Goal: Task Accomplishment & Management: Manage account settings

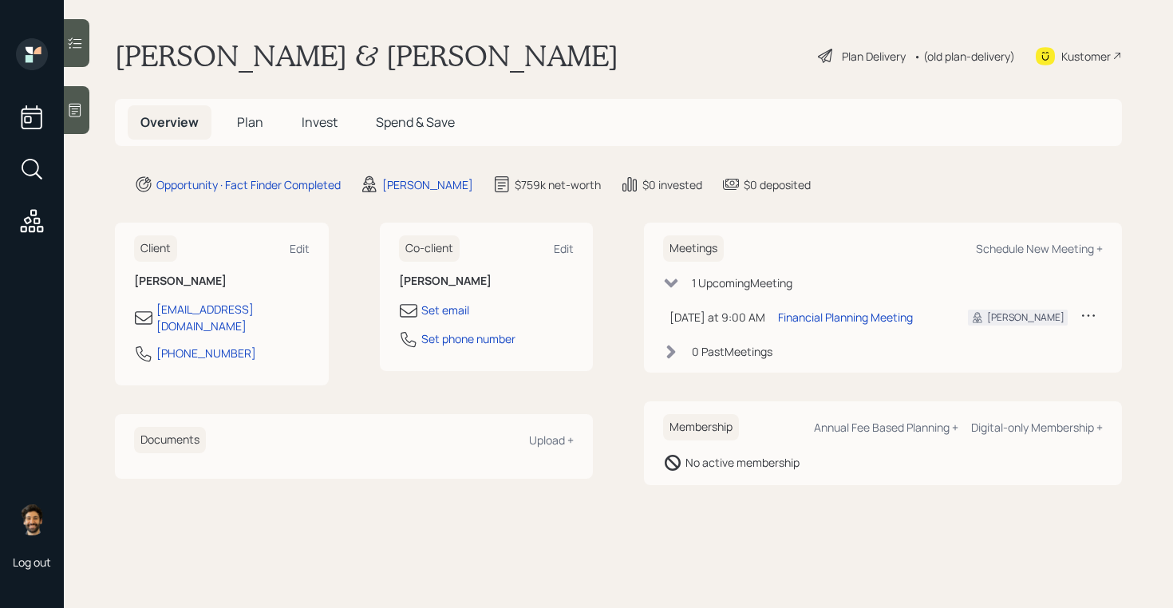
click at [237, 121] on span "Plan" at bounding box center [250, 122] width 26 height 18
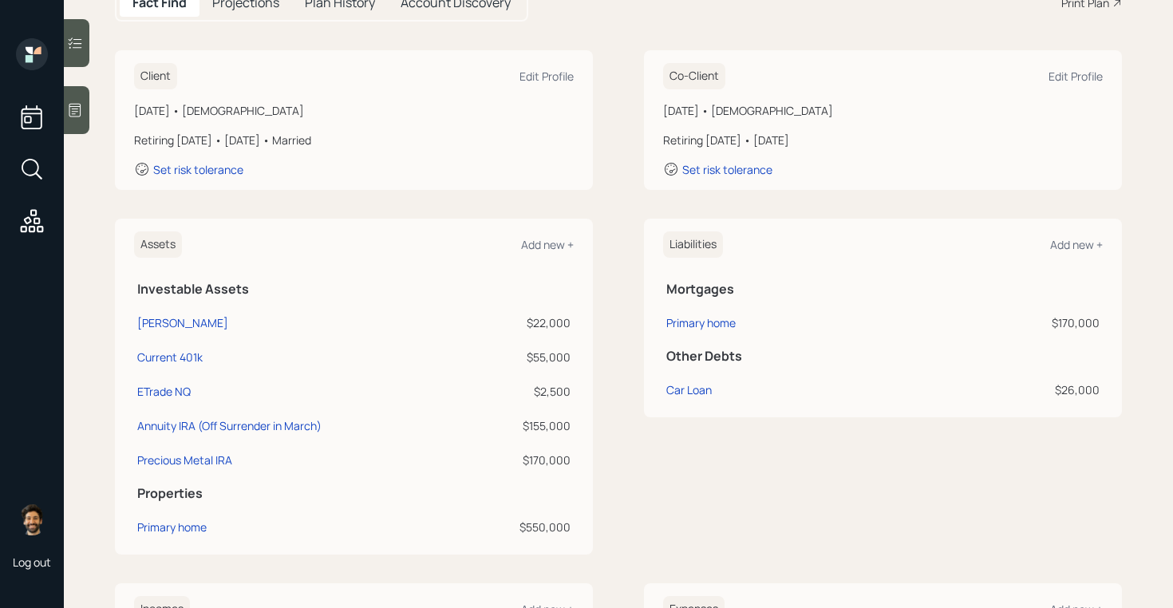
scroll to position [243, 0]
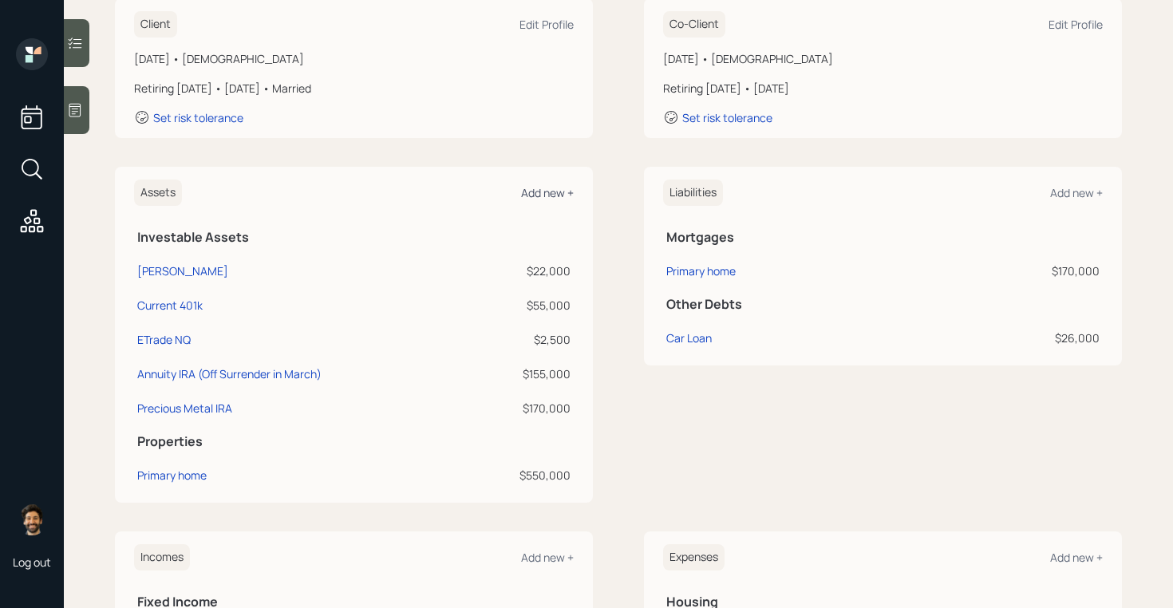
click at [546, 195] on div "Add new +" at bounding box center [547, 192] width 53 height 15
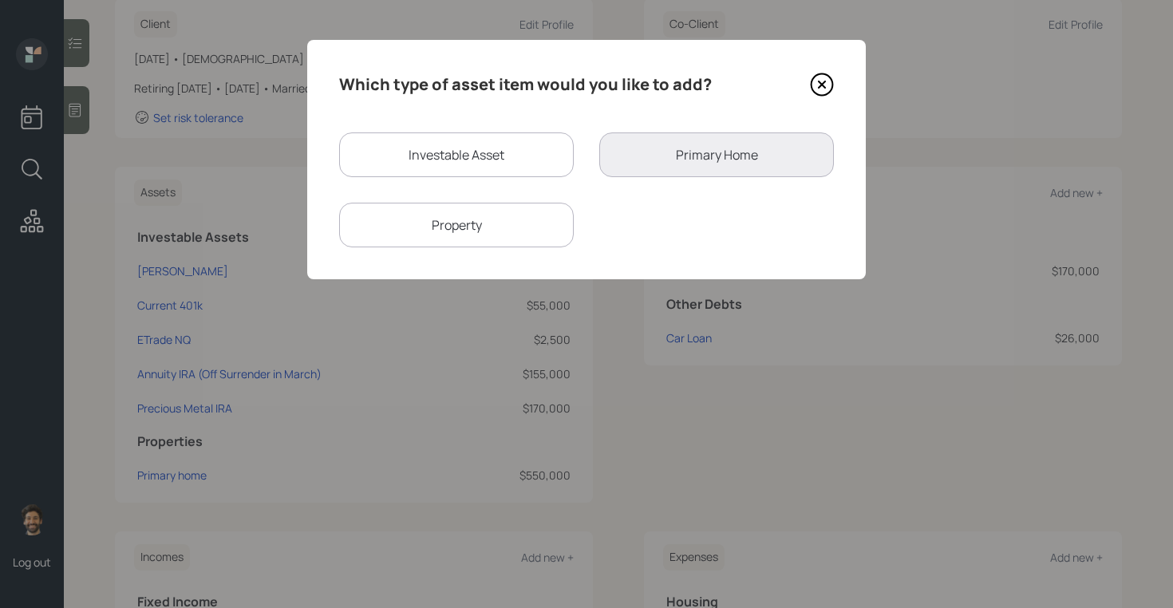
click at [397, 152] on div "Investable Asset" at bounding box center [456, 154] width 235 height 45
select select "taxable"
select select "balanced"
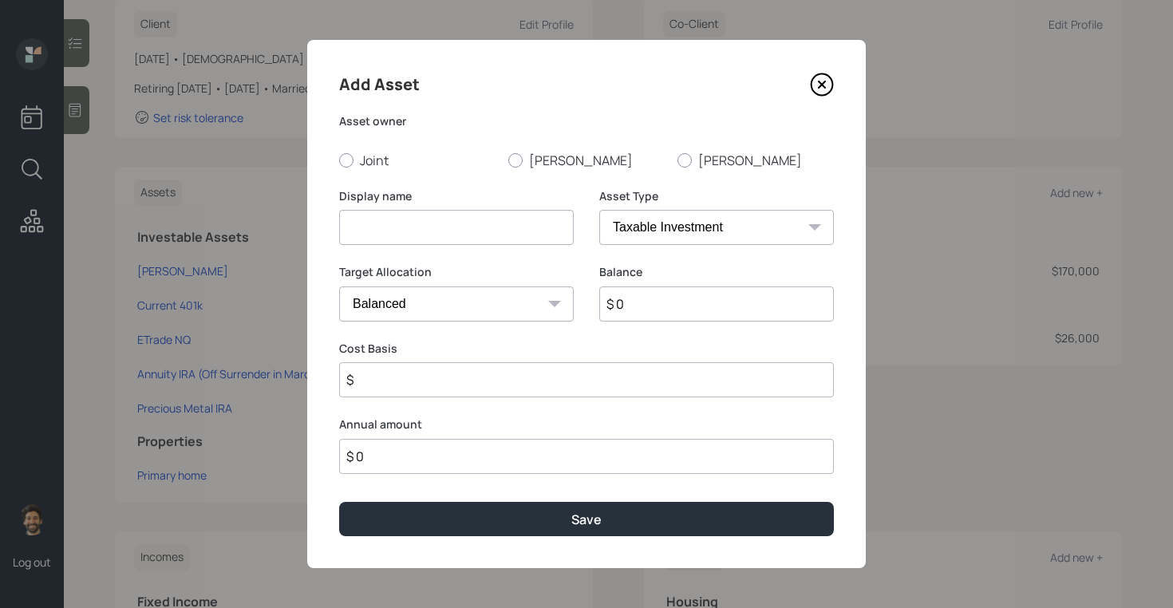
click at [401, 223] on input at bounding box center [456, 227] width 235 height 35
type input "[PERSON_NAME]"
click at [635, 298] on input "$ 0" at bounding box center [716, 303] width 235 height 35
type input "$ 6,200"
click at [660, 228] on select "SEP IRA IRA Roth IRA 401(k) Roth 401(k) 403(b) Roth 403(b) 457(b) Roth 457(b) H…" at bounding box center [716, 227] width 235 height 35
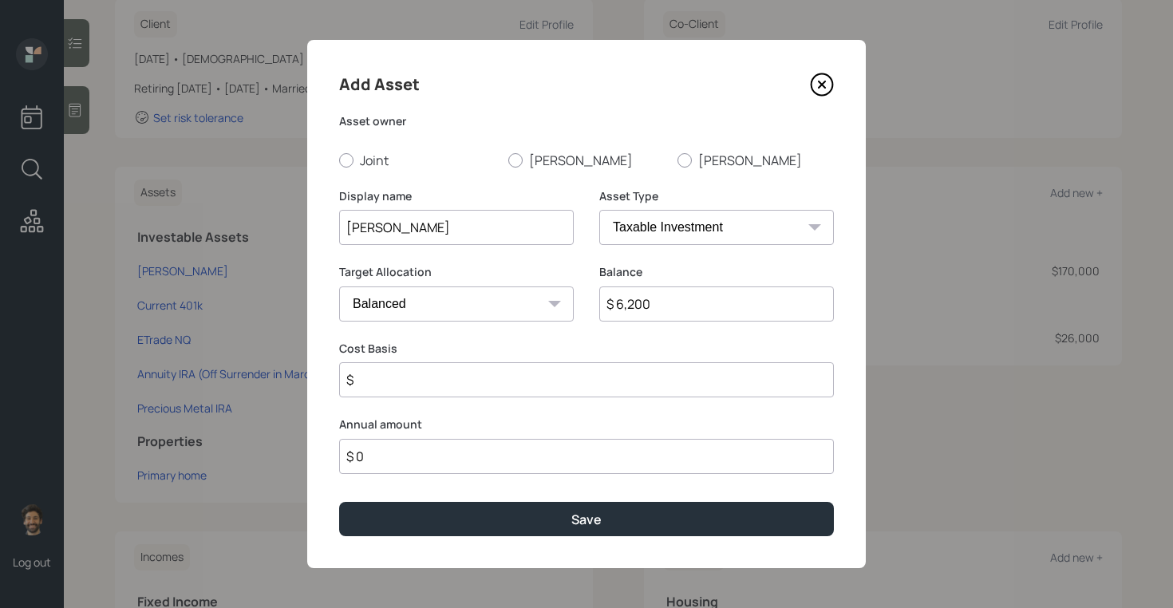
select select "roth_ira"
click at [599, 210] on select "SEP IRA IRA Roth IRA 401(k) Roth 401(k) 403(b) Roth 403(b) 457(b) Roth 457(b) H…" at bounding box center [716, 227] width 235 height 35
type input "$"
click at [519, 160] on div at bounding box center [515, 160] width 14 height 14
click at [508, 160] on input "[PERSON_NAME]" at bounding box center [507, 160] width 1 height 1
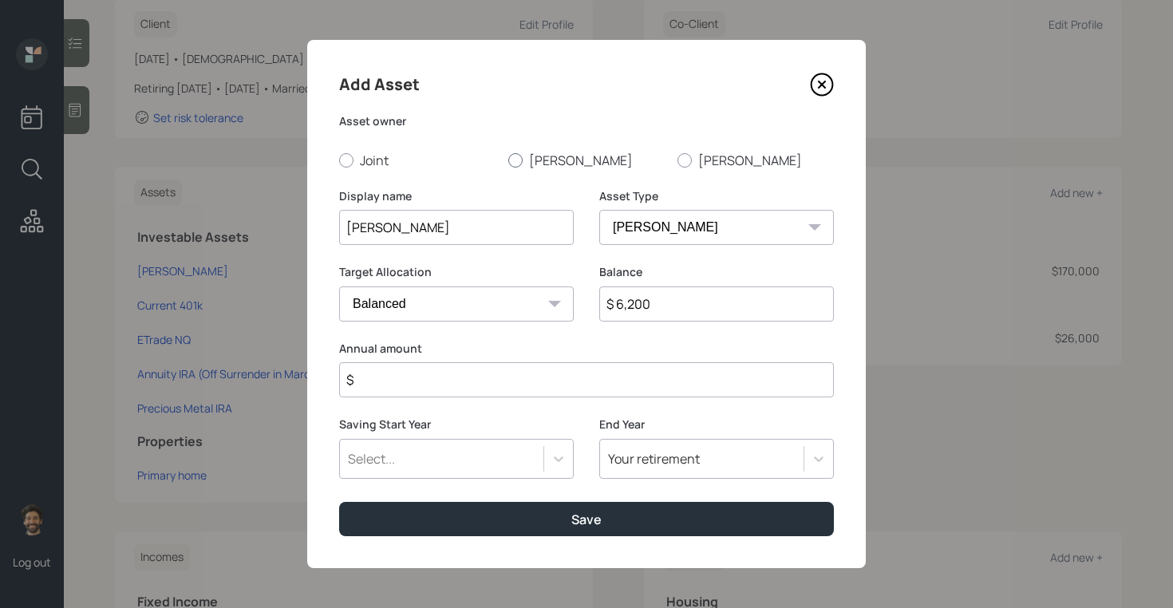
radio input "true"
click at [441, 389] on input "$" at bounding box center [586, 379] width 495 height 35
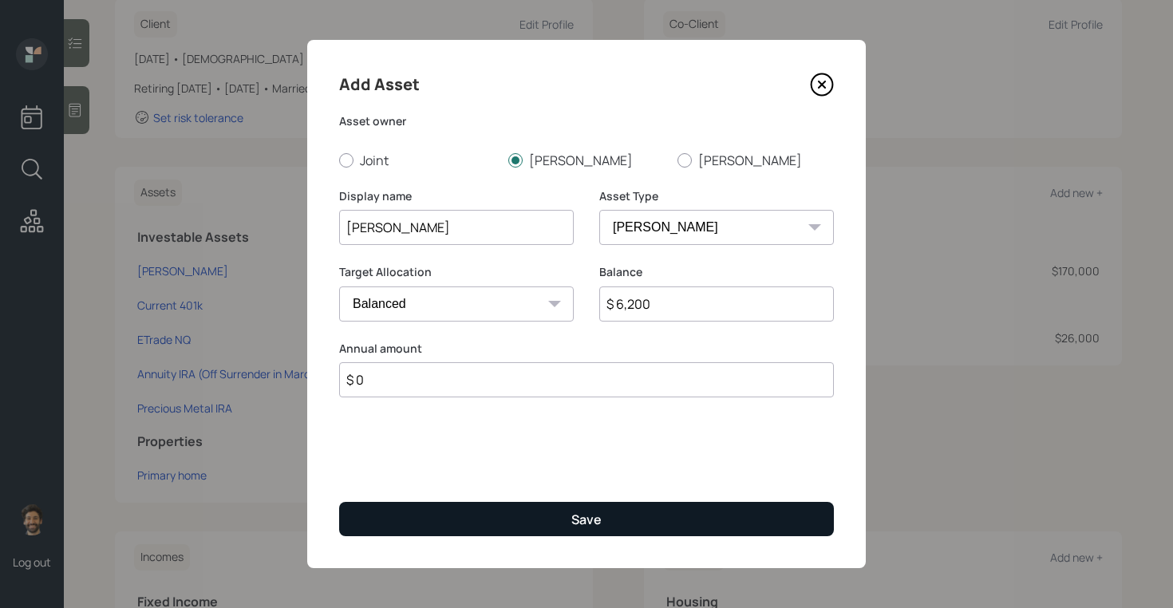
type input "$ 0"
click at [427, 520] on button "Save" at bounding box center [586, 519] width 495 height 34
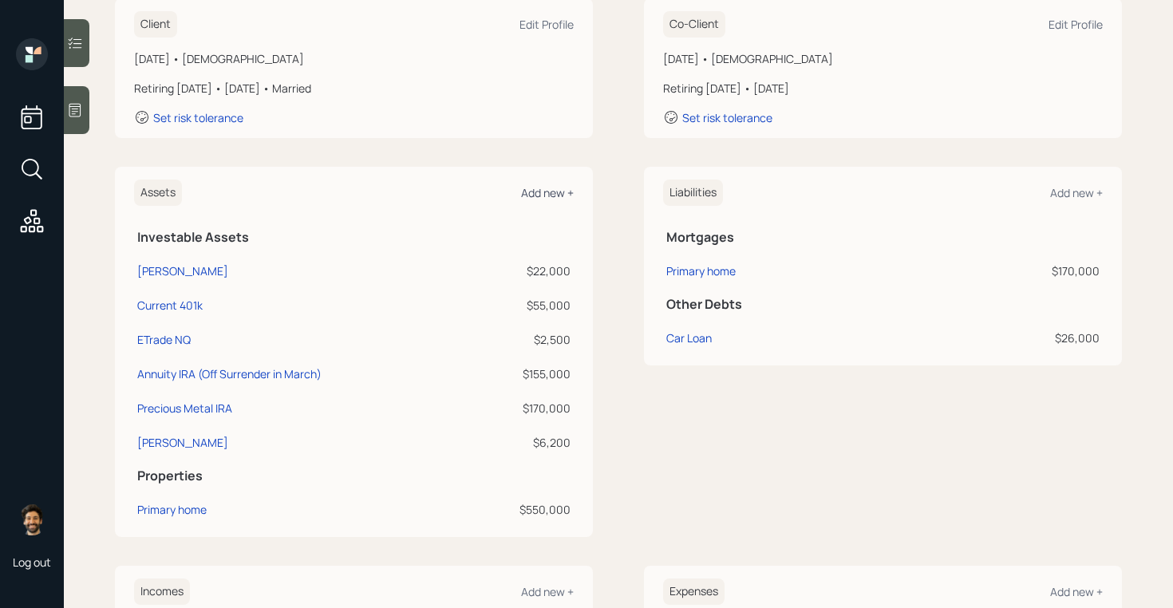
click at [562, 187] on div "Add new +" at bounding box center [547, 192] width 53 height 15
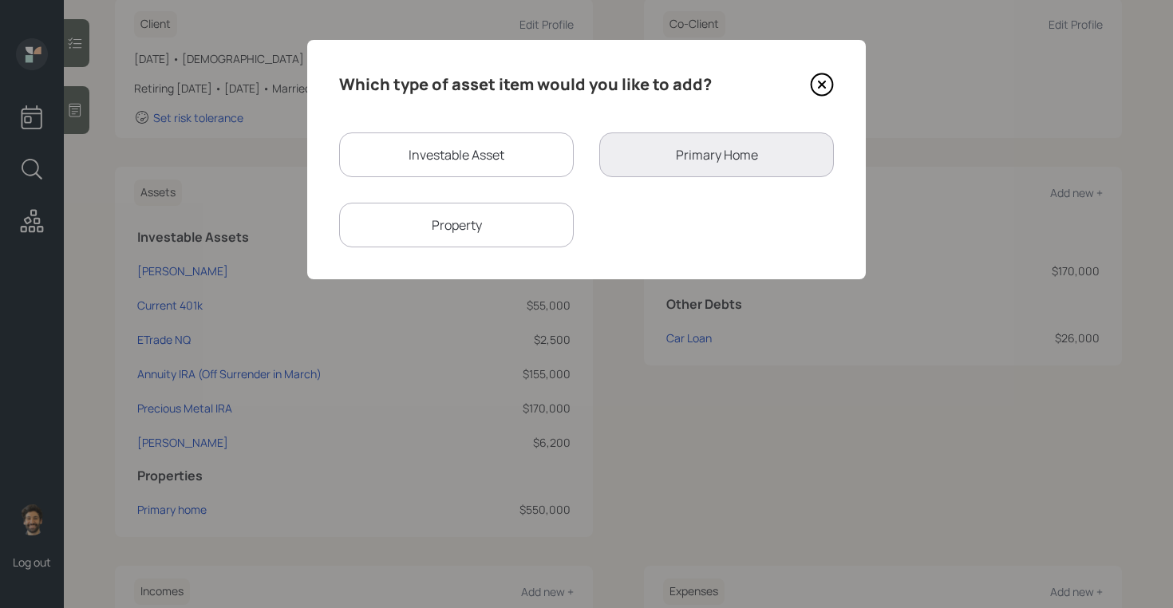
click at [475, 156] on div "Investable Asset" at bounding box center [456, 154] width 235 height 45
select select "taxable"
select select "balanced"
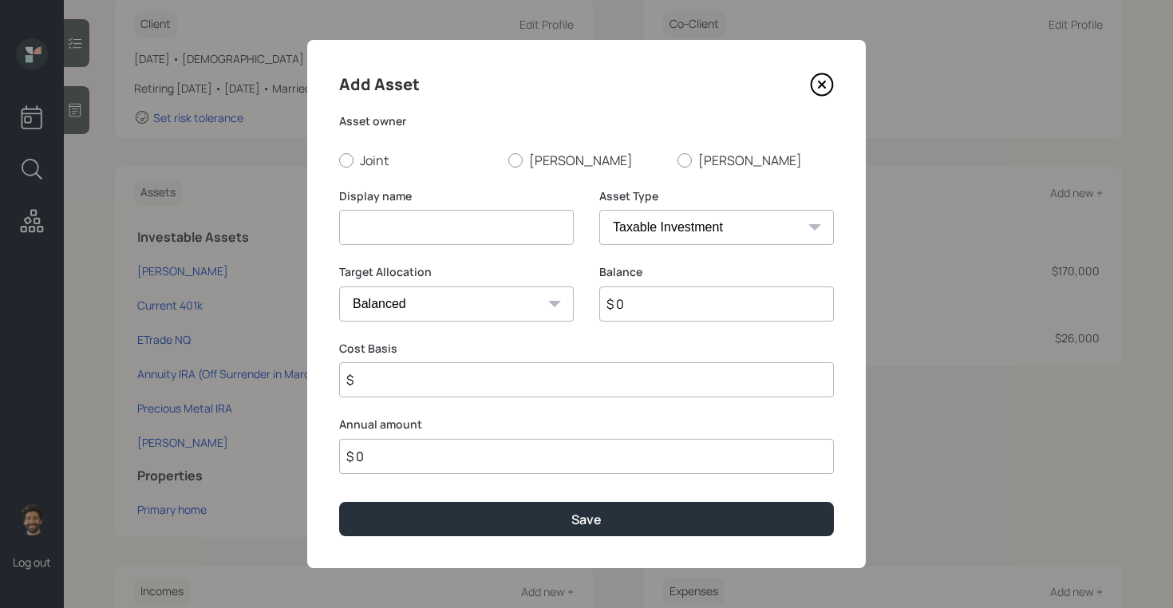
click at [466, 219] on input at bounding box center [456, 227] width 235 height 35
type input "Trad"
click at [697, 305] on input "$ 0" at bounding box center [716, 303] width 235 height 35
type input "$ 4,500"
click at [689, 220] on select "SEP IRA IRA Roth IRA 401(k) Roth 401(k) 403(b) Roth 403(b) 457(b) Roth 457(b) H…" at bounding box center [716, 227] width 235 height 35
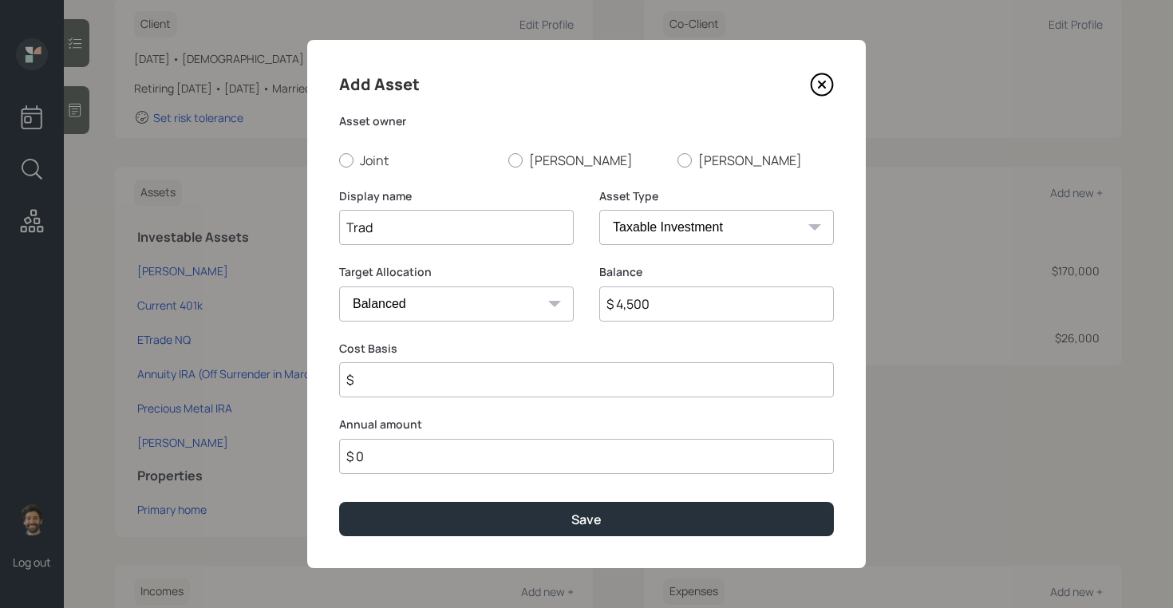
select select "ira"
click at [599, 210] on select "SEP IRA IRA Roth IRA 401(k) Roth 401(k) 403(b) Roth 403(b) 457(b) Roth 457(b) H…" at bounding box center [716, 227] width 235 height 35
drag, startPoint x: 428, startPoint y: 386, endPoint x: 428, endPoint y: 377, distance: 8.8
click at [428, 386] on input "$" at bounding box center [586, 379] width 495 height 35
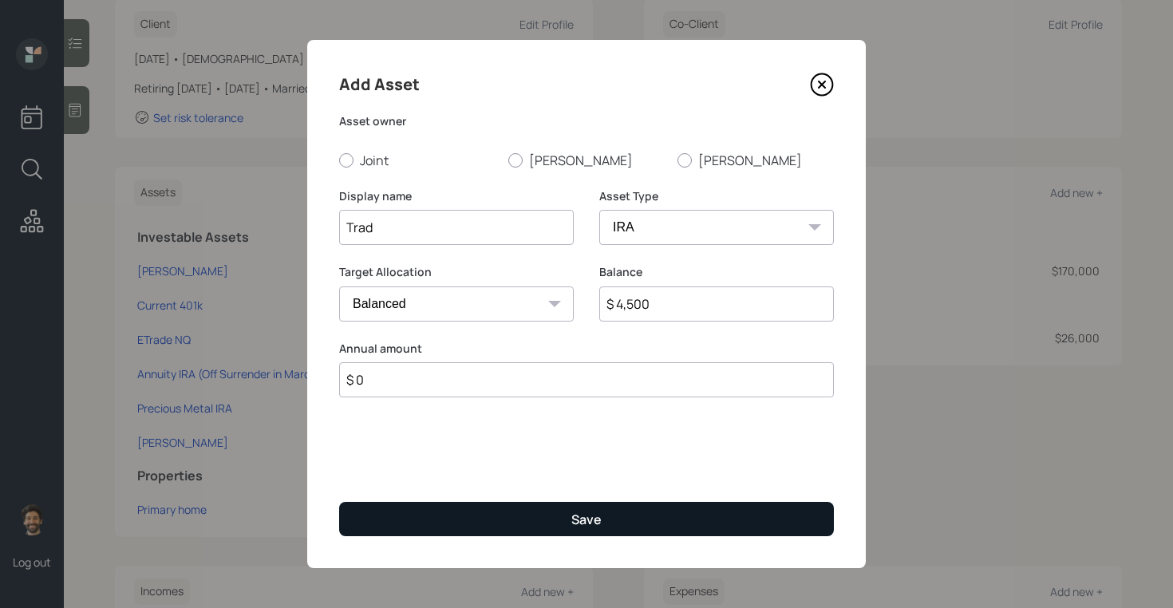
type input "$ 0"
click at [420, 518] on button "Save" at bounding box center [586, 519] width 495 height 34
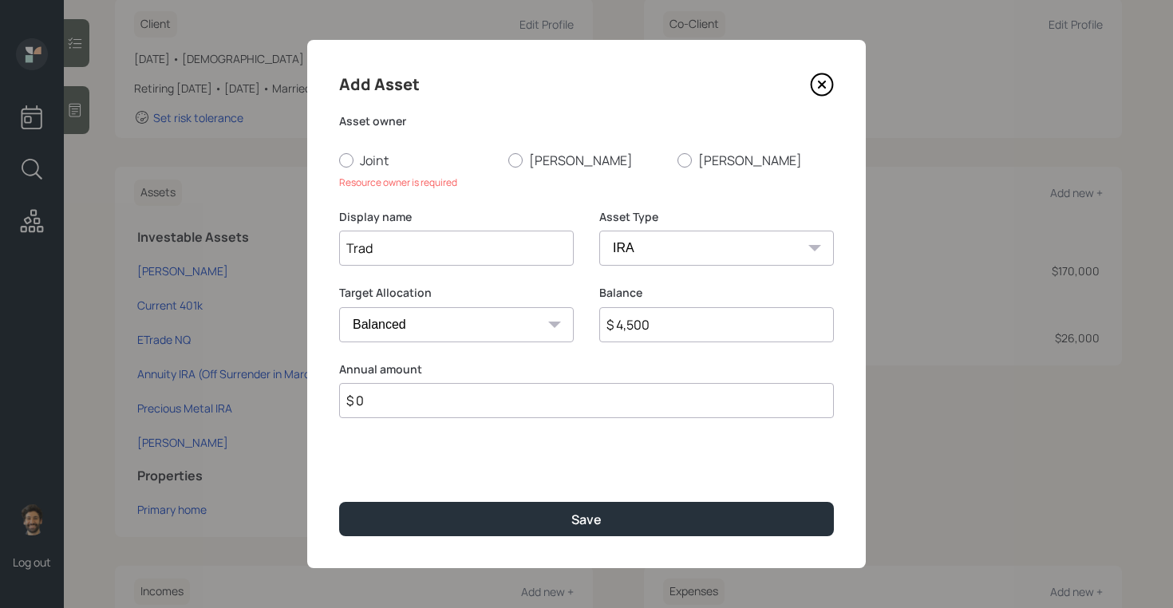
click at [503, 147] on div "Asset owner Joint Lee Evelyn Resource owner is required" at bounding box center [586, 151] width 495 height 77
click at [520, 165] on label "Lee" at bounding box center [586, 161] width 156 height 18
click at [508, 160] on input "Lee" at bounding box center [507, 160] width 1 height 1
radio input "true"
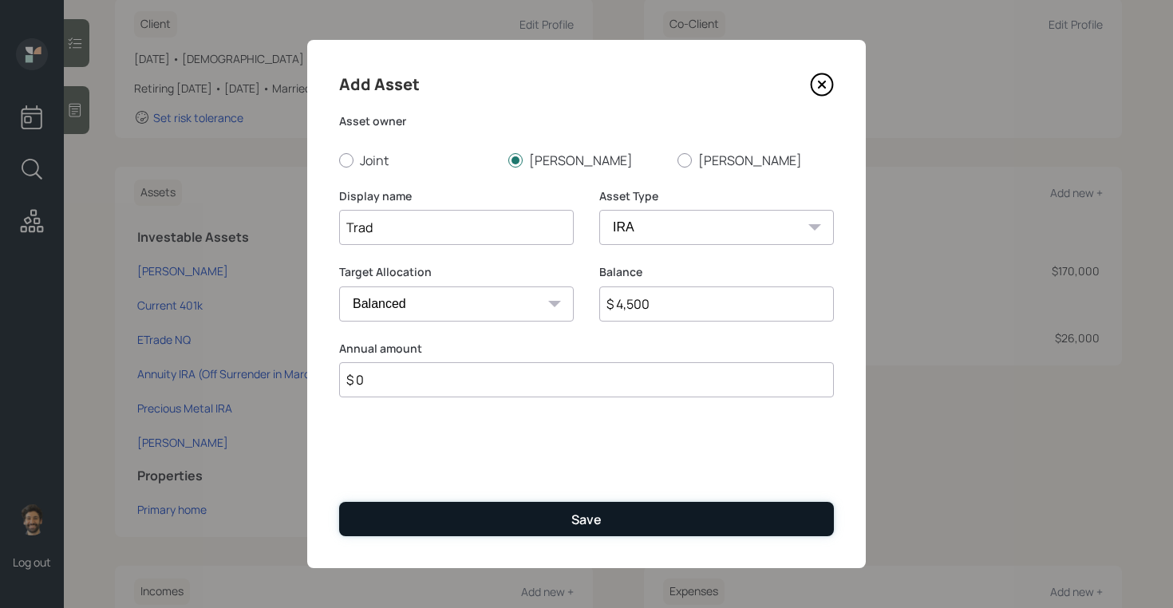
click at [505, 525] on button "Save" at bounding box center [586, 519] width 495 height 34
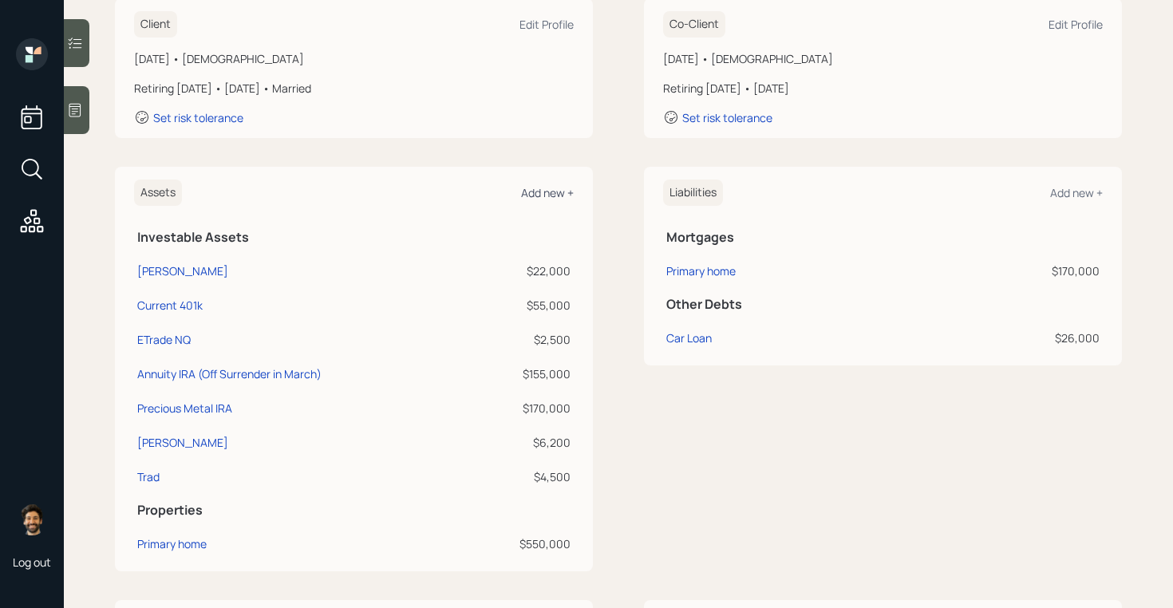
click at [546, 199] on div "Add new +" at bounding box center [547, 192] width 53 height 15
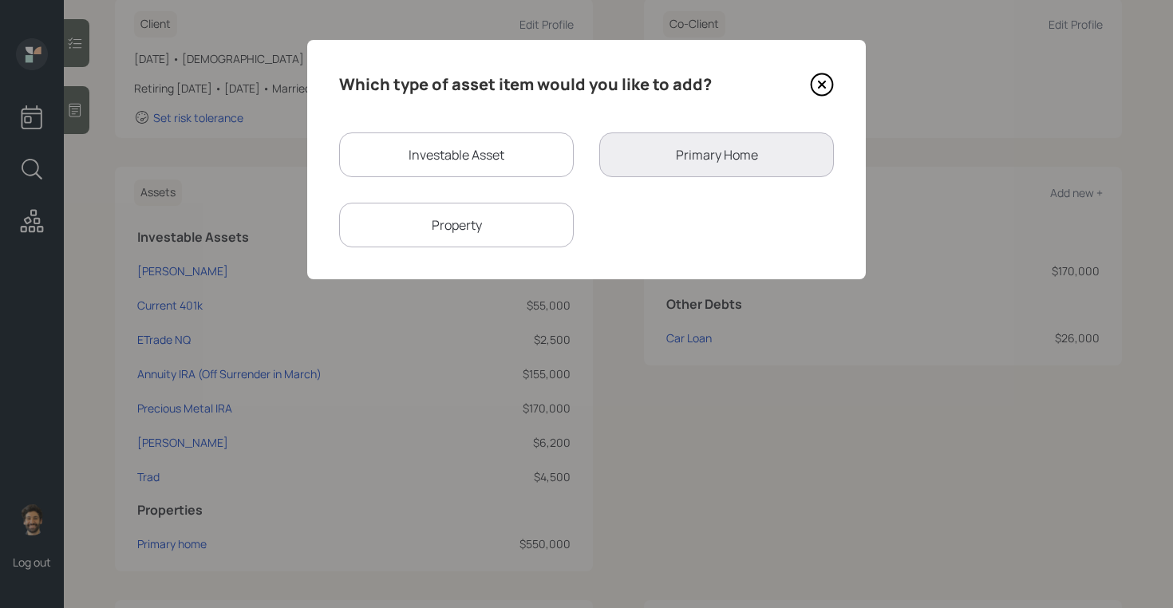
click at [508, 160] on div "Investable Asset" at bounding box center [456, 154] width 235 height 45
select select "taxable"
select select "balanced"
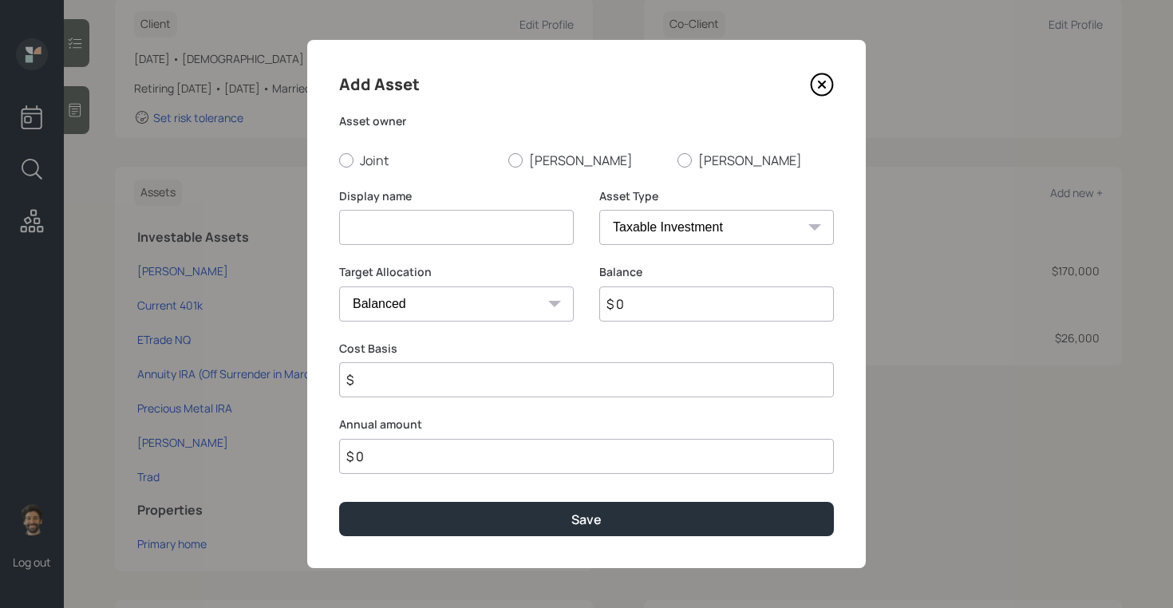
click at [434, 219] on input at bounding box center [456, 227] width 235 height 35
type input "Joint"
click at [402, 463] on input "$ 0" at bounding box center [586, 456] width 495 height 35
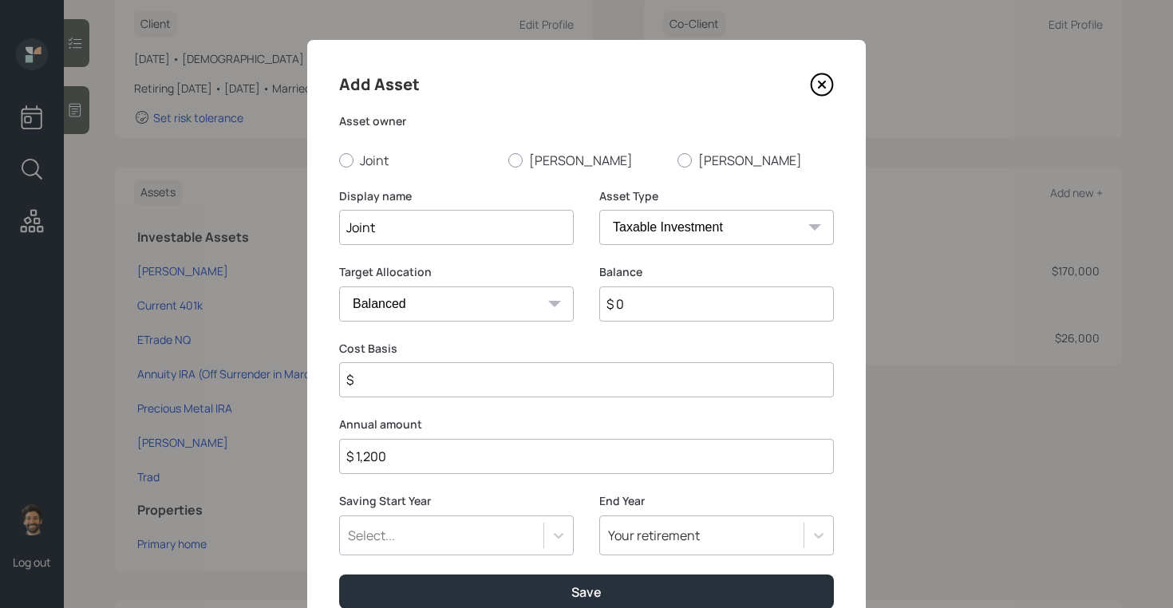
type input "$ 1,200"
click at [406, 530] on div "Select..." at bounding box center [456, 535] width 235 height 40
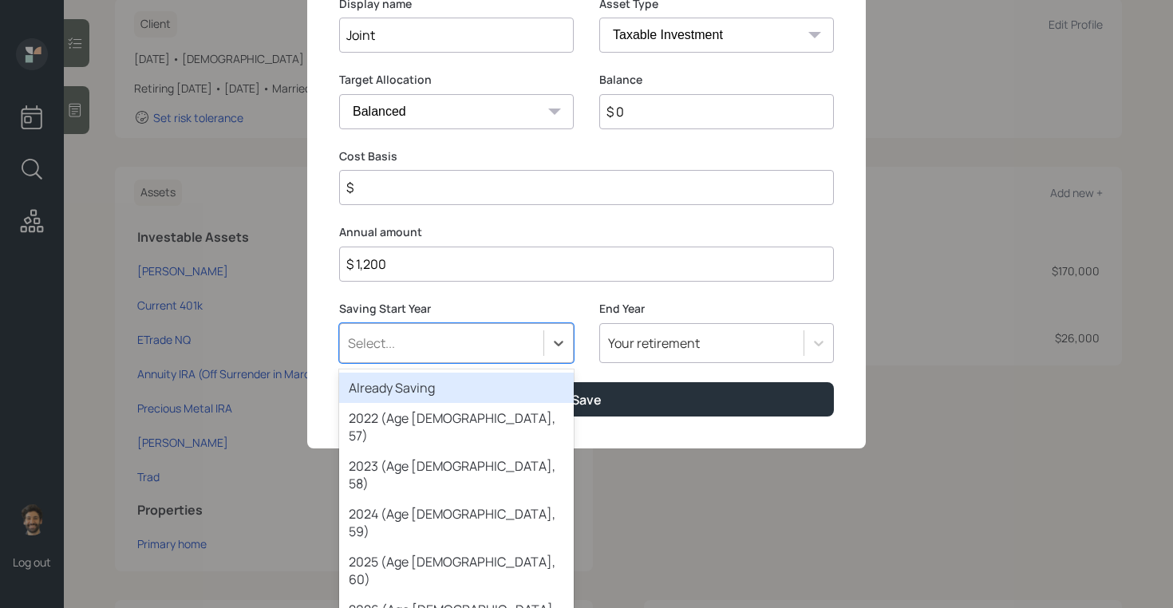
click at [407, 392] on div "Already Saving" at bounding box center [456, 388] width 235 height 30
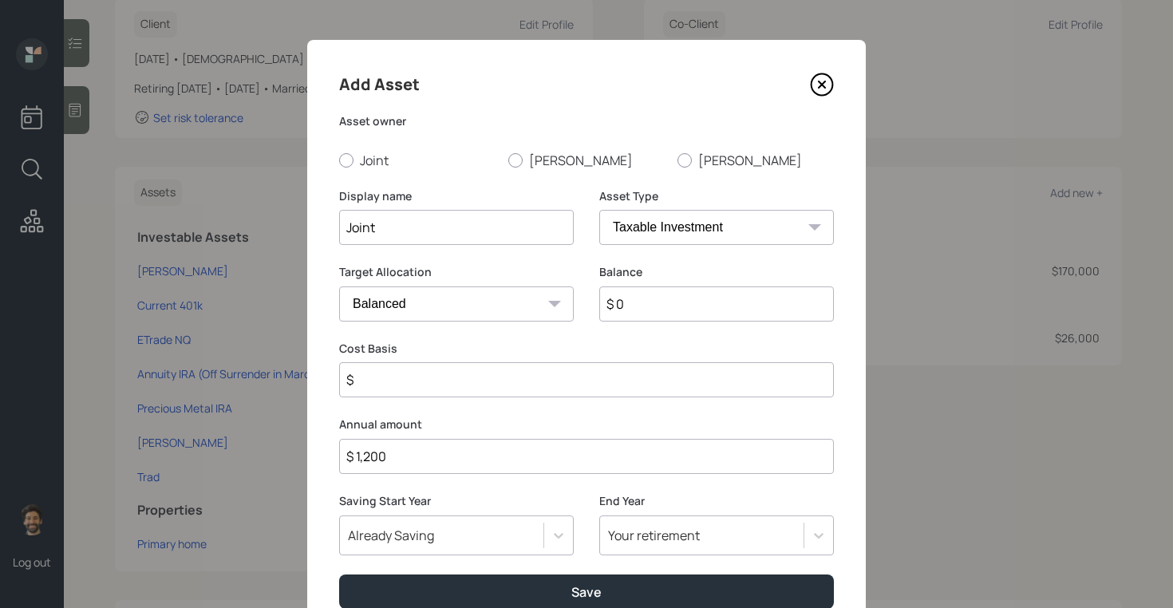
click at [822, 79] on icon at bounding box center [822, 85] width 24 height 24
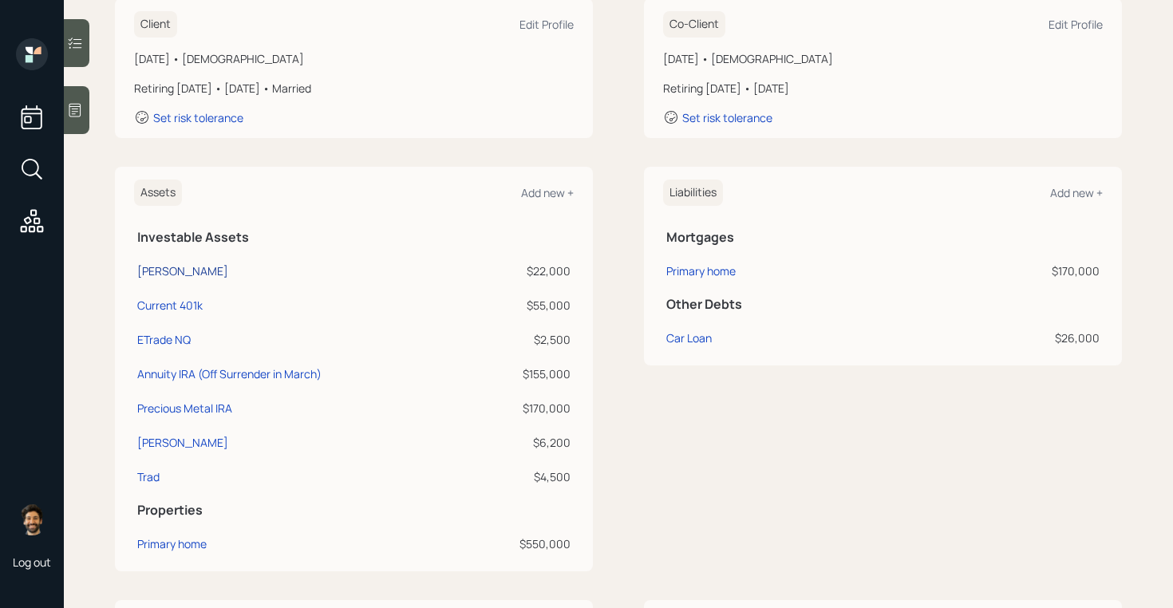
click at [158, 270] on div "Roth IRA" at bounding box center [182, 270] width 91 height 17
select select "roth_ira"
select select "balanced"
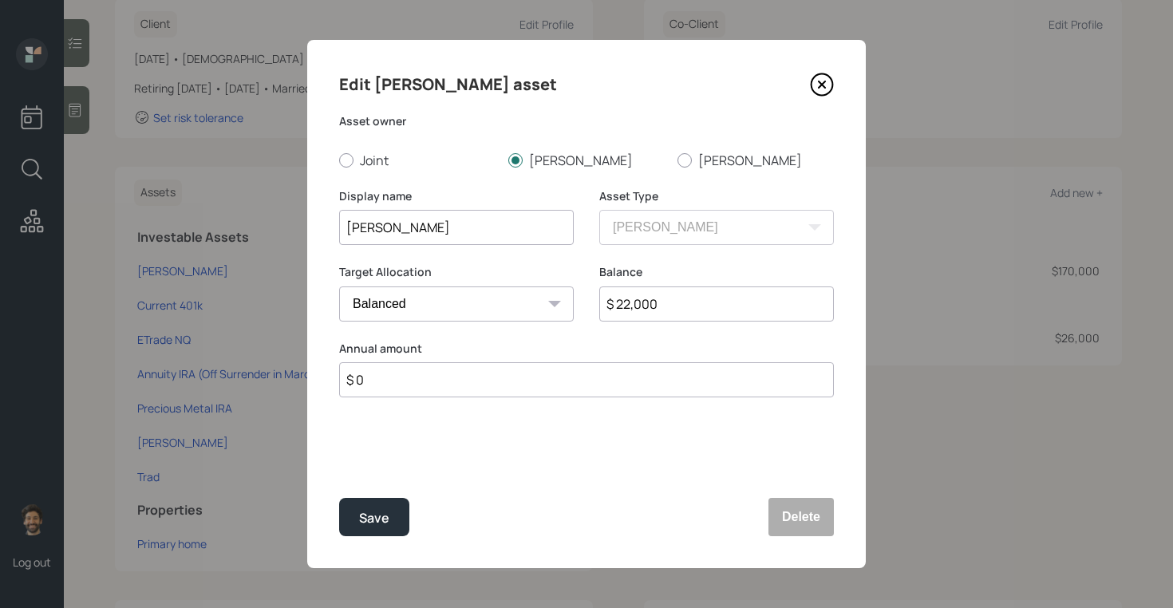
click at [423, 385] on input "$ 0" at bounding box center [586, 379] width 495 height 35
type input "$ 1,200"
click at [425, 453] on div "Select..." at bounding box center [441, 458] width 203 height 27
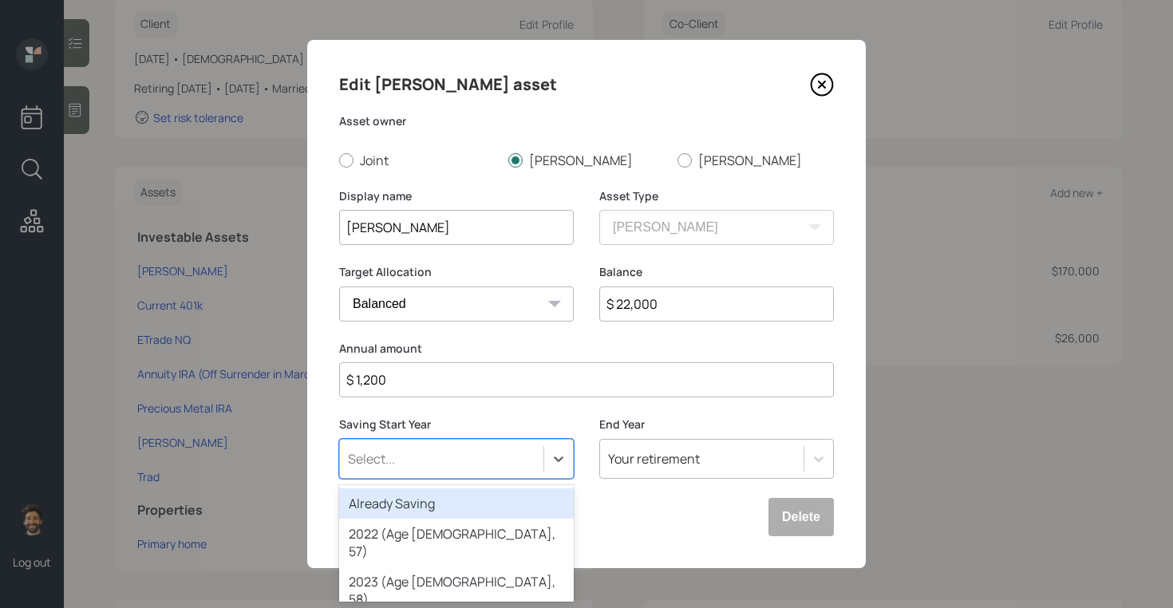
click at [389, 491] on div "Already Saving" at bounding box center [456, 503] width 235 height 30
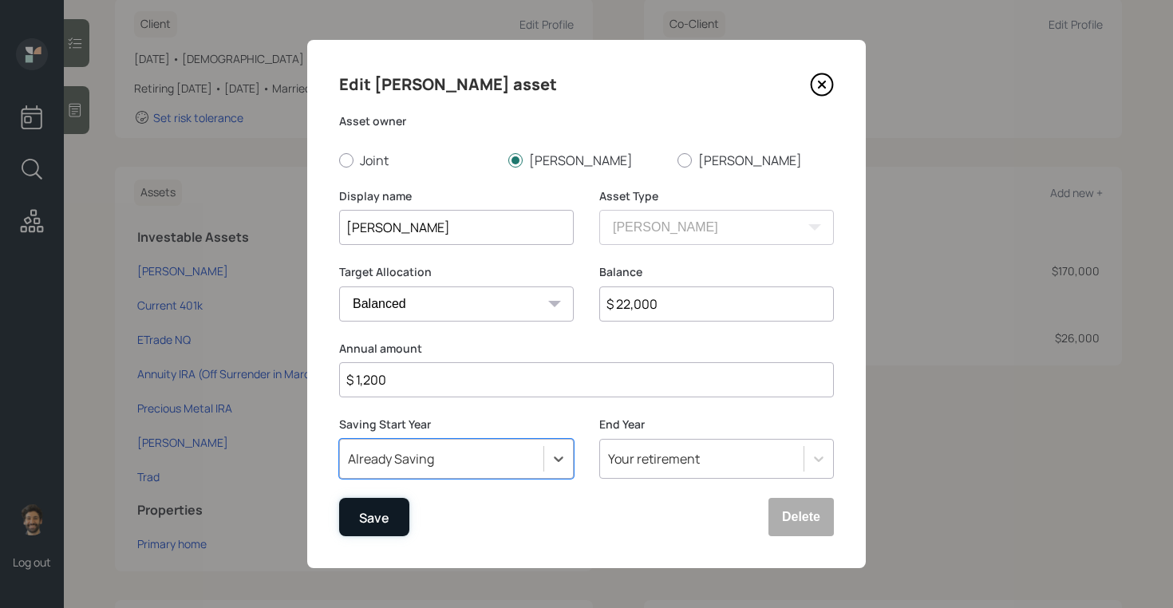
click at [361, 527] on div "Save" at bounding box center [374, 518] width 30 height 22
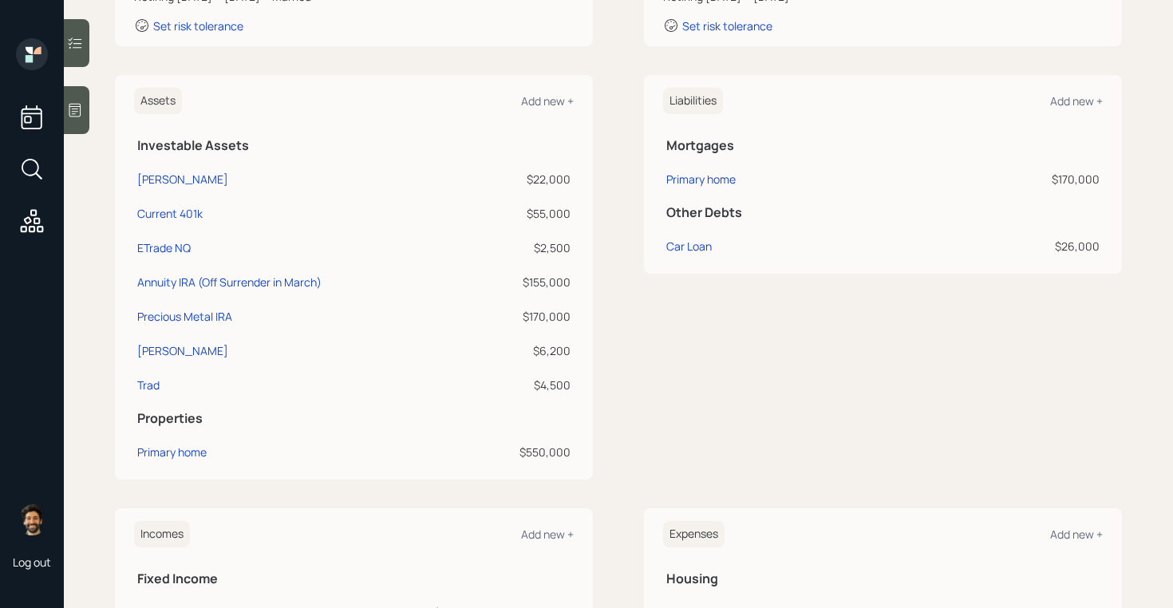
scroll to position [213, 0]
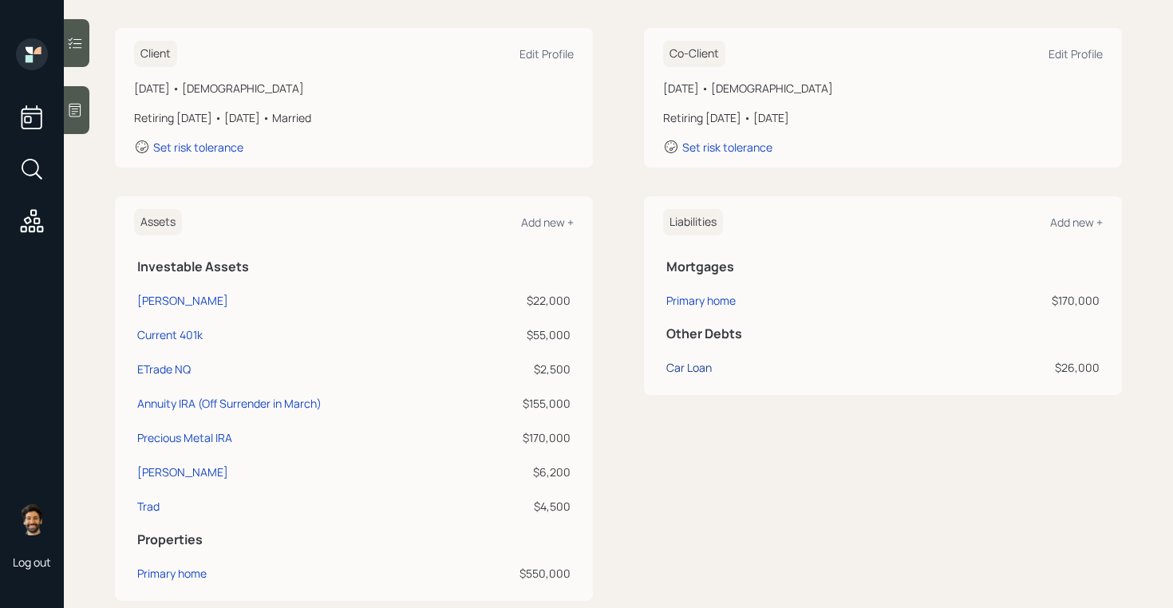
click at [685, 366] on div "Car Loan" at bounding box center [688, 367] width 45 height 17
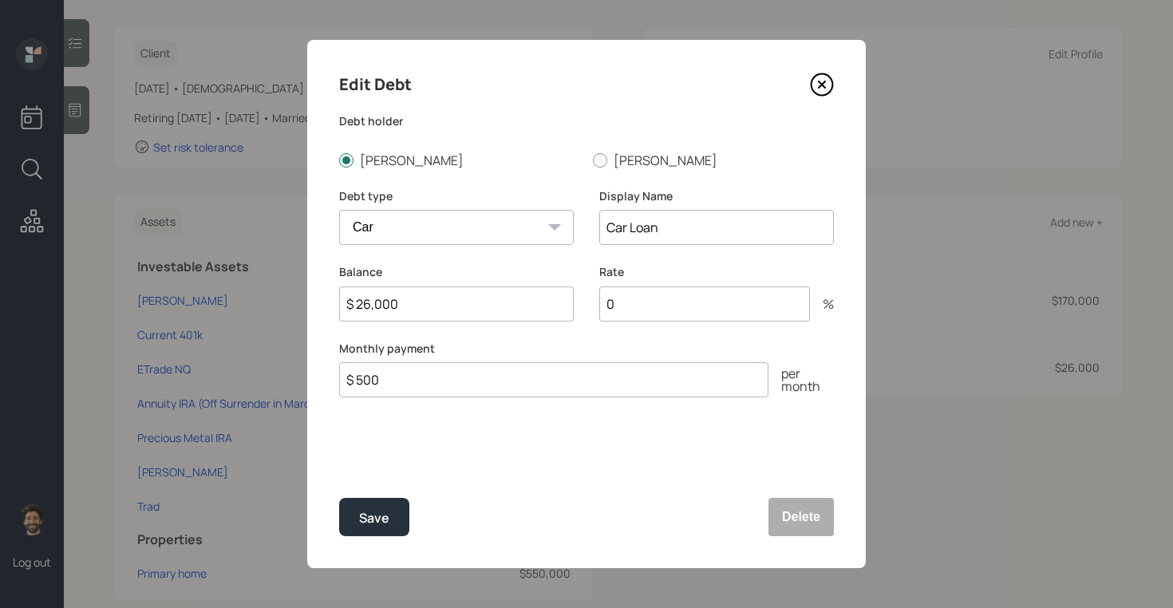
click at [399, 377] on input "$ 500" at bounding box center [553, 379] width 429 height 35
type input "$ 467"
click at [632, 306] on input "0" at bounding box center [704, 303] width 211 height 35
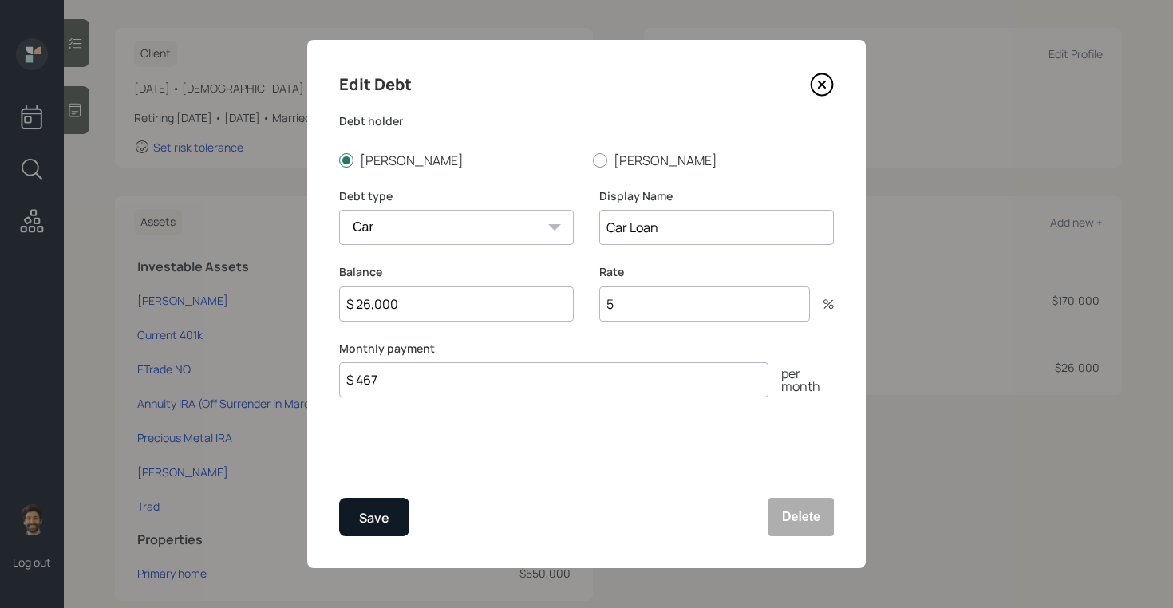
type input "5"
click at [357, 528] on button "Save" at bounding box center [374, 517] width 70 height 38
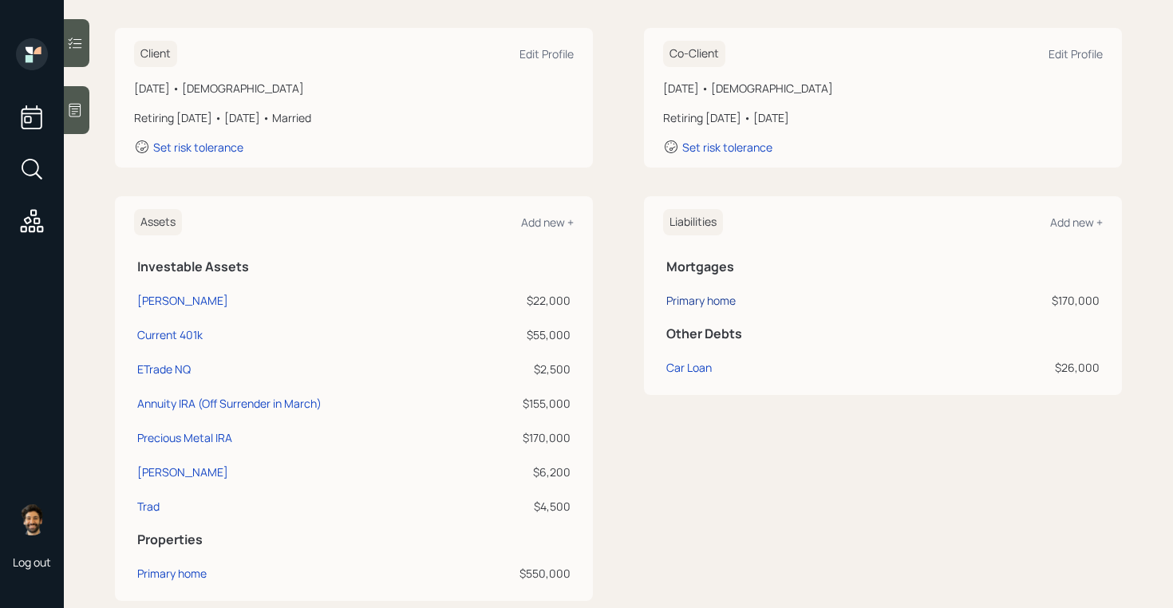
click at [690, 295] on div "Primary home" at bounding box center [700, 300] width 69 height 17
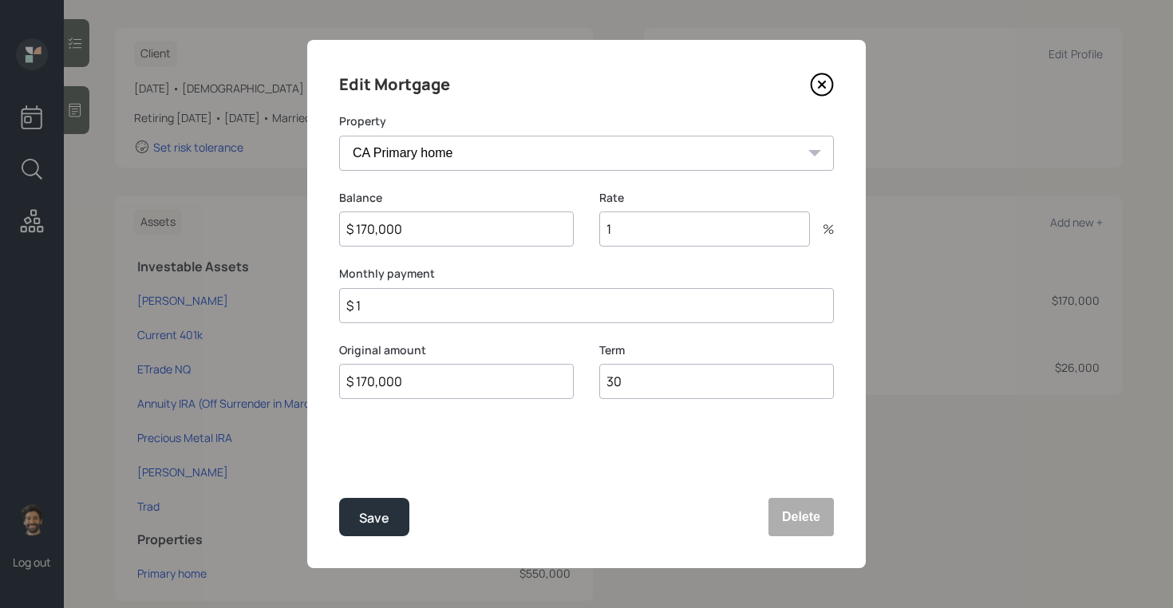
click at [625, 235] on input "1" at bounding box center [704, 228] width 211 height 35
type input "5"
click at [548, 310] on input "$ 1" at bounding box center [586, 305] width 495 height 35
type input "$ 1,666"
click at [389, 510] on button "Save" at bounding box center [374, 517] width 70 height 38
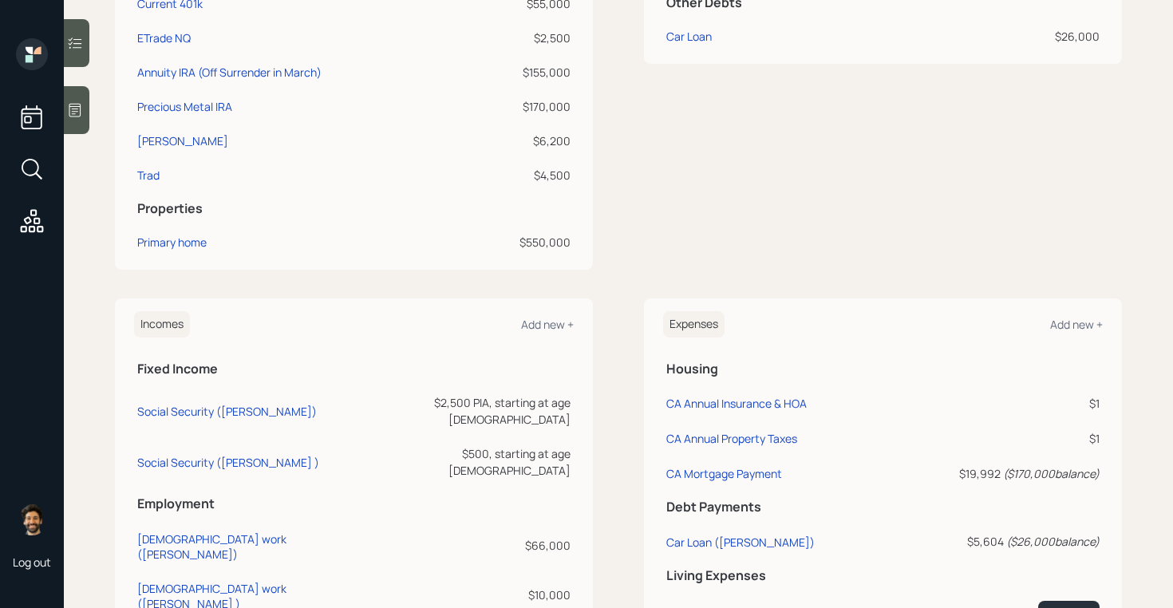
scroll to position [477, 0]
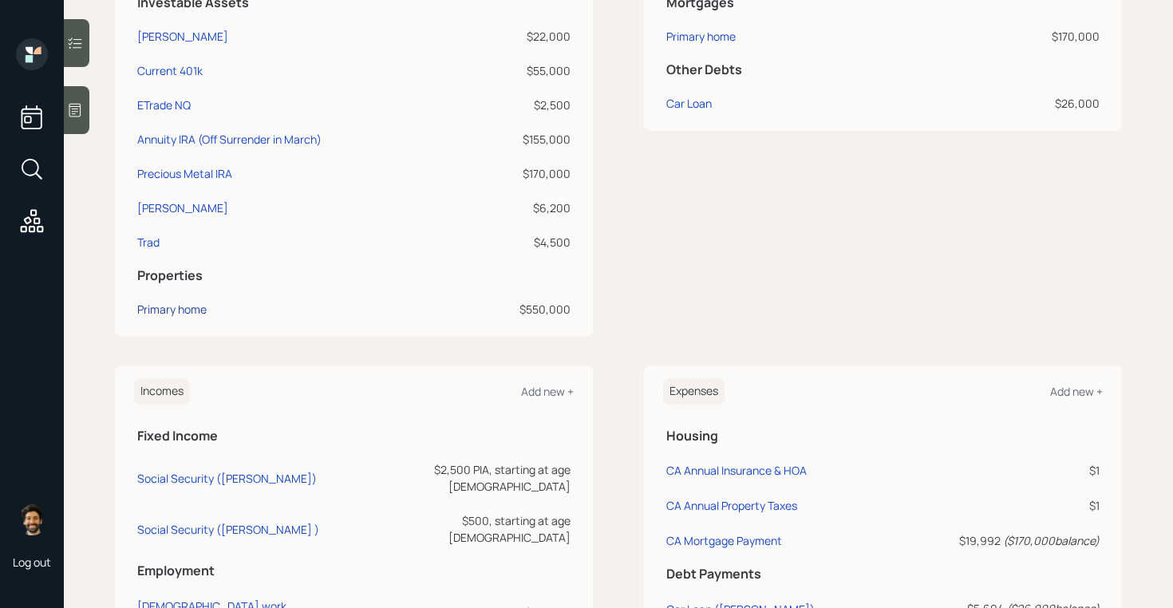
click at [177, 314] on div "Primary home" at bounding box center [171, 309] width 69 height 17
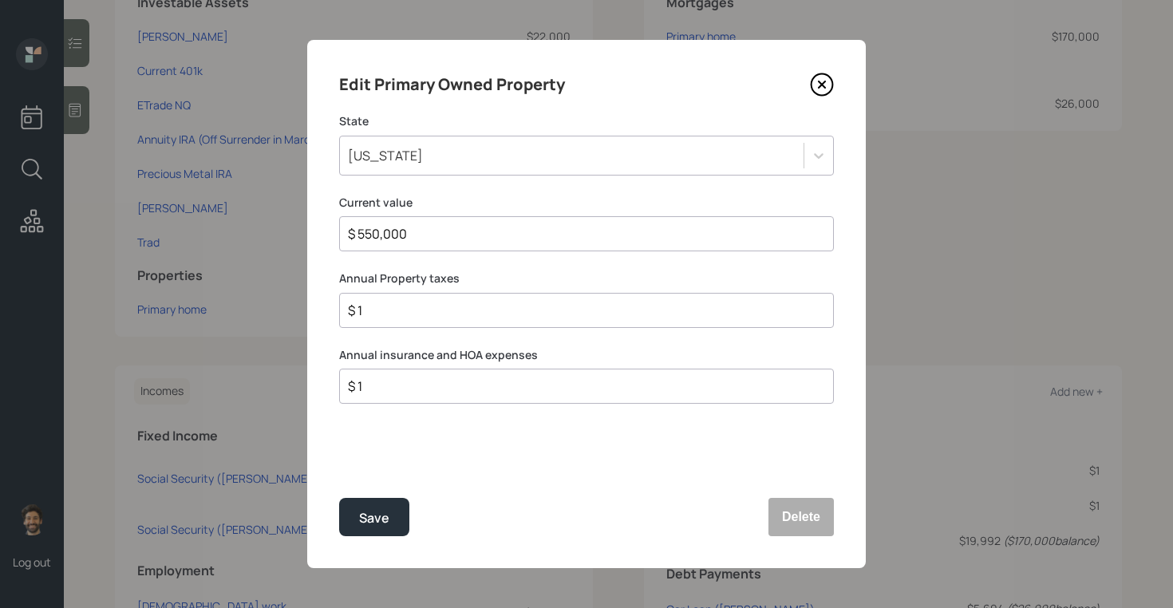
click at [420, 309] on input "$ 1" at bounding box center [580, 310] width 468 height 19
type input "$ 2,500"
click at [390, 393] on input "$ 1" at bounding box center [580, 386] width 468 height 19
type input "$ 1,000"
click at [365, 517] on div "Save" at bounding box center [374, 518] width 30 height 22
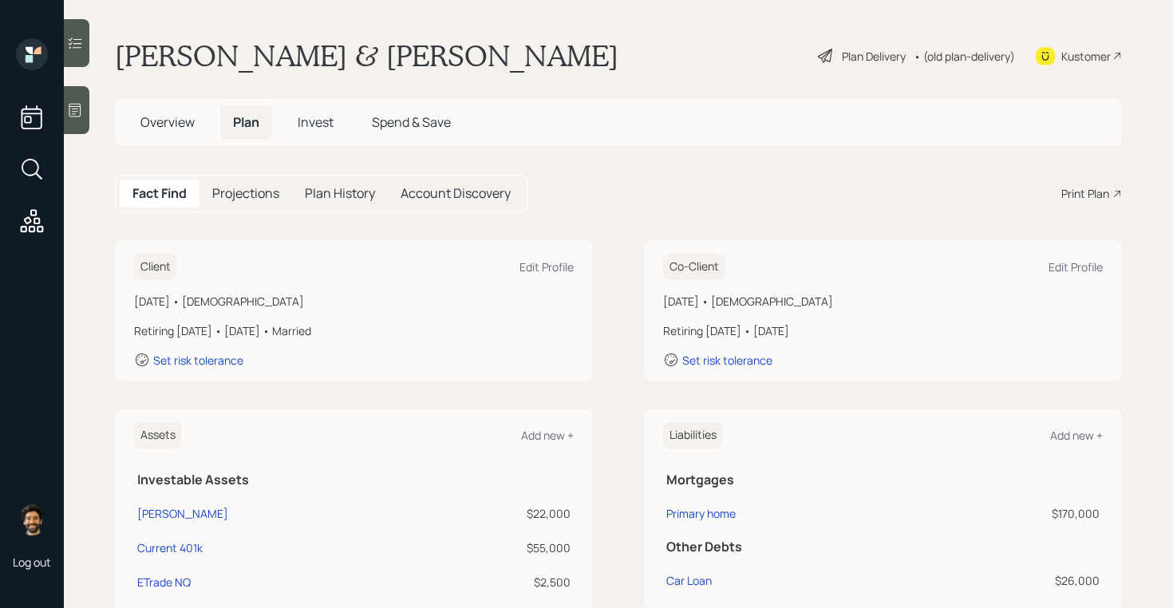
click at [282, 193] on div "Projections" at bounding box center [245, 194] width 93 height 28
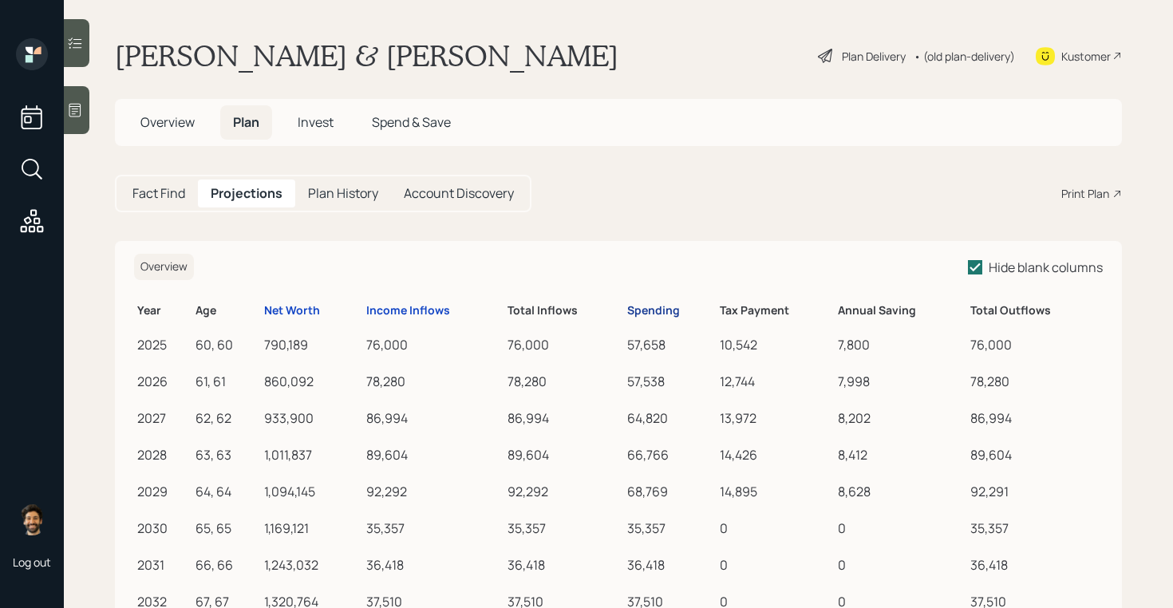
click at [671, 310] on div "Spending" at bounding box center [653, 311] width 53 height 14
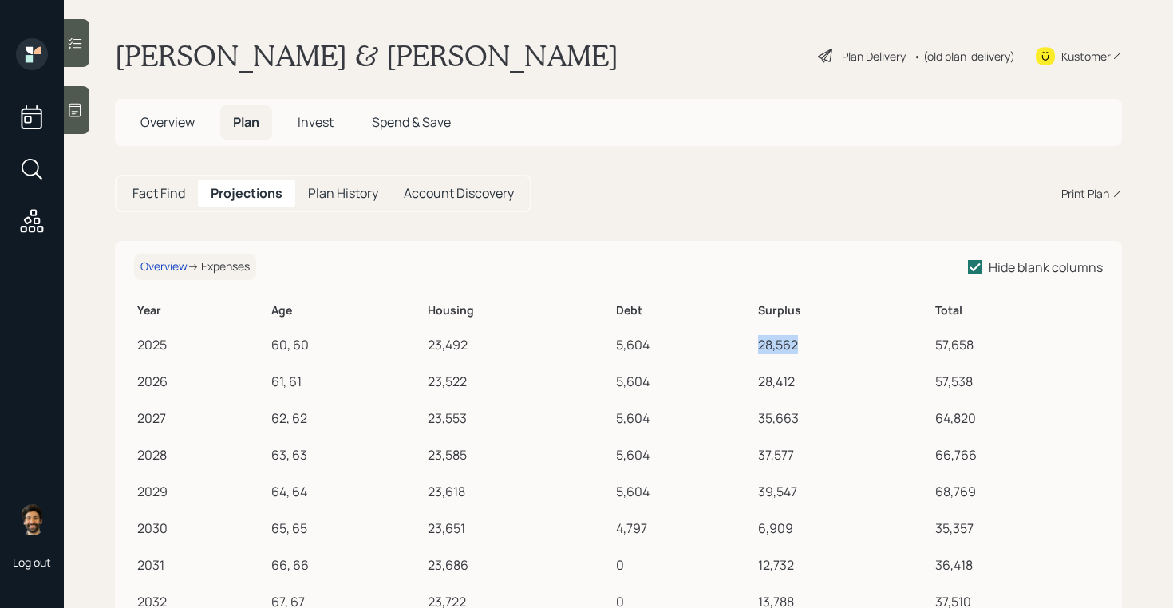
drag, startPoint x: 762, startPoint y: 344, endPoint x: 807, endPoint y: 348, distance: 44.9
click at [807, 348] on div "28,562" at bounding box center [843, 344] width 170 height 19
copy div "28,562"
drag, startPoint x: 780, startPoint y: 348, endPoint x: 535, endPoint y: 8, distance: 419.4
click at [0, 0] on div "Log out Lee & Evelyn Cowin Plan Delivery • (old plan-delivery) Kustomer Overvie…" at bounding box center [586, 304] width 1173 height 608
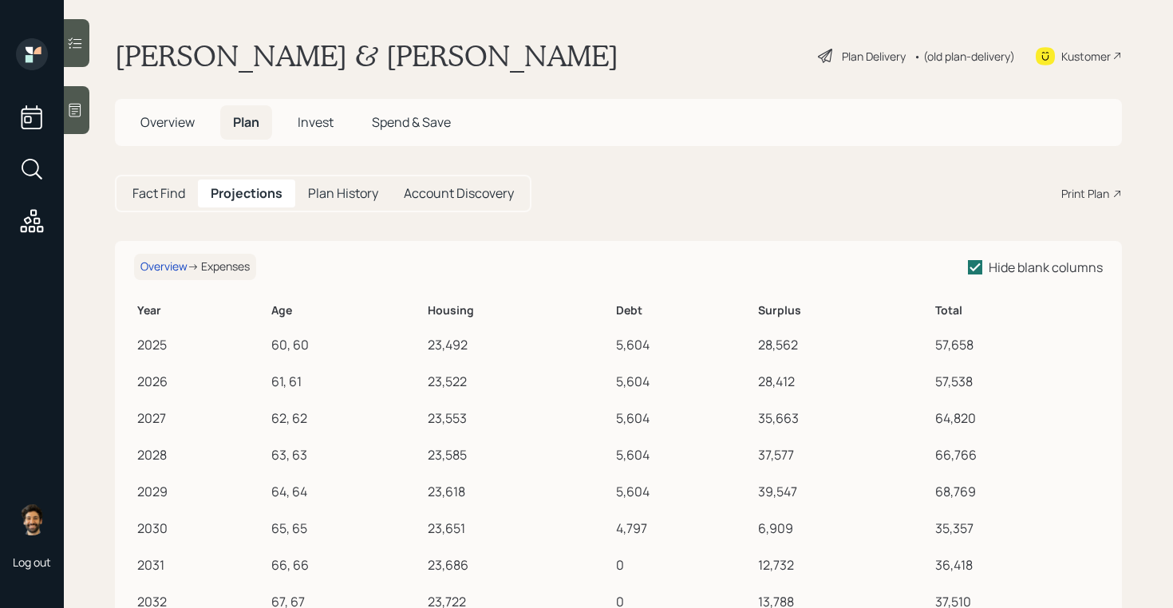
click at [173, 186] on h5 "Fact Find" at bounding box center [158, 193] width 53 height 15
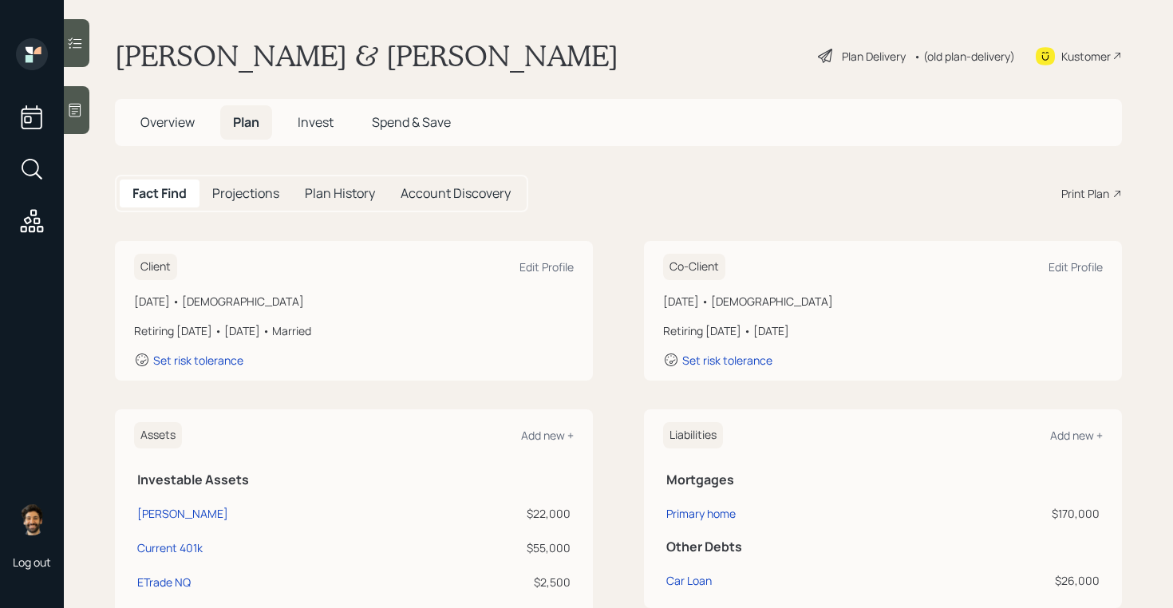
scroll to position [798, 0]
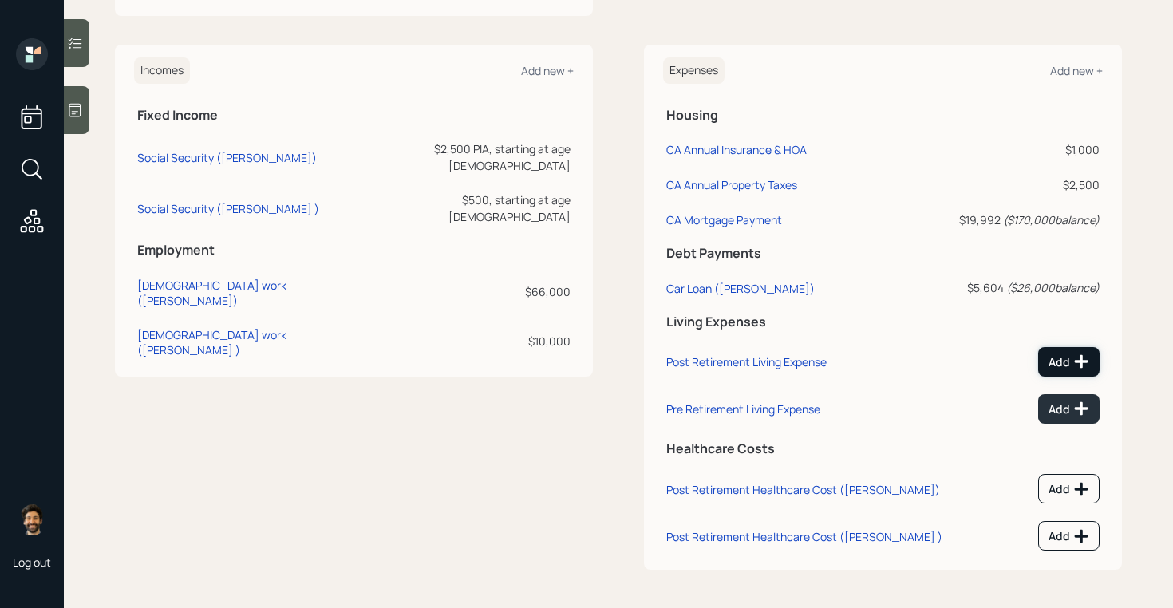
click at [1059, 358] on div "Add" at bounding box center [1068, 361] width 41 height 16
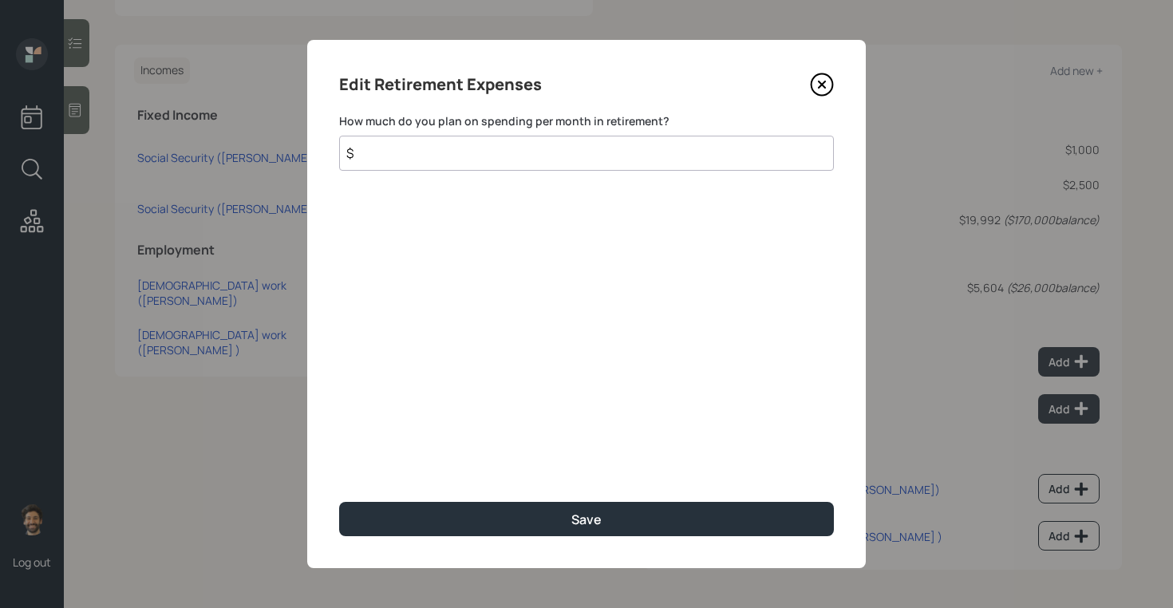
click at [482, 154] on input "$" at bounding box center [586, 153] width 495 height 35
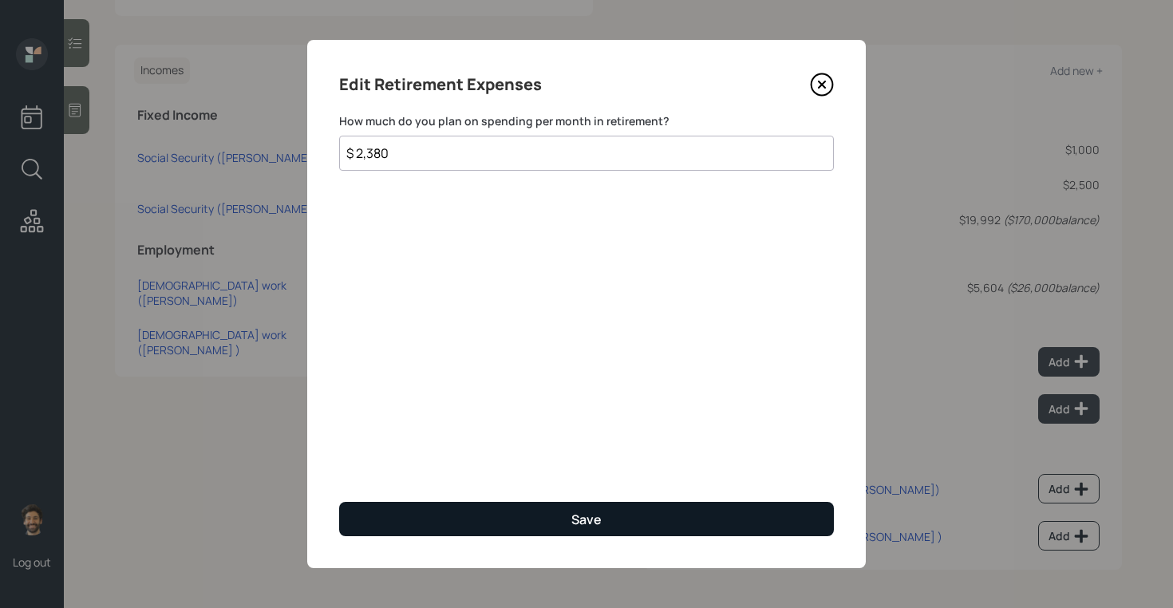
type input "$ 2,380"
click at [464, 513] on button "Save" at bounding box center [586, 519] width 495 height 34
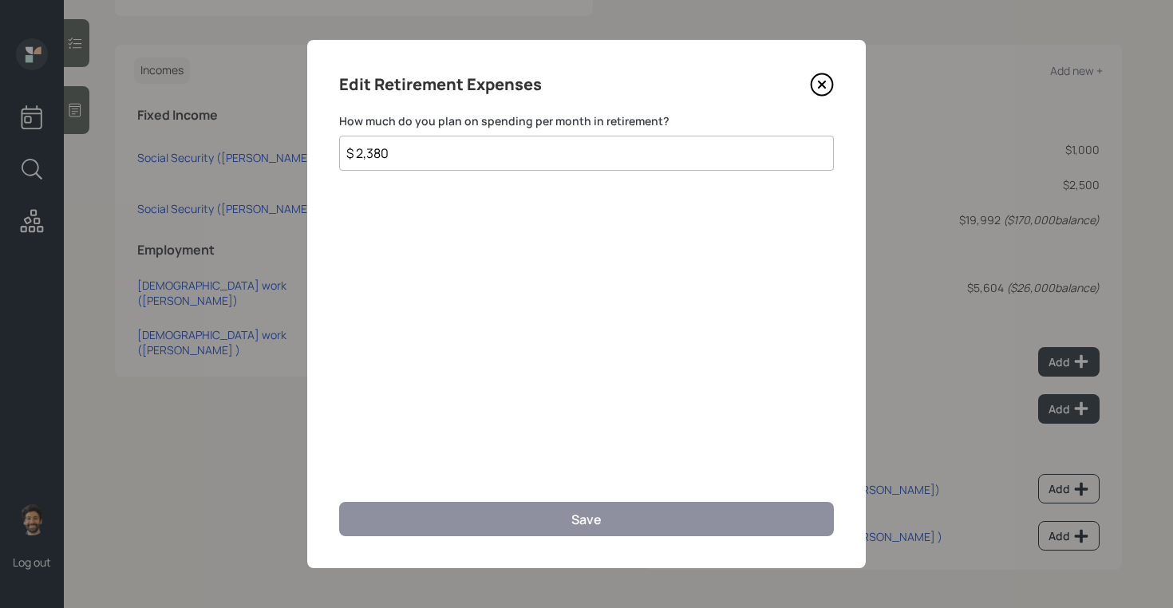
scroll to position [786, 0]
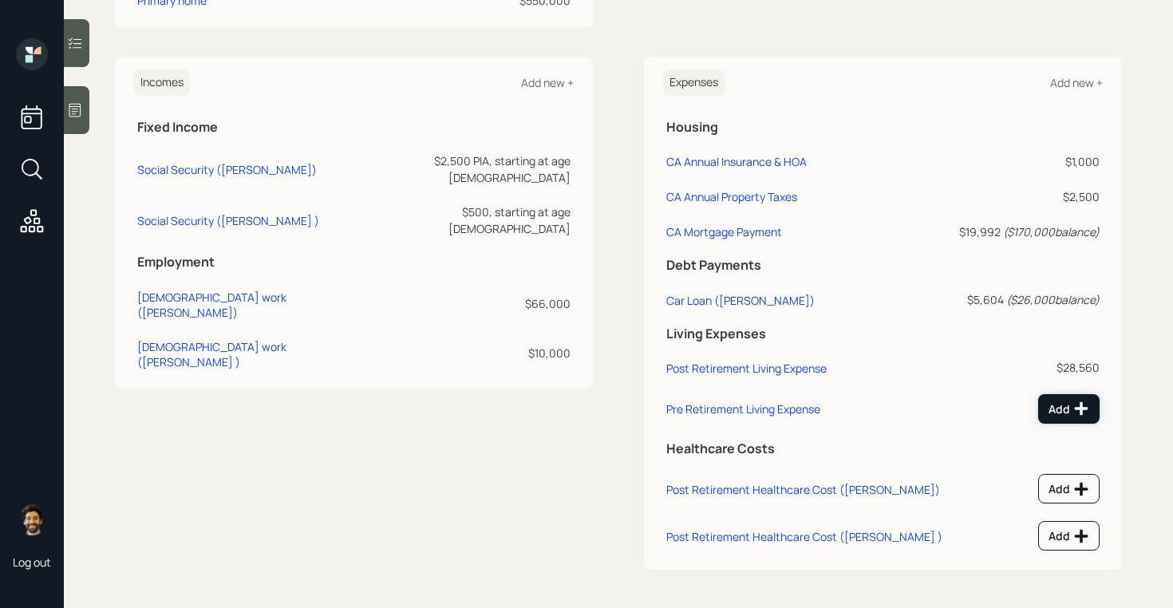
click at [1081, 408] on icon at bounding box center [1082, 409] width 14 height 14
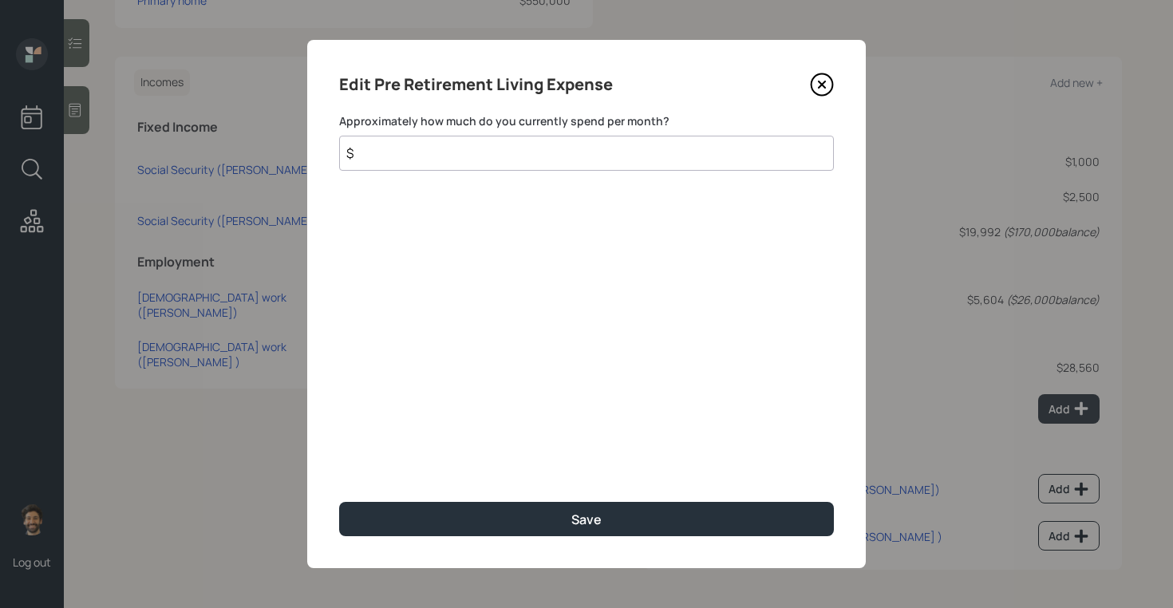
click at [452, 154] on input "$" at bounding box center [586, 153] width 495 height 35
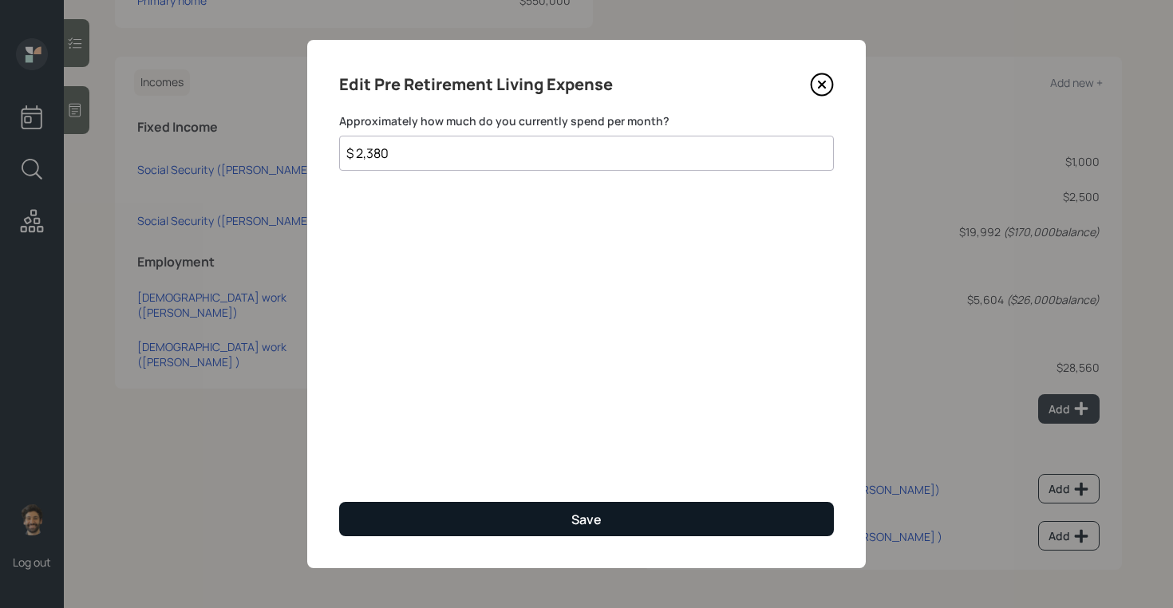
type input "$ 2,380"
click at [455, 513] on button "Save" at bounding box center [586, 519] width 495 height 34
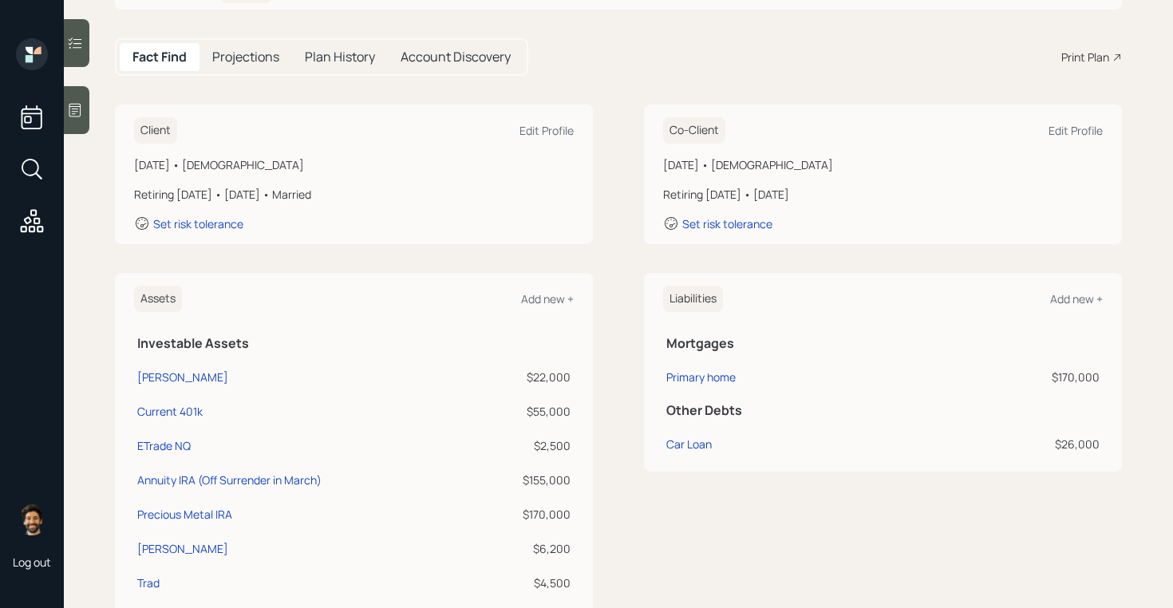
scroll to position [140, 0]
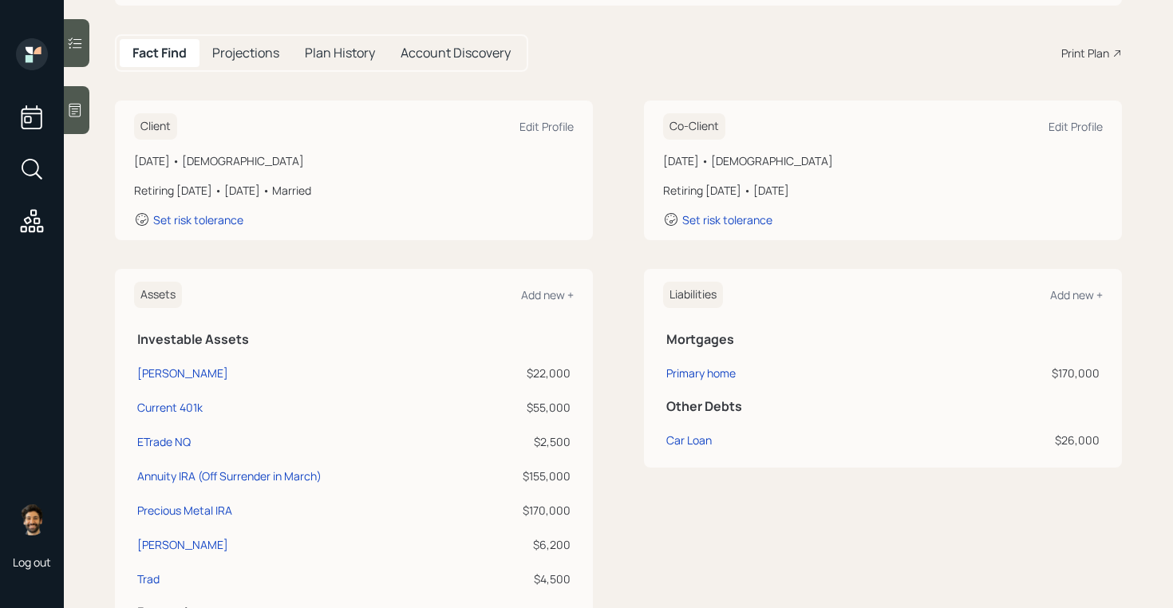
click at [83, 115] on div at bounding box center [77, 110] width 26 height 48
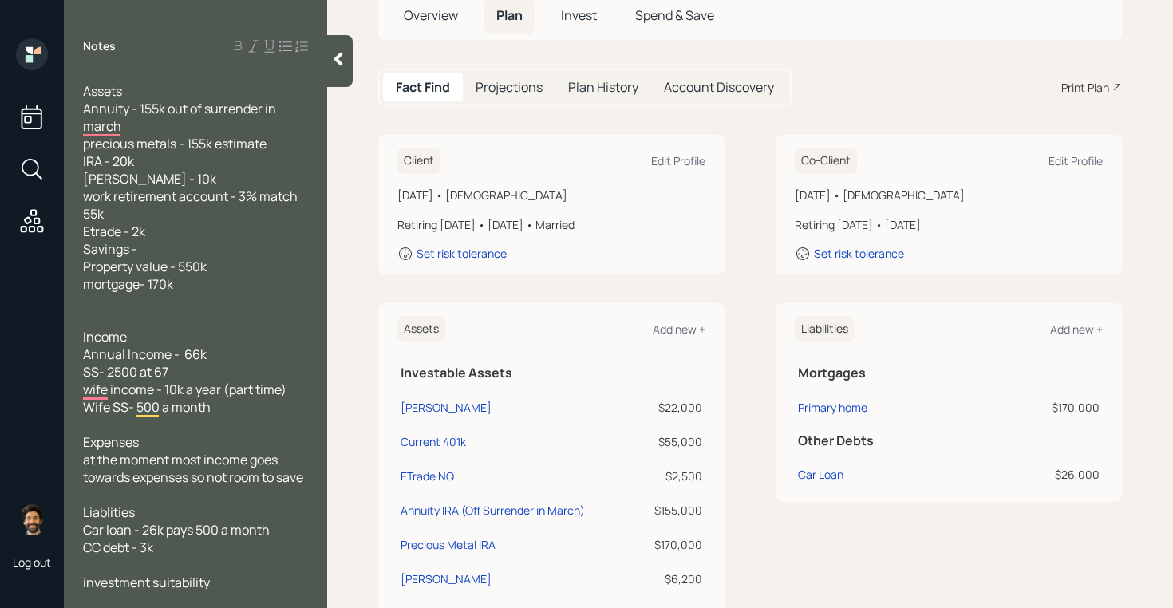
scroll to position [0, 0]
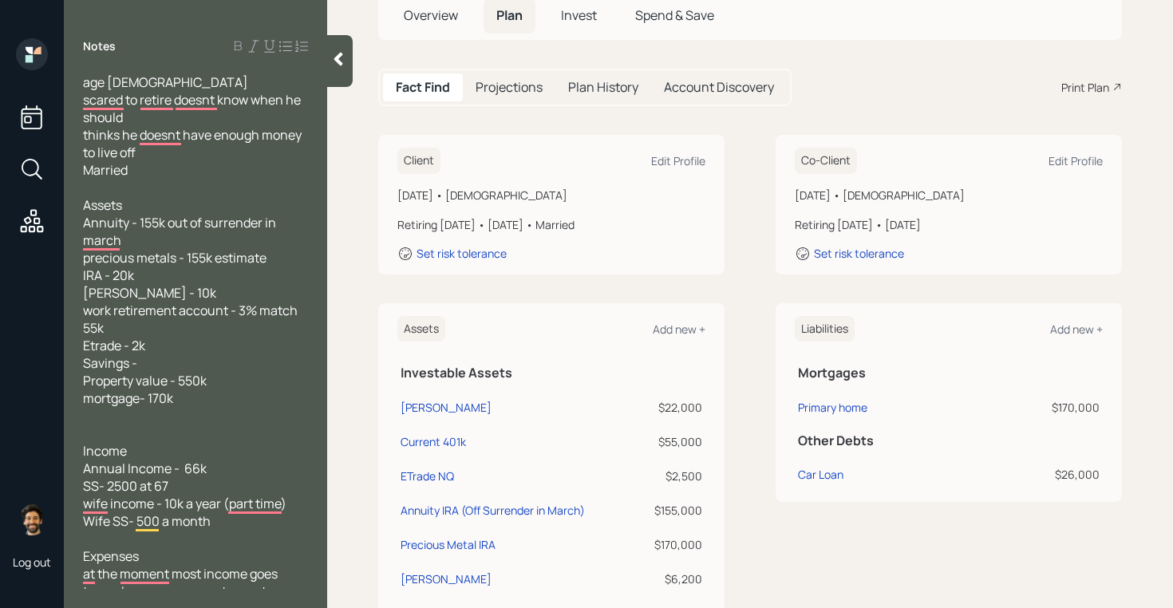
click at [341, 75] on div at bounding box center [340, 61] width 26 height 52
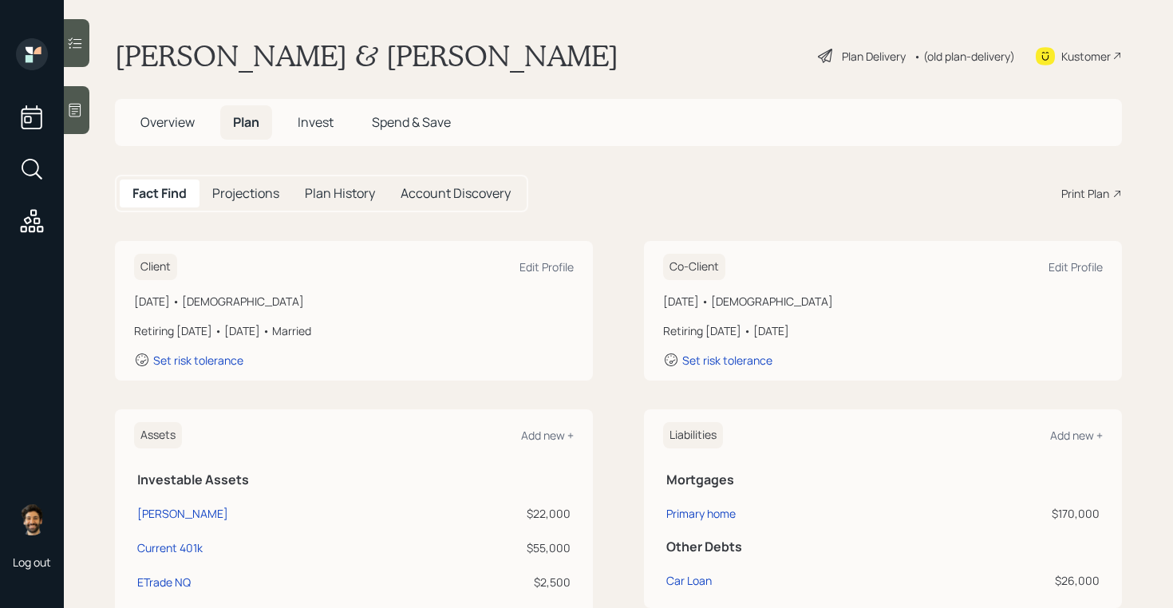
click at [286, 57] on h1 "Lee & Evelyn Cowin" at bounding box center [366, 55] width 503 height 35
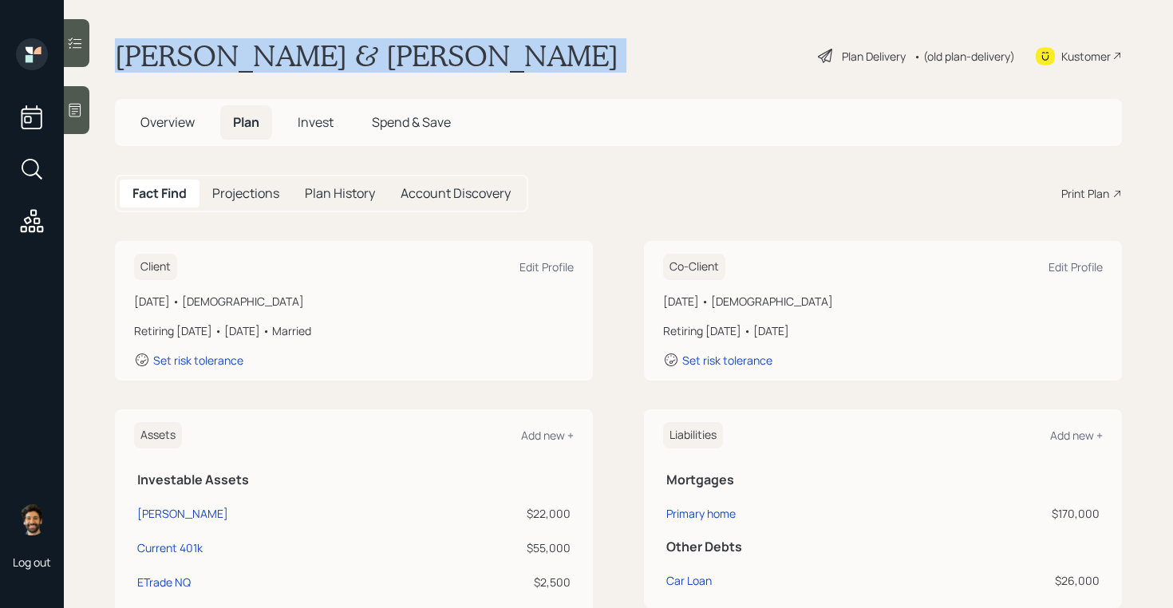
click at [286, 57] on h1 "Lee & Evelyn Cowin" at bounding box center [366, 55] width 503 height 35
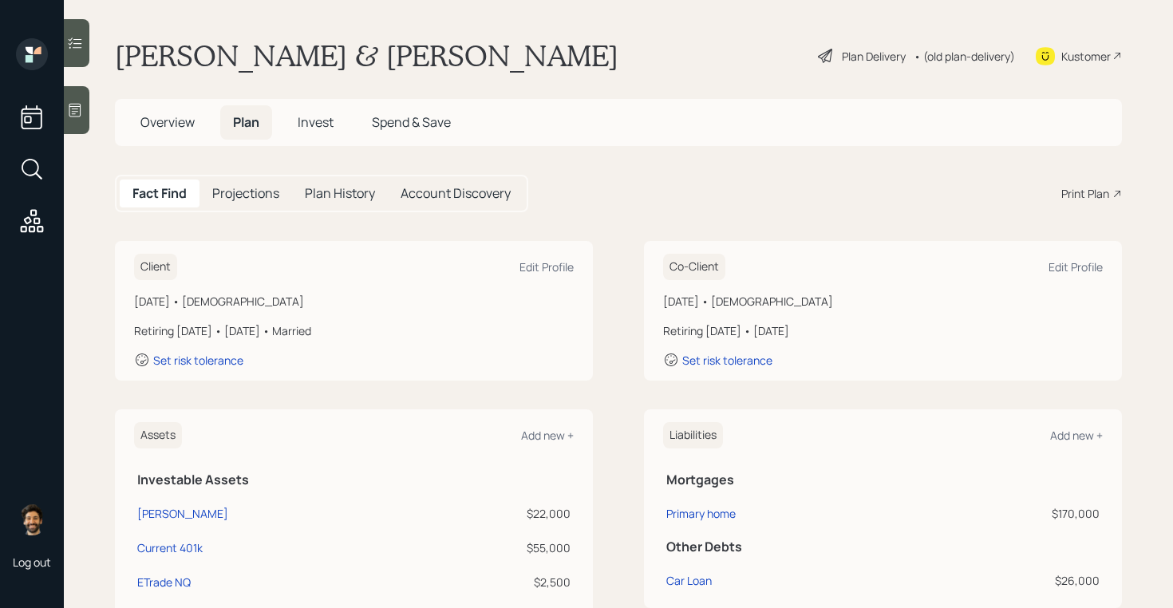
click at [946, 54] on div "• (old plan-delivery)" at bounding box center [963, 56] width 101 height 17
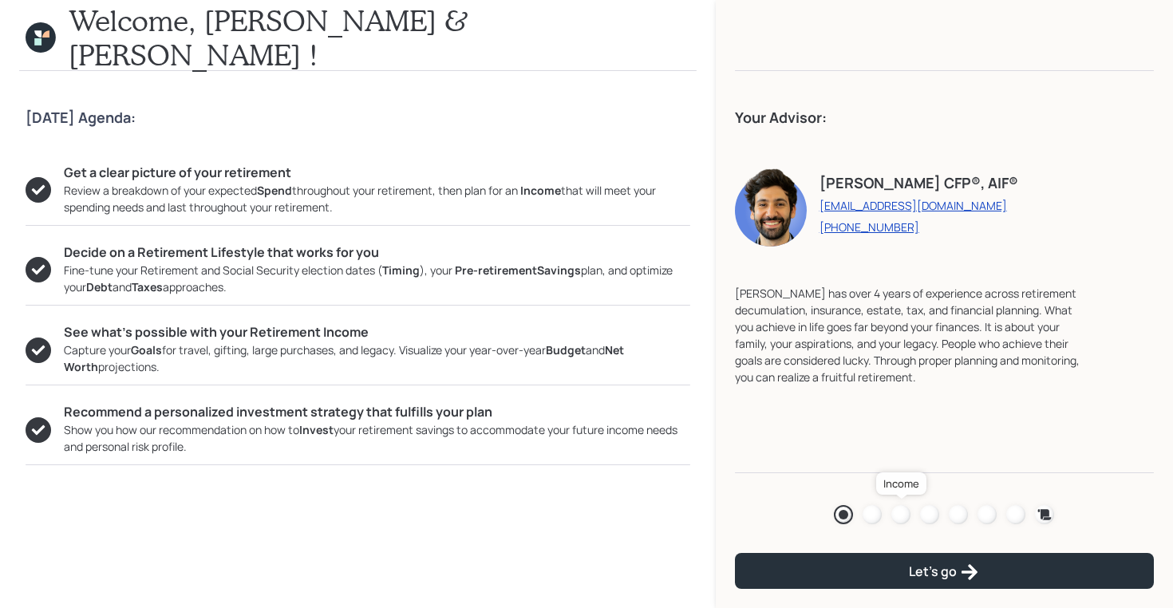
click at [896, 515] on div at bounding box center [900, 514] width 19 height 19
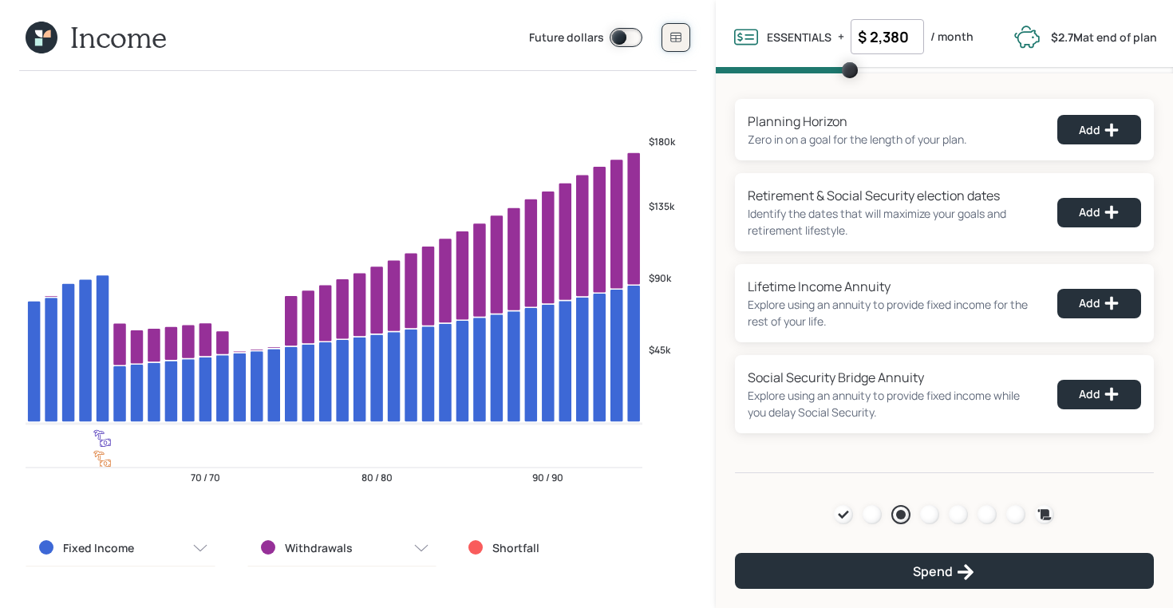
click at [677, 31] on icon at bounding box center [675, 37] width 13 height 13
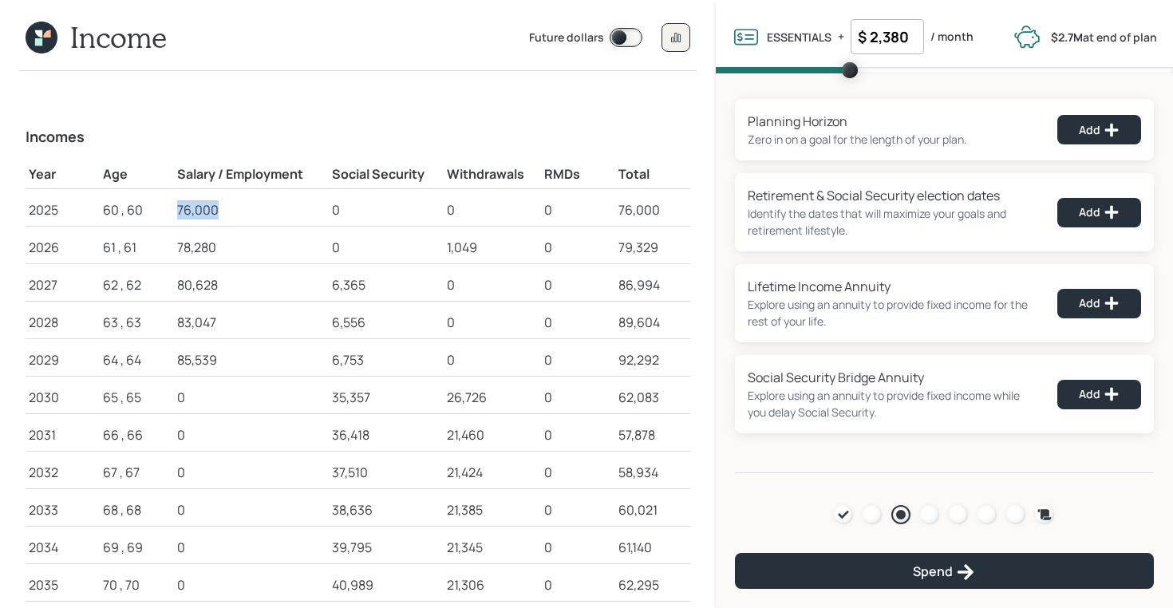
drag, startPoint x: 177, startPoint y: 214, endPoint x: 221, endPoint y: 215, distance: 43.9
click at [221, 215] on div "76,000" at bounding box center [251, 209] width 148 height 19
drag, startPoint x: 219, startPoint y: 362, endPoint x: 152, endPoint y: 362, distance: 66.2
click at [152, 362] on tr "2029 64 , 64 85,539 6,753 0 0 92,292" at bounding box center [358, 356] width 665 height 37
drag, startPoint x: 187, startPoint y: 395, endPoint x: 164, endPoint y: 395, distance: 23.9
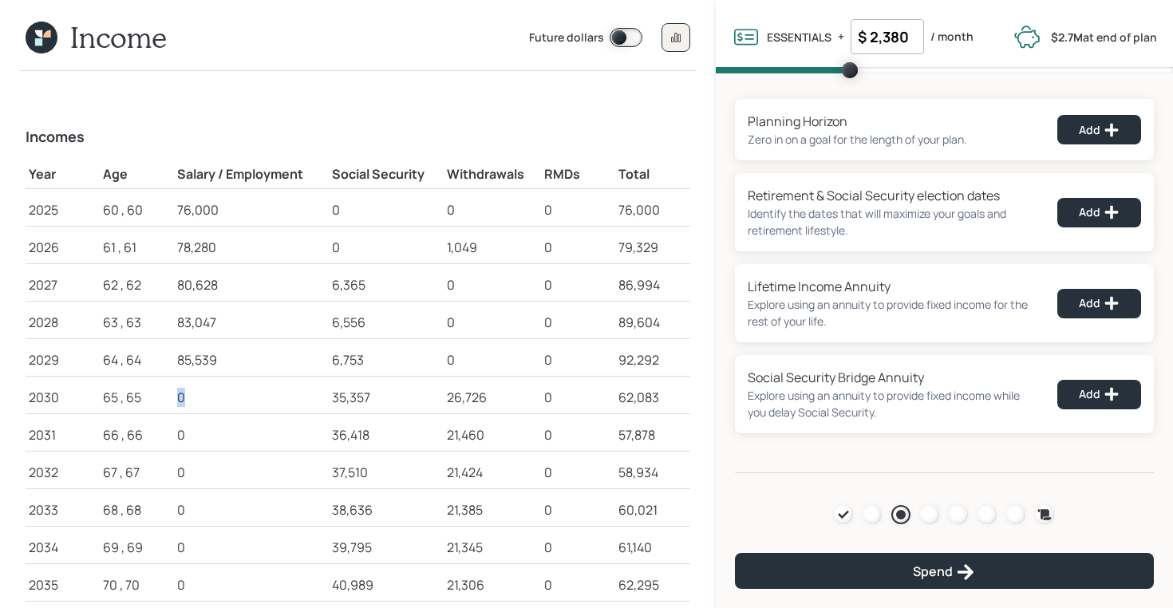
click at [164, 395] on tr "2030 65 , 65 0 35,357 26,726 0 62,083" at bounding box center [358, 394] width 665 height 37
drag, startPoint x: 328, startPoint y: 286, endPoint x: 343, endPoint y: 286, distance: 15.2
click at [343, 286] on tr "2027 62 , 62 80,628 6,365 0 0 86,994" at bounding box center [358, 281] width 665 height 37
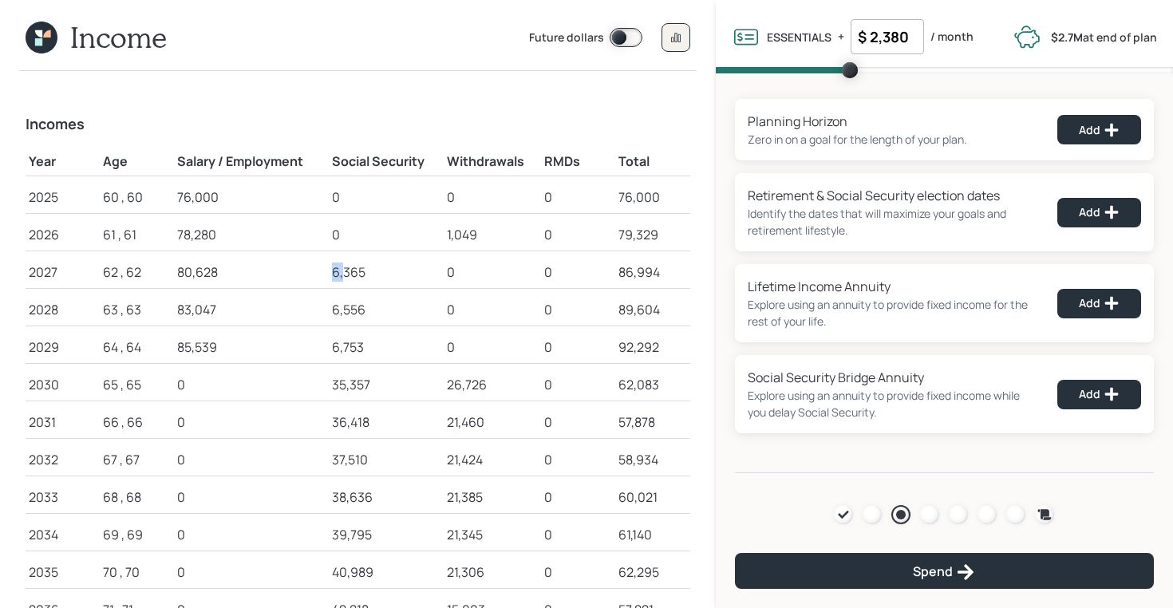
scroll to position [14, 0]
click at [1078, 214] on button "Add" at bounding box center [1099, 213] width 84 height 30
select select "12"
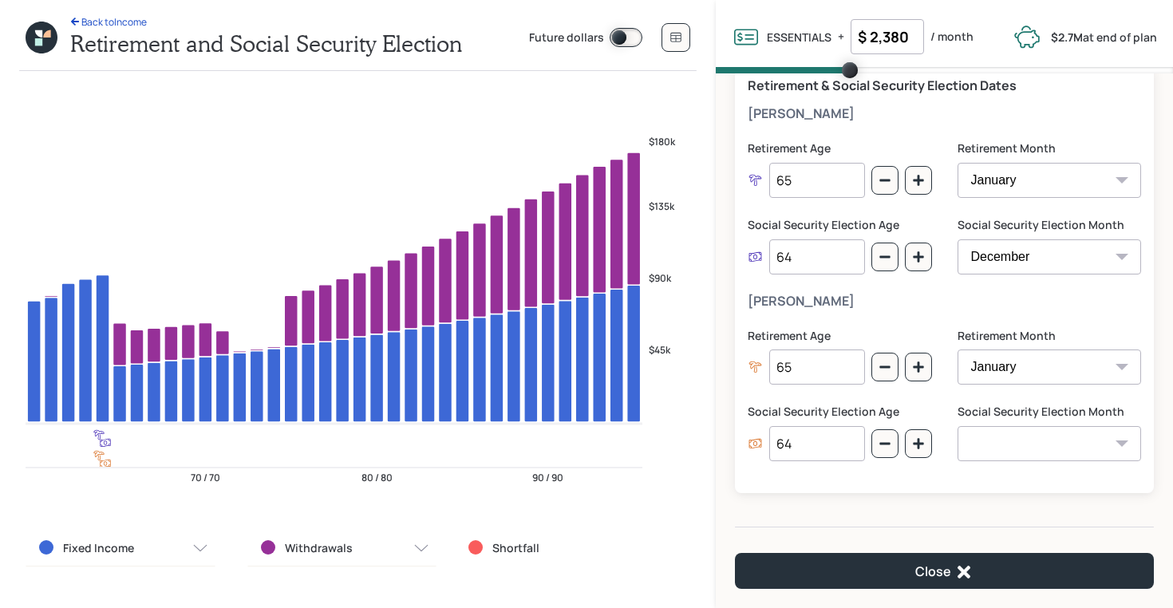
scroll to position [119, 0]
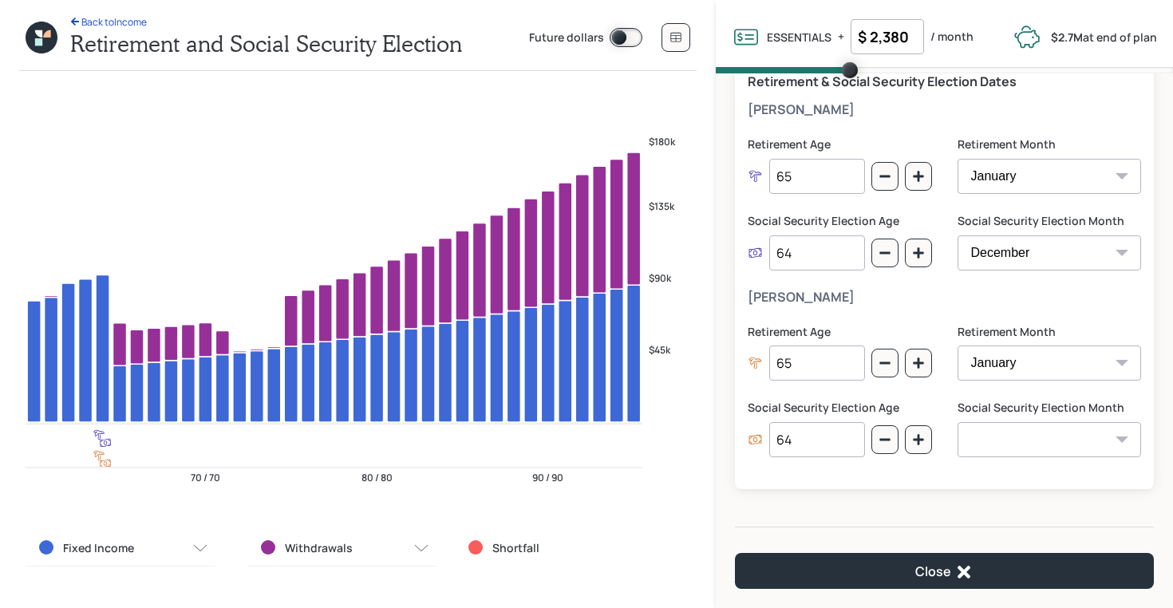
click at [807, 445] on input "64" at bounding box center [817, 439] width 96 height 35
click at [681, 48] on button at bounding box center [675, 37] width 29 height 29
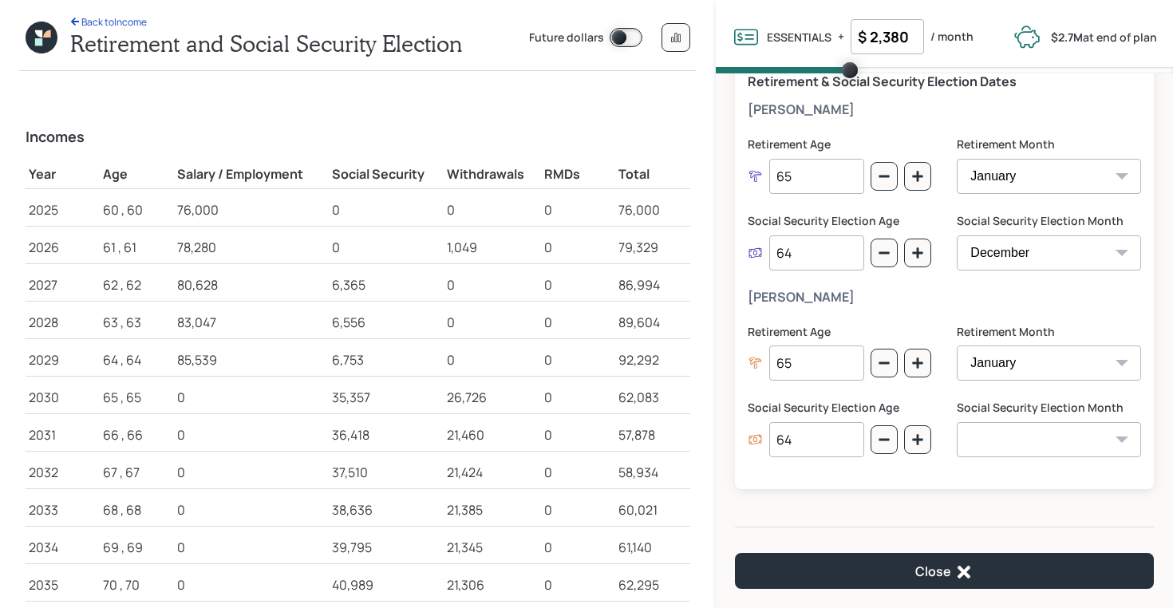
click at [32, 36] on icon at bounding box center [42, 38] width 32 height 32
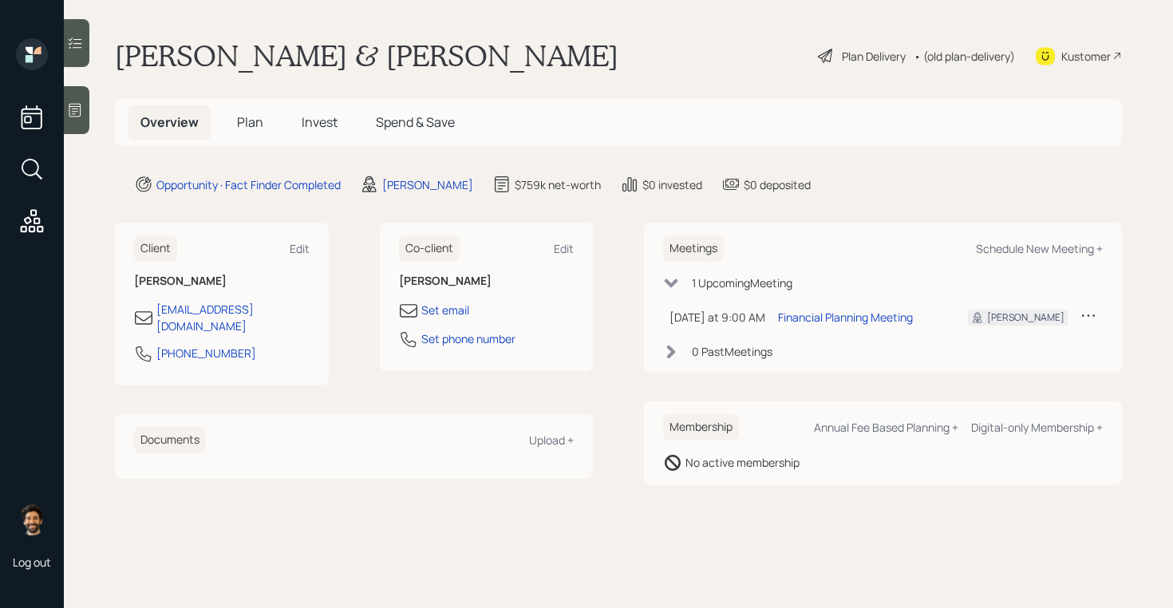
click at [245, 113] on span "Plan" at bounding box center [250, 122] width 26 height 18
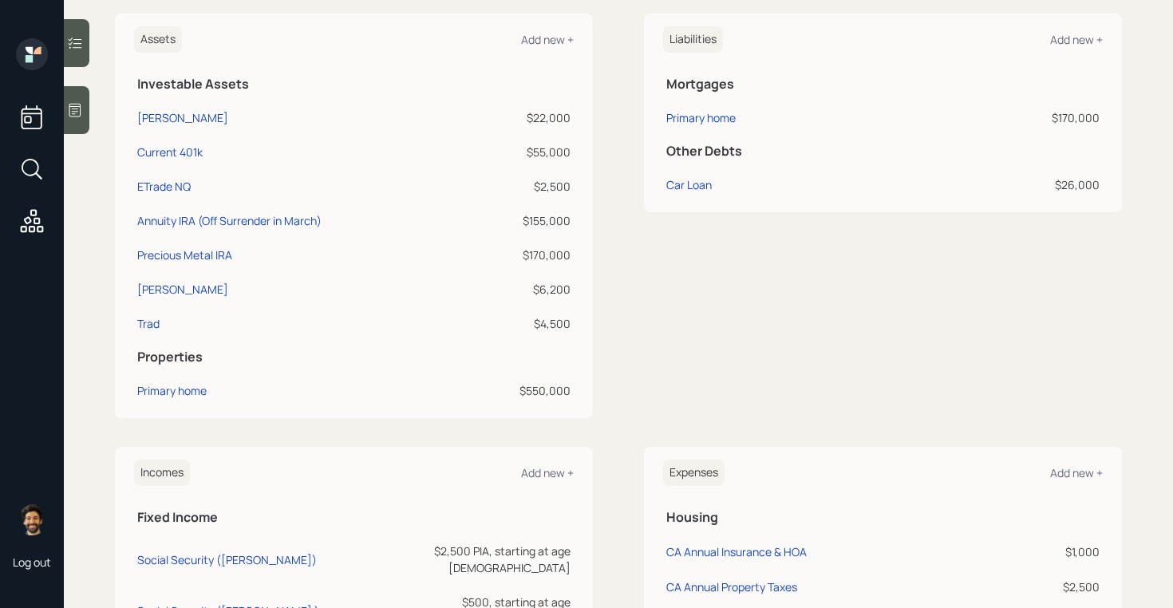
scroll to position [630, 0]
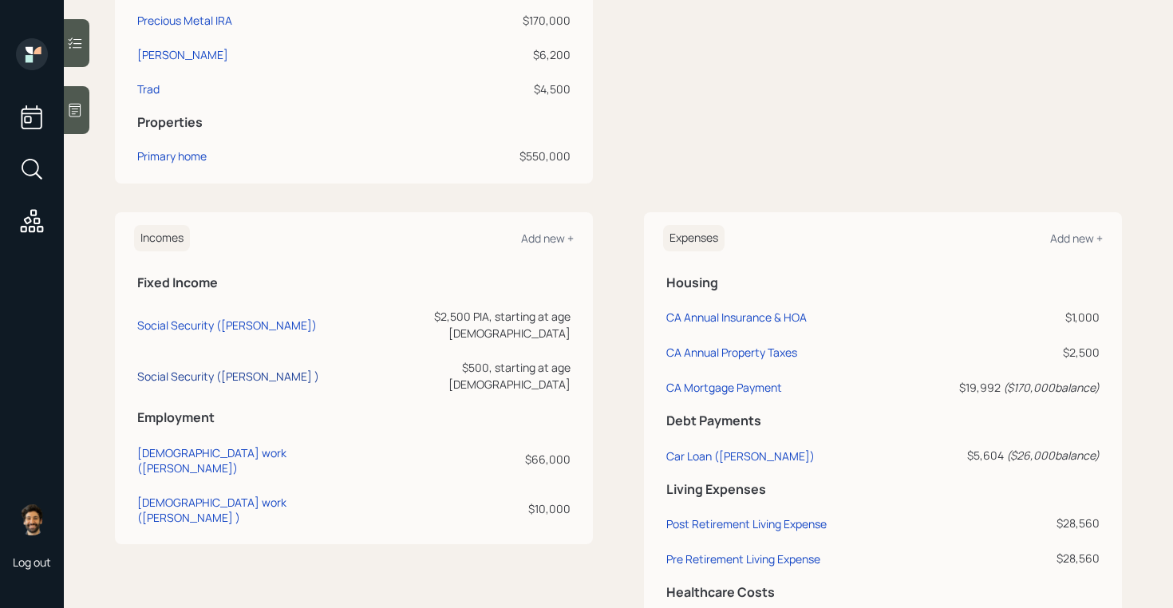
click at [178, 369] on div "Social Security (Evelyn )" at bounding box center [228, 376] width 182 height 15
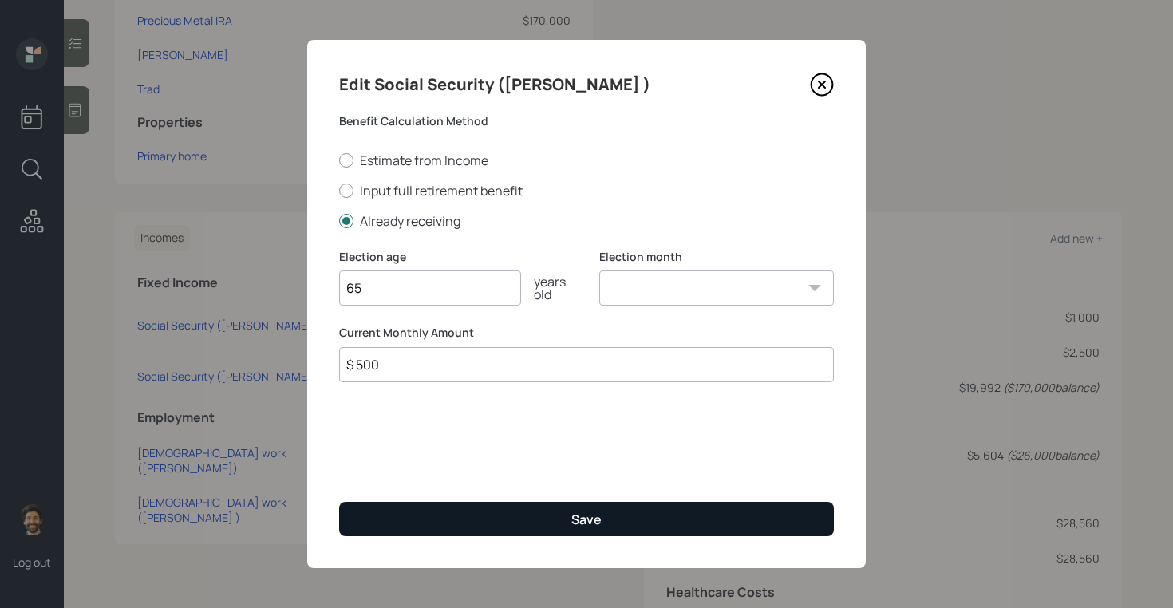
type input "65"
click at [380, 505] on button "Save" at bounding box center [586, 519] width 495 height 34
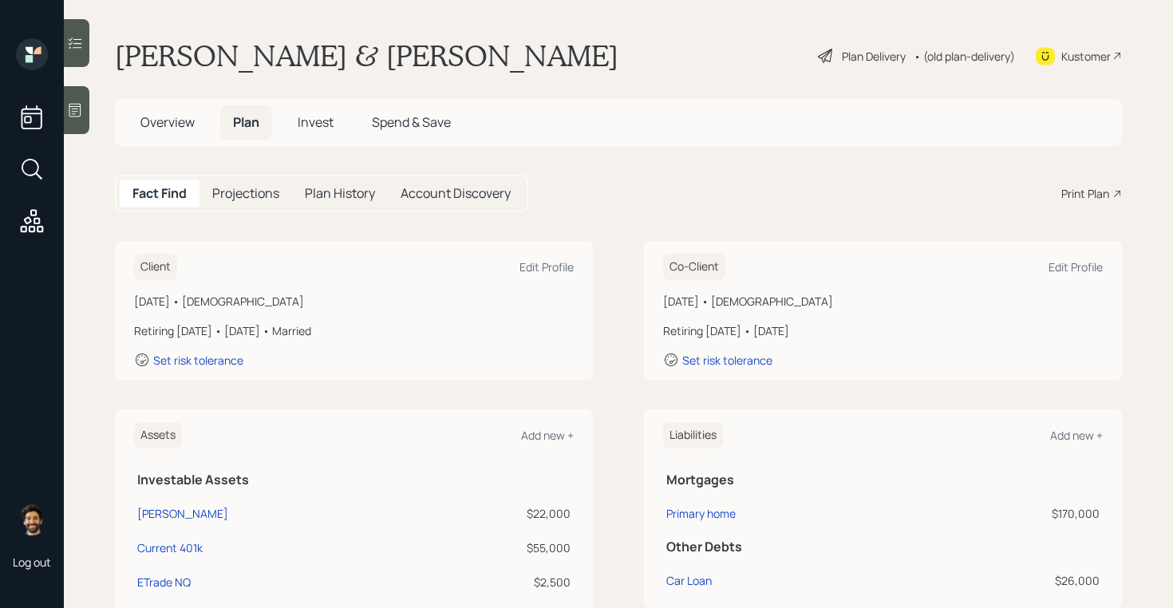
click at [964, 50] on div "• (old plan-delivery)" at bounding box center [963, 56] width 101 height 17
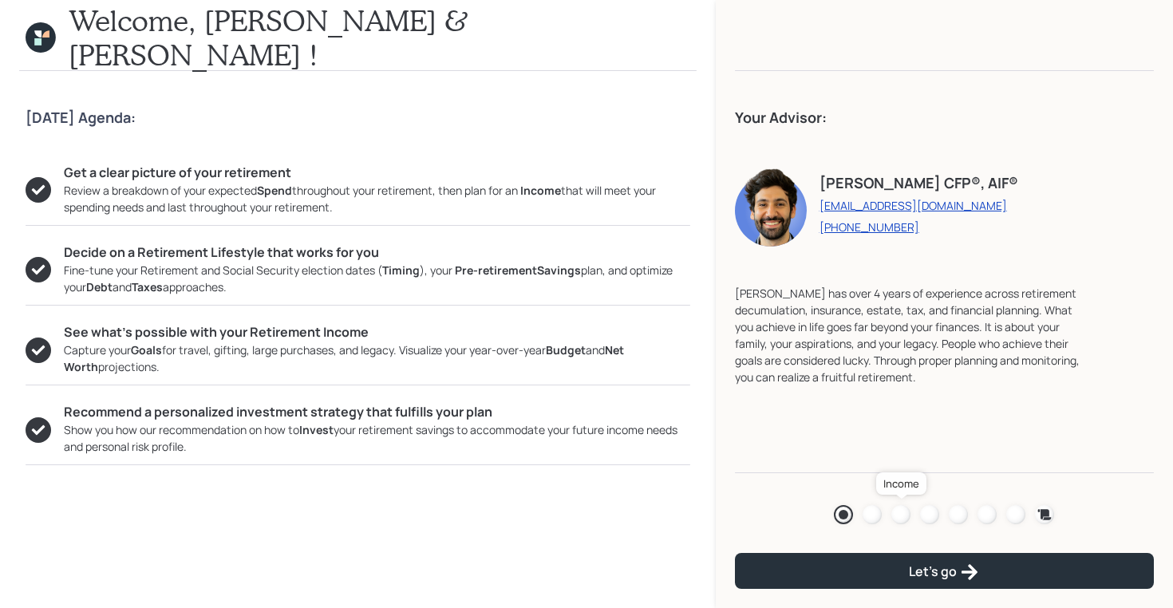
click at [904, 512] on div at bounding box center [900, 514] width 19 height 19
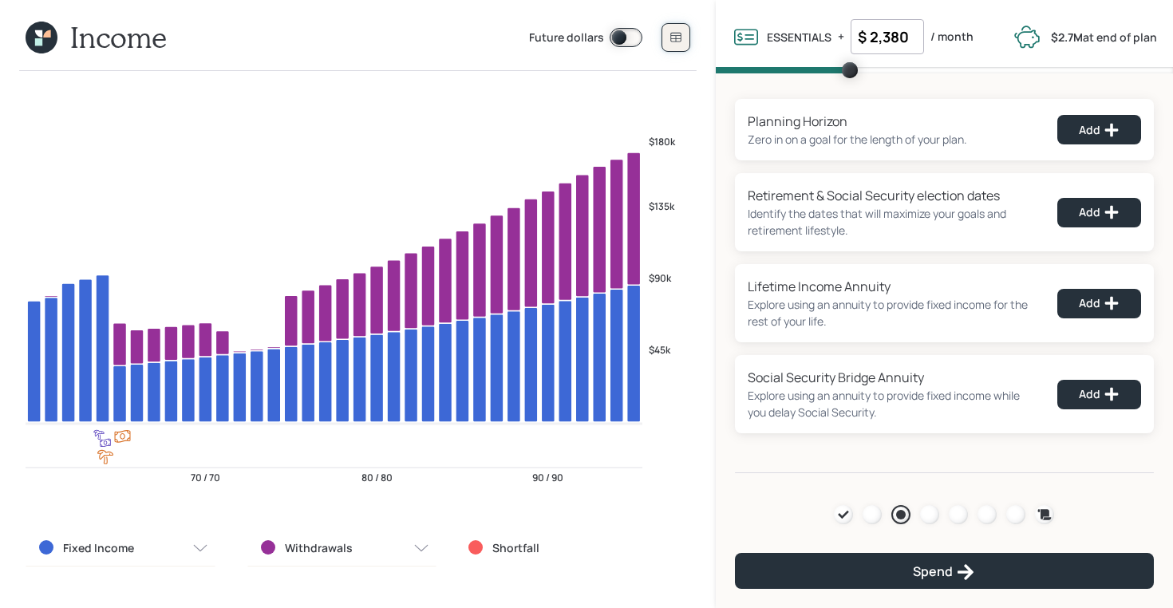
click at [672, 34] on icon at bounding box center [675, 37] width 13 height 13
click at [44, 41] on icon at bounding box center [42, 38] width 32 height 32
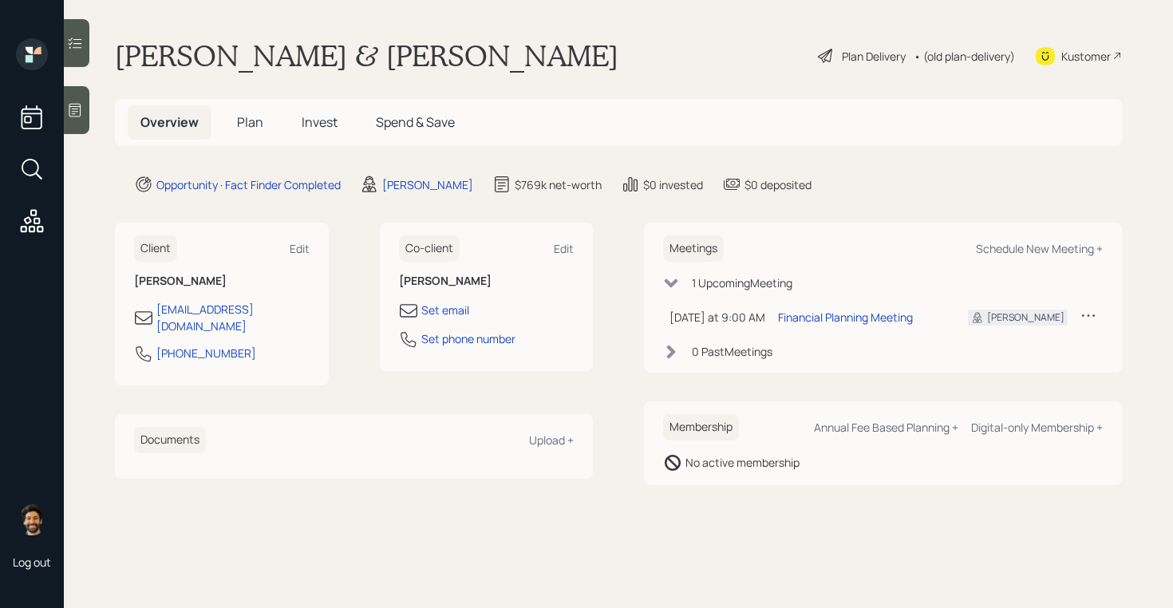
click at [227, 122] on h5 "Plan" at bounding box center [250, 122] width 52 height 34
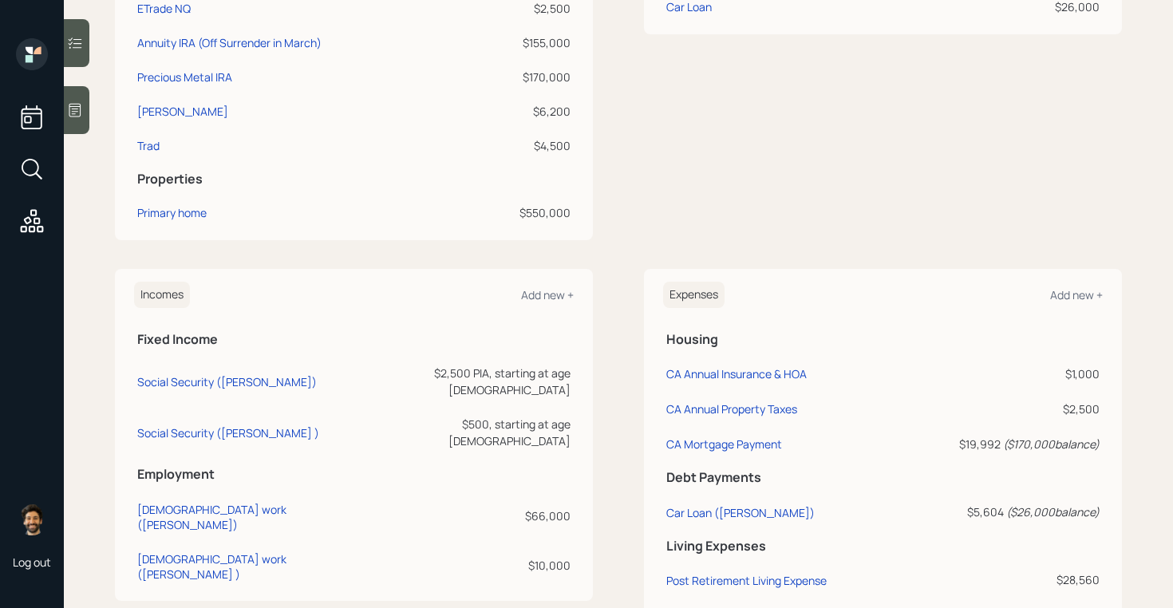
scroll to position [600, 0]
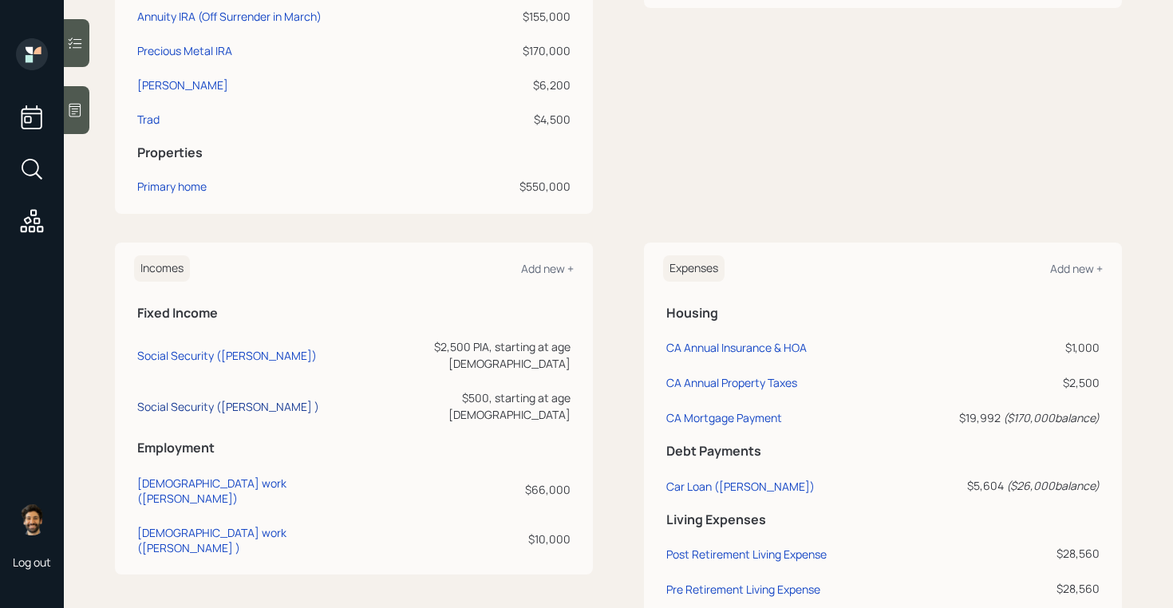
click at [183, 399] on div "Social Security (Evelyn )" at bounding box center [228, 406] width 182 height 15
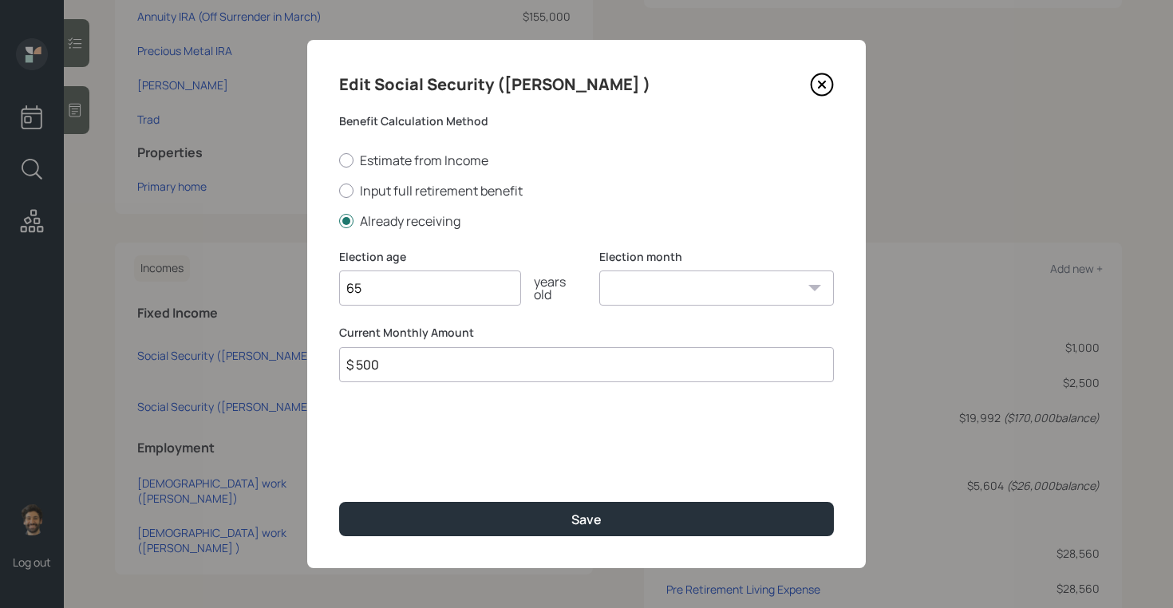
click at [379, 180] on div "Estimate from Income Input full retirement benefit Already receiving" at bounding box center [586, 191] width 495 height 78
click at [379, 193] on label "Input full retirement benefit" at bounding box center [586, 191] width 495 height 18
click at [339, 191] on input "Input full retirement benefit" at bounding box center [338, 190] width 1 height 1
radio input "true"
click at [384, 359] on input "$" at bounding box center [586, 364] width 495 height 35
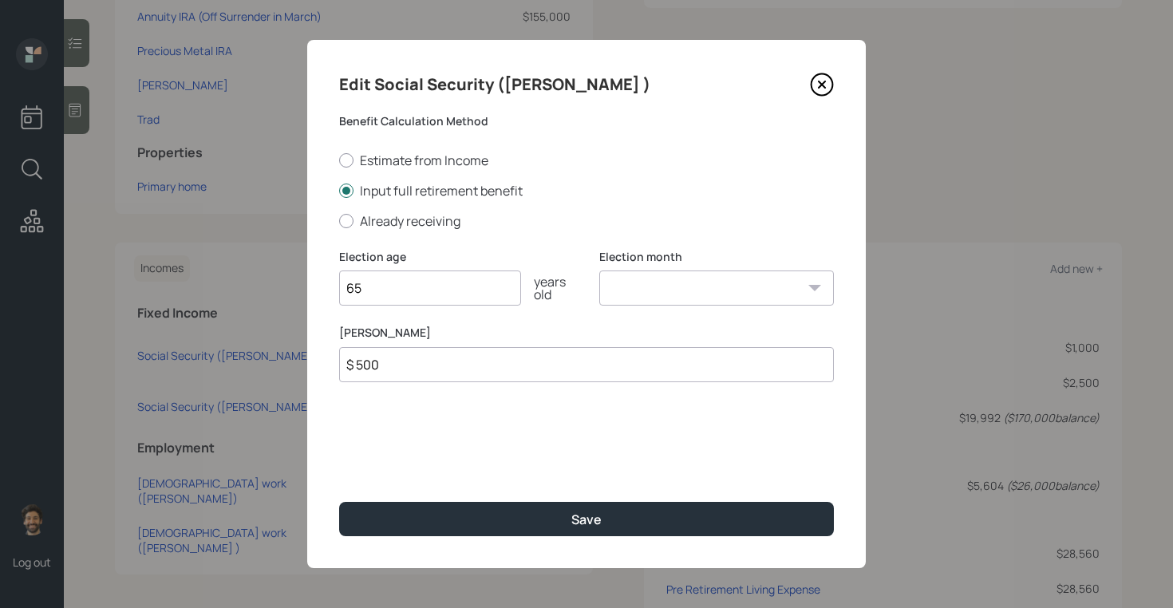
type input "$ 500"
click at [390, 282] on input "65" at bounding box center [430, 287] width 182 height 35
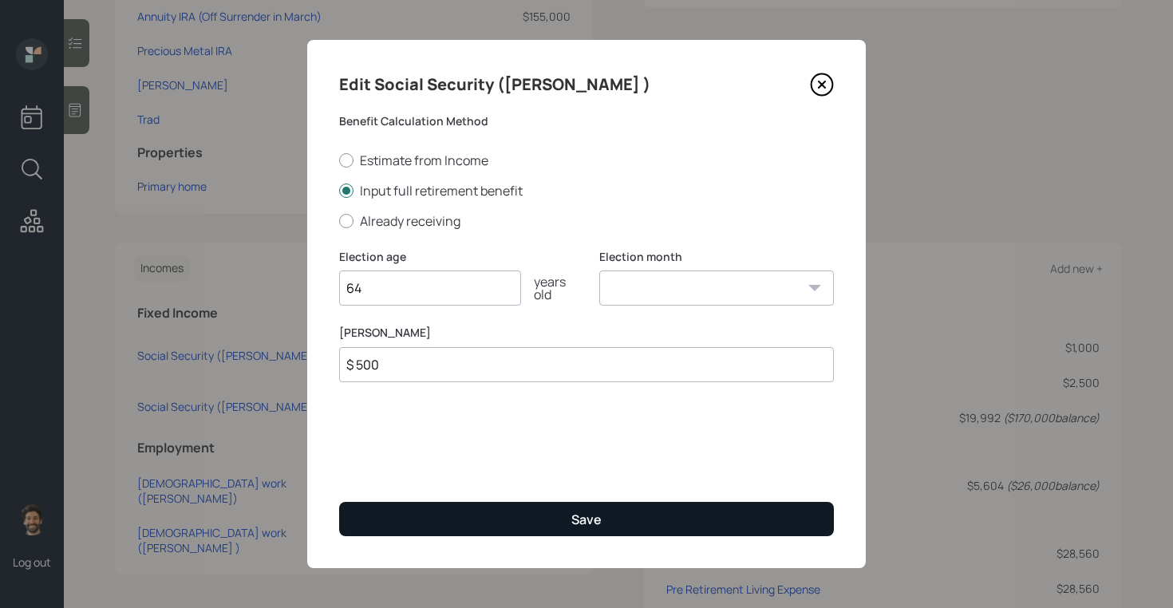
type input "64"
click at [369, 510] on button "Save" at bounding box center [586, 519] width 495 height 34
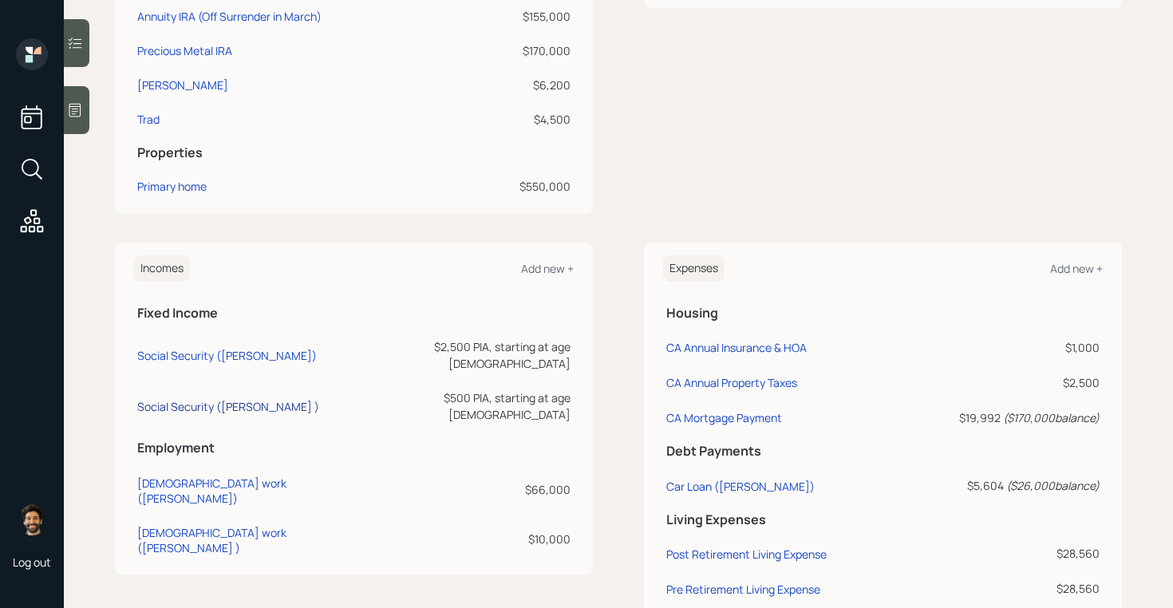
click at [181, 399] on div "Social Security (Evelyn )" at bounding box center [228, 406] width 182 height 15
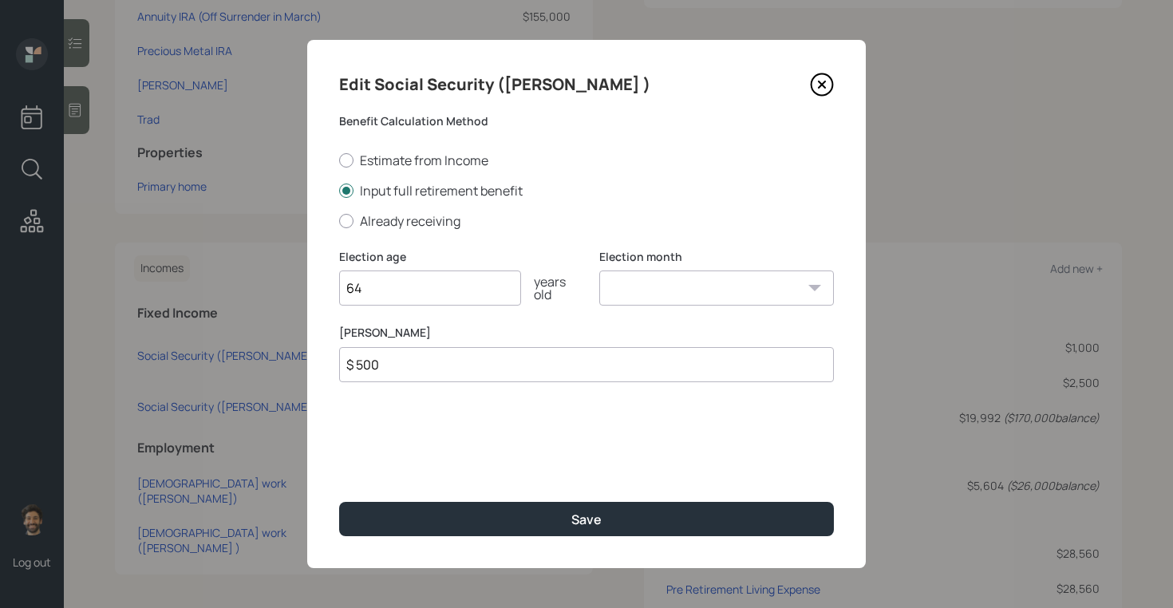
click at [657, 297] on select "January February March April May June July August September October November De…" at bounding box center [716, 287] width 235 height 35
select select "12"
click at [599, 270] on select "January February March April May June July August September October November De…" at bounding box center [716, 287] width 235 height 35
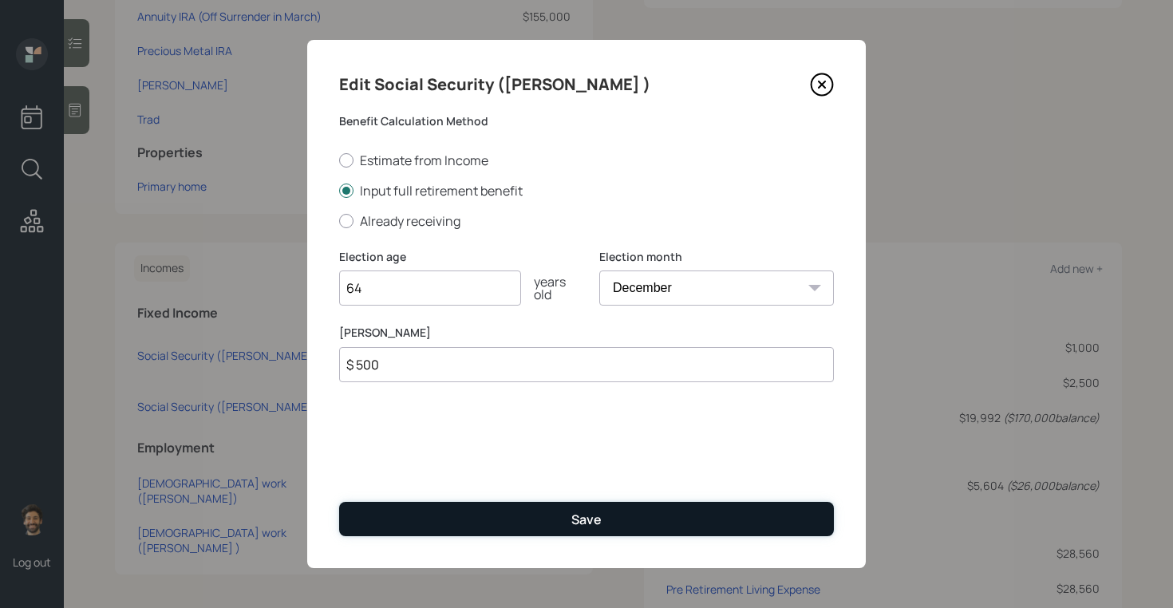
click at [498, 529] on button "Save" at bounding box center [586, 519] width 495 height 34
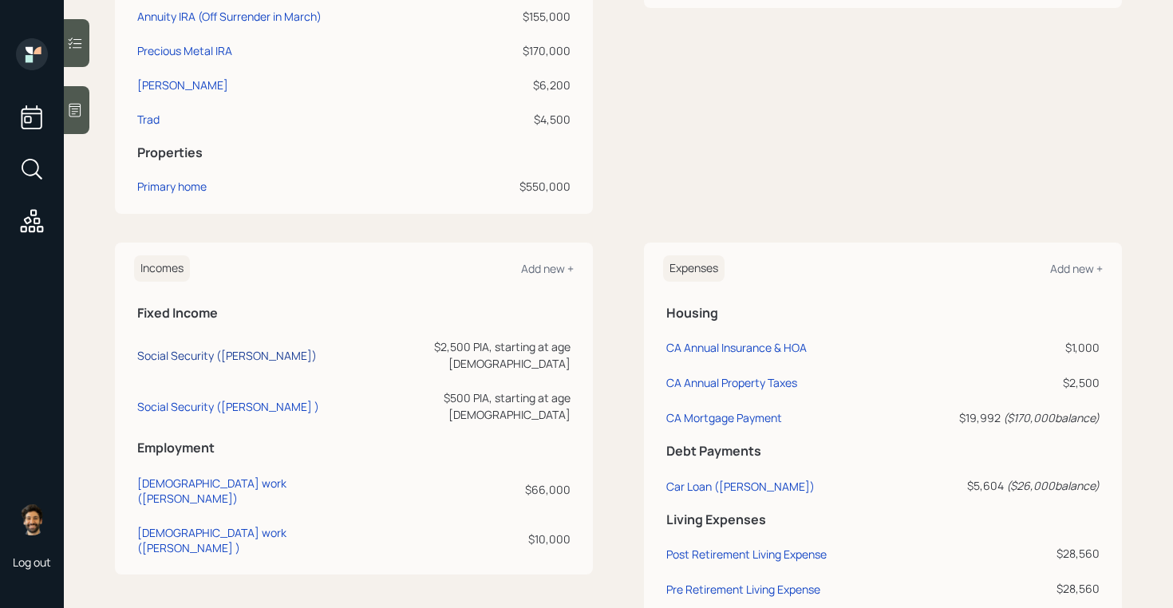
click at [222, 348] on div "Social Security (Lee)" at bounding box center [227, 355] width 180 height 15
select select "12"
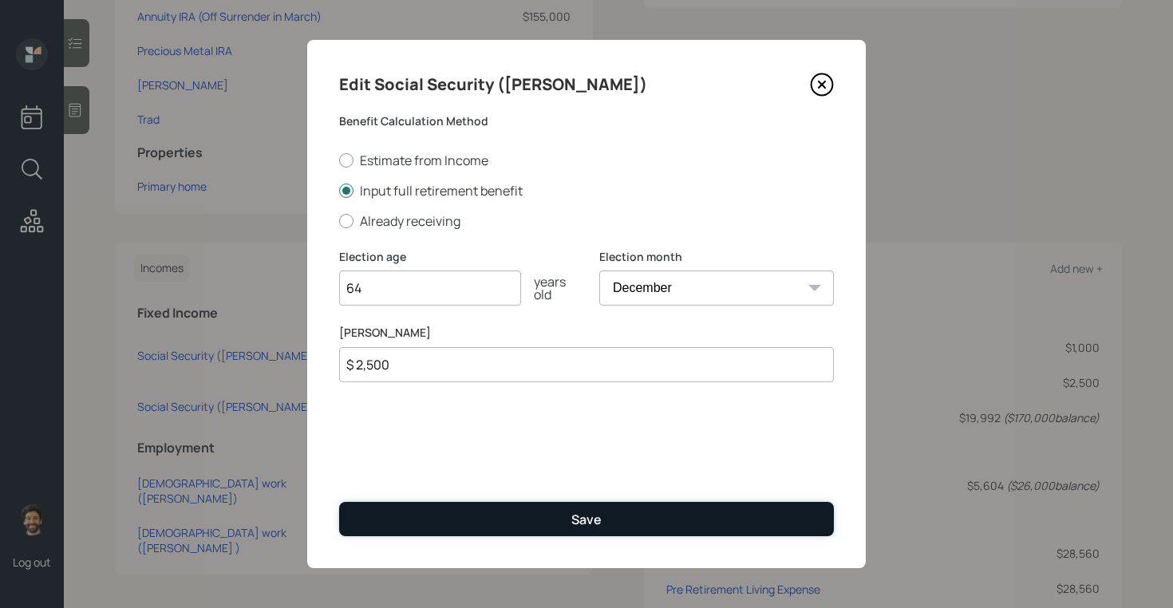
click at [386, 517] on button "Save" at bounding box center [586, 519] width 495 height 34
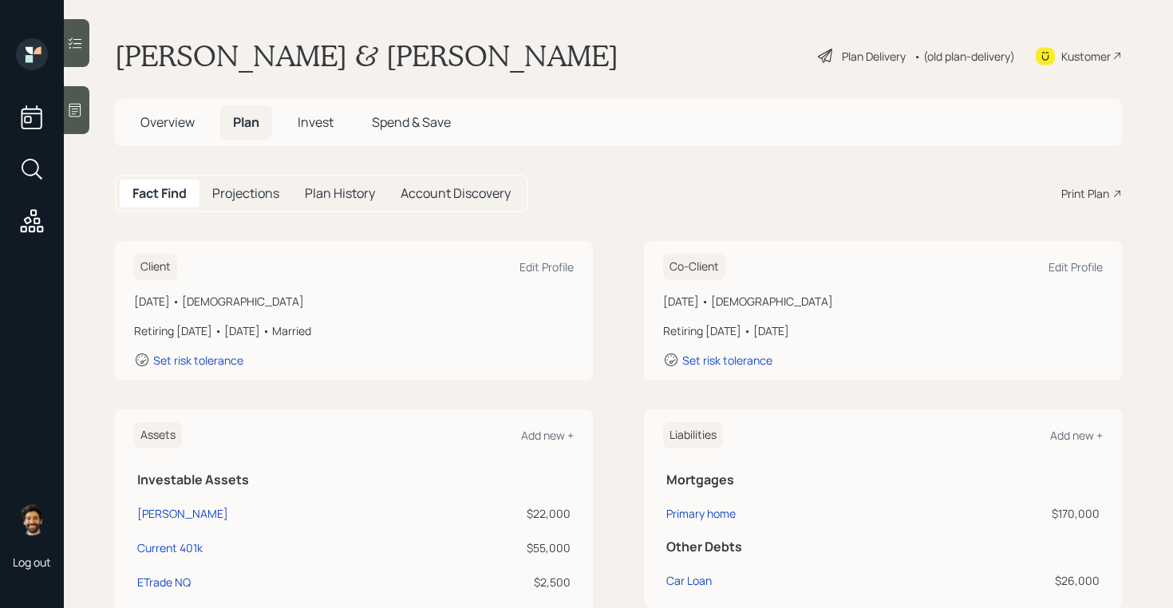
click at [948, 52] on div "• (old plan-delivery)" at bounding box center [963, 56] width 101 height 17
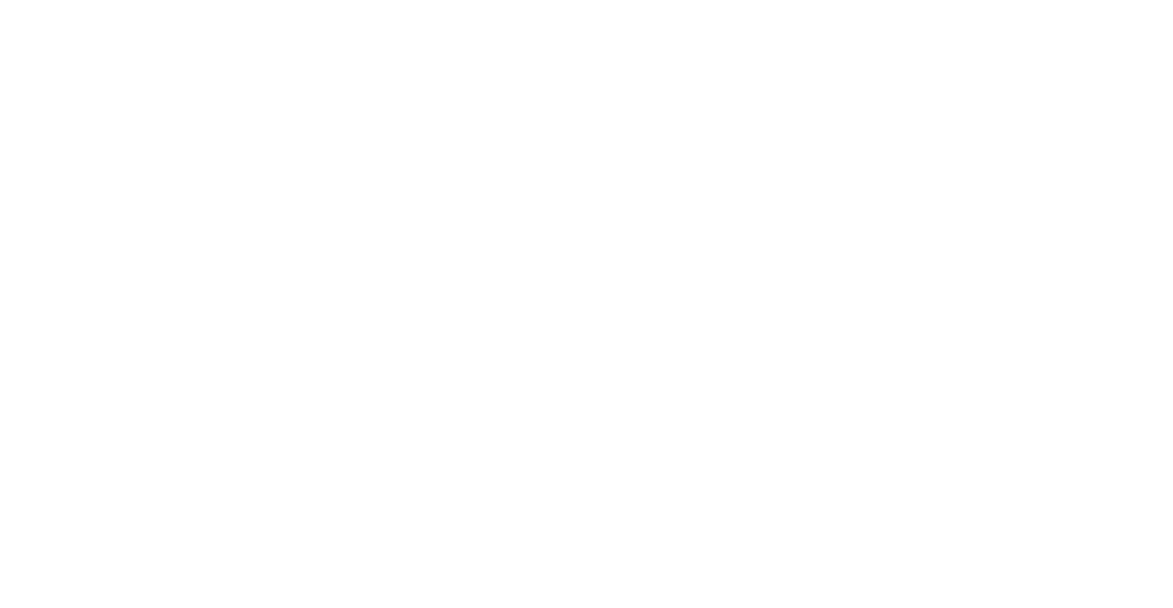
click at [909, 0] on html at bounding box center [586, 0] width 1173 height 0
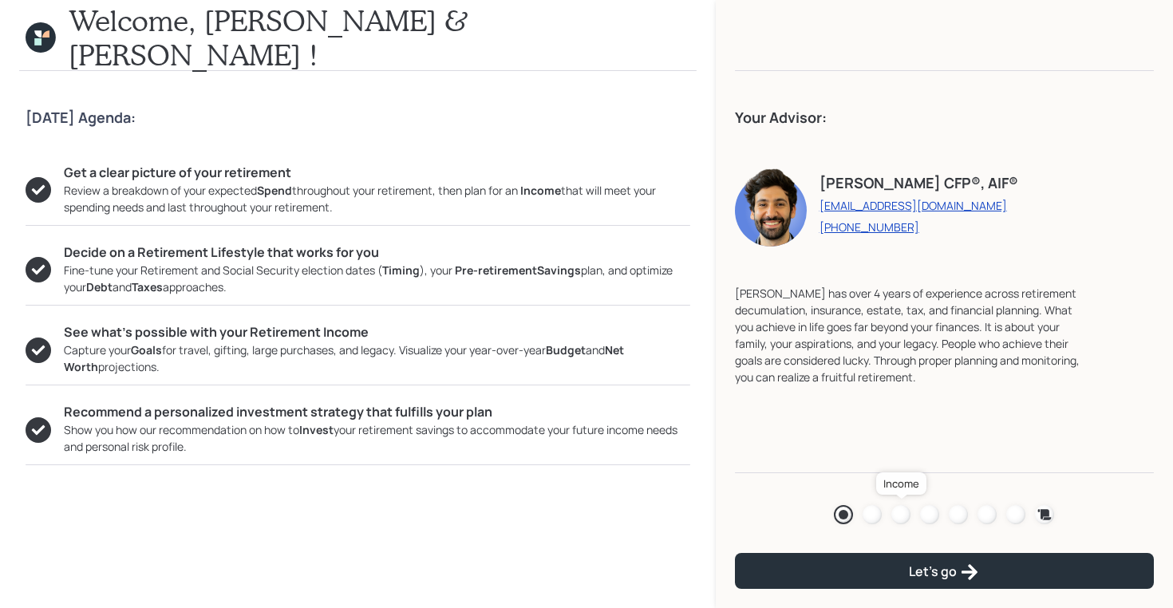
click at [902, 512] on div at bounding box center [900, 514] width 19 height 19
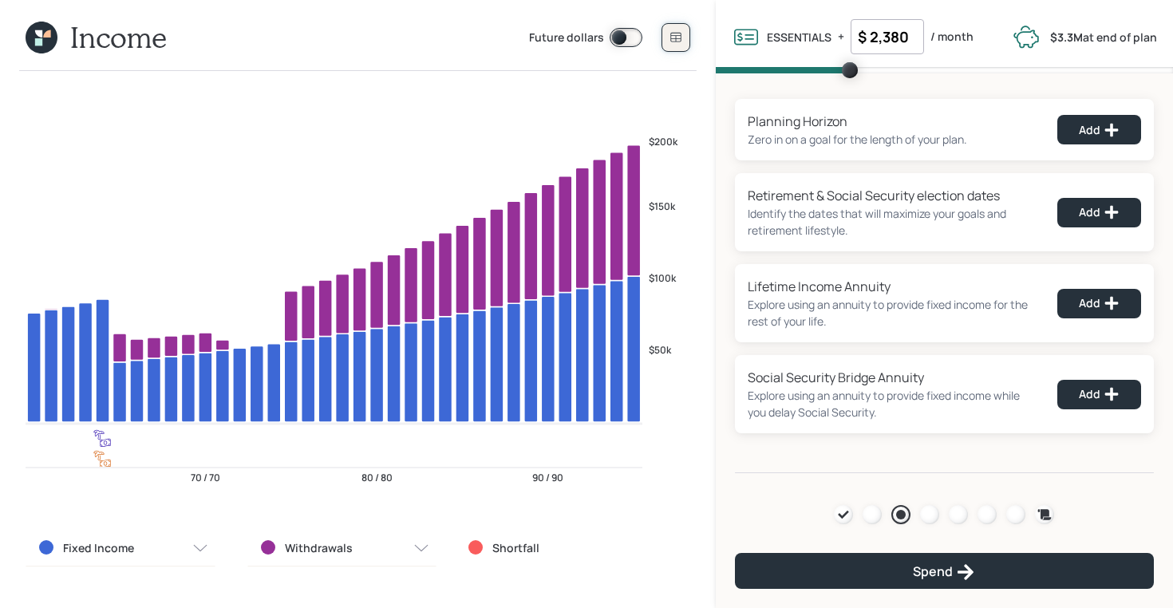
click at [681, 41] on icon at bounding box center [675, 37] width 13 height 13
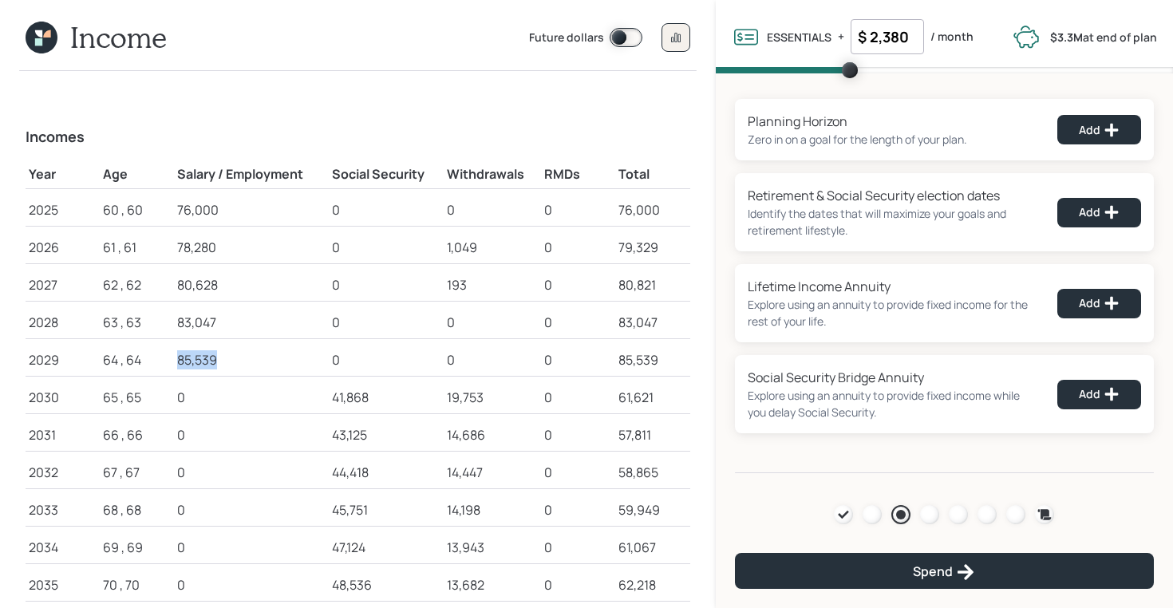
drag, startPoint x: 178, startPoint y: 361, endPoint x: 239, endPoint y: 361, distance: 61.4
click at [239, 361] on div "85,539" at bounding box center [251, 359] width 148 height 19
drag, startPoint x: 333, startPoint y: 394, endPoint x: 375, endPoint y: 400, distance: 41.9
click at [375, 400] on div "41,868" at bounding box center [386, 397] width 109 height 19
drag, startPoint x: 179, startPoint y: 355, endPoint x: 239, endPoint y: 355, distance: 59.8
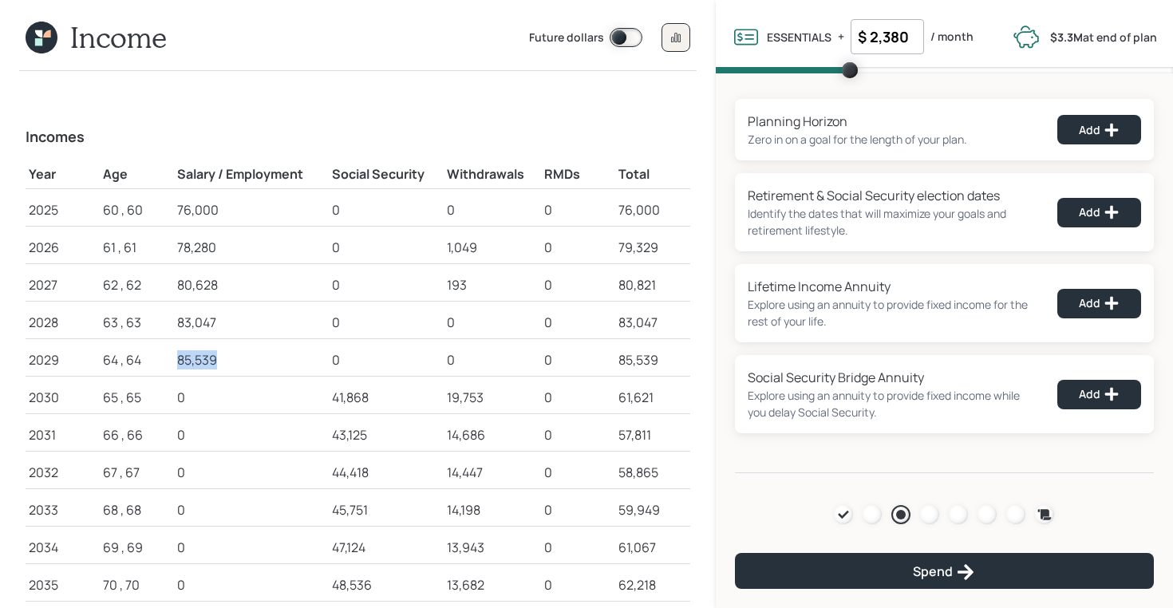
click at [239, 355] on div "85,539" at bounding box center [251, 359] width 148 height 19
drag, startPoint x: 191, startPoint y: 405, endPoint x: 168, endPoint y: 402, distance: 23.4
click at [168, 402] on tr "2030 65 , 65 0 41,868 19,753 0 61,621" at bounding box center [358, 394] width 665 height 37
drag, startPoint x: 331, startPoint y: 402, endPoint x: 380, endPoint y: 402, distance: 48.7
click at [380, 402] on td "41,868" at bounding box center [386, 394] width 115 height 37
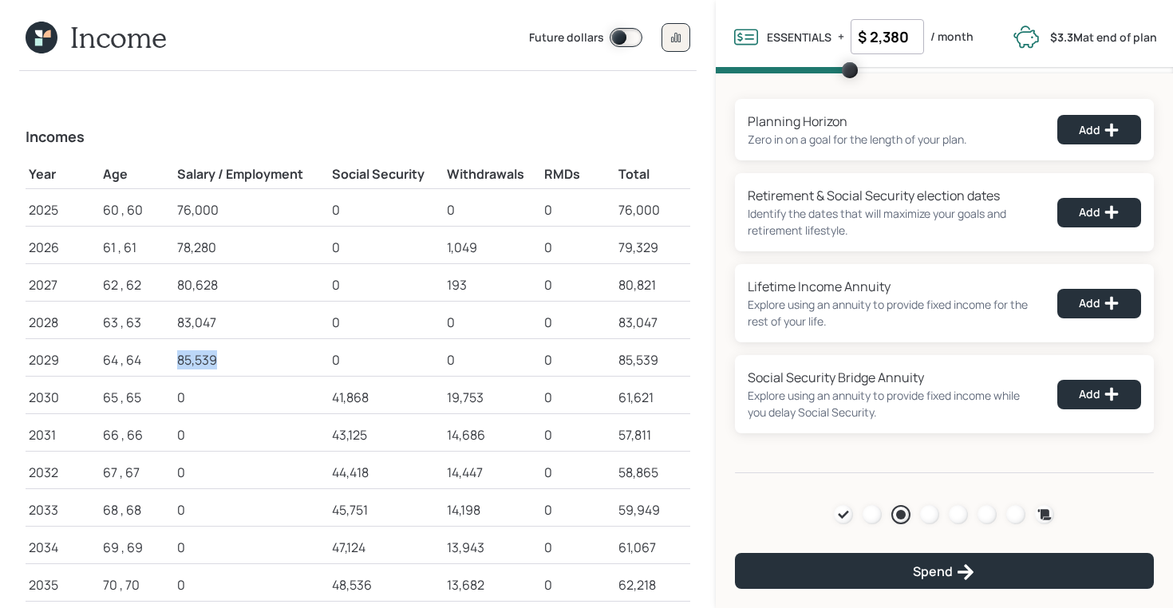
drag, startPoint x: 220, startPoint y: 354, endPoint x: 142, endPoint y: 362, distance: 78.6
click at [142, 362] on tr "2029 64 , 64 85,539 0 0 0 85,539" at bounding box center [358, 356] width 665 height 37
drag, startPoint x: 331, startPoint y: 397, endPoint x: 384, endPoint y: 398, distance: 52.7
click at [384, 398] on td "41,868" at bounding box center [386, 394] width 115 height 37
drag, startPoint x: 448, startPoint y: 171, endPoint x: 534, endPoint y: 173, distance: 85.4
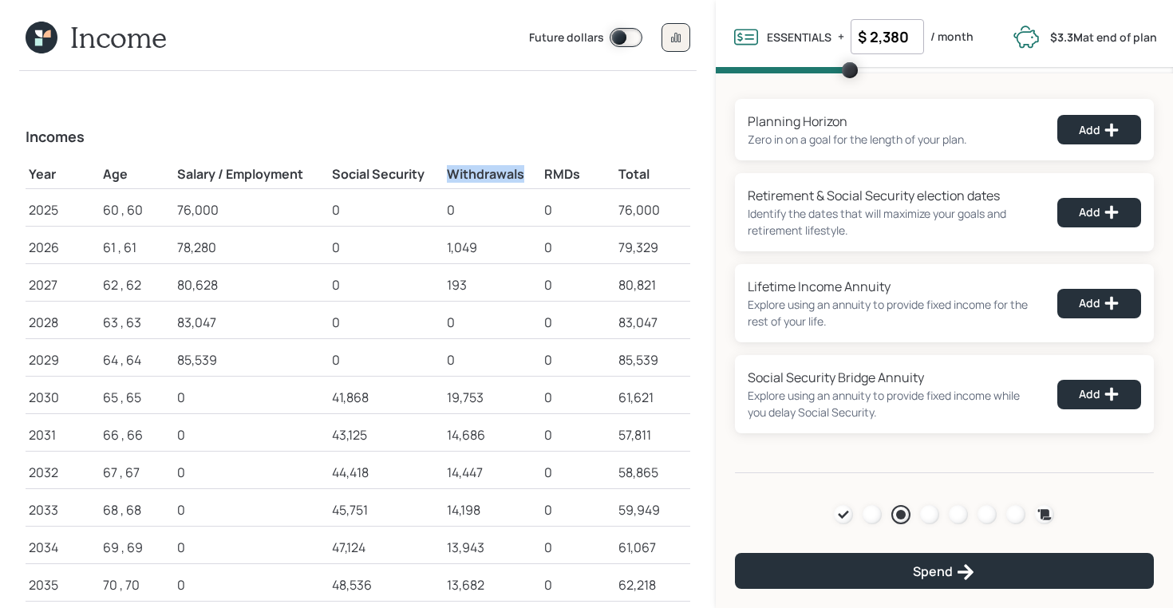
click at [534, 173] on h5 "Withdrawals" at bounding box center [492, 174] width 91 height 15
click at [454, 396] on div "19,753" at bounding box center [492, 397] width 91 height 19
drag, startPoint x: 445, startPoint y: 396, endPoint x: 495, endPoint y: 396, distance: 50.3
click at [495, 396] on td "19,753" at bounding box center [492, 394] width 97 height 37
click at [929, 517] on div at bounding box center [929, 514] width 19 height 19
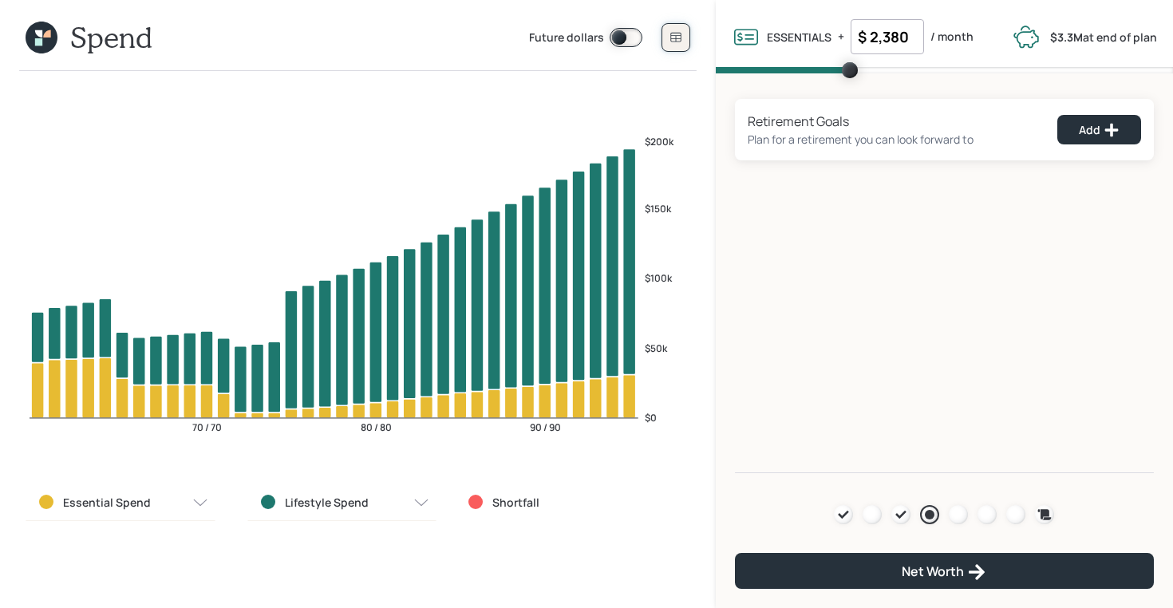
click at [669, 28] on button at bounding box center [675, 37] width 29 height 29
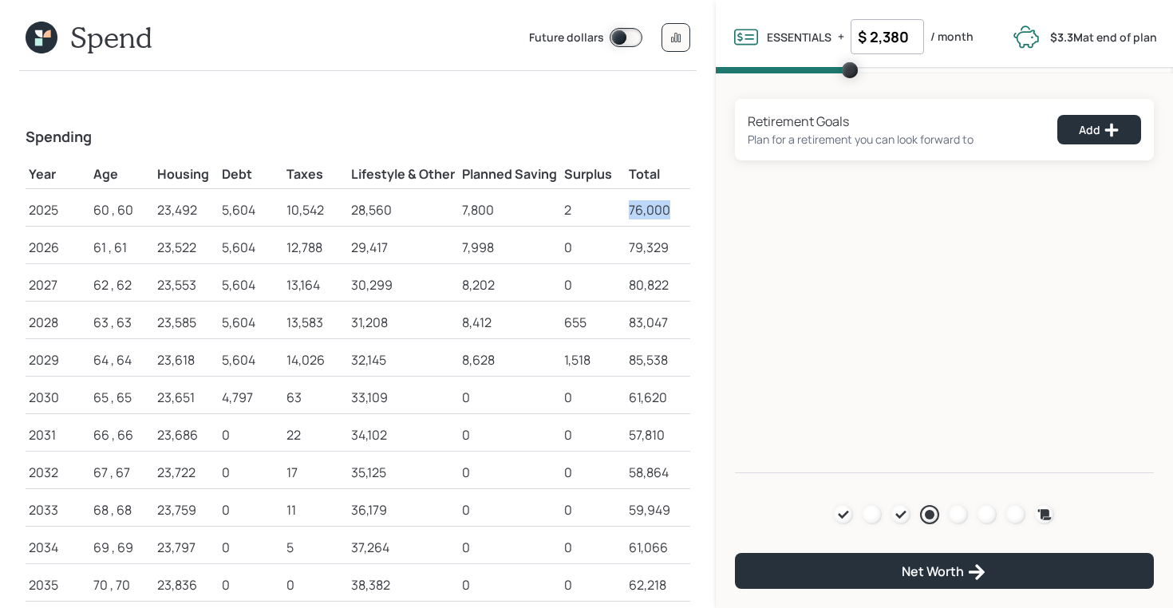
drag, startPoint x: 669, startPoint y: 207, endPoint x: 625, endPoint y: 211, distance: 44.1
click at [625, 211] on td "76,000" at bounding box center [657, 206] width 65 height 37
drag, startPoint x: 158, startPoint y: 208, endPoint x: 201, endPoint y: 210, distance: 43.1
click at [201, 210] on div "23,492" at bounding box center [186, 209] width 58 height 19
drag, startPoint x: 224, startPoint y: 207, endPoint x: 257, endPoint y: 209, distance: 32.7
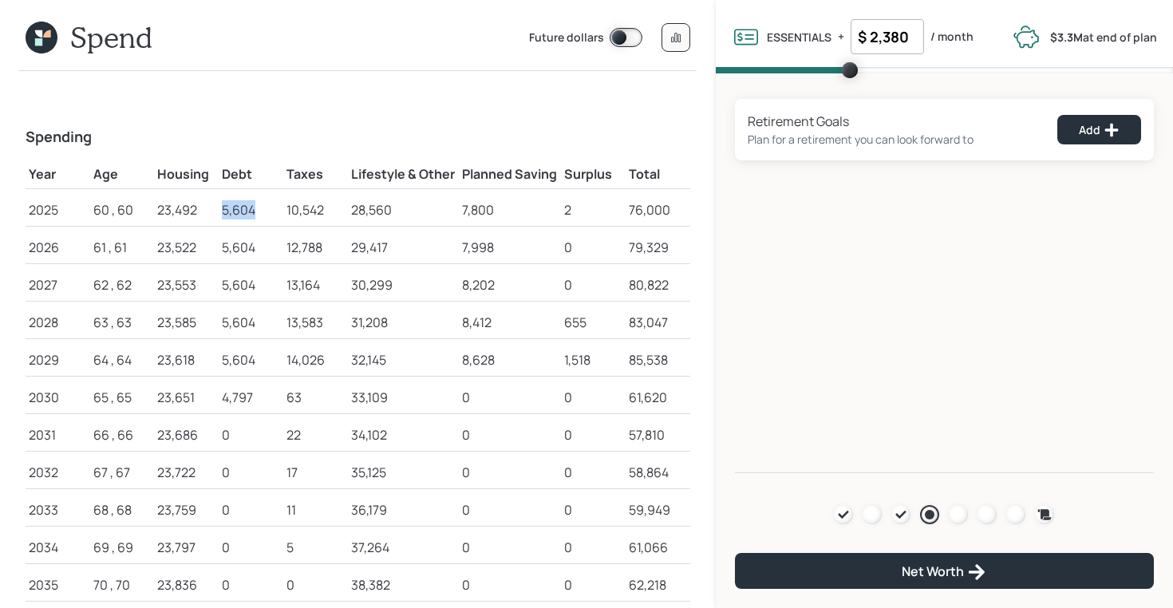
click at [257, 209] on div "5,604" at bounding box center [251, 209] width 58 height 19
drag, startPoint x: 288, startPoint y: 211, endPoint x: 334, endPoint y: 211, distance: 46.3
click at [334, 211] on div "10,542" at bounding box center [315, 209] width 58 height 19
drag, startPoint x: 355, startPoint y: 209, endPoint x: 393, endPoint y: 211, distance: 37.5
click at [393, 211] on div "28,560" at bounding box center [403, 209] width 105 height 19
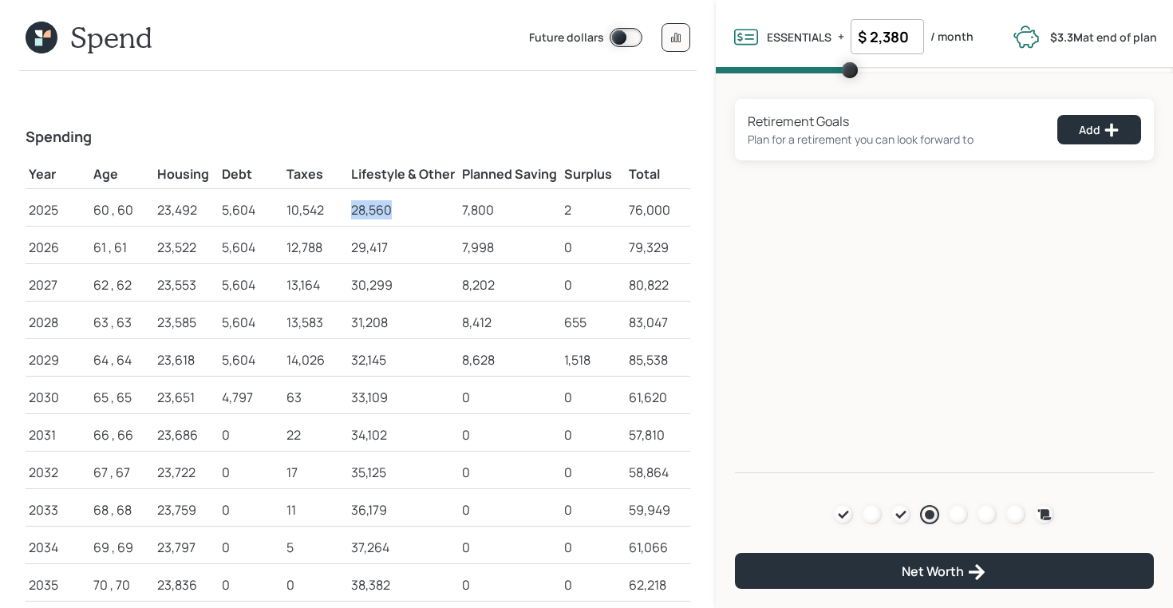
drag, startPoint x: 353, startPoint y: 213, endPoint x: 393, endPoint y: 212, distance: 40.7
click at [393, 212] on div "28,560" at bounding box center [403, 209] width 105 height 19
drag, startPoint x: 461, startPoint y: 209, endPoint x: 493, endPoint y: 211, distance: 32.0
click at [493, 211] on div "7,800" at bounding box center [510, 209] width 96 height 19
drag, startPoint x: 911, startPoint y: 43, endPoint x: 858, endPoint y: 43, distance: 53.5
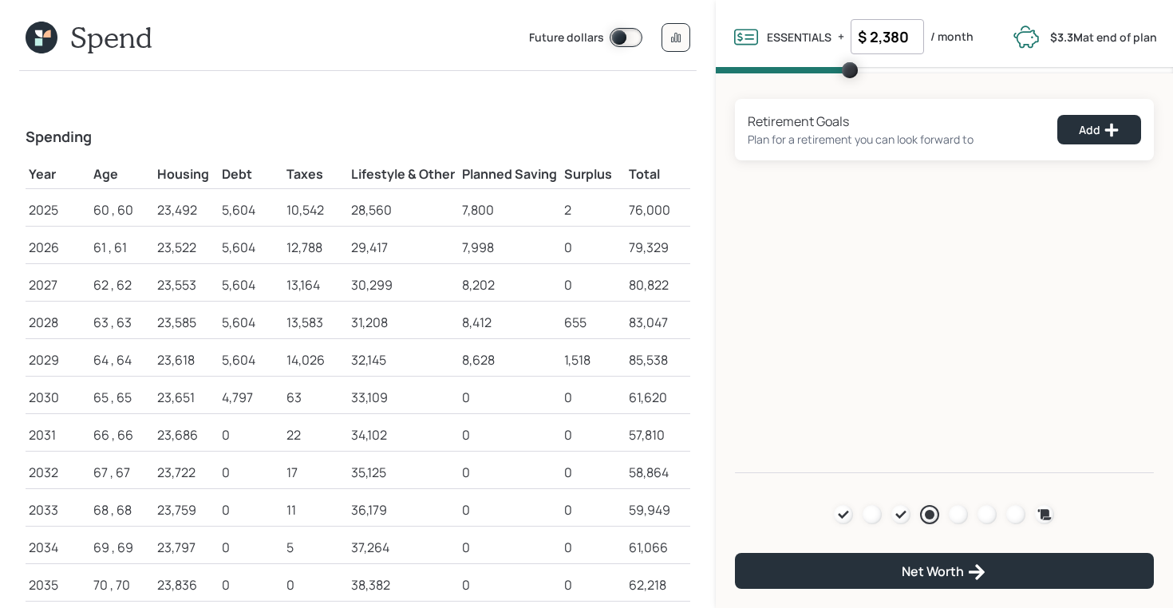
click at [858, 43] on input "$ 2,380" at bounding box center [886, 36] width 73 height 35
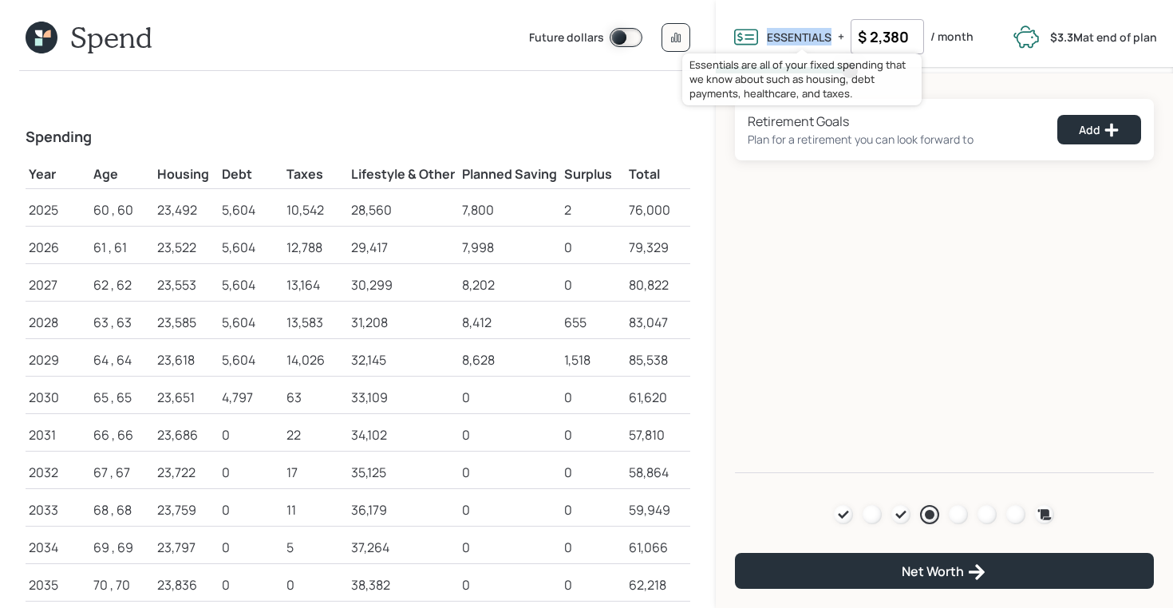
drag, startPoint x: 767, startPoint y: 39, endPoint x: 831, endPoint y: 41, distance: 63.9
click at [831, 41] on link "ESSENTIALS" at bounding box center [802, 37] width 71 height 18
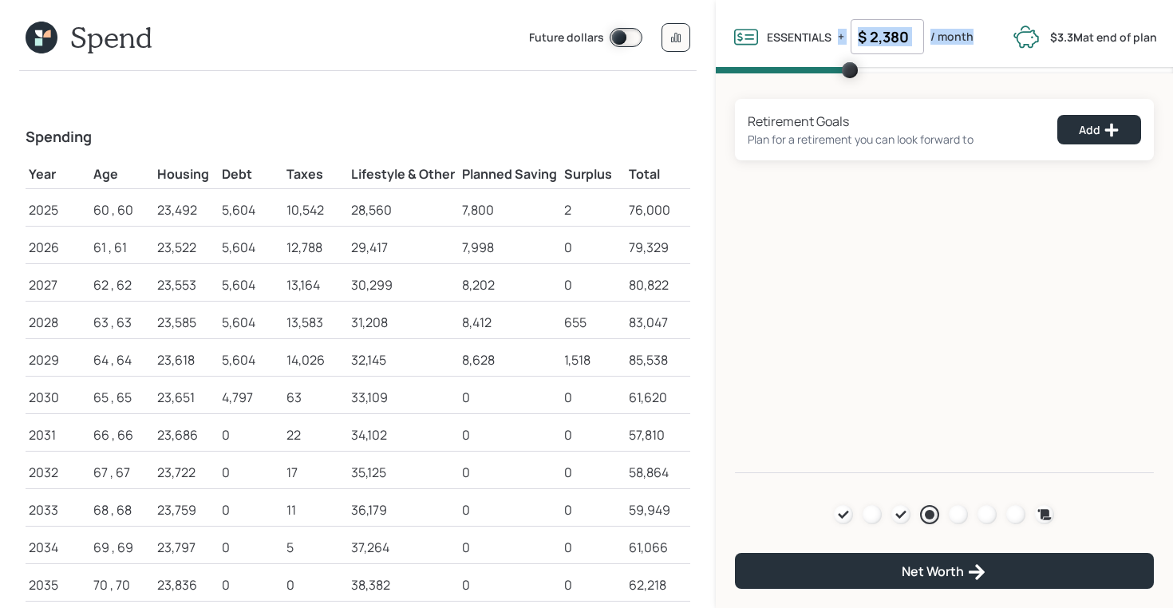
drag, startPoint x: 838, startPoint y: 39, endPoint x: 969, endPoint y: 37, distance: 130.9
click at [969, 37] on div "ESSENTIALS Essentials are all of your fixed spending that we know about such as…" at bounding box center [853, 36] width 242 height 35
click at [894, 36] on input "$ 2,380" at bounding box center [886, 36] width 73 height 35
drag, startPoint x: 910, startPoint y: 34, endPoint x: 852, endPoint y: 32, distance: 58.3
click at [852, 32] on input "$ 2,380" at bounding box center [886, 36] width 73 height 35
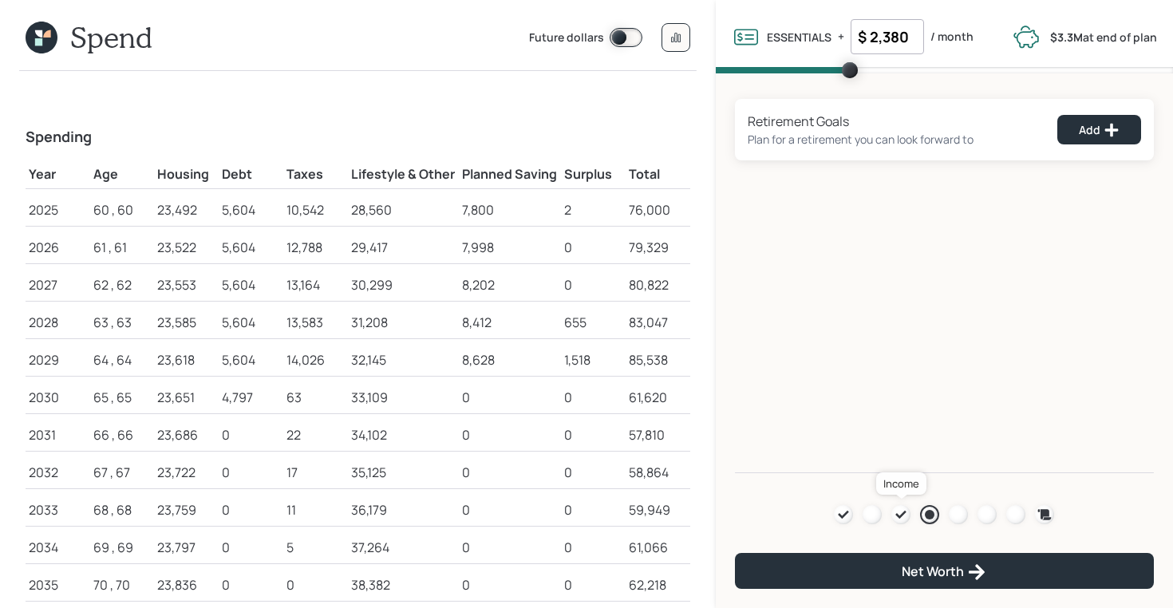
click at [902, 511] on icon at bounding box center [900, 514] width 13 height 13
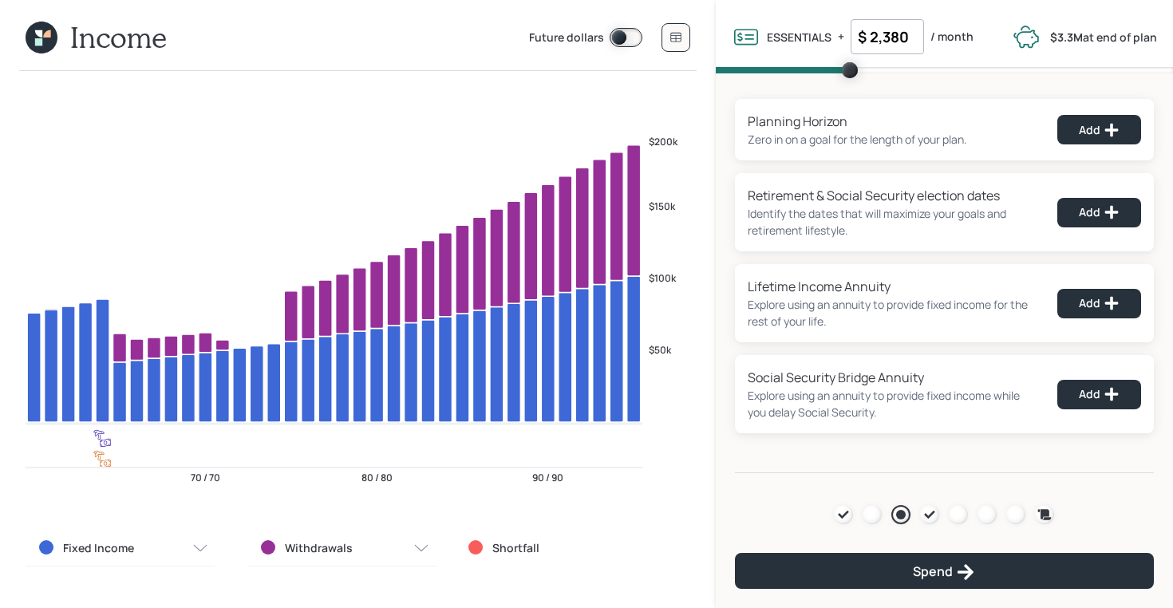
drag, startPoint x: 908, startPoint y: 34, endPoint x: 851, endPoint y: 34, distance: 56.6
click at [851, 34] on input "$ 2,380" at bounding box center [886, 36] width 73 height 35
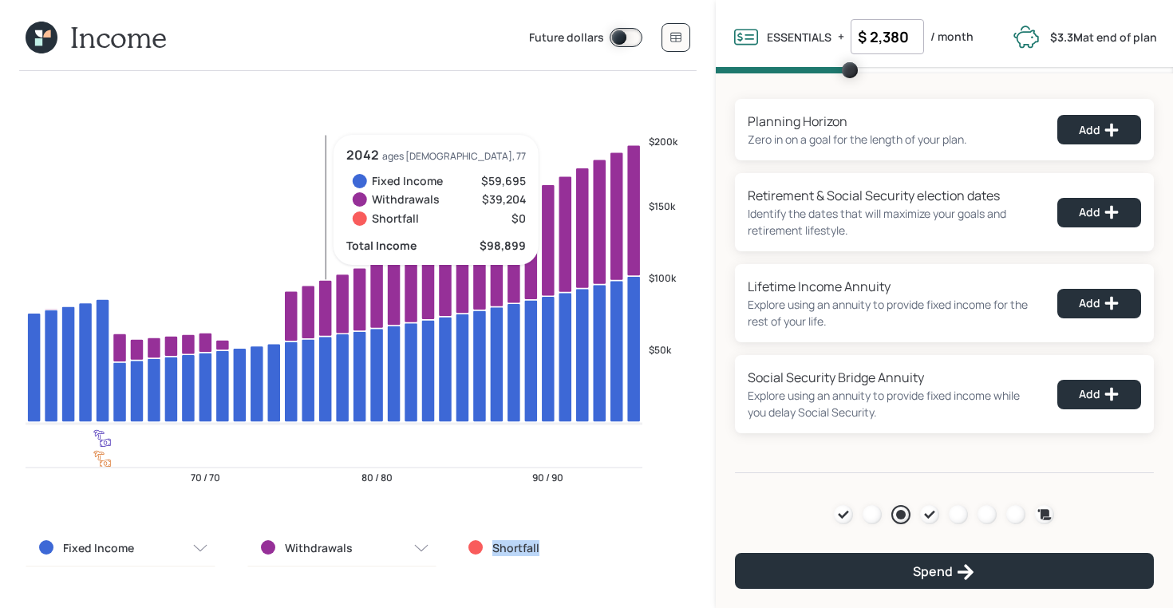
drag, startPoint x: 547, startPoint y: 547, endPoint x: 475, endPoint y: 550, distance: 71.8
click at [475, 550] on div "Shortfall" at bounding box center [563, 548] width 190 height 16
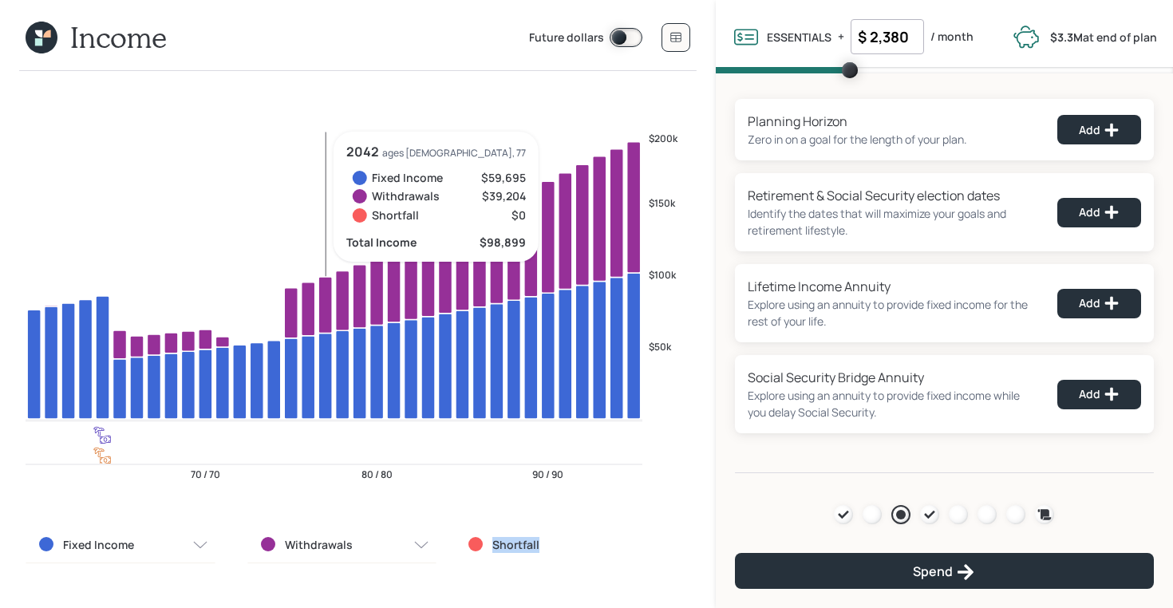
click at [489, 546] on div "Shortfall" at bounding box center [563, 545] width 190 height 16
drag, startPoint x: 547, startPoint y: 546, endPoint x: 475, endPoint y: 546, distance: 71.8
click at [475, 546] on div "Shortfall" at bounding box center [563, 545] width 190 height 16
click at [889, 45] on input "$ 2,380" at bounding box center [886, 36] width 73 height 35
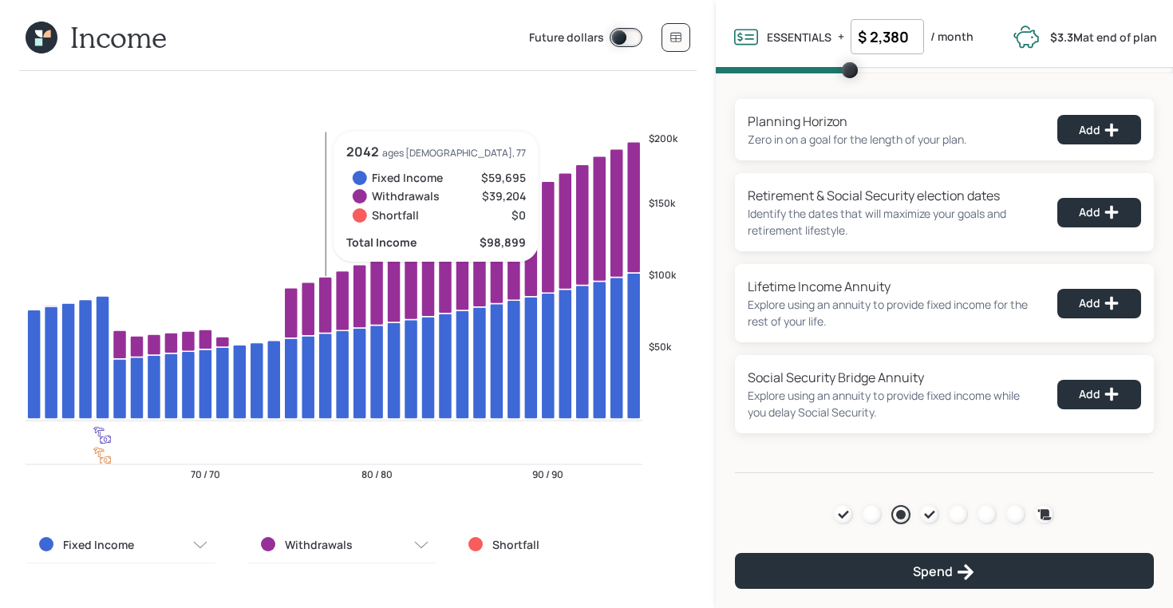
click at [889, 45] on input "$ 2,380" at bounding box center [886, 36] width 73 height 35
click at [775, 94] on div "Planning Horizon Zero in on a goal for the length of your plan. Add Retirement …" at bounding box center [944, 273] width 457 height 400
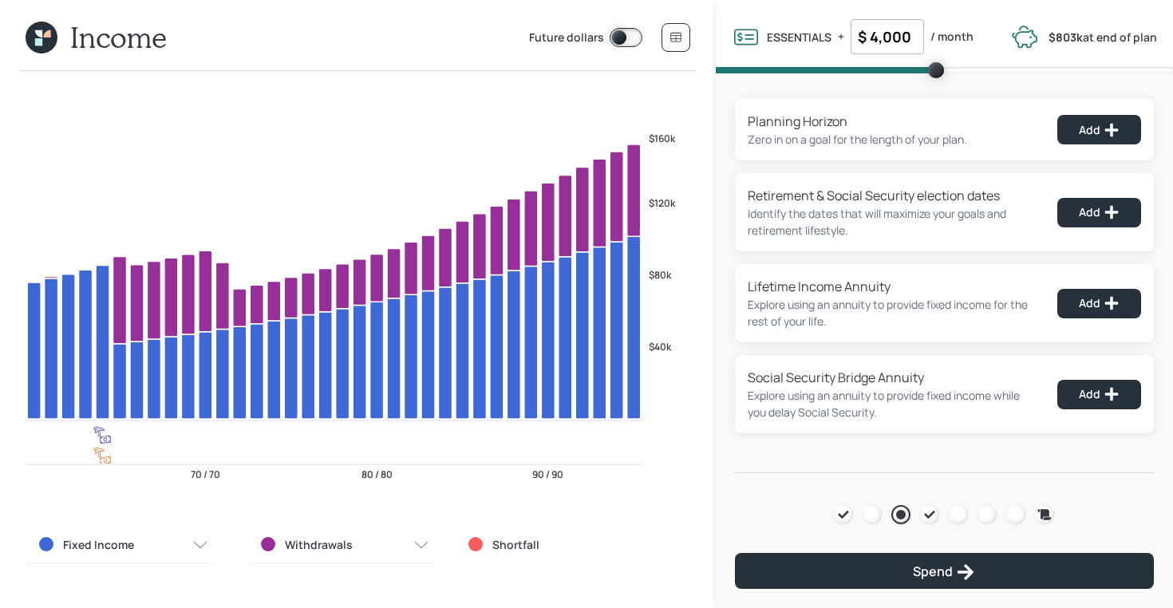
click at [903, 44] on input "$ 4,000" at bounding box center [886, 36] width 73 height 35
click at [766, 100] on div "Planning Horizon Zero in on a goal for the length of your plan. Add" at bounding box center [944, 129] width 419 height 61
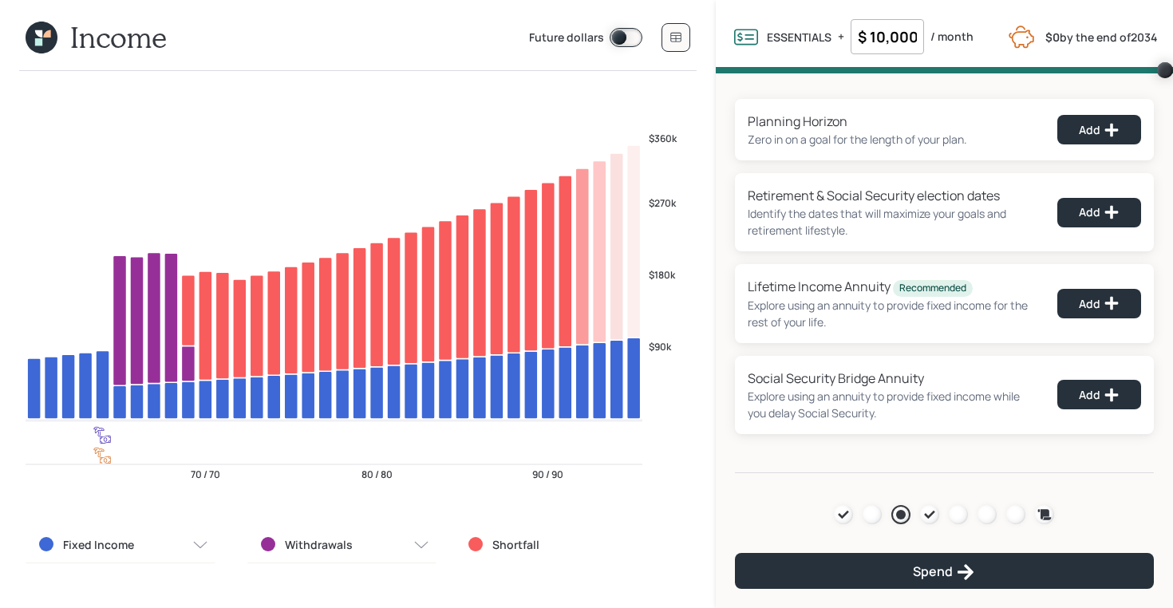
click at [886, 35] on input "$ 10,000" at bounding box center [886, 36] width 73 height 35
type input "$ 2,380"
click at [763, 84] on div "Planning Horizon Zero in on a goal for the length of your plan. Add Retirement …" at bounding box center [944, 273] width 457 height 400
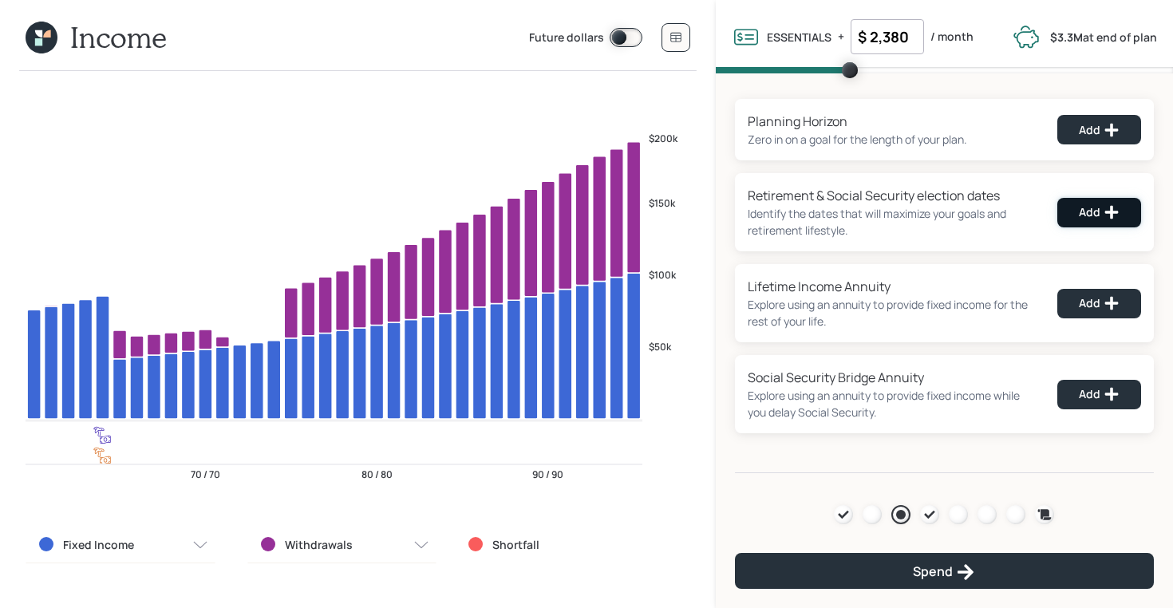
click at [1114, 205] on icon at bounding box center [1111, 212] width 16 height 16
select select "12"
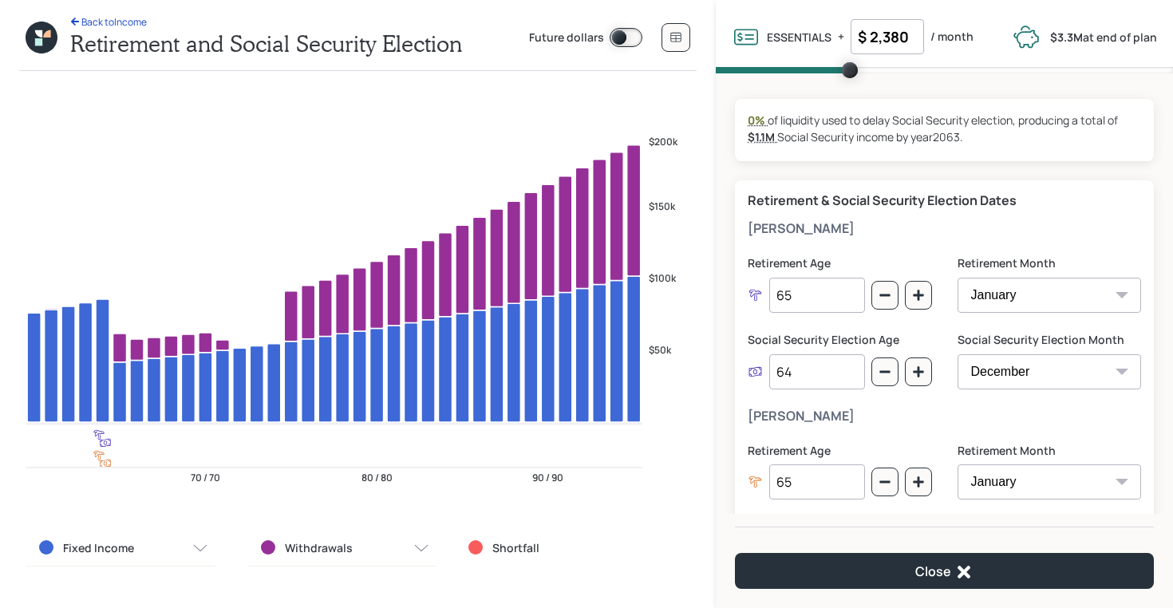
drag, startPoint x: 811, startPoint y: 299, endPoint x: 787, endPoint y: 299, distance: 23.9
click at [787, 299] on input "65" at bounding box center [817, 295] width 96 height 35
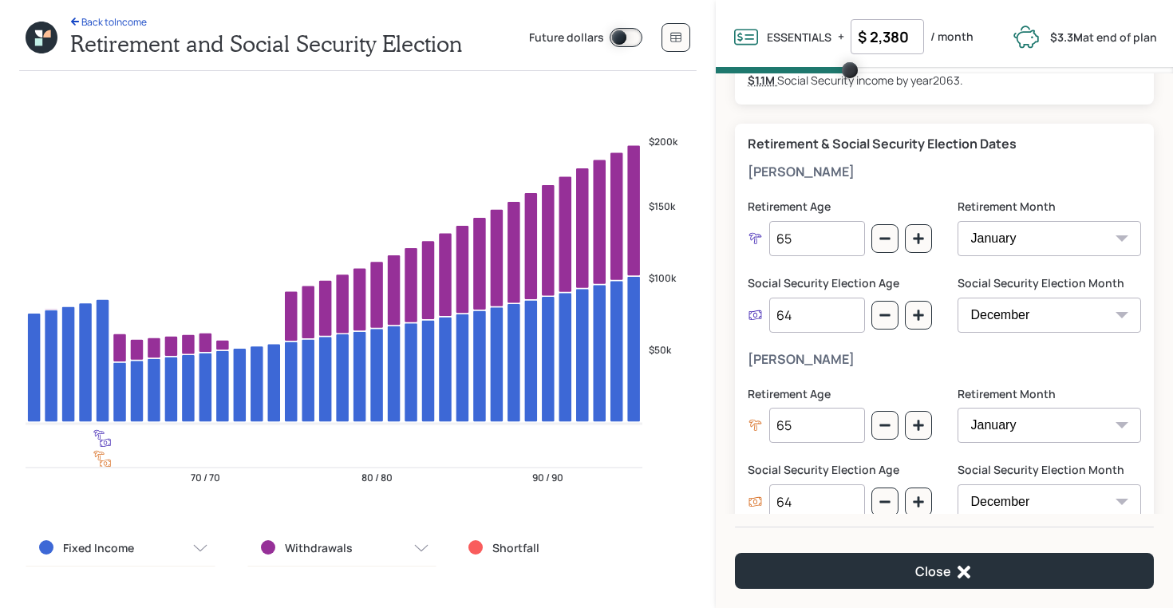
scroll to position [61, 0]
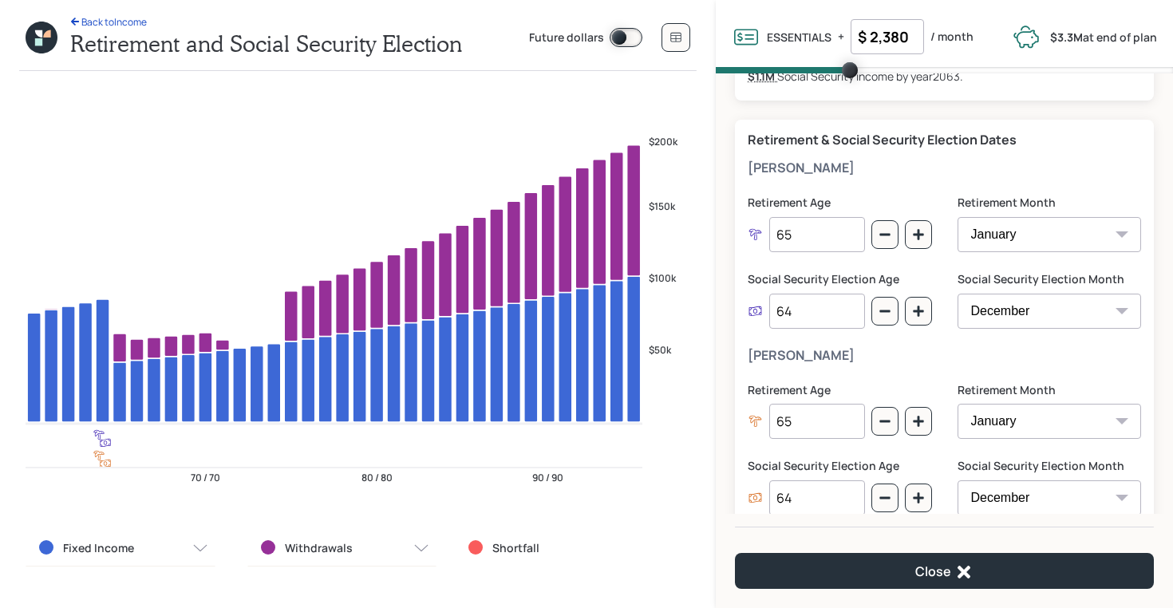
click at [810, 233] on input "65" at bounding box center [817, 234] width 96 height 35
type input "63"
click at [801, 421] on input "65" at bounding box center [817, 421] width 96 height 35
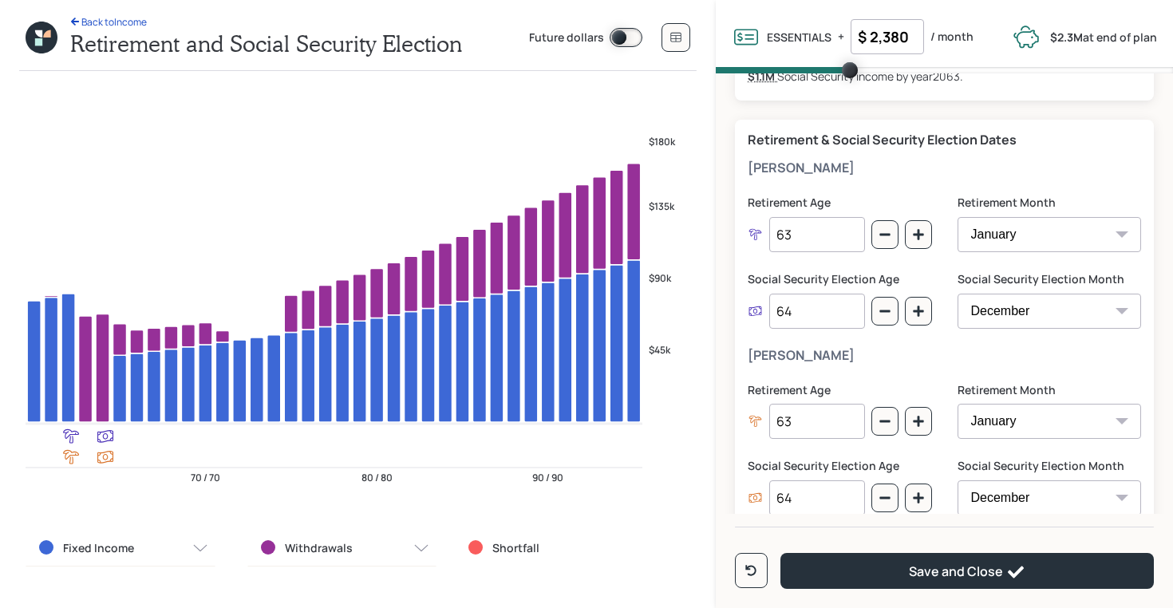
type input "63"
click at [805, 500] on input "64" at bounding box center [817, 497] width 96 height 35
type input "62"
click at [818, 318] on input "64" at bounding box center [817, 311] width 96 height 35
type input "62"
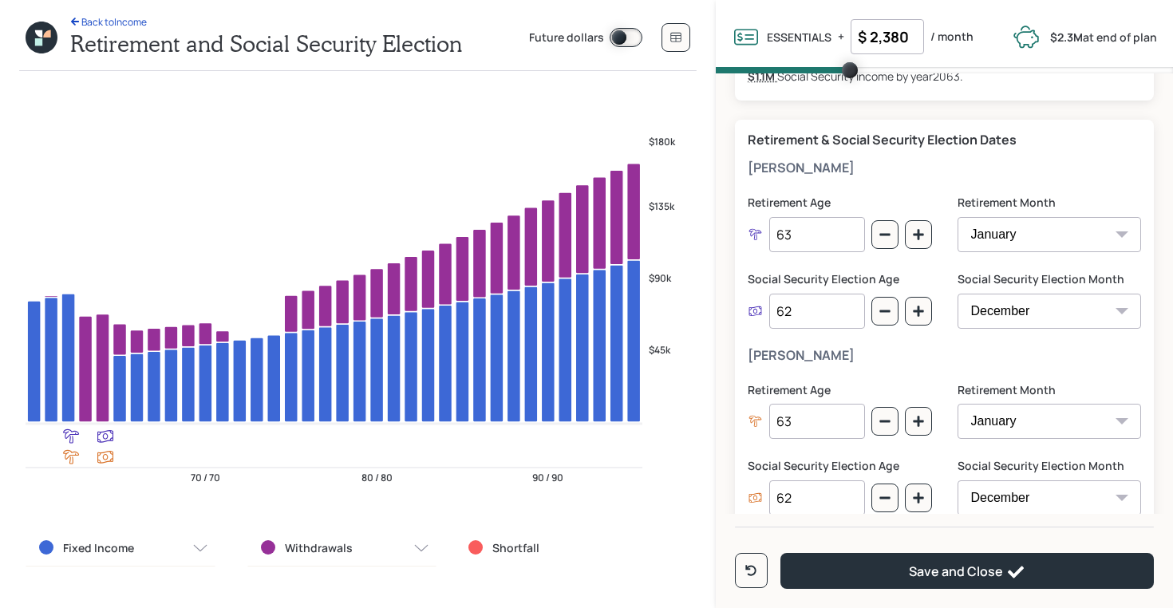
click at [748, 282] on label "Social Security Election Age" at bounding box center [840, 279] width 184 height 16
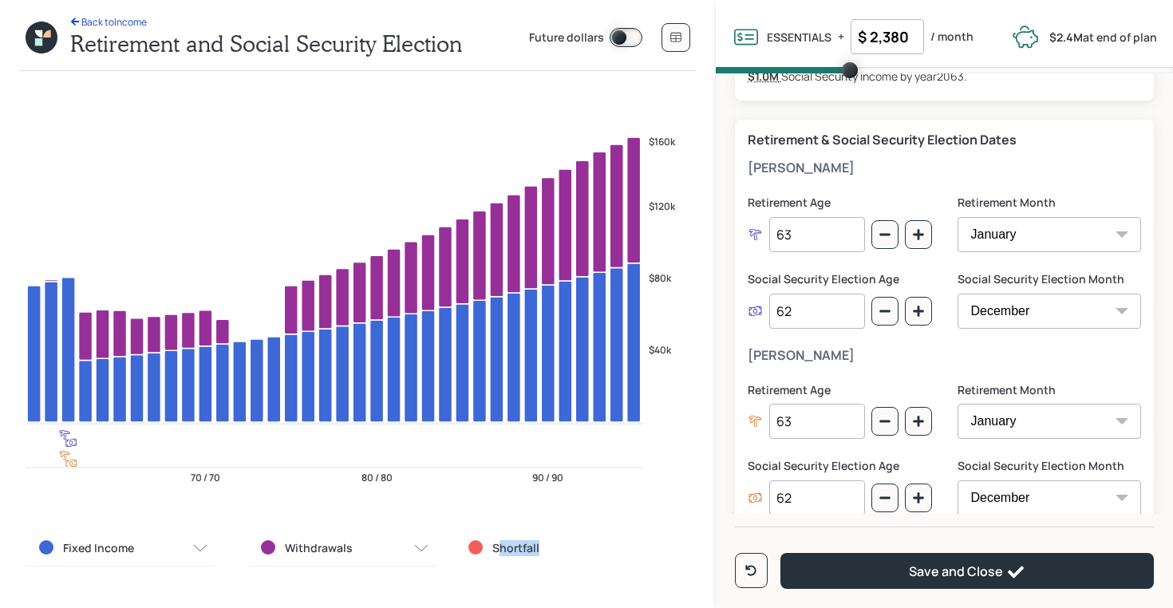
drag, startPoint x: 549, startPoint y: 549, endPoint x: 468, endPoint y: 549, distance: 80.6
click at [468, 549] on div "Shortfall" at bounding box center [563, 548] width 190 height 16
click at [812, 236] on input "63" at bounding box center [817, 234] width 96 height 35
type input "65"
click at [818, 320] on input "62" at bounding box center [817, 311] width 96 height 35
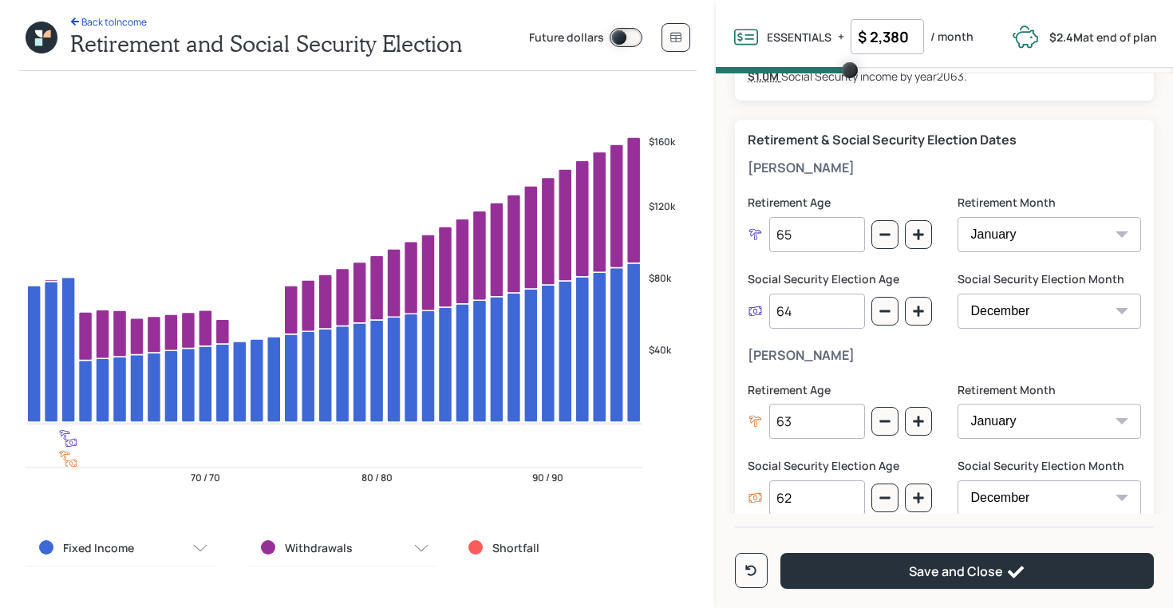
type input "64"
click at [811, 425] on input "63" at bounding box center [817, 421] width 96 height 35
type input "65"
click at [799, 499] on input "62" at bounding box center [817, 497] width 96 height 35
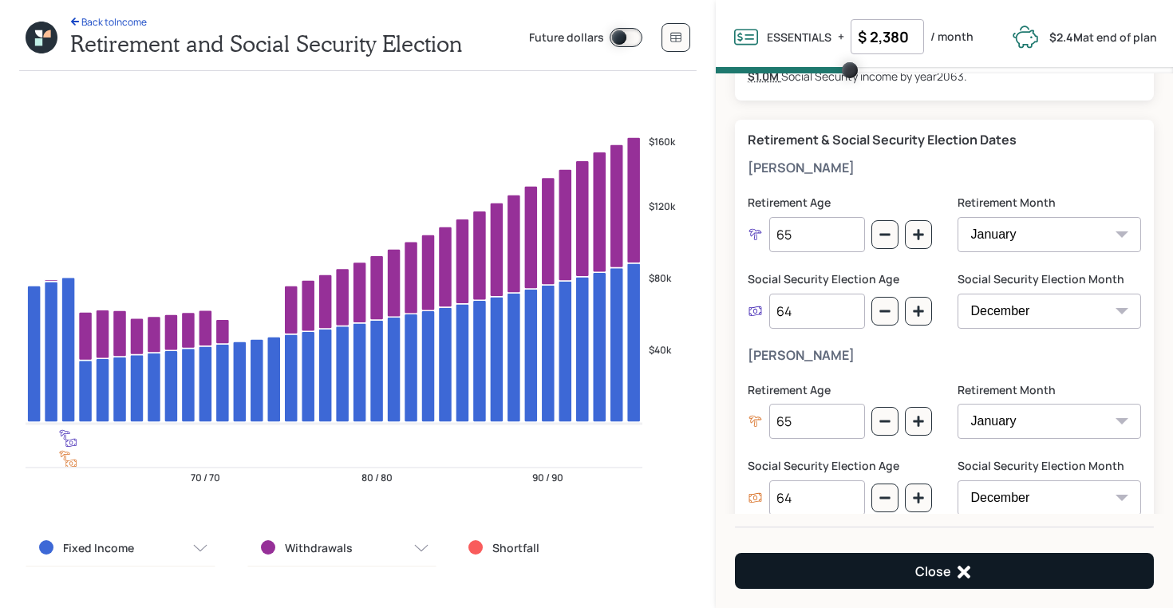
type input "64"
click at [820, 574] on button "Close" at bounding box center [944, 571] width 419 height 36
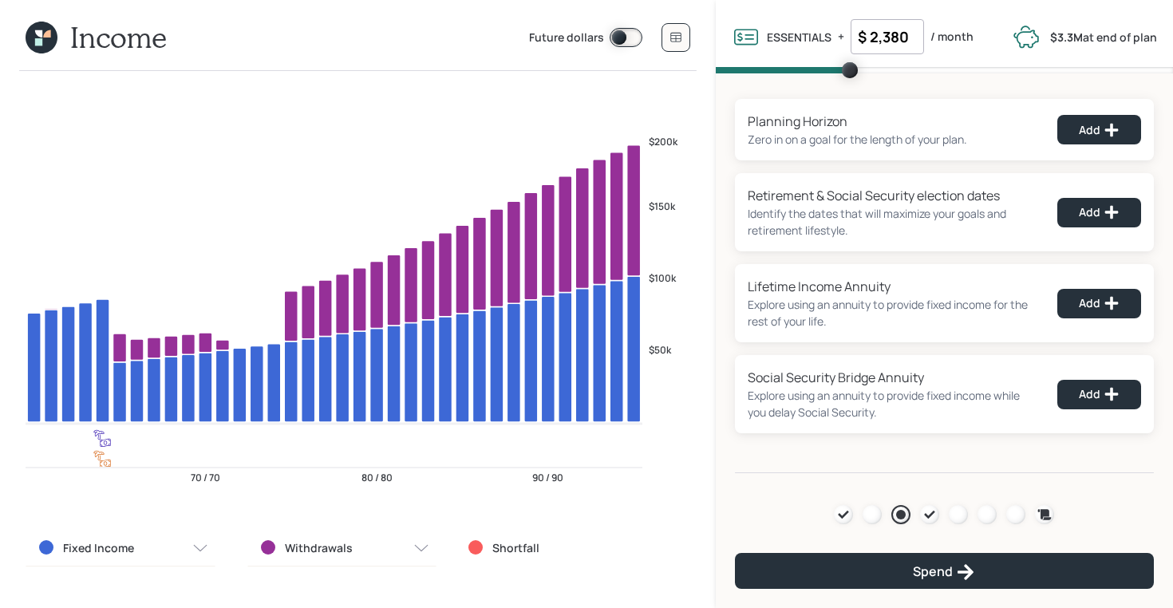
click at [49, 34] on icon at bounding box center [46, 33] width 7 height 7
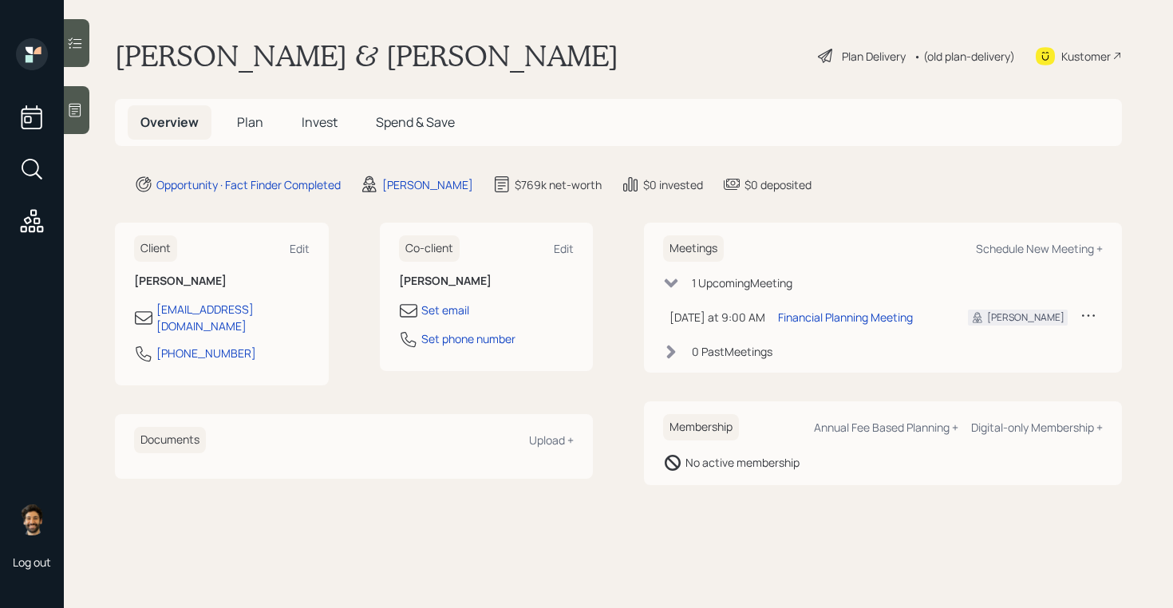
click at [244, 116] on span "Plan" at bounding box center [250, 122] width 26 height 18
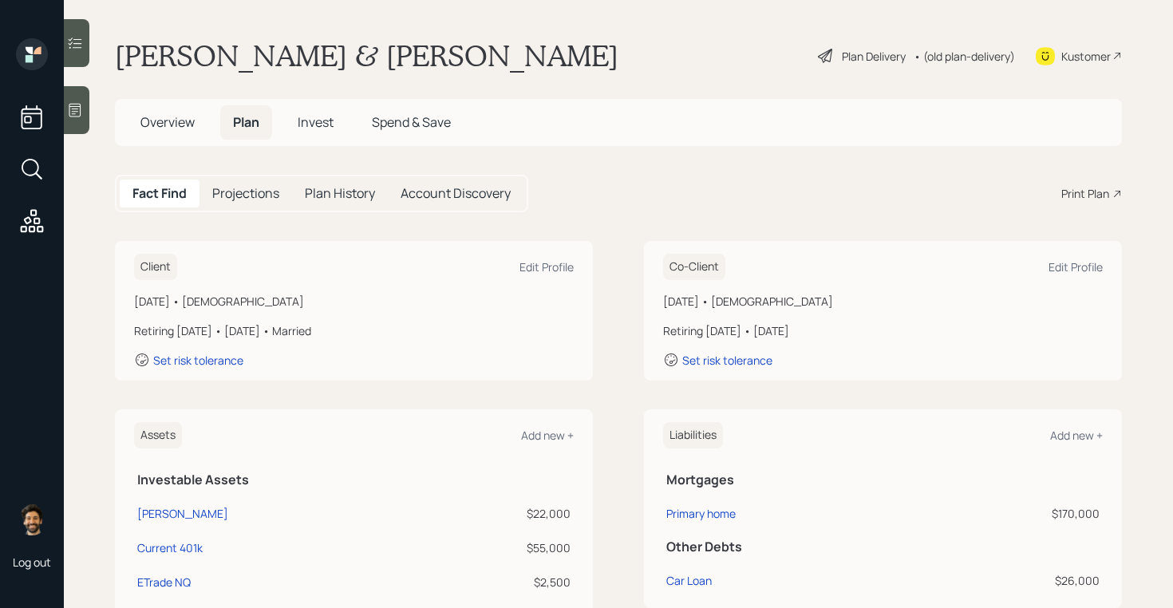
click at [937, 53] on div "• (old plan-delivery)" at bounding box center [963, 56] width 101 height 17
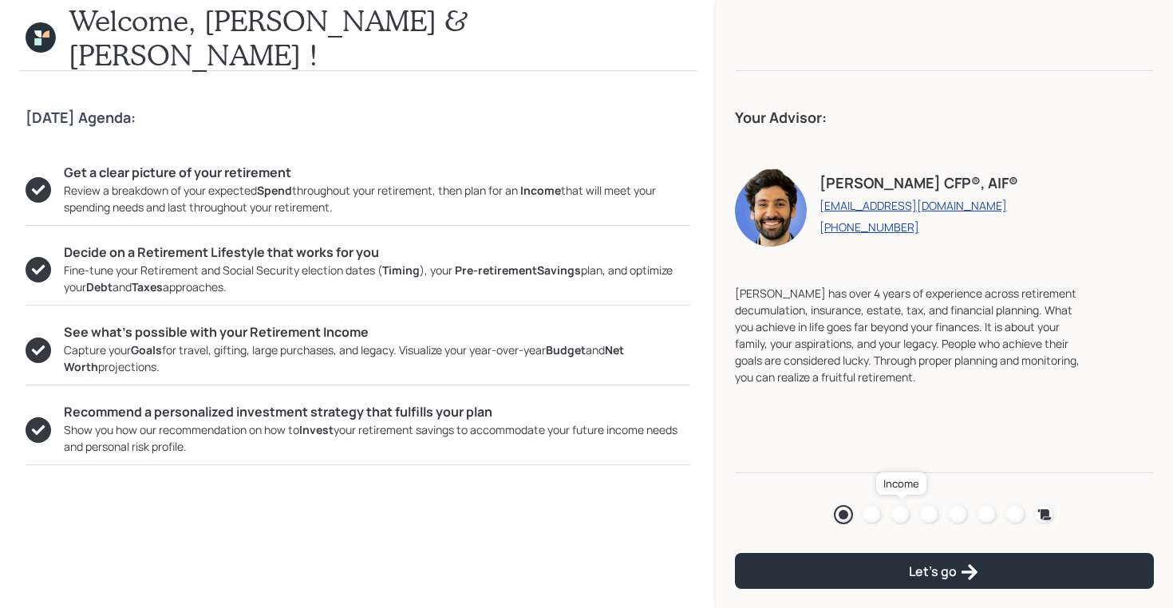
click at [904, 513] on div at bounding box center [900, 514] width 19 height 19
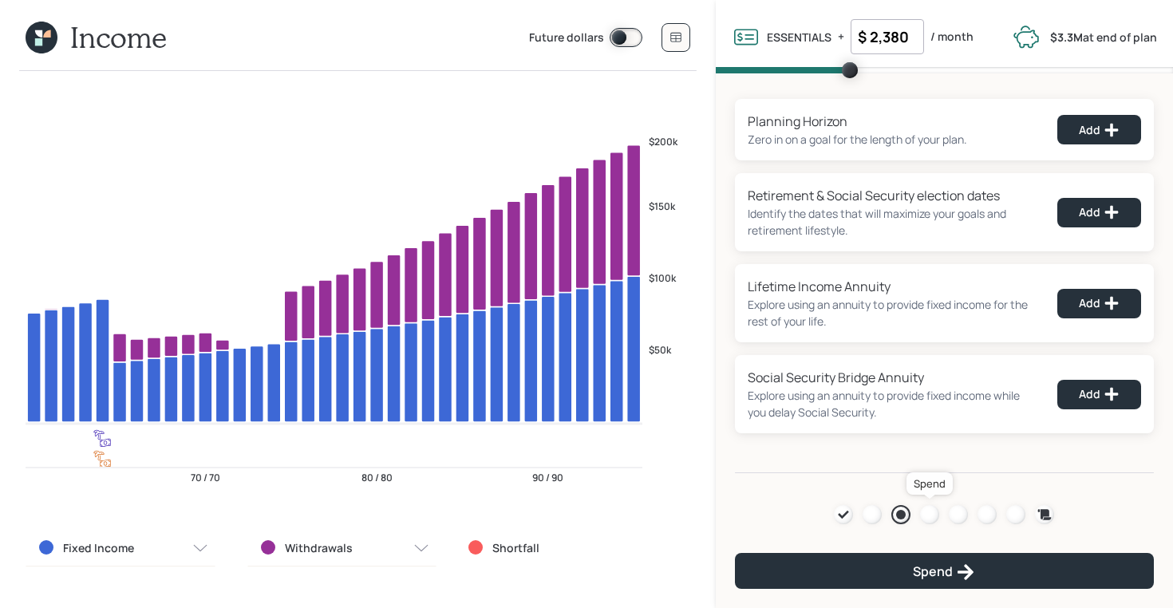
click at [934, 513] on div at bounding box center [929, 514] width 19 height 19
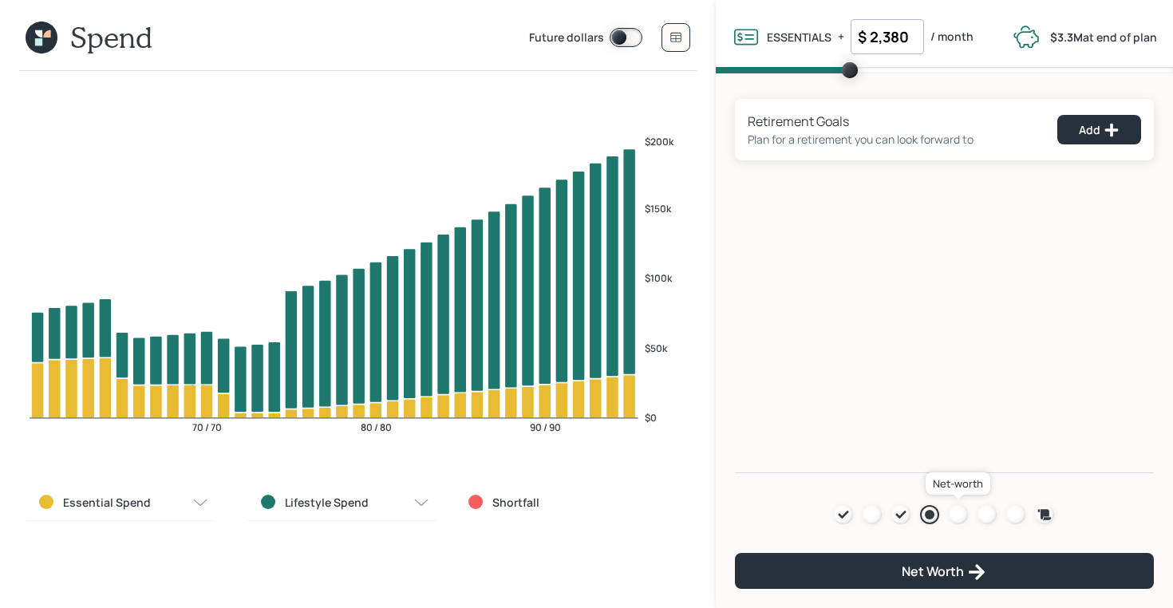
click at [953, 510] on div at bounding box center [958, 514] width 19 height 19
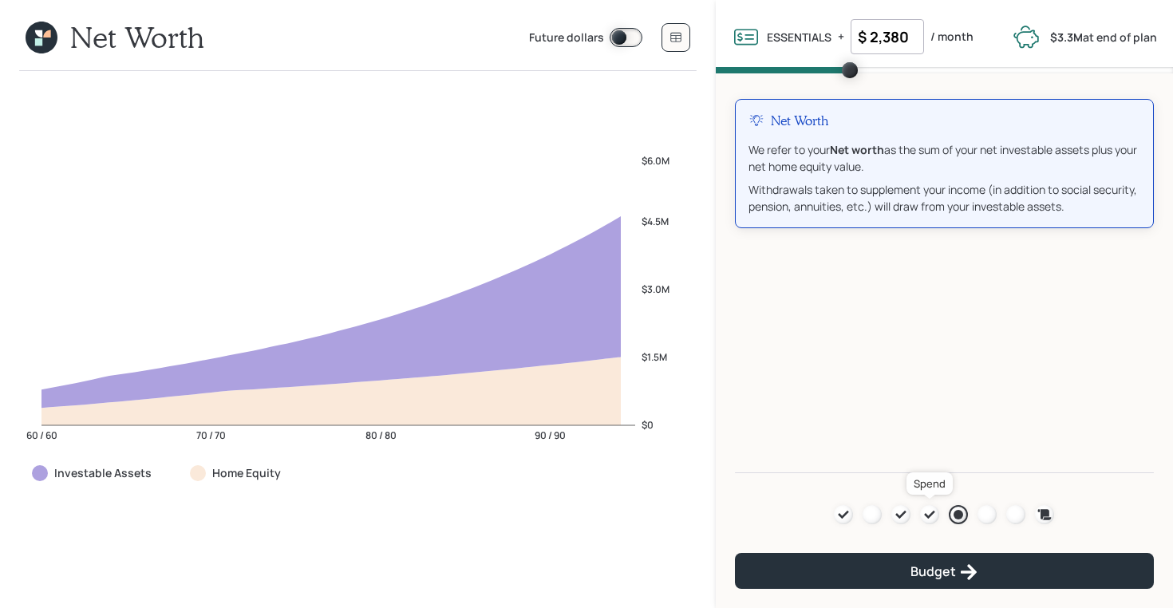
click at [929, 511] on icon at bounding box center [929, 514] width 13 height 13
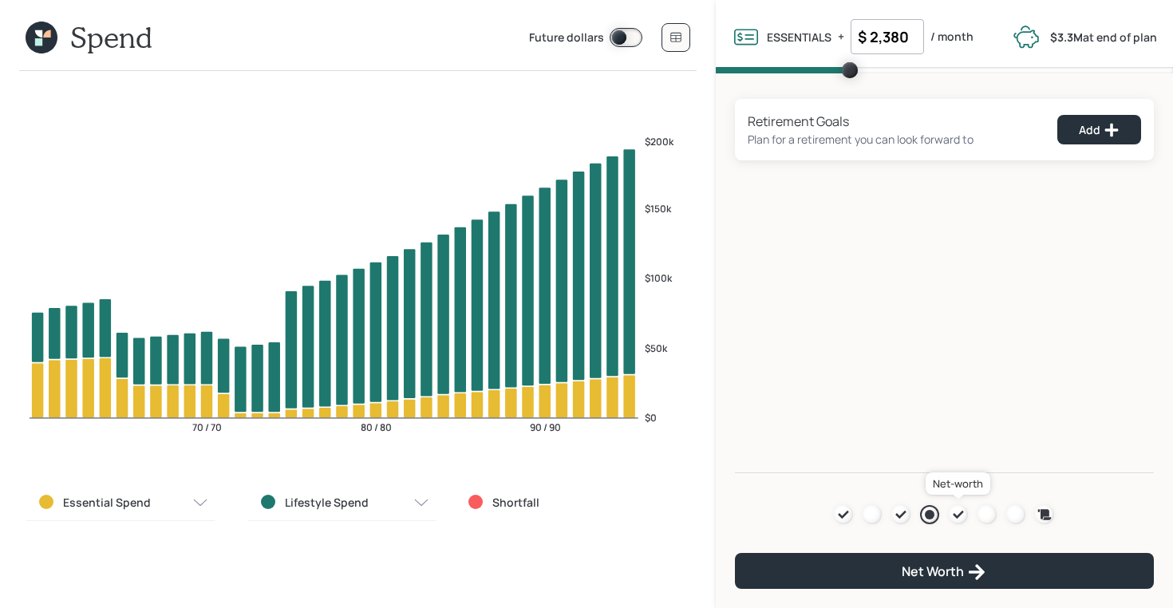
click at [955, 511] on icon at bounding box center [958, 514] width 13 height 13
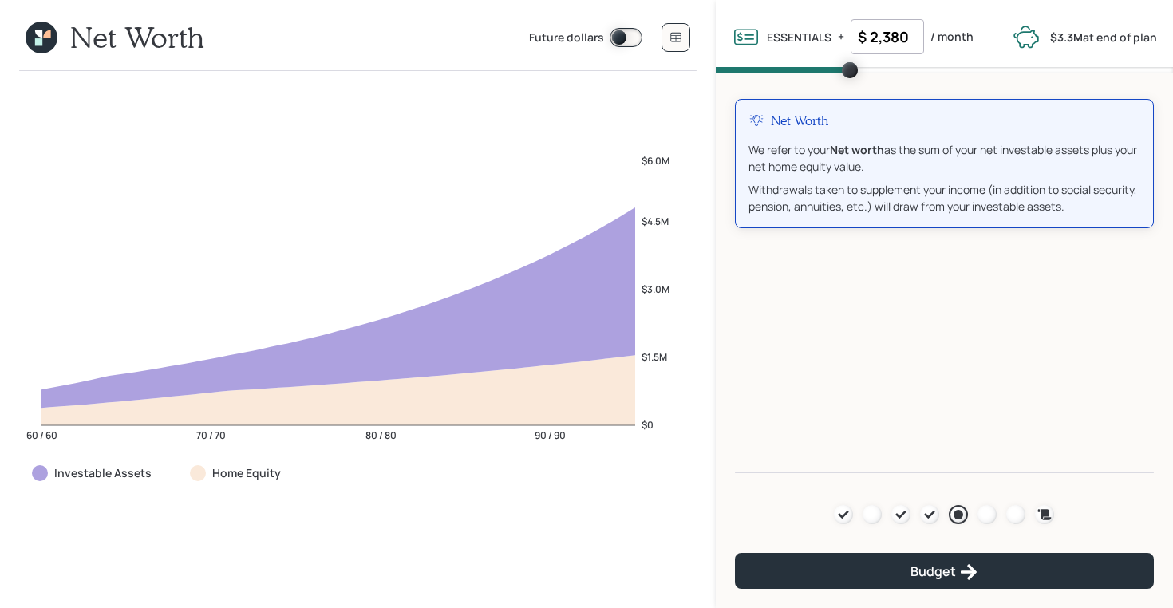
click at [41, 34] on icon at bounding box center [38, 33] width 7 height 7
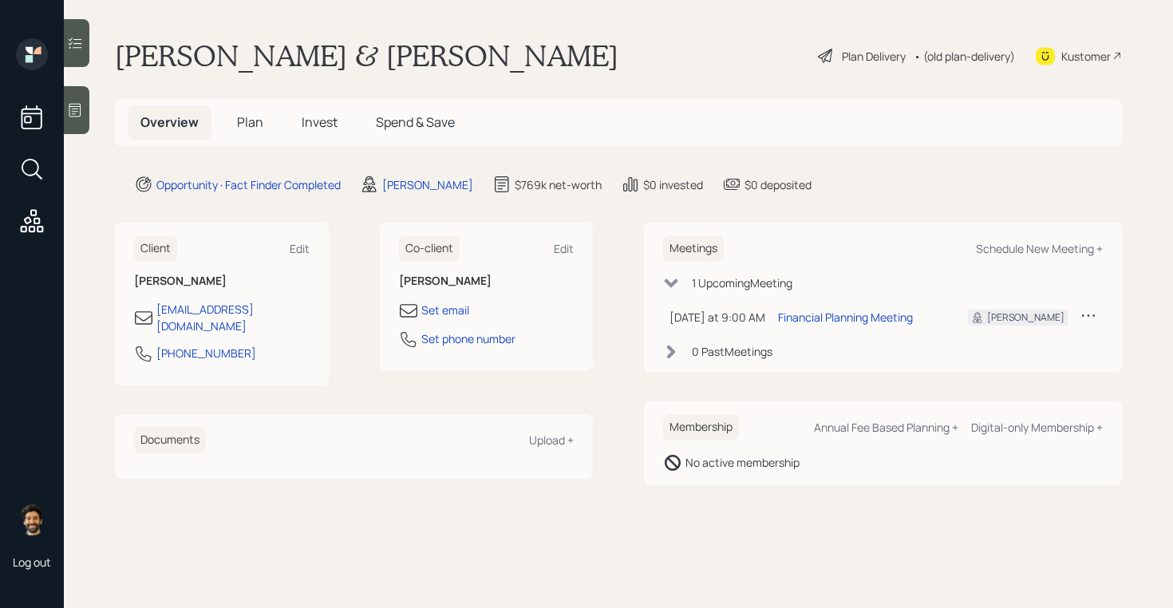
click at [246, 119] on span "Plan" at bounding box center [250, 122] width 26 height 18
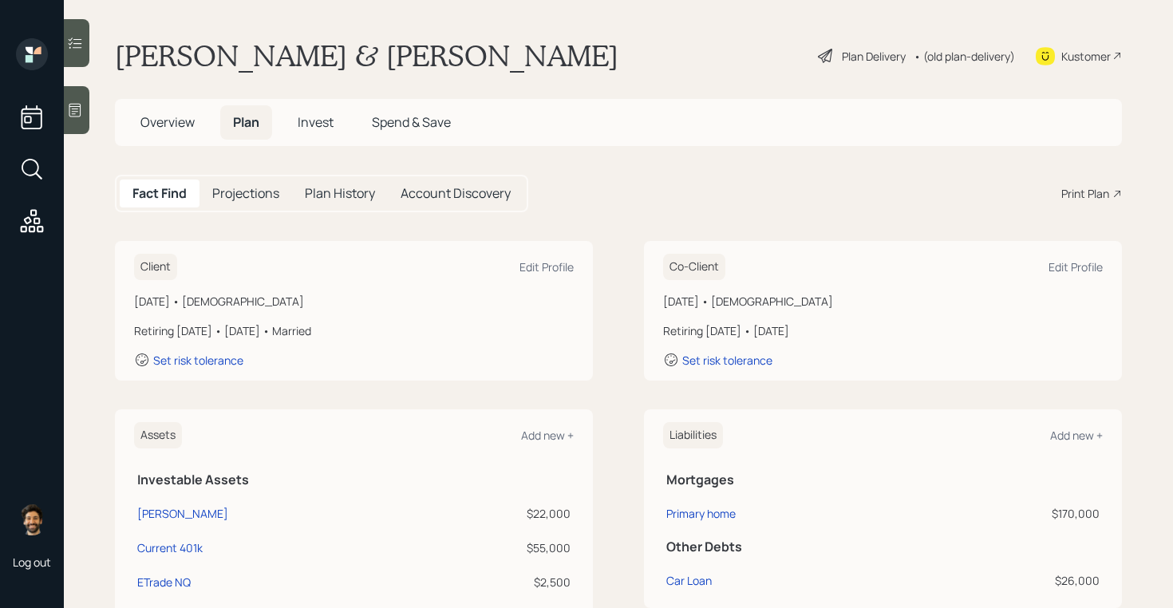
click at [177, 123] on span "Overview" at bounding box center [167, 122] width 54 height 18
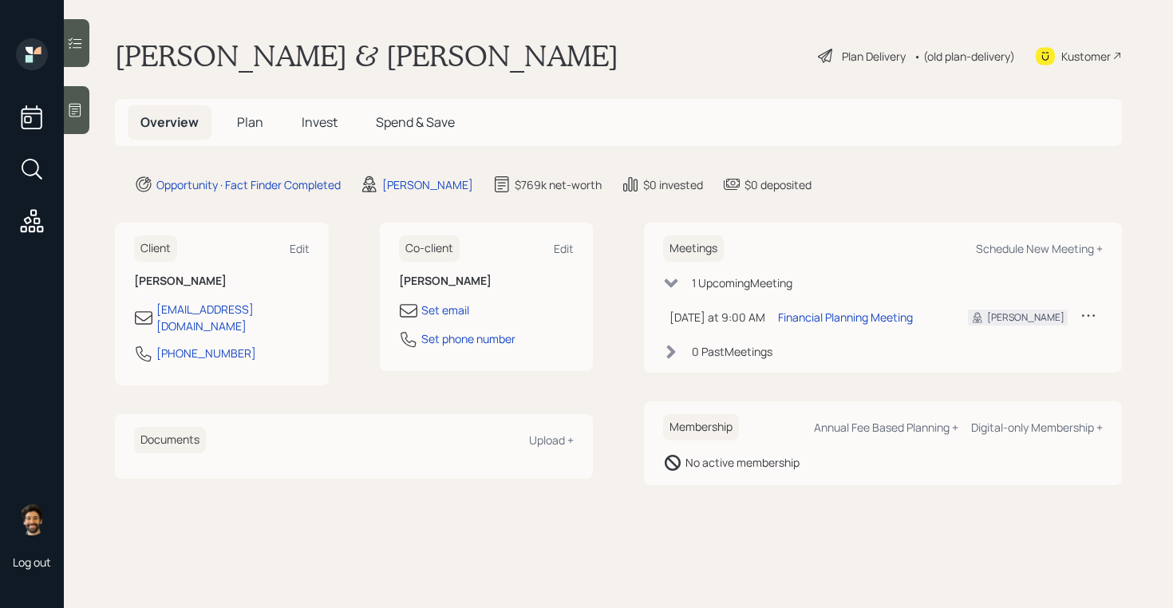
click at [953, 41] on div "Plan Delivery • (old plan-delivery)" at bounding box center [916, 55] width 200 height 35
click at [952, 63] on div "• (old plan-delivery)" at bounding box center [963, 56] width 101 height 17
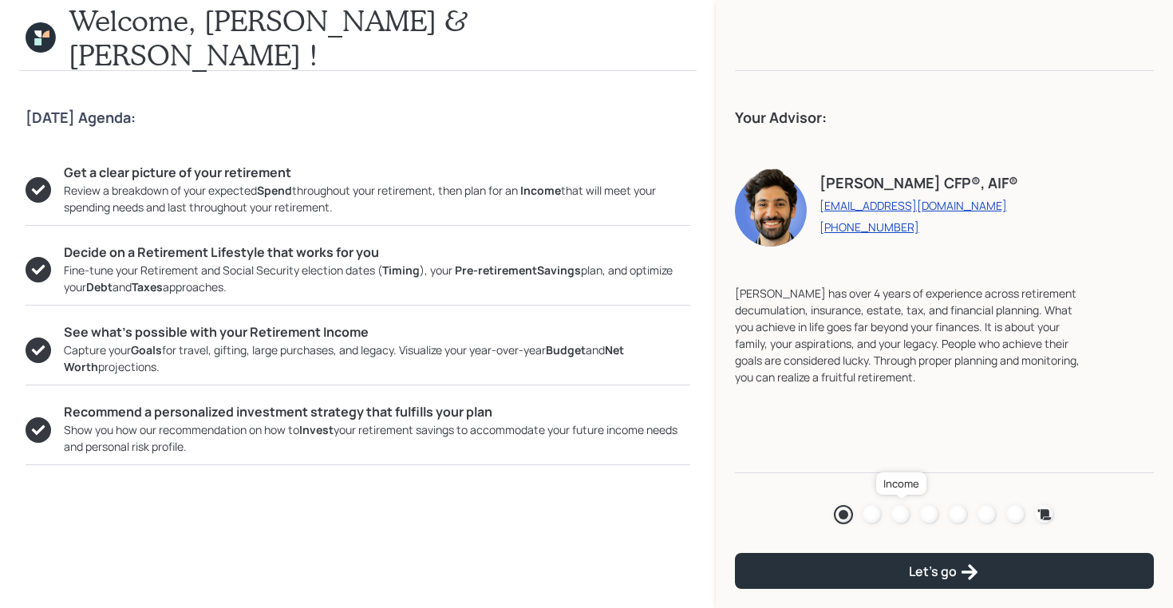
click at [899, 510] on div at bounding box center [900, 514] width 19 height 19
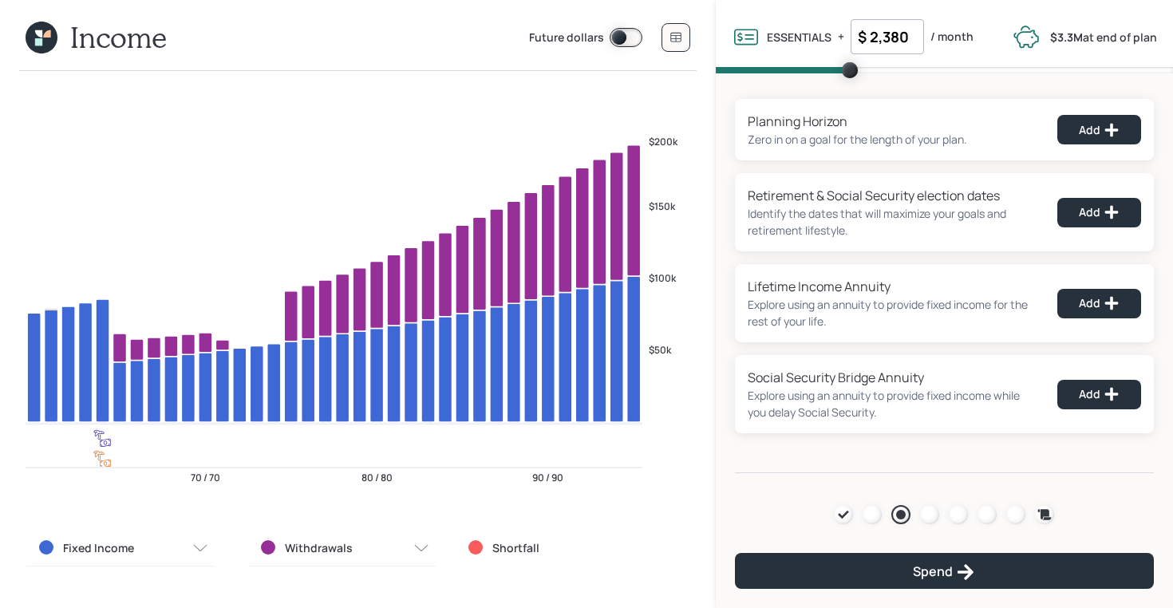
click at [37, 38] on icon at bounding box center [38, 41] width 7 height 7
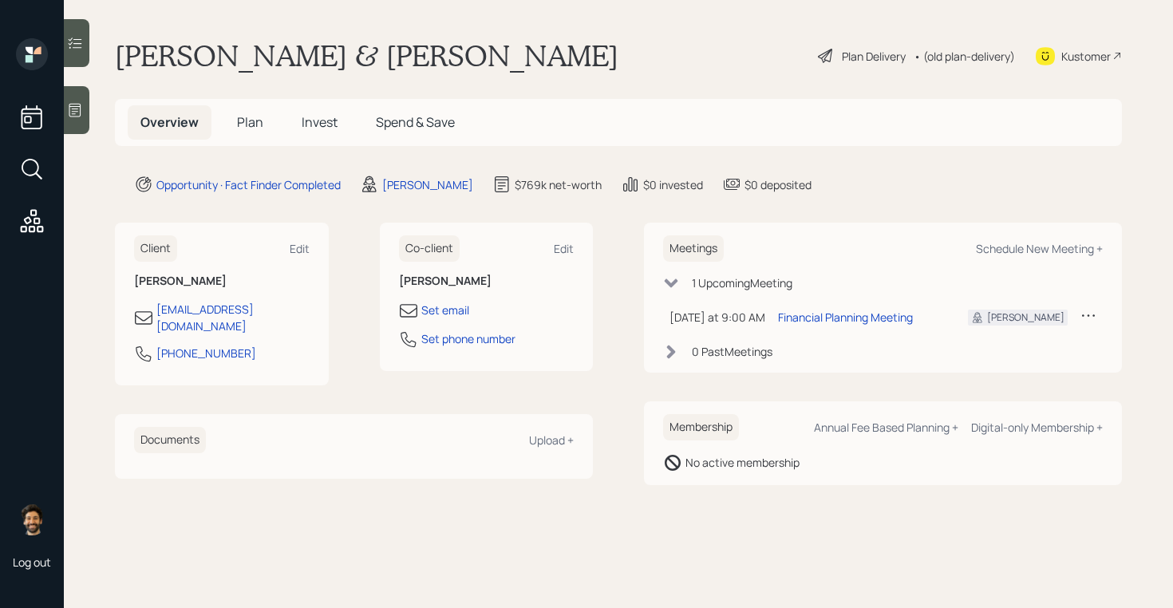
click at [251, 115] on span "Plan" at bounding box center [250, 122] width 26 height 18
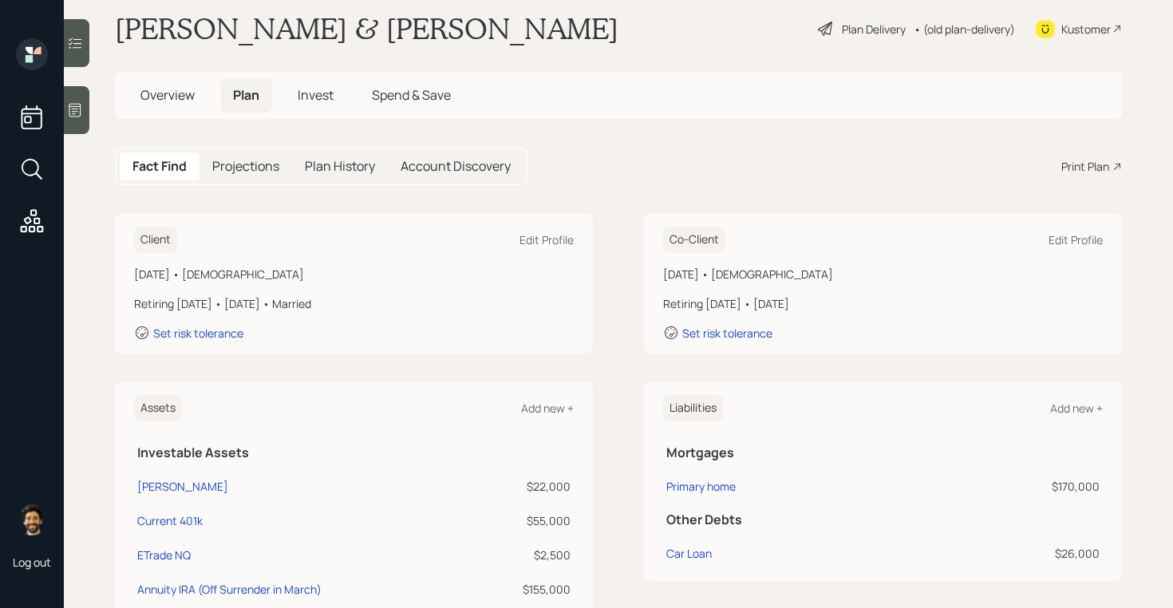
scroll to position [26, 0]
click at [317, 91] on span "Invest" at bounding box center [316, 97] width 36 height 18
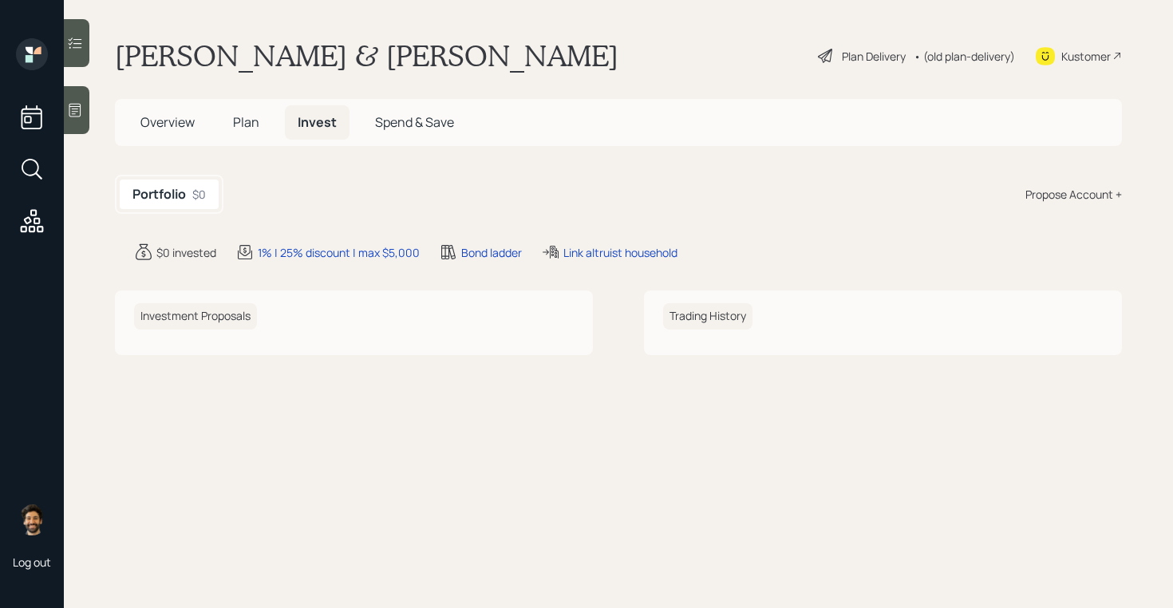
click at [1091, 200] on div "Propose Account +" at bounding box center [1073, 194] width 97 height 17
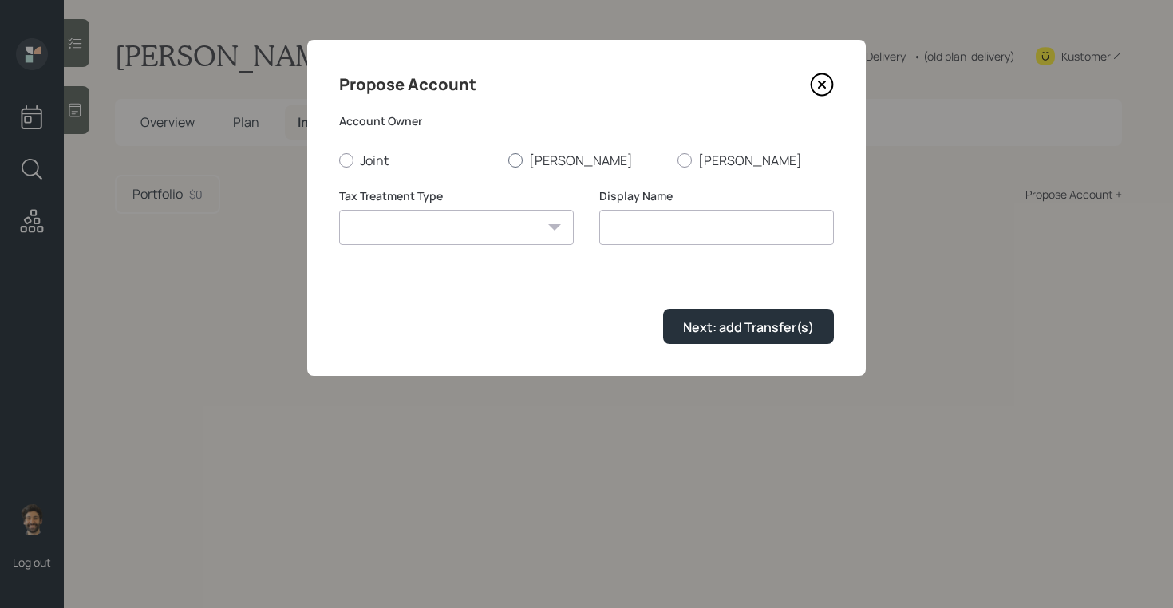
click at [516, 165] on div at bounding box center [515, 160] width 14 height 14
click at [508, 160] on input "Lee" at bounding box center [507, 160] width 1 height 1
radio input "true"
click at [476, 228] on select "Roth Taxable Traditional" at bounding box center [456, 227] width 235 height 35
select select "traditional"
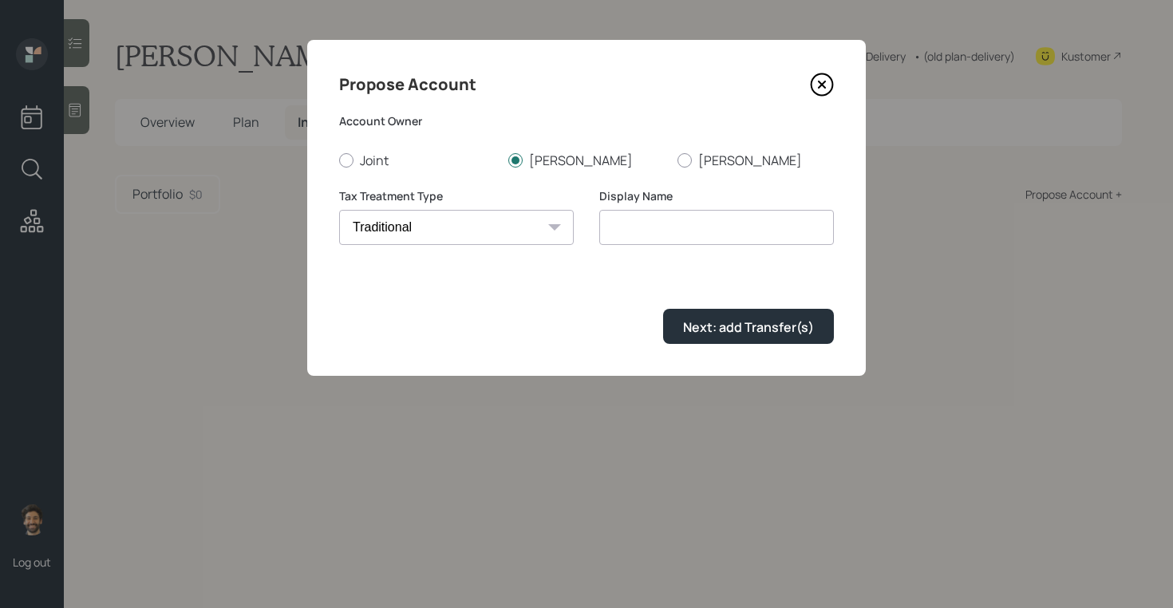
click at [339, 210] on select "Roth Taxable Traditional" at bounding box center [456, 227] width 235 height 35
type input "Traditional"
click at [682, 324] on button "Next: add Transfer(s)" at bounding box center [748, 326] width 171 height 34
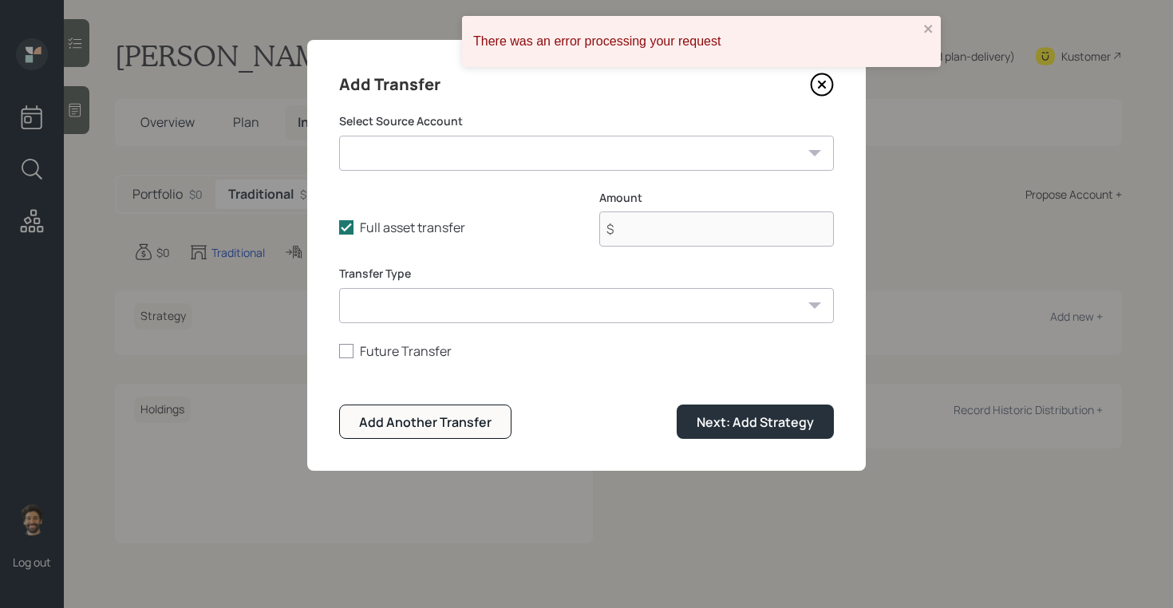
click at [450, 156] on select "Roth IRA ($22,000 | Roth IRA) Current 401k ($55,000 | 401(k)) ETrade NQ ($2,500…" at bounding box center [586, 153] width 495 height 35
select select "53f452c2-3b81-43df-b497-99b1ca747a4b"
click at [339, 136] on select "Roth IRA ($22,000 | Roth IRA) Current 401k ($55,000 | 401(k)) ETrade NQ ($2,500…" at bounding box center [586, 153] width 495 height 35
type input "$ 4,500"
click at [448, 304] on select "ACAT Transfer Non ACAT Transfer Capitalize Rollover Rollover Deposit" at bounding box center [586, 305] width 495 height 35
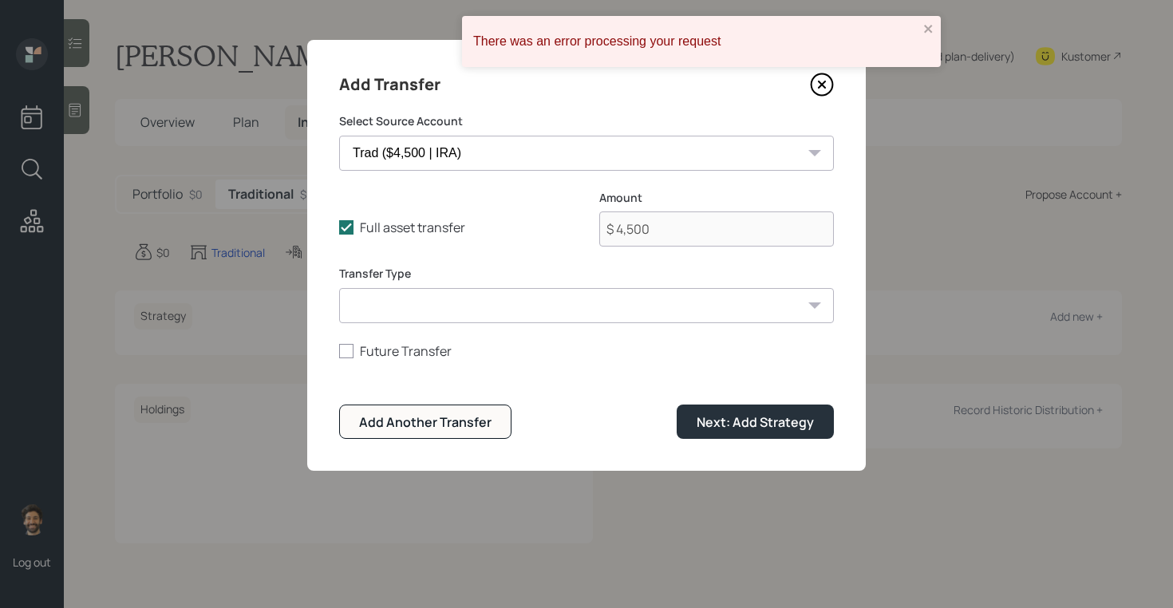
select select "acat_transfer"
click at [339, 288] on select "ACAT Transfer Non ACAT Transfer Capitalize Rollover Rollover Deposit" at bounding box center [586, 305] width 495 height 35
click at [729, 412] on button "Next: Add Strategy" at bounding box center [755, 421] width 157 height 34
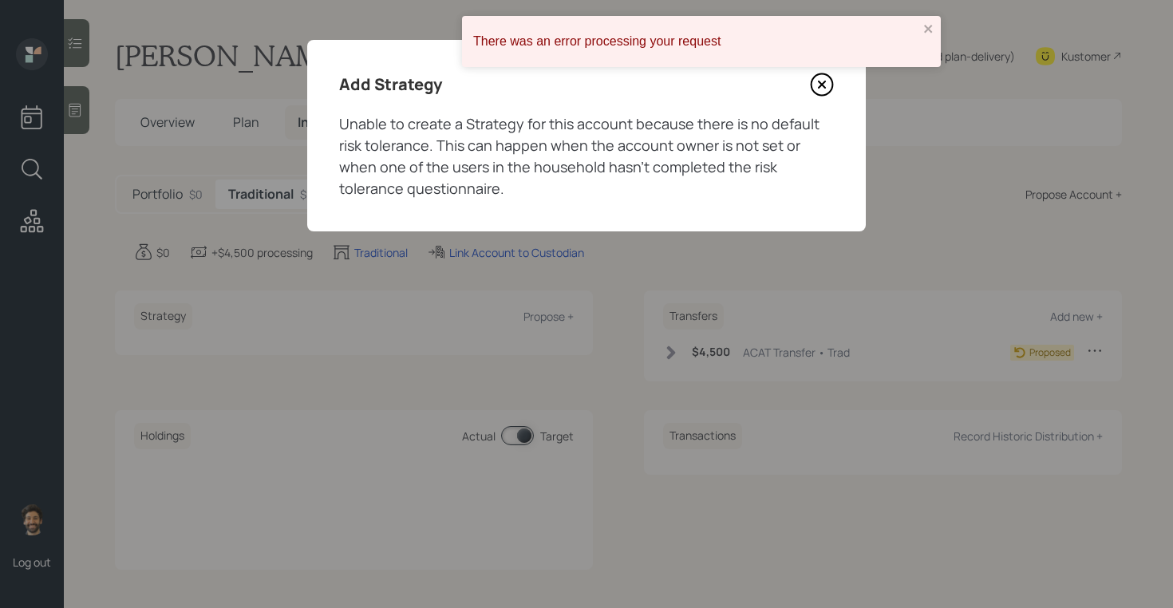
click at [822, 83] on icon at bounding box center [822, 84] width 6 height 6
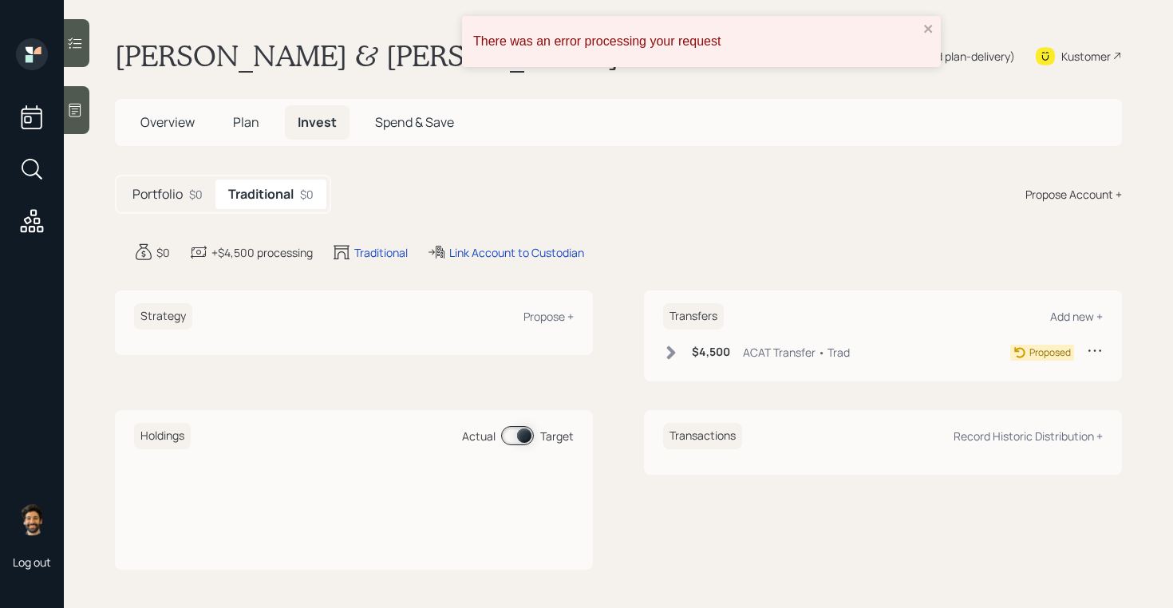
click at [1046, 194] on div "Propose Account +" at bounding box center [1073, 194] width 97 height 17
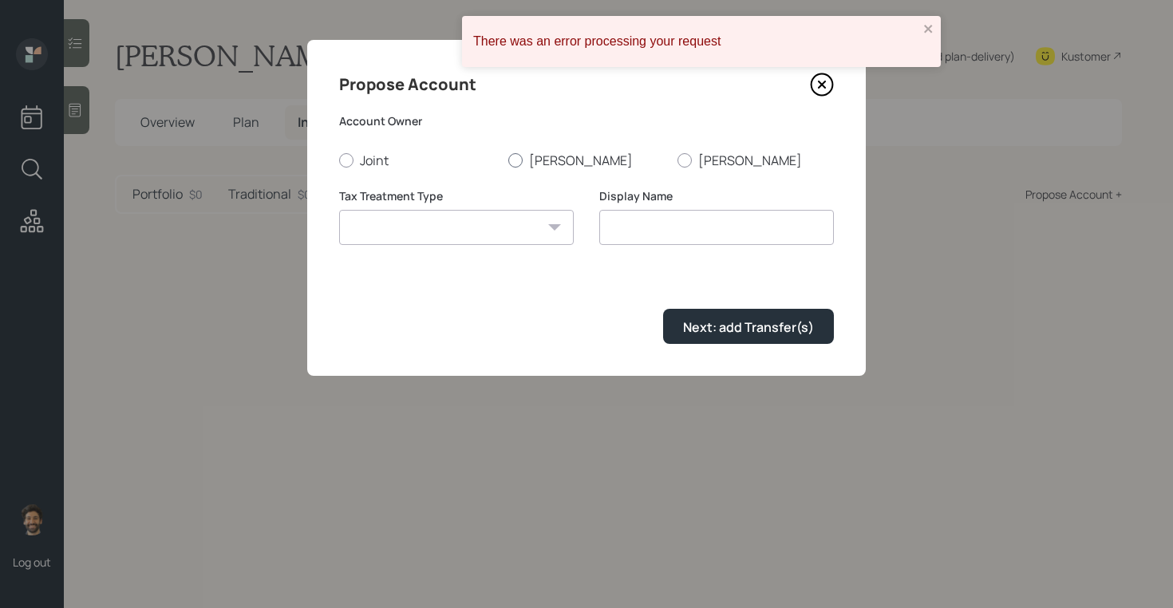
click at [538, 165] on label "Lee" at bounding box center [586, 161] width 156 height 18
click at [508, 160] on input "Lee" at bounding box center [507, 160] width 1 height 1
radio input "true"
click at [472, 223] on select "Roth Taxable Traditional" at bounding box center [456, 227] width 235 height 35
select select "roth"
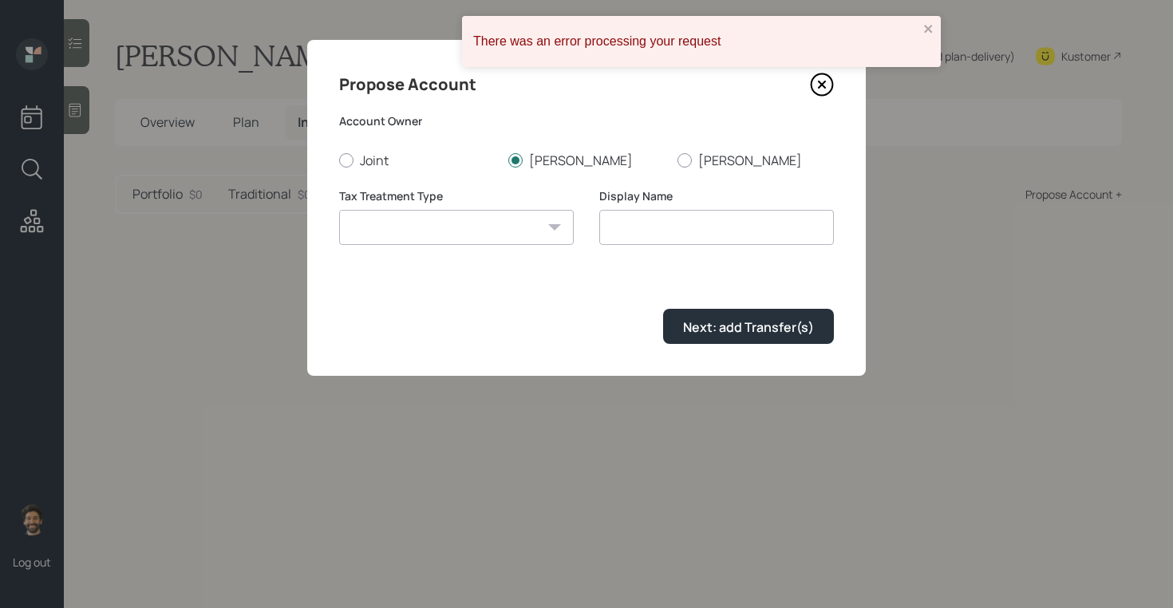
click at [339, 210] on select "Roth Taxable Traditional" at bounding box center [456, 227] width 235 height 35
type input "Roth"
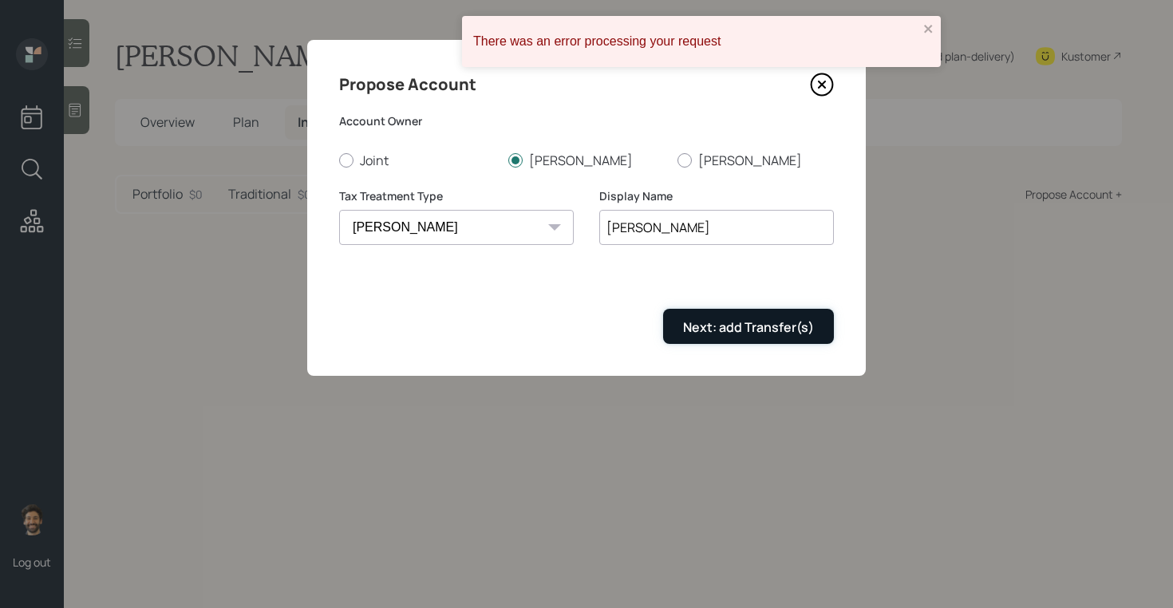
click at [708, 328] on div "Next: add Transfer(s)" at bounding box center [748, 327] width 131 height 18
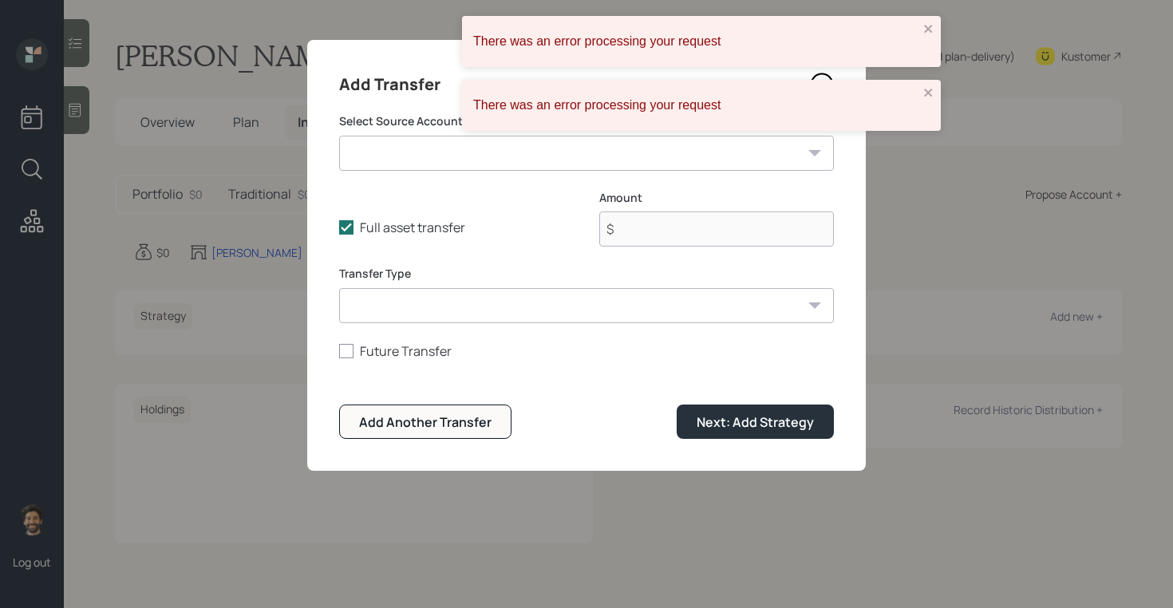
click at [478, 156] on select "Roth IRA ($22,000 | Roth IRA) Current 401k ($55,000 | 401(k)) ETrade NQ ($2,500…" at bounding box center [586, 153] width 495 height 35
select select "655d6cb2-74a1-41d0-9741-958716bf5622"
click at [339, 136] on select "Roth IRA ($22,000 | Roth IRA) Current 401k ($55,000 | 401(k)) ETrade NQ ($2,500…" at bounding box center [586, 153] width 495 height 35
type input "$ 22,000"
click at [435, 302] on select "ACAT Transfer Non ACAT Transfer Capitalize Rollover Rollover Deposit" at bounding box center [586, 305] width 495 height 35
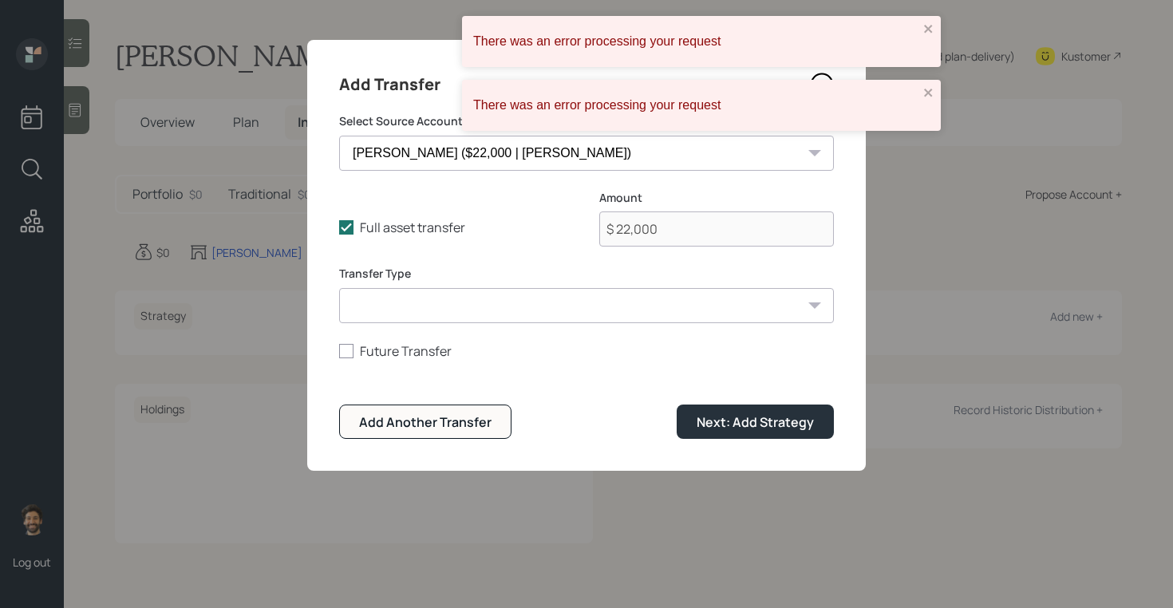
select select "acat_transfer"
click at [339, 288] on select "ACAT Transfer Non ACAT Transfer Capitalize Rollover Rollover Deposit" at bounding box center [586, 305] width 495 height 35
click at [743, 410] on button "Next: Add Strategy" at bounding box center [755, 421] width 157 height 34
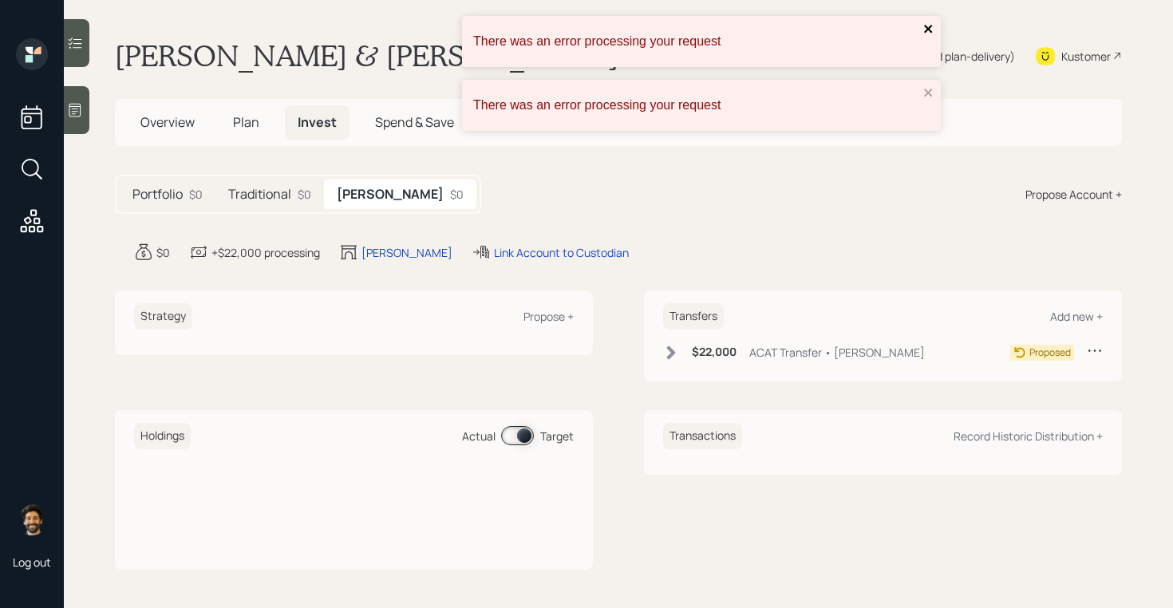
click at [928, 34] on icon "close" at bounding box center [928, 28] width 11 height 13
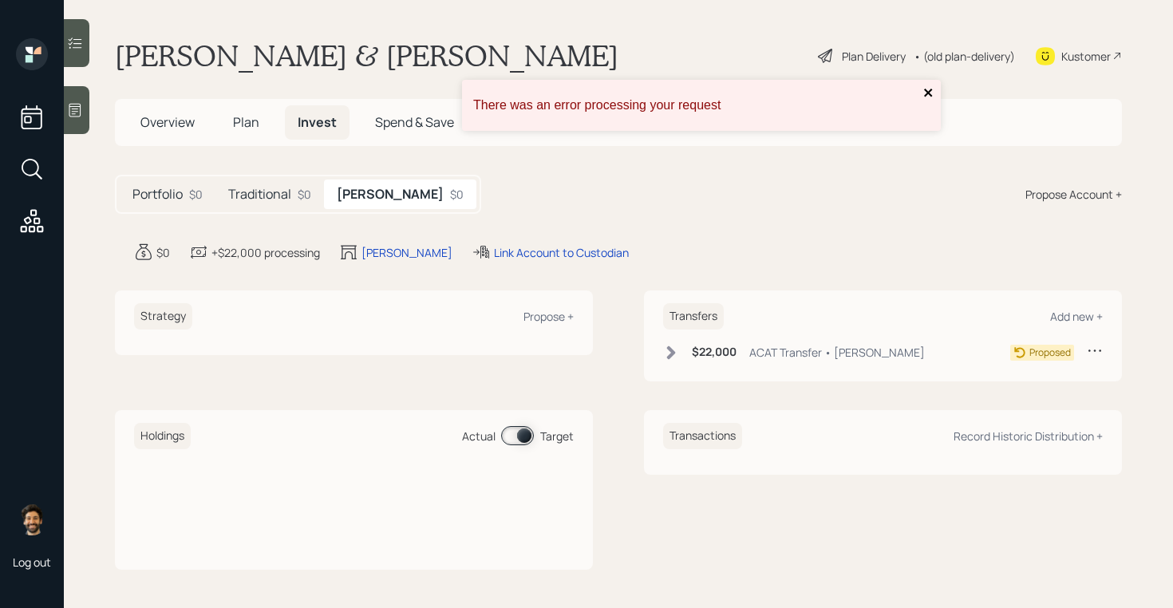
click at [923, 91] on icon "close" at bounding box center [928, 92] width 11 height 13
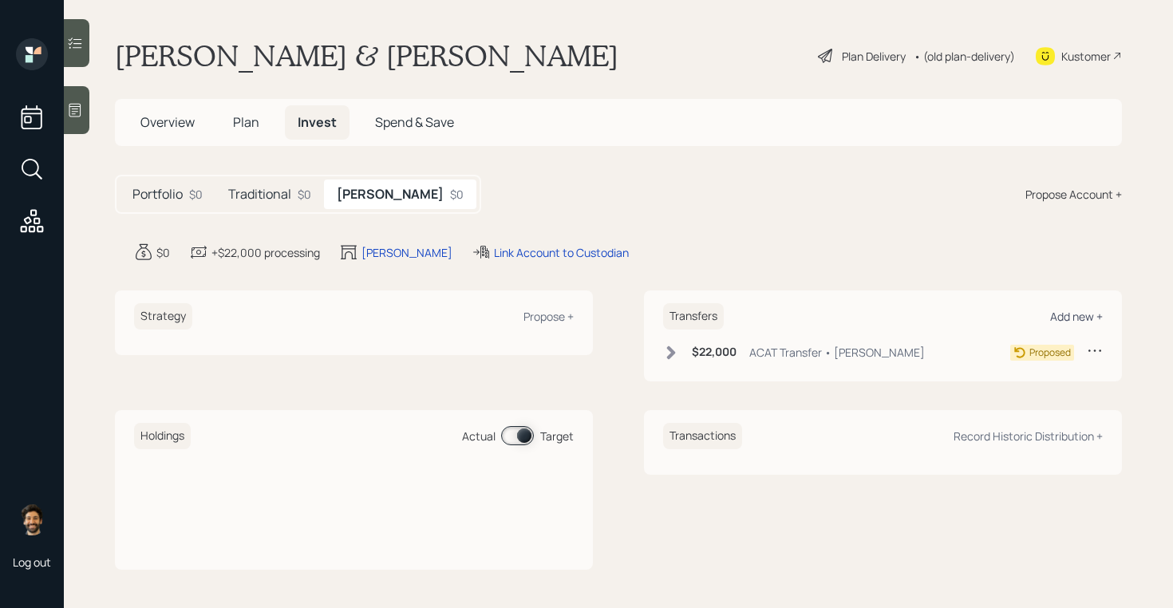
click at [1071, 317] on div "Add new +" at bounding box center [1076, 316] width 53 height 15
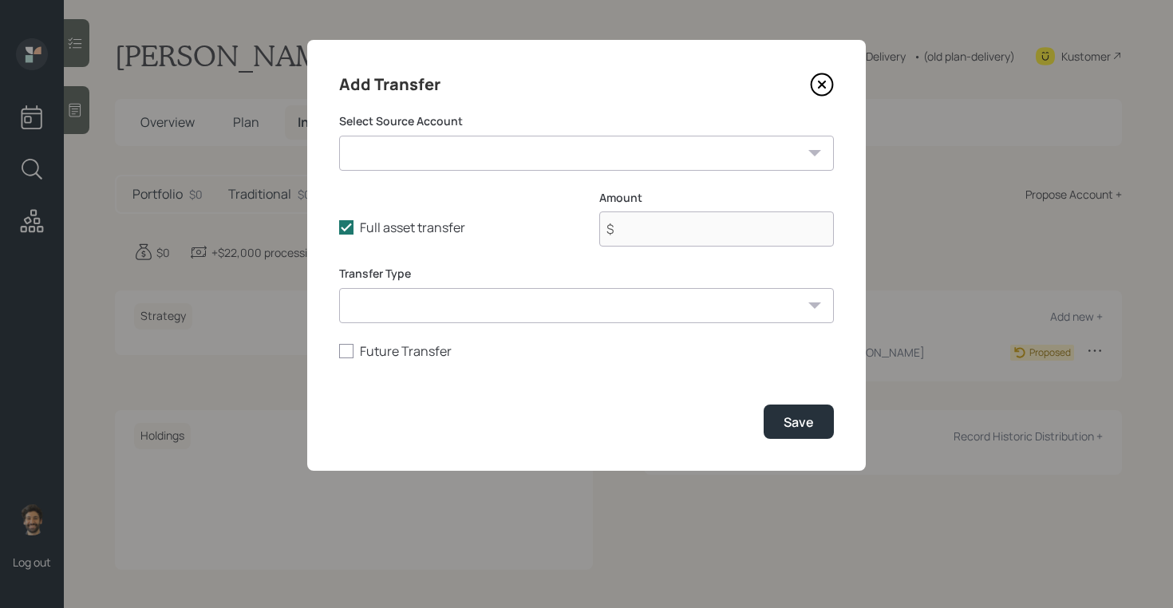
click at [466, 158] on select "Roth IRA ($22,000 | Roth IRA) Current 401k ($55,000 | 401(k)) ETrade NQ ($2,500…" at bounding box center [586, 153] width 495 height 35
select select "8171f0bc-aef4-43c0-b494-f1515be285b8"
click at [339, 136] on select "Roth IRA ($22,000 | Roth IRA) Current 401k ($55,000 | 401(k)) ETrade NQ ($2,500…" at bounding box center [586, 153] width 495 height 35
type input "$ 6,200"
click at [679, 326] on form "Select Source Account Roth IRA ($22,000 | Roth IRA) Current 401k ($55,000 | 401…" at bounding box center [586, 276] width 495 height 326
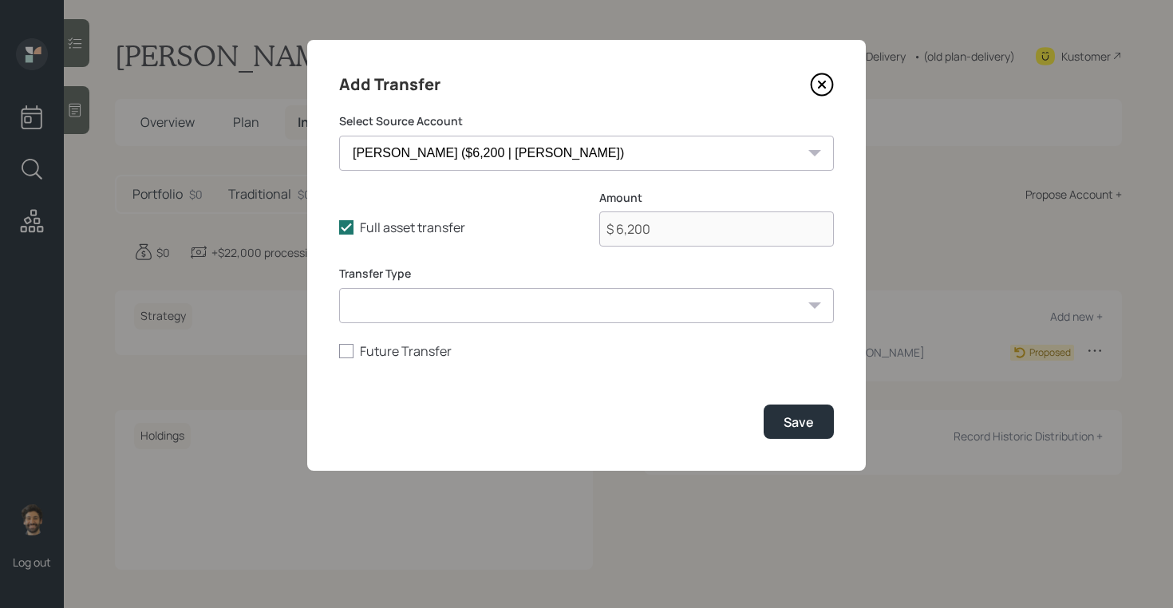
click at [628, 309] on select "ACAT Transfer Non ACAT Transfer Capitalize Rollover Rollover Deposit" at bounding box center [586, 305] width 495 height 35
select select "acat_transfer"
click at [339, 288] on select "ACAT Transfer Non ACAT Transfer Capitalize Rollover Rollover Deposit" at bounding box center [586, 305] width 495 height 35
click at [809, 420] on div "Save" at bounding box center [798, 422] width 30 height 18
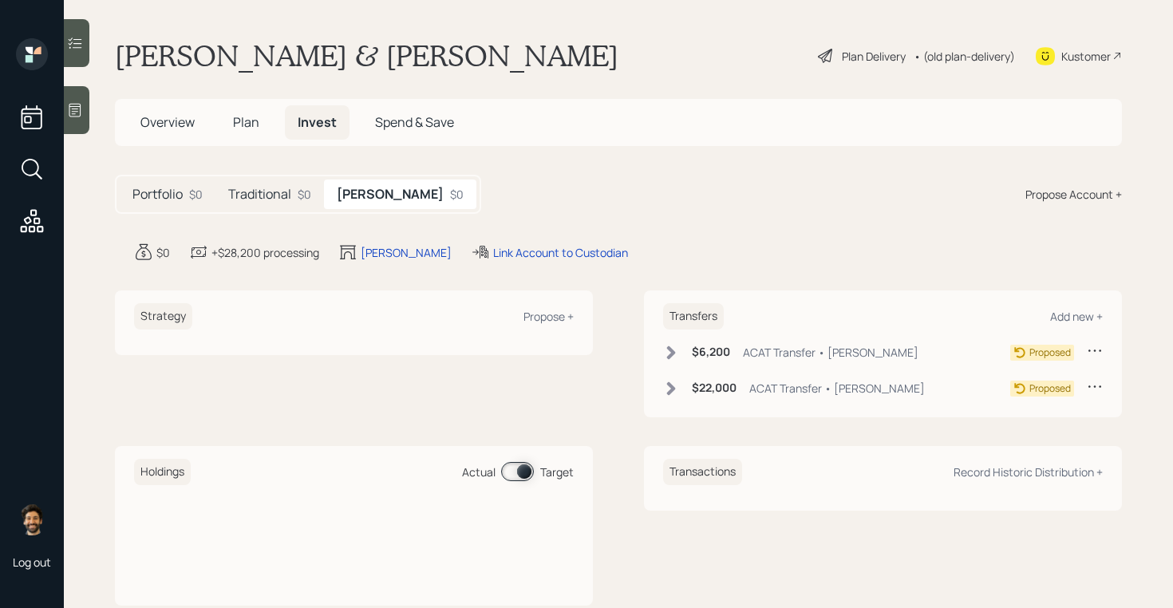
click at [119, 523] on div "Holdings Actual Target" at bounding box center [354, 526] width 478 height 160
click at [251, 110] on h5 "Plan" at bounding box center [246, 122] width 52 height 34
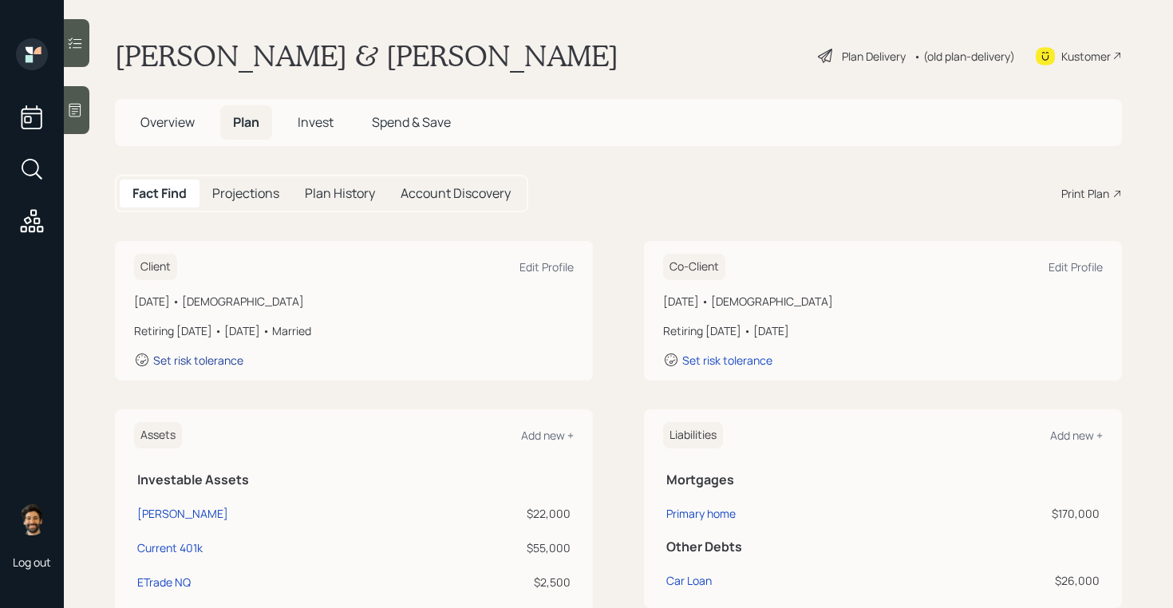
click at [196, 360] on div "Set risk tolerance" at bounding box center [198, 360] width 90 height 15
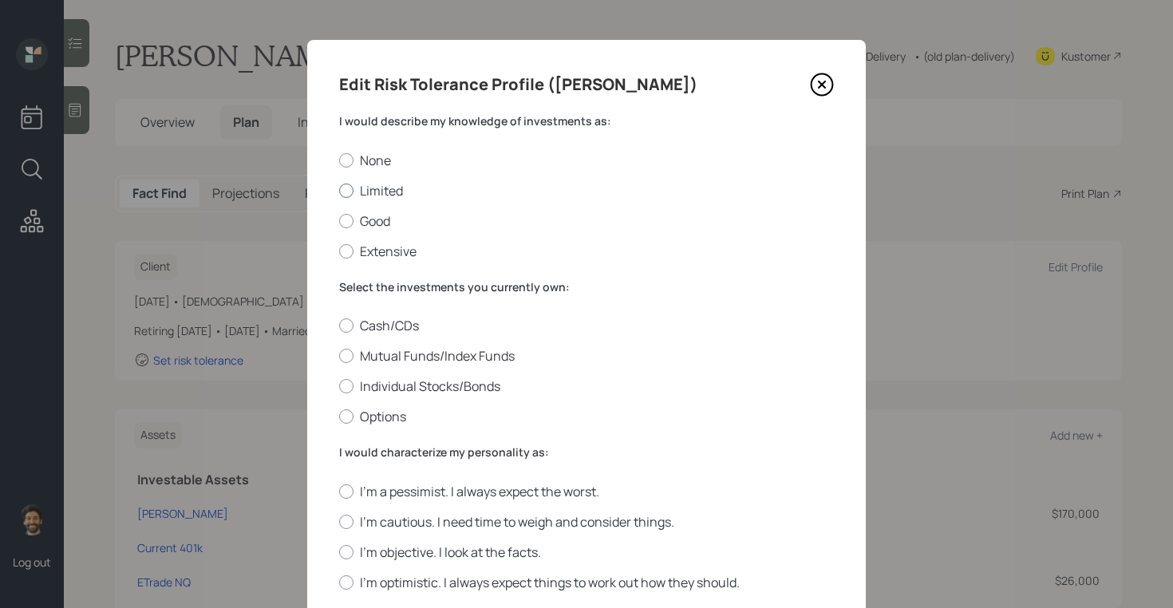
click at [346, 192] on div at bounding box center [346, 190] width 14 height 14
click at [339, 191] on input "Limited" at bounding box center [338, 190] width 1 height 1
radio input "true"
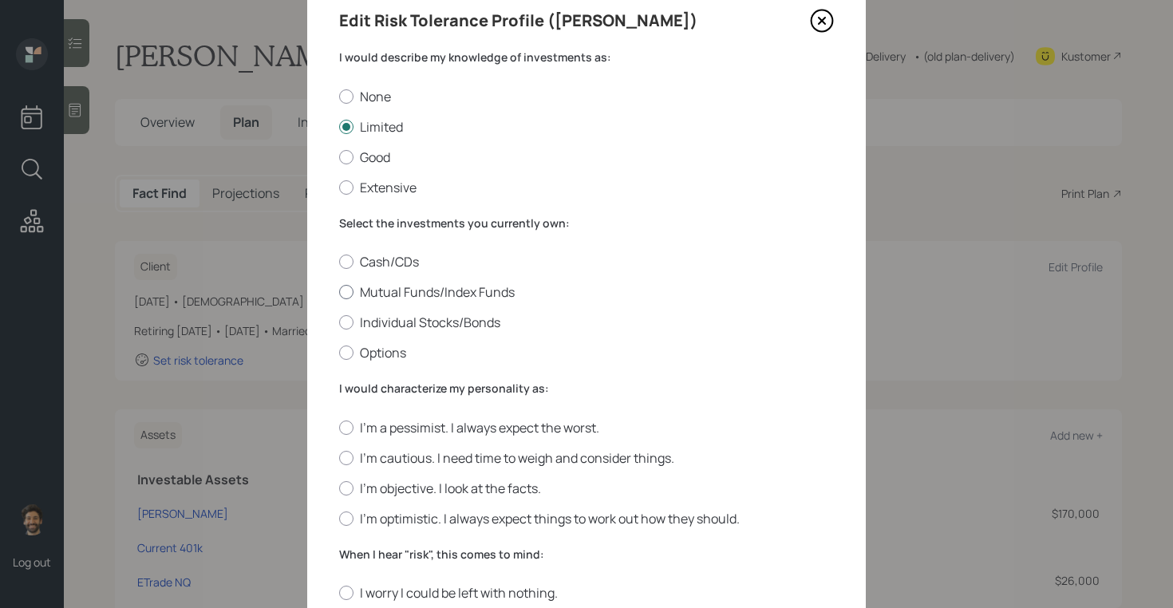
scroll to position [65, 0]
click at [347, 290] on div at bounding box center [346, 291] width 14 height 14
click at [339, 291] on input "Mutual Funds/Index Funds" at bounding box center [338, 291] width 1 height 1
radio input "true"
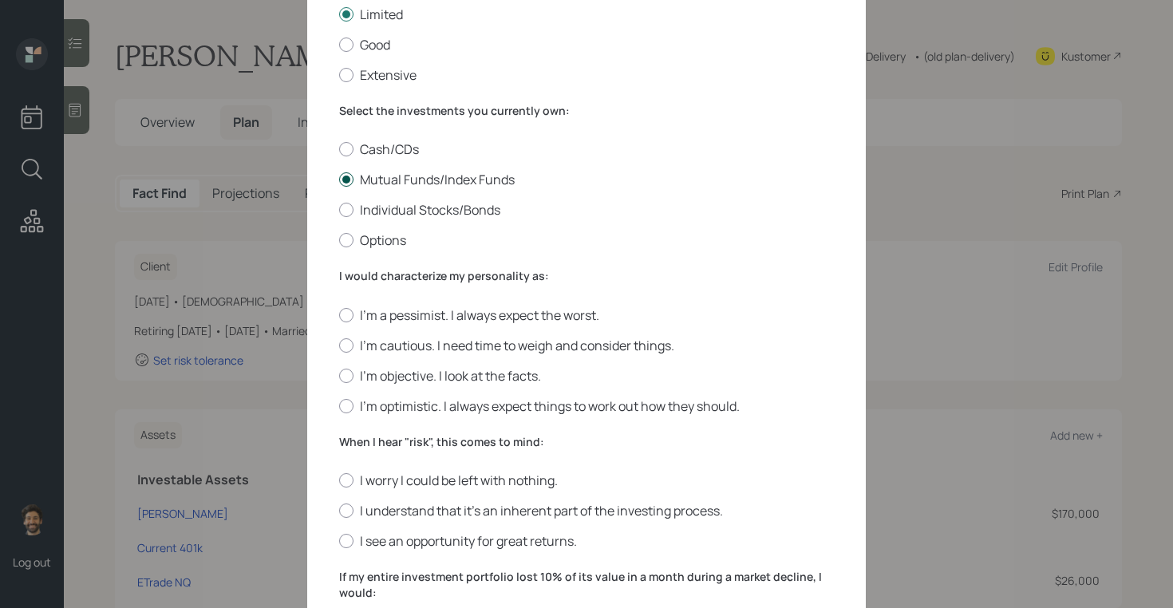
scroll to position [181, 0]
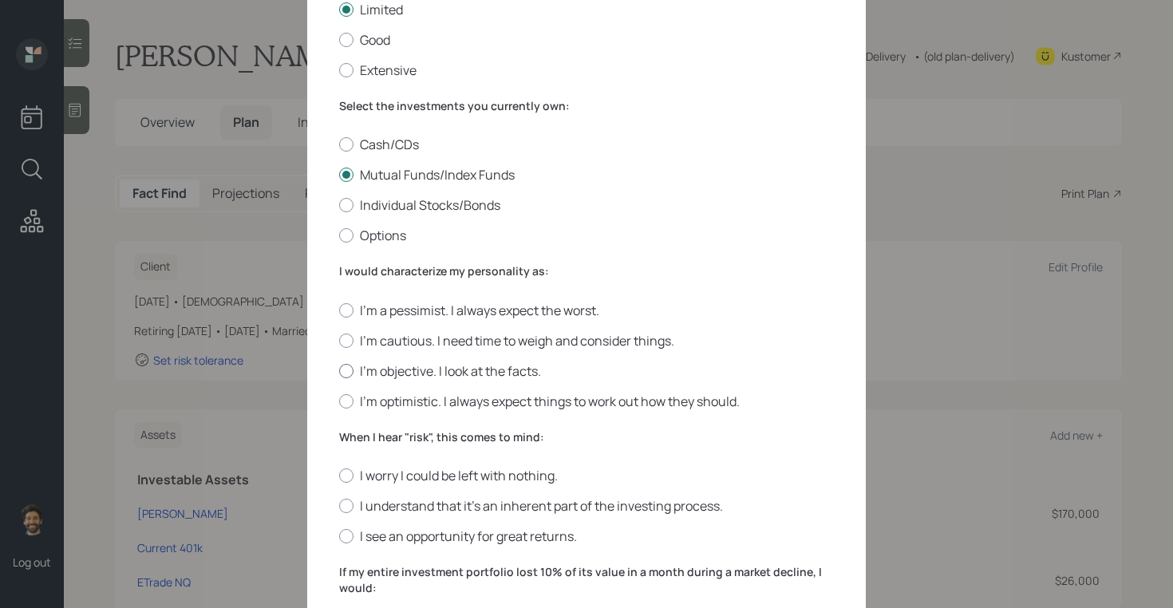
click at [345, 365] on div at bounding box center [346, 371] width 14 height 14
click at [339, 370] on input "I'm objective. I look at the facts." at bounding box center [338, 370] width 1 height 1
radio input "true"
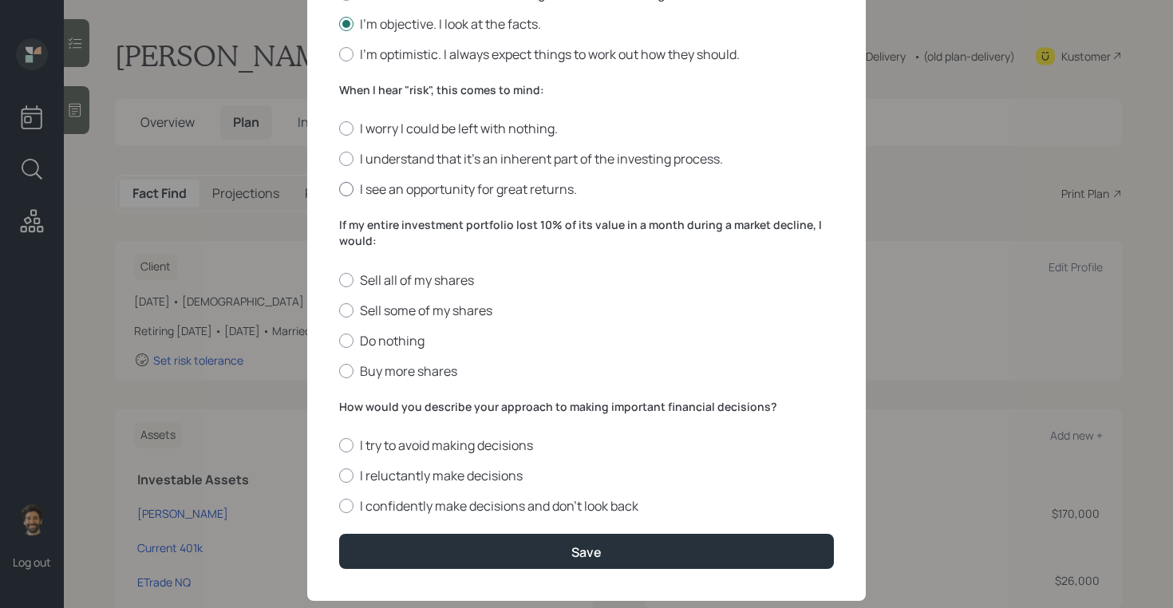
scroll to position [529, 0]
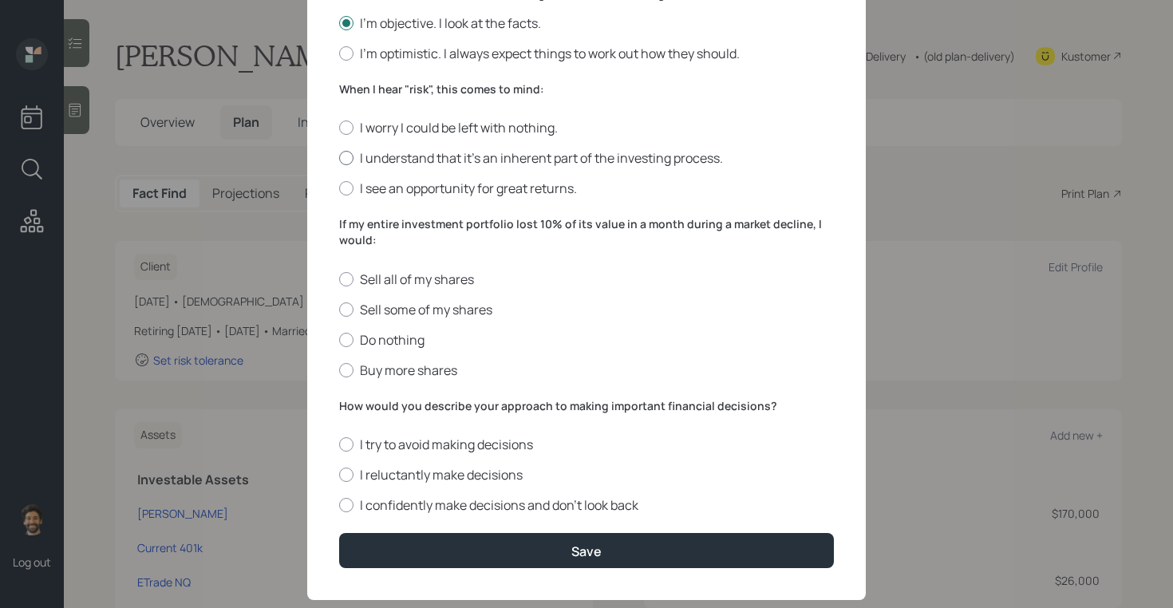
click at [353, 159] on div at bounding box center [346, 158] width 14 height 14
click at [339, 159] on input "I understand that it’s an inherent part of the investing process." at bounding box center [338, 158] width 1 height 1
radio input "true"
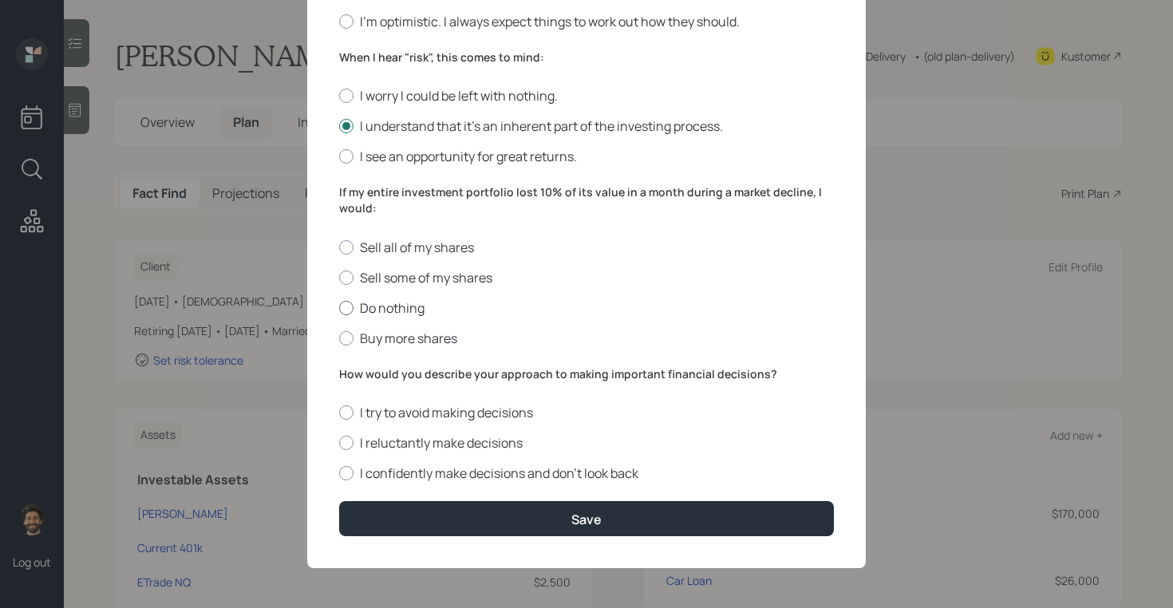
click at [354, 308] on label "Do nothing" at bounding box center [586, 308] width 495 height 18
click at [339, 308] on input "Do nothing" at bounding box center [338, 307] width 1 height 1
radio input "true"
click at [379, 440] on label "I reluctantly make decisions" at bounding box center [586, 443] width 495 height 18
click at [339, 443] on input "I reluctantly make decisions" at bounding box center [338, 443] width 1 height 1
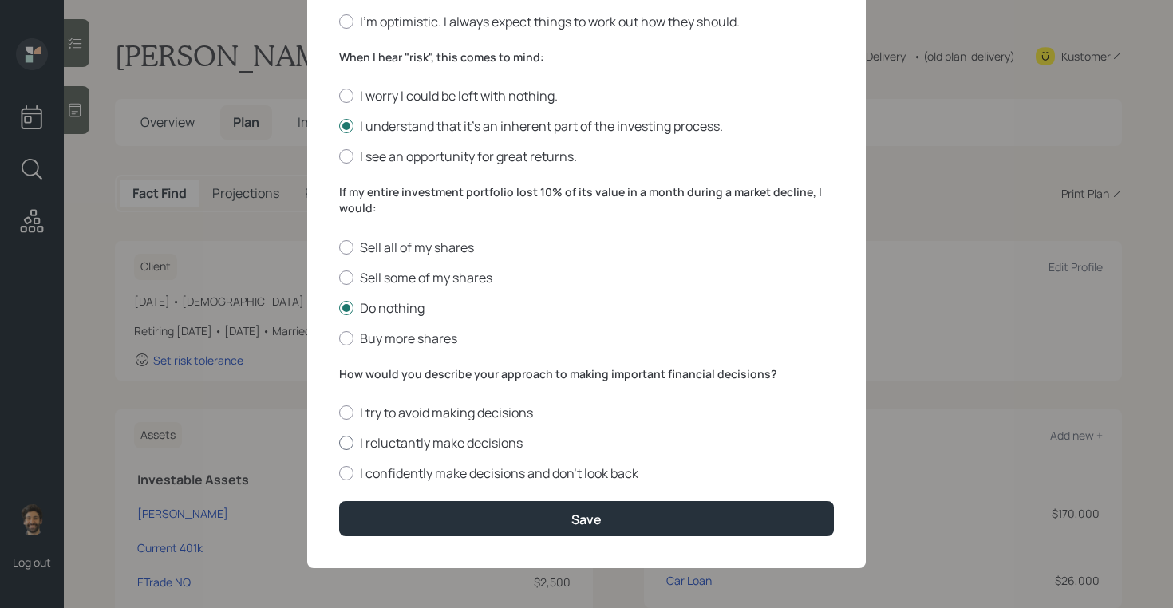
radio input "true"
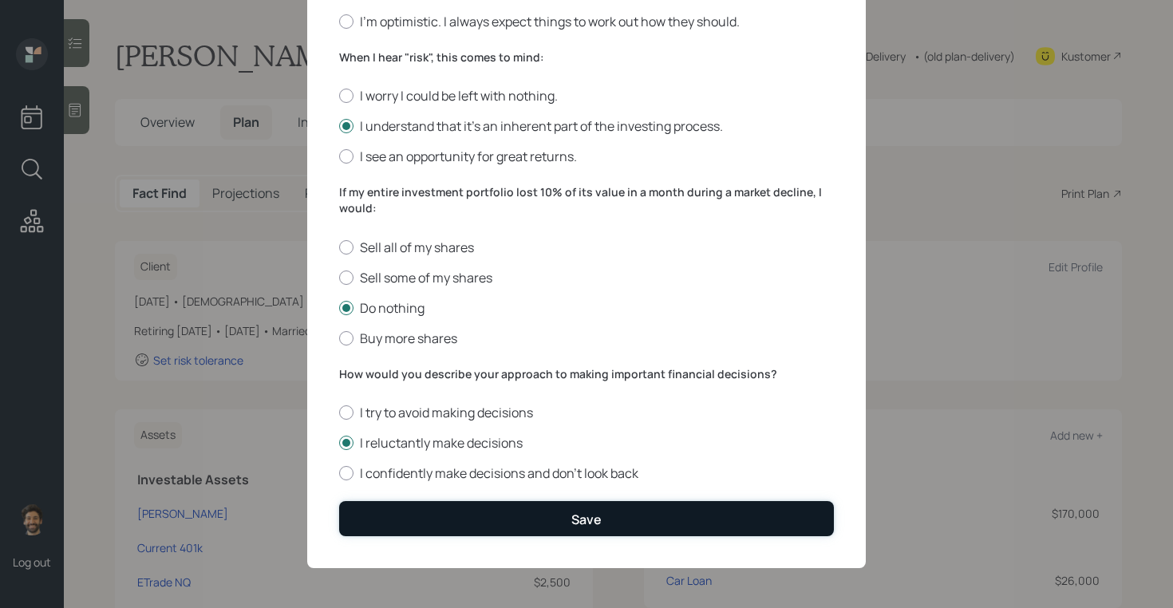
click at [401, 508] on button "Save" at bounding box center [586, 518] width 495 height 34
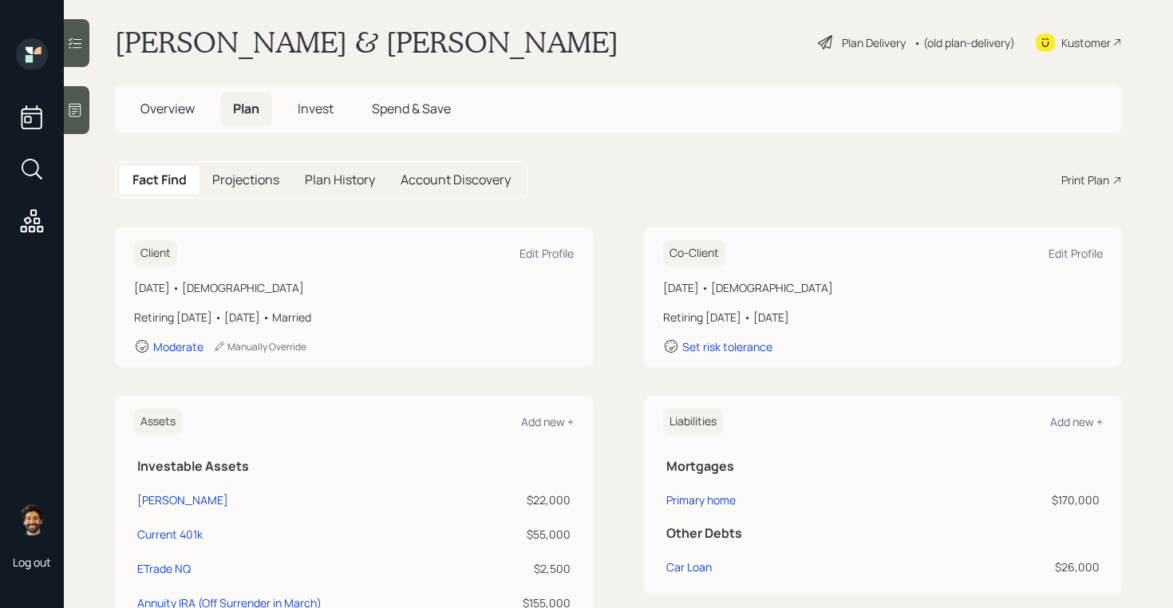
scroll to position [17, 0]
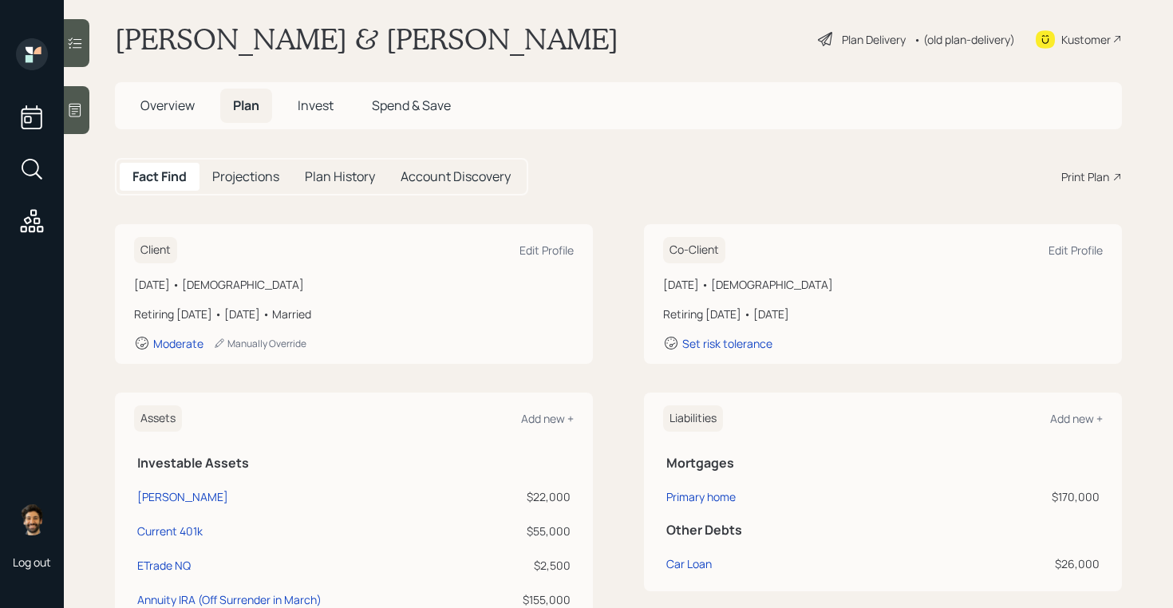
click at [313, 107] on span "Invest" at bounding box center [316, 106] width 36 height 18
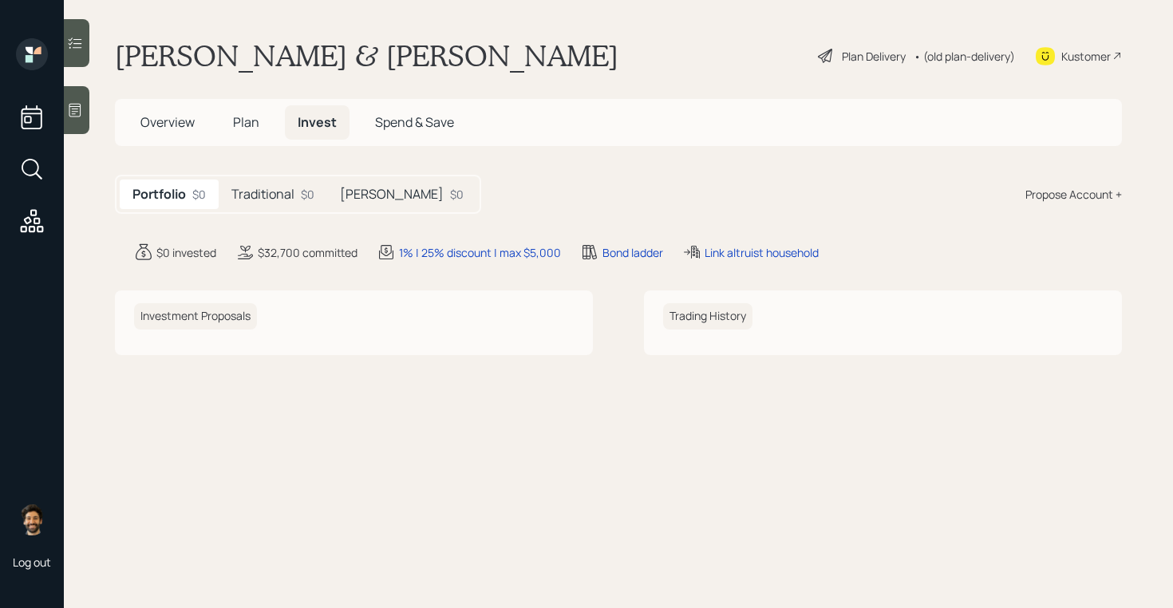
click at [273, 191] on h5 "Traditional" at bounding box center [262, 194] width 63 height 15
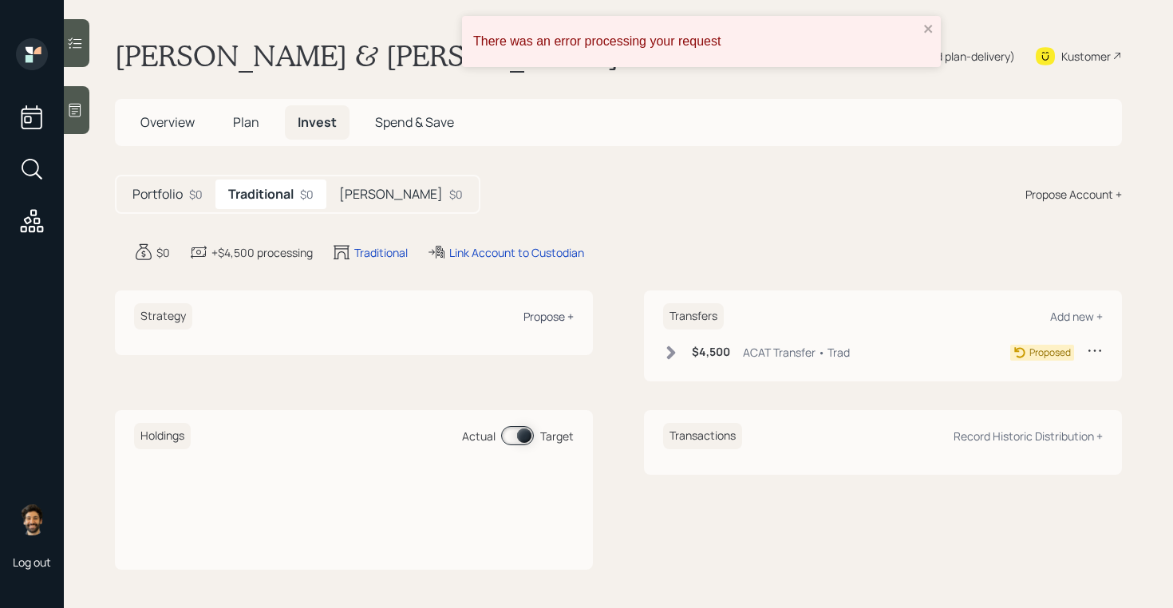
click at [545, 315] on div "Propose +" at bounding box center [548, 316] width 50 height 15
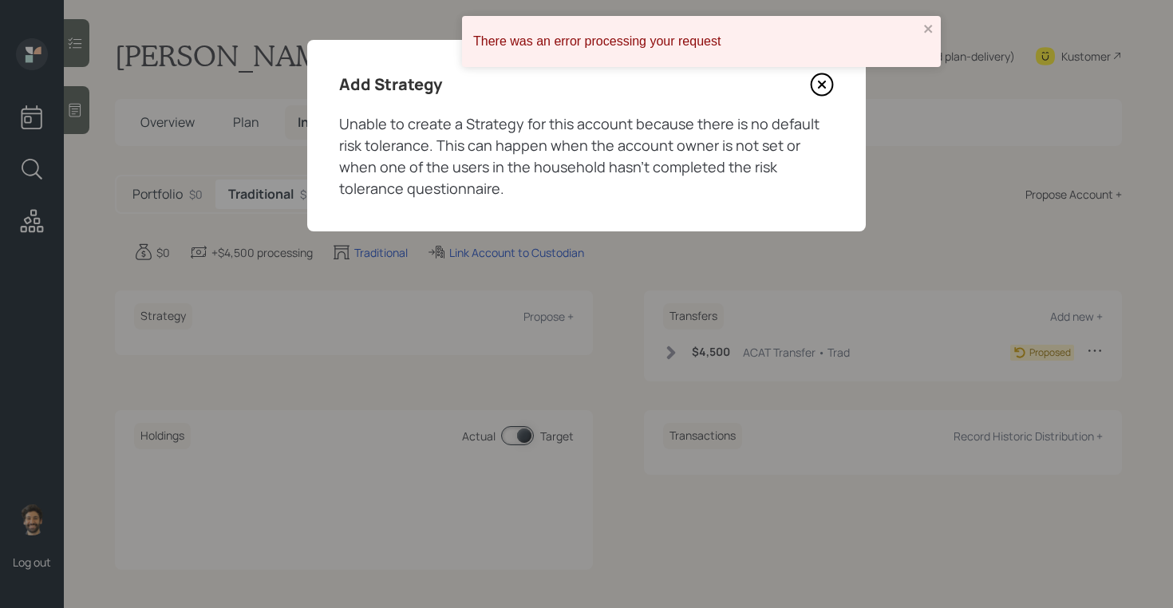
click at [828, 88] on icon at bounding box center [822, 85] width 24 height 24
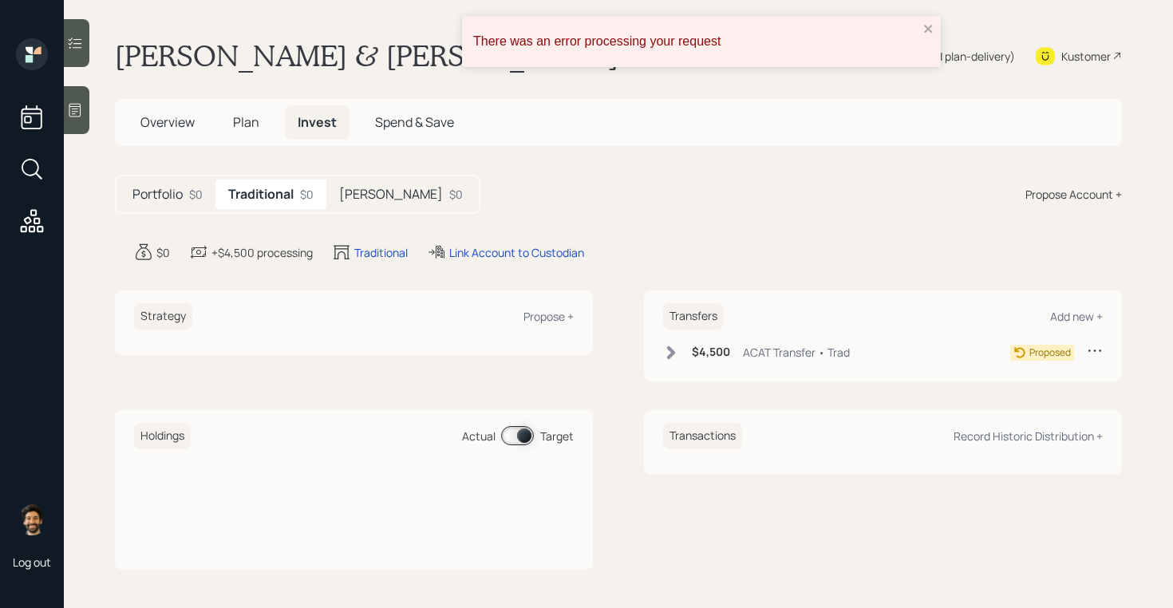
click at [242, 121] on span "Plan" at bounding box center [246, 122] width 26 height 18
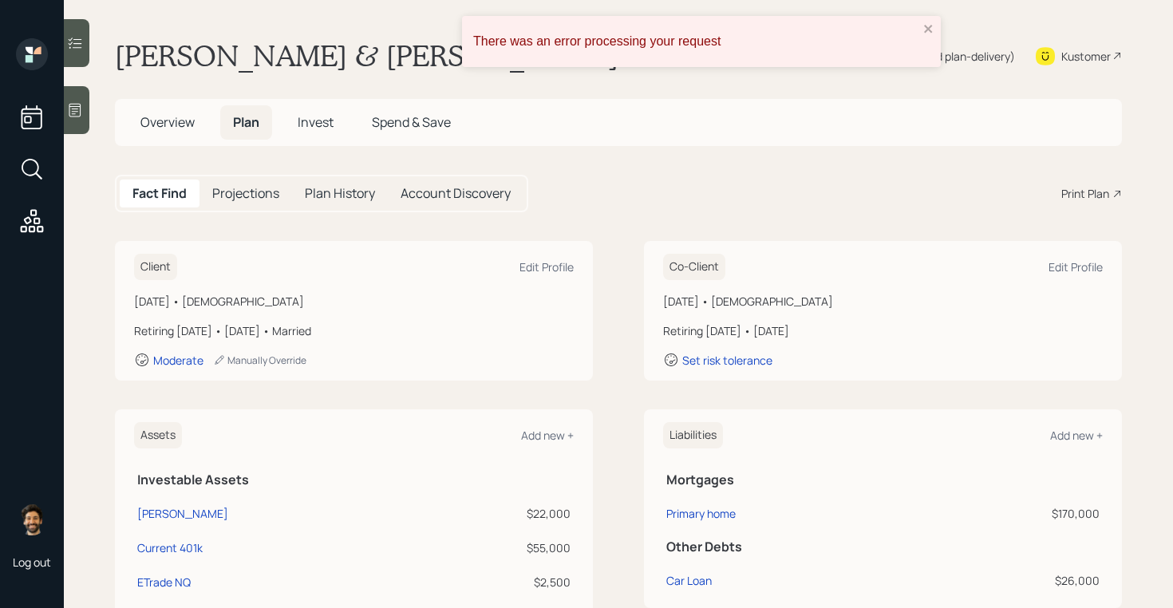
click at [307, 124] on span "Invest" at bounding box center [316, 122] width 36 height 18
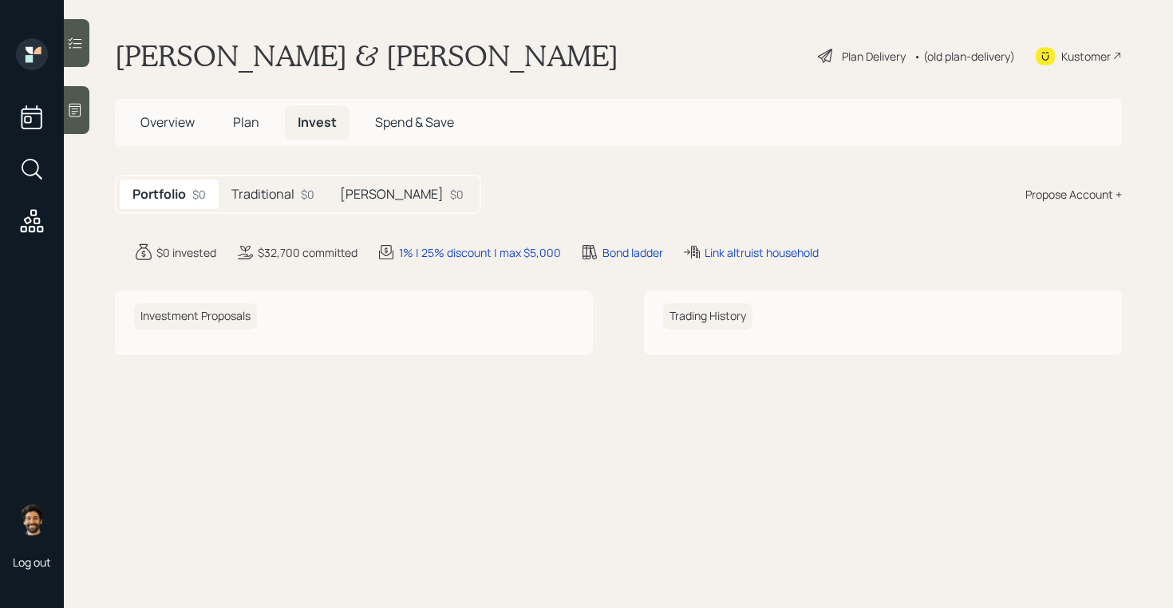
click at [369, 194] on div "[PERSON_NAME] $0" at bounding box center [401, 195] width 149 height 30
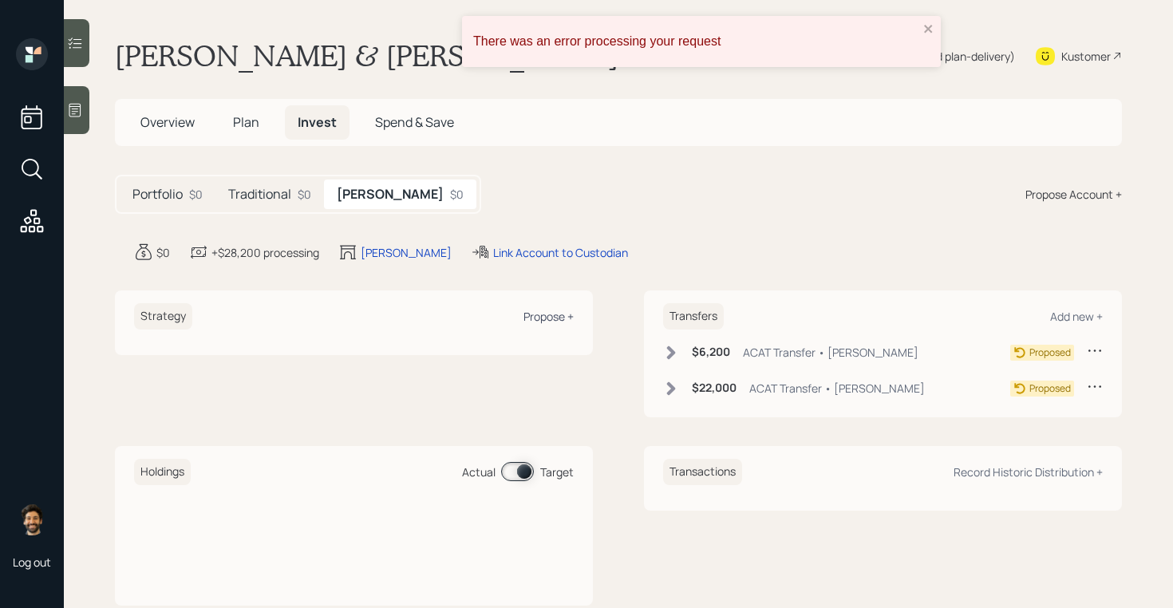
click at [561, 318] on div "Propose +" at bounding box center [548, 316] width 50 height 15
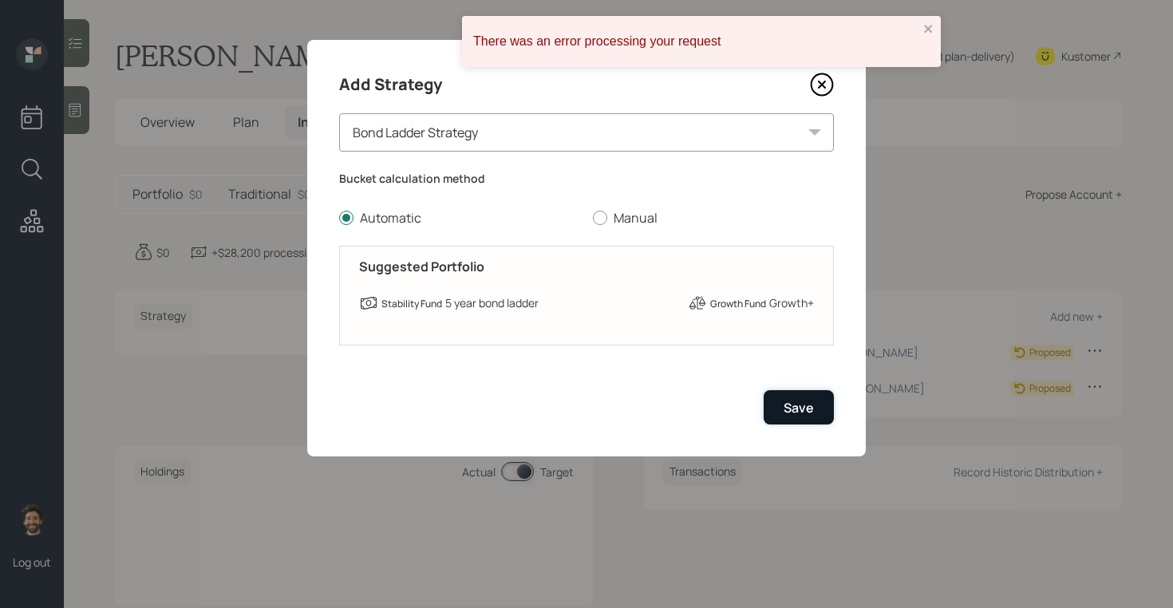
click at [807, 401] on div "Save" at bounding box center [798, 408] width 30 height 18
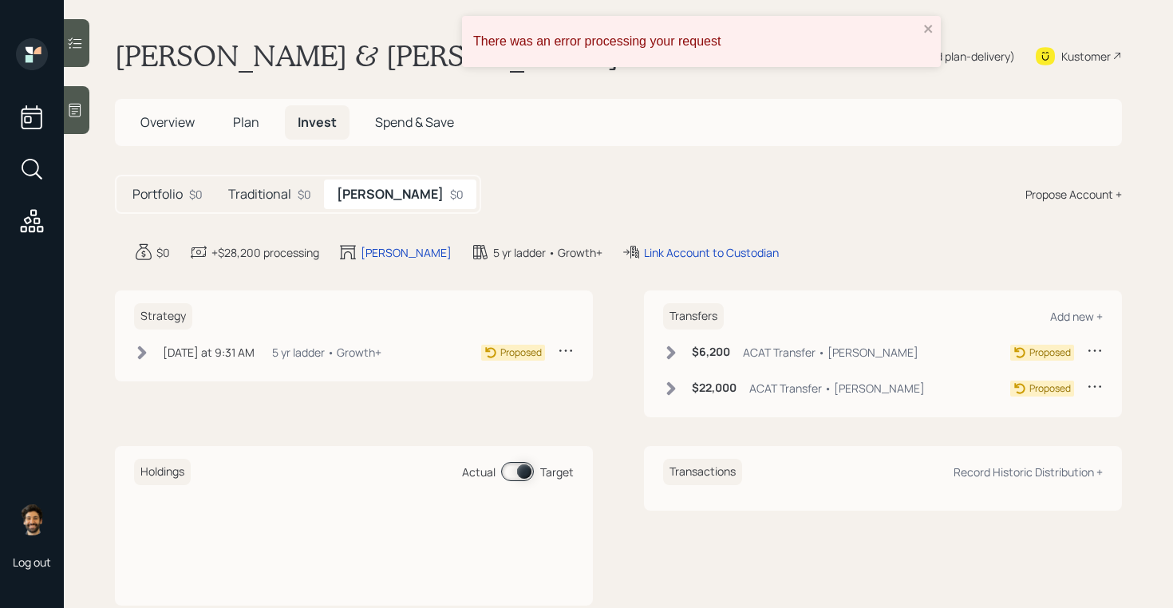
click at [282, 209] on div "Portfolio $0 Traditional $0 [PERSON_NAME] $0" at bounding box center [298, 194] width 366 height 39
click at [279, 203] on div "Traditional $0" at bounding box center [269, 195] width 109 height 30
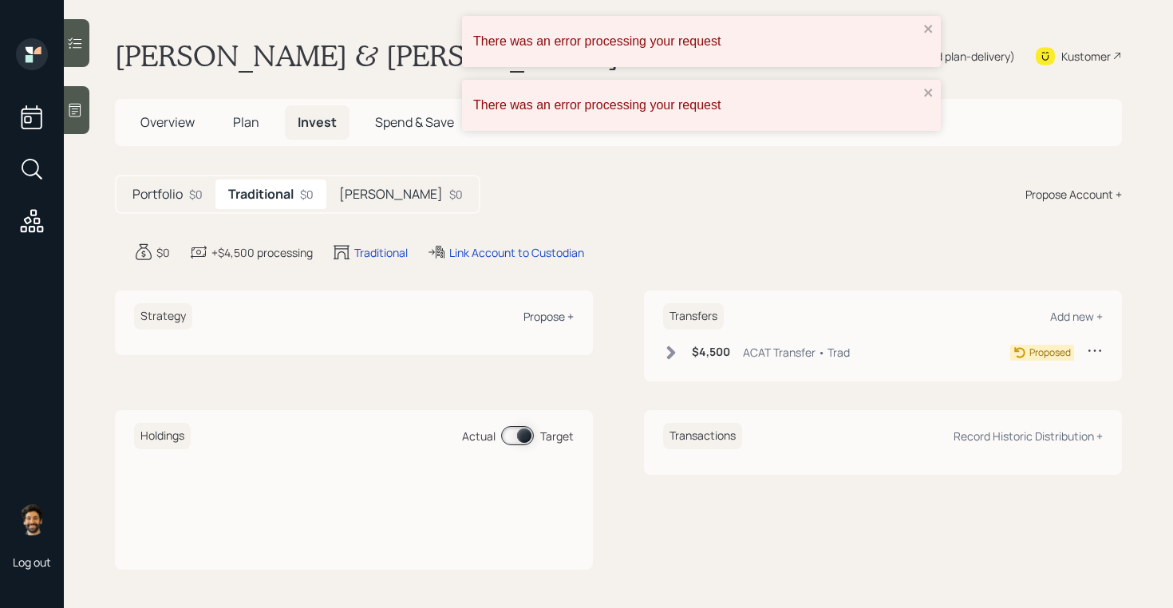
click at [547, 317] on div "Propose +" at bounding box center [548, 316] width 50 height 15
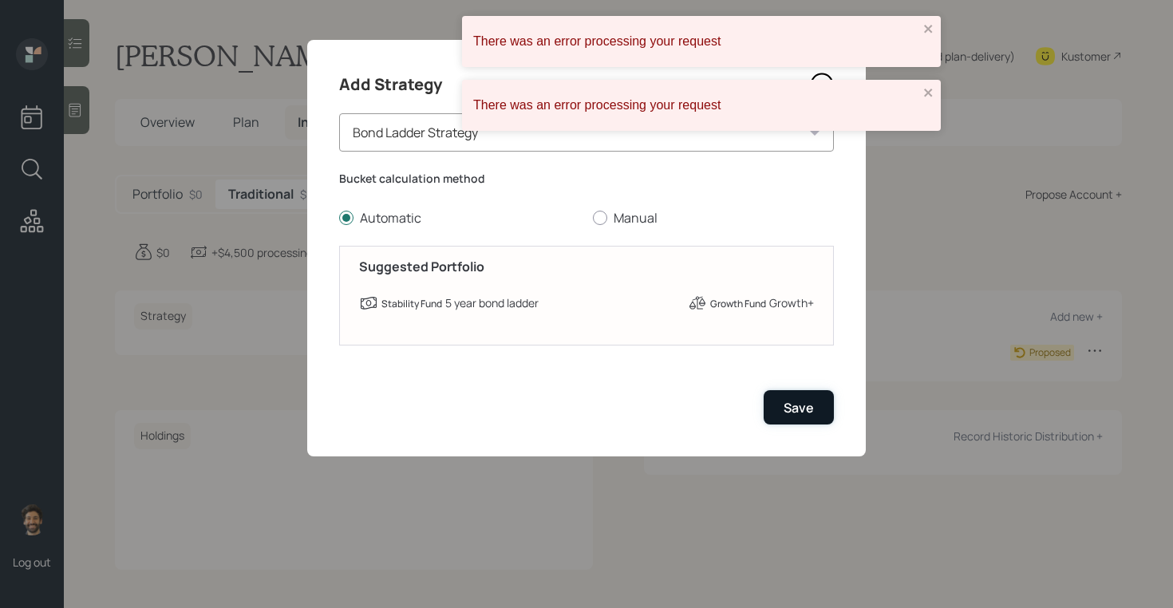
click at [811, 408] on div "Save" at bounding box center [798, 408] width 30 height 18
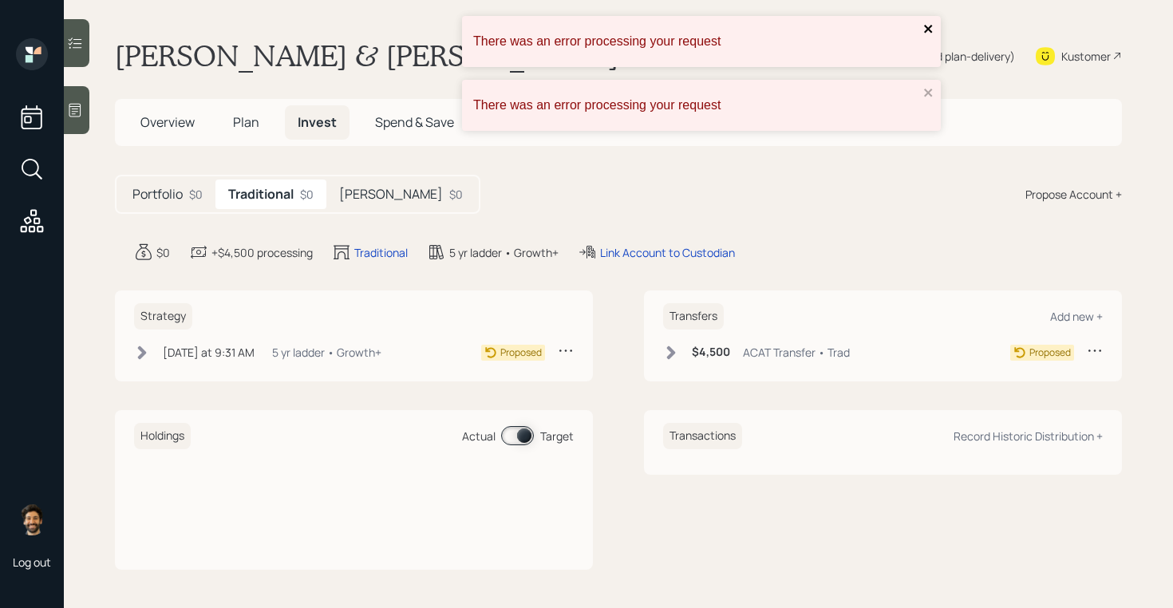
click at [925, 33] on icon "close" at bounding box center [928, 28] width 11 height 13
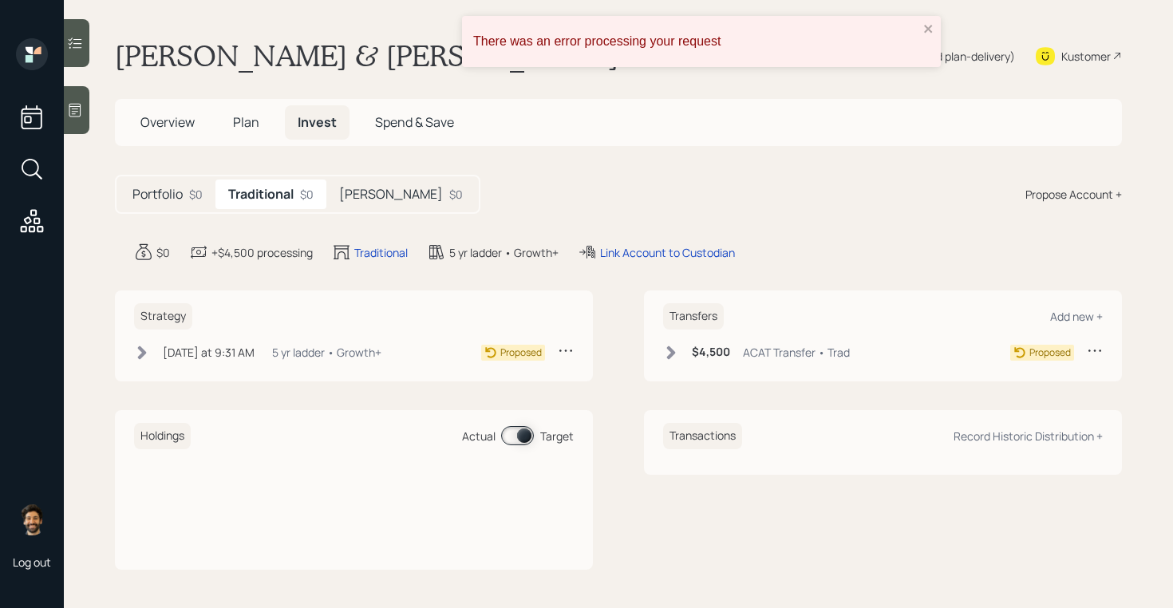
click at [925, 88] on main "[PERSON_NAME] & [PERSON_NAME] Plan Delivery • (old plan-delivery) Kustomer Over…" at bounding box center [618, 304] width 1109 height 608
click at [927, 28] on icon "close" at bounding box center [928, 29] width 8 height 8
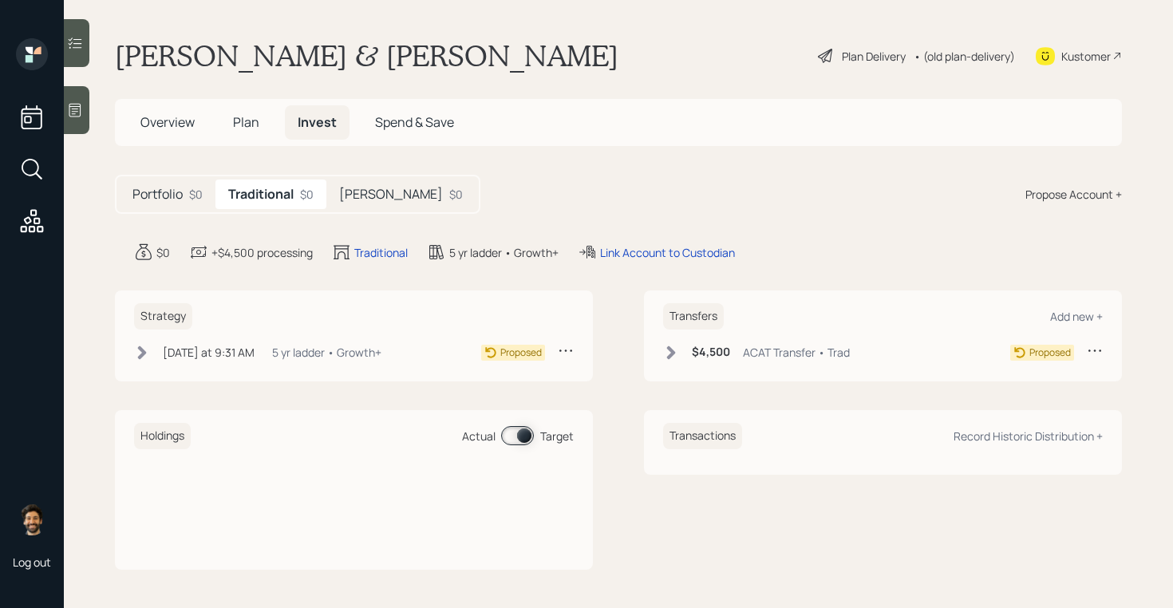
click at [970, 55] on div "• (old plan-delivery)" at bounding box center [963, 56] width 101 height 17
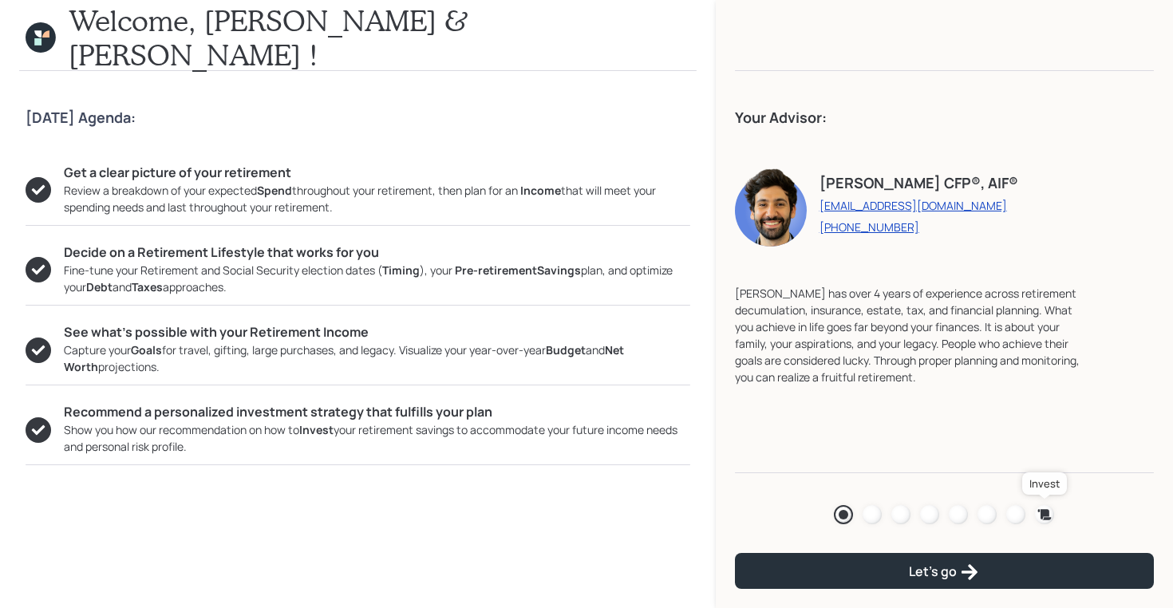
click at [1040, 513] on icon at bounding box center [1044, 515] width 16 height 16
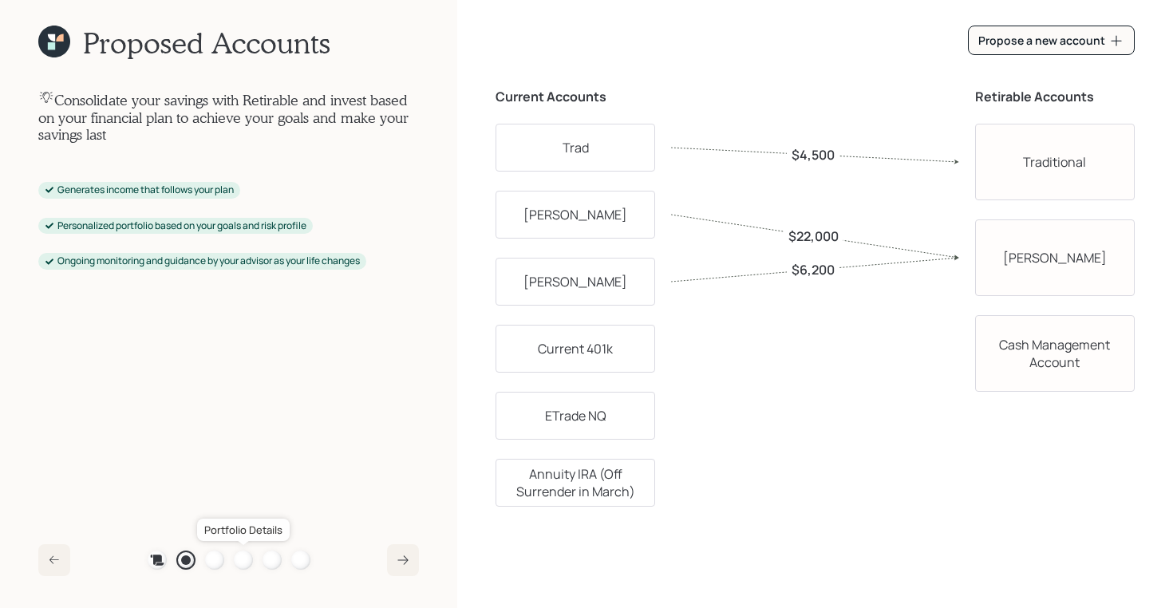
click at [242, 567] on div at bounding box center [243, 559] width 19 height 19
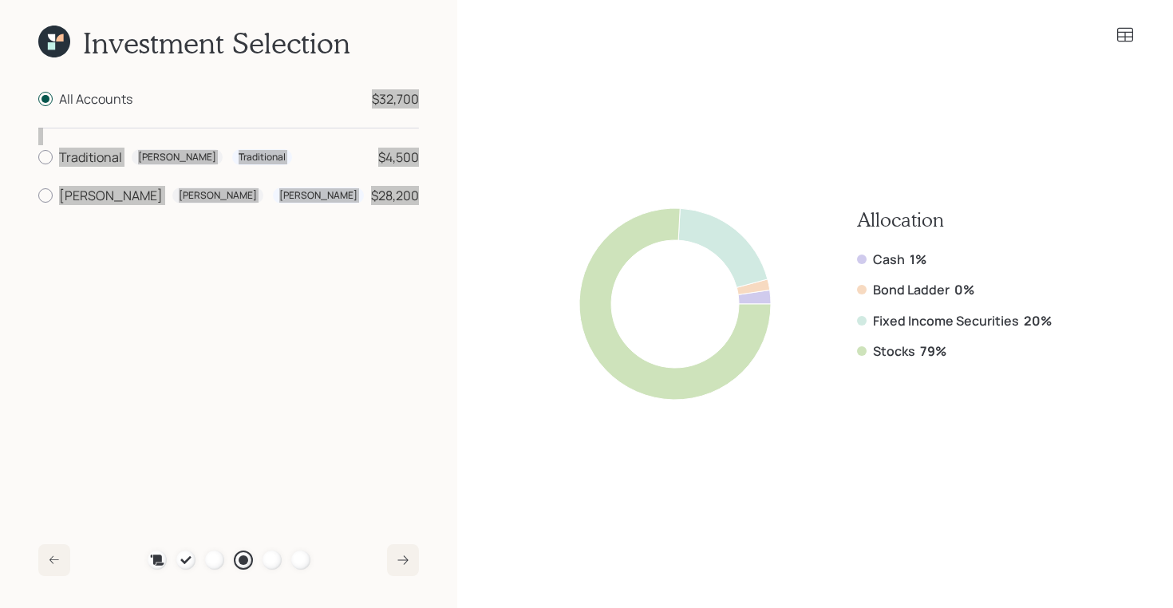
drag, startPoint x: 422, startPoint y: 204, endPoint x: 54, endPoint y: 97, distance: 383.2
click at [54, 97] on div "Investment Selection All Accounts $32,700 Traditional [PERSON_NAME] Traditional…" at bounding box center [228, 304] width 457 height 608
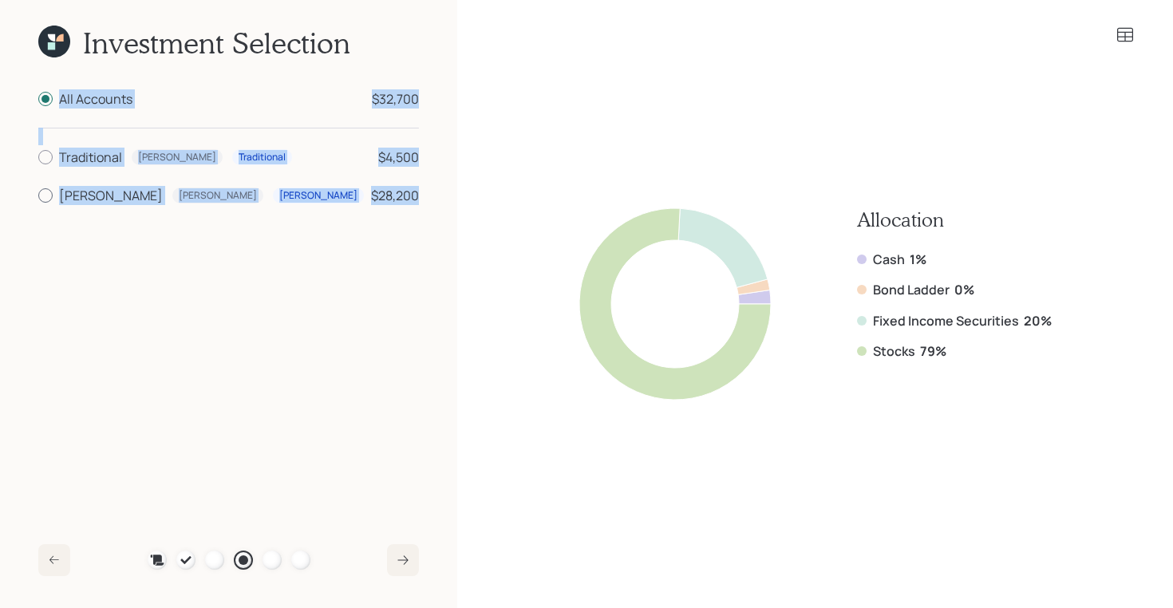
click at [419, 194] on div "$28,200" at bounding box center [395, 195] width 48 height 19
click at [38, 195] on input "[PERSON_NAME] [PERSON_NAME] $28,200" at bounding box center [37, 195] width 1 height 1
radio input "true"
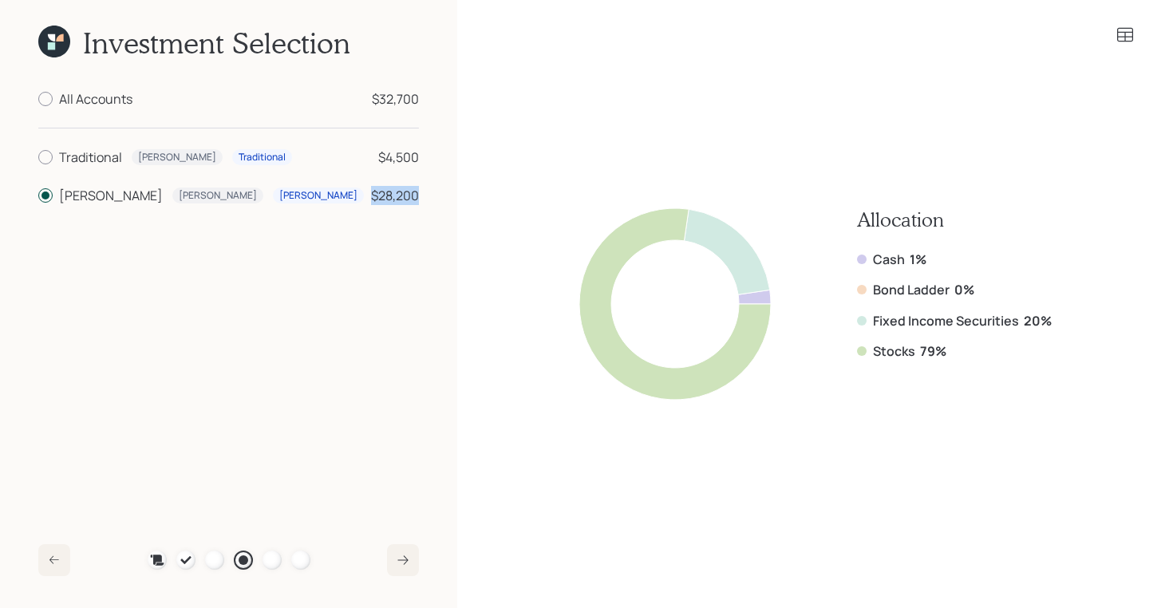
drag, startPoint x: 421, startPoint y: 196, endPoint x: 356, endPoint y: 196, distance: 65.4
click at [356, 196] on div "Investment Selection All Accounts $32,700 Traditional [PERSON_NAME] Traditional…" at bounding box center [228, 304] width 457 height 608
drag, startPoint x: 418, startPoint y: 156, endPoint x: 364, endPoint y: 156, distance: 54.3
click at [364, 156] on div "Traditional [PERSON_NAME] Traditional $4,500" at bounding box center [239, 157] width 360 height 19
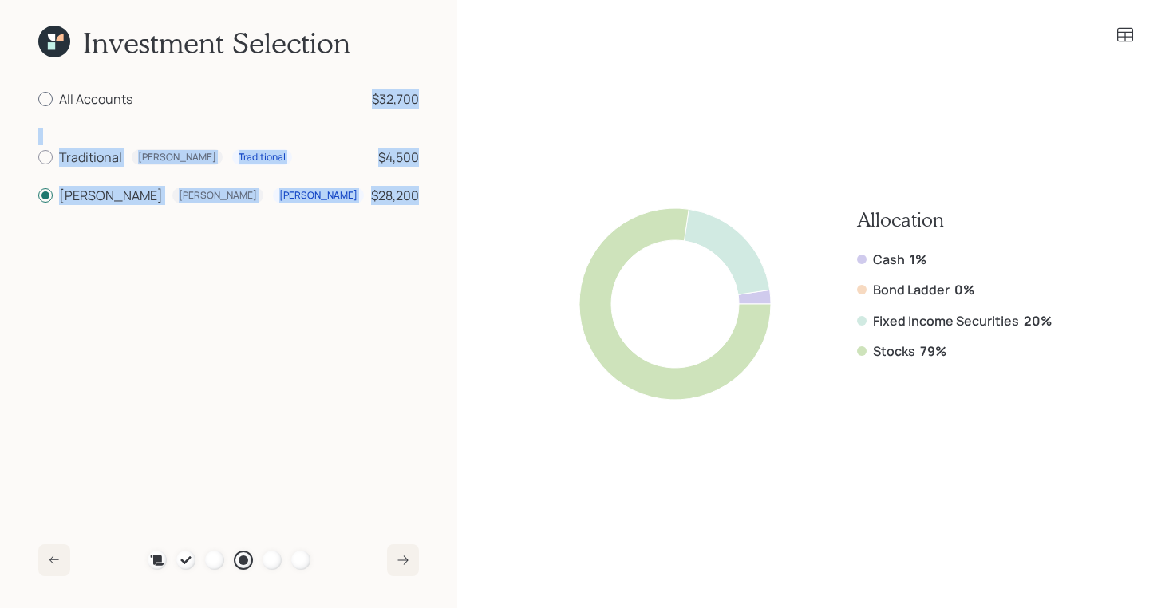
drag, startPoint x: 418, startPoint y: 194, endPoint x: 355, endPoint y: 102, distance: 111.3
click at [355, 102] on div "All Accounts $32,700 Traditional [PERSON_NAME] Traditional $4,500 [PERSON_NAME]…" at bounding box center [228, 303] width 381 height 429
click at [387, 101] on div "$32,700" at bounding box center [395, 98] width 47 height 19
click at [38, 100] on input "All Accounts $32,700" at bounding box center [37, 99] width 1 height 1
radio input "true"
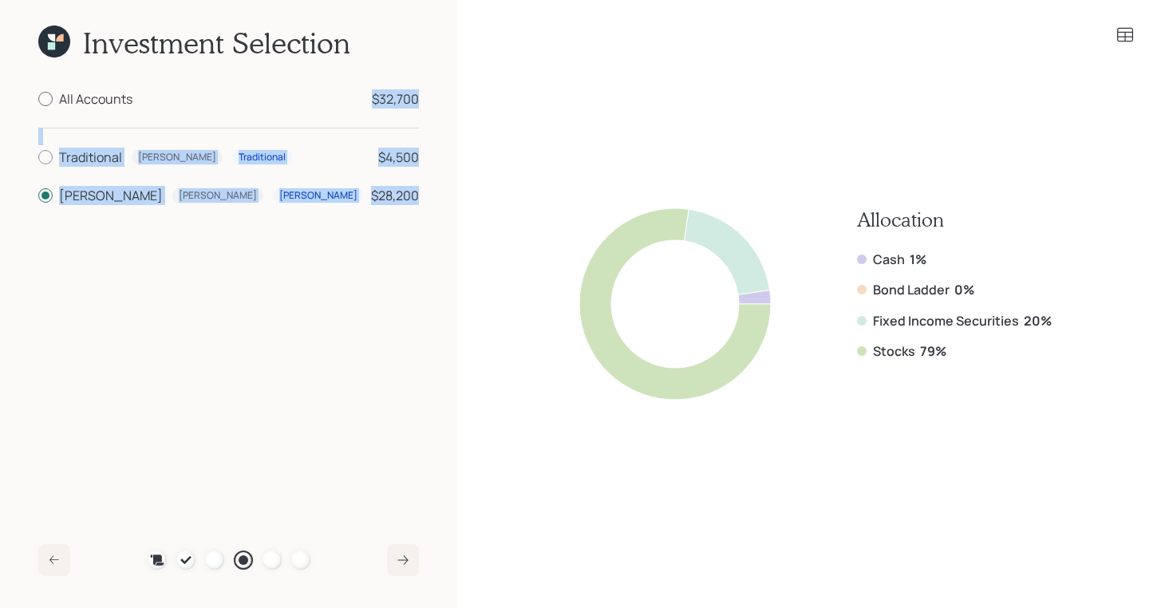
radio input "false"
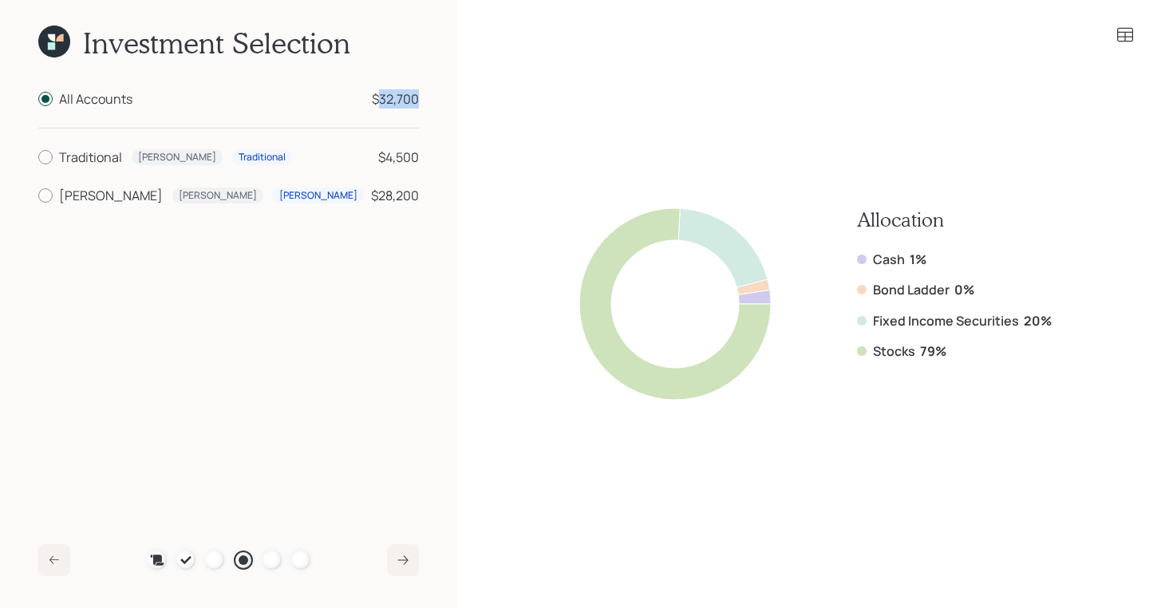
click at [387, 101] on div "$32,700" at bounding box center [395, 98] width 47 height 19
click at [38, 100] on input "All Accounts $32,700" at bounding box center [37, 99] width 1 height 1
drag, startPoint x: 422, startPoint y: 195, endPoint x: 364, endPoint y: 195, distance: 58.2
click at [364, 195] on div "Investment Selection All Accounts $32,700 Traditional Lee Traditional $4,500 Ro…" at bounding box center [228, 304] width 457 height 608
drag, startPoint x: 425, startPoint y: 149, endPoint x: 366, endPoint y: 150, distance: 59.0
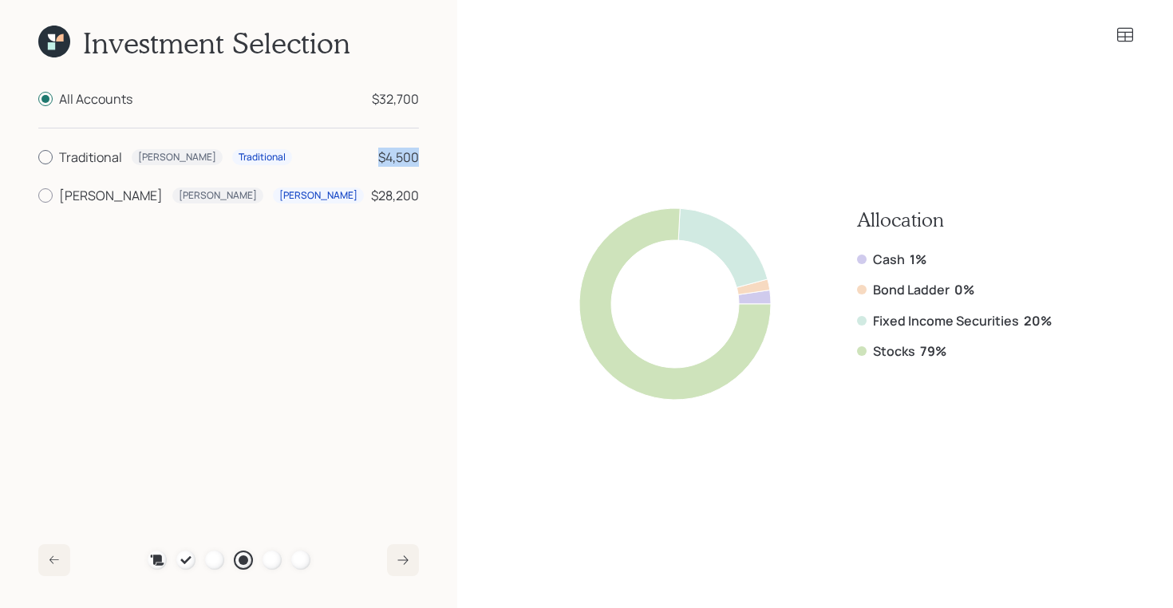
click at [366, 149] on div "Investment Selection All Accounts $32,700 Traditional Lee Traditional $4,500 Ro…" at bounding box center [228, 304] width 457 height 608
drag, startPoint x: 949, startPoint y: 353, endPoint x: 855, endPoint y: 353, distance: 93.3
click at [855, 353] on div "Allocation Cash 1% Bond Ladder 0% Fixed Income Securities 20% Stocks 79%" at bounding box center [815, 303] width 472 height 191
click at [922, 310] on div "Cash 1% Bond Ladder 0% Fixed Income Securities 20% Stocks 79%" at bounding box center [954, 306] width 195 height 110
drag, startPoint x: 928, startPoint y: 258, endPoint x: 840, endPoint y: 254, distance: 87.9
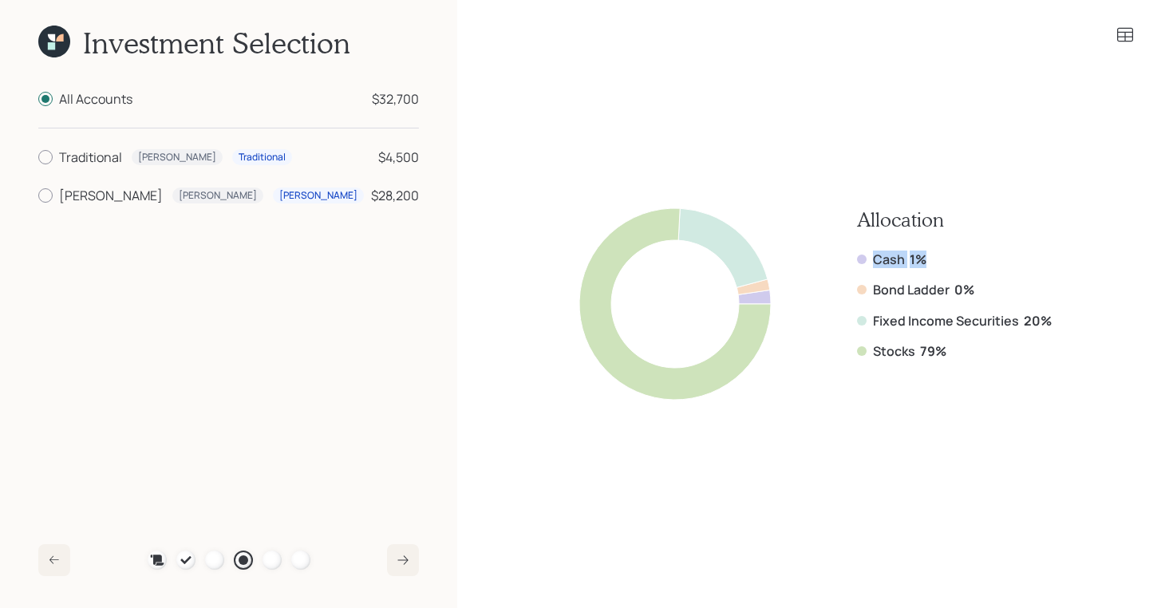
click at [840, 254] on div "Allocation Cash 1% Bond Ladder 0% Fixed Income Securities 20% Stocks 79%" at bounding box center [815, 303] width 472 height 191
click at [1127, 37] on icon at bounding box center [1124, 35] width 19 height 19
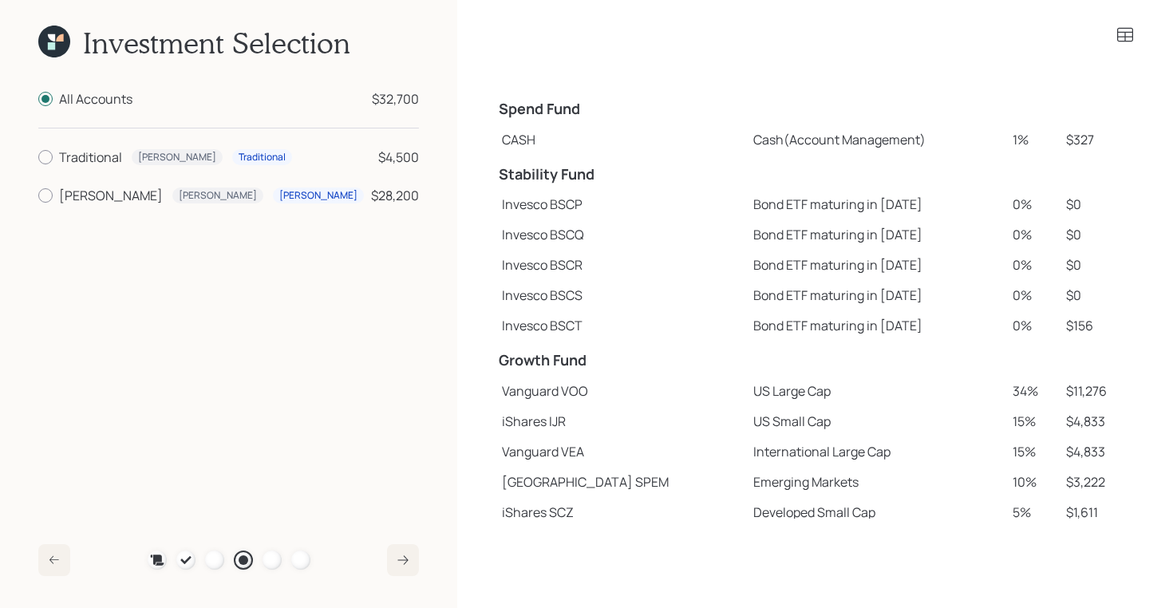
scroll to position [221, 0]
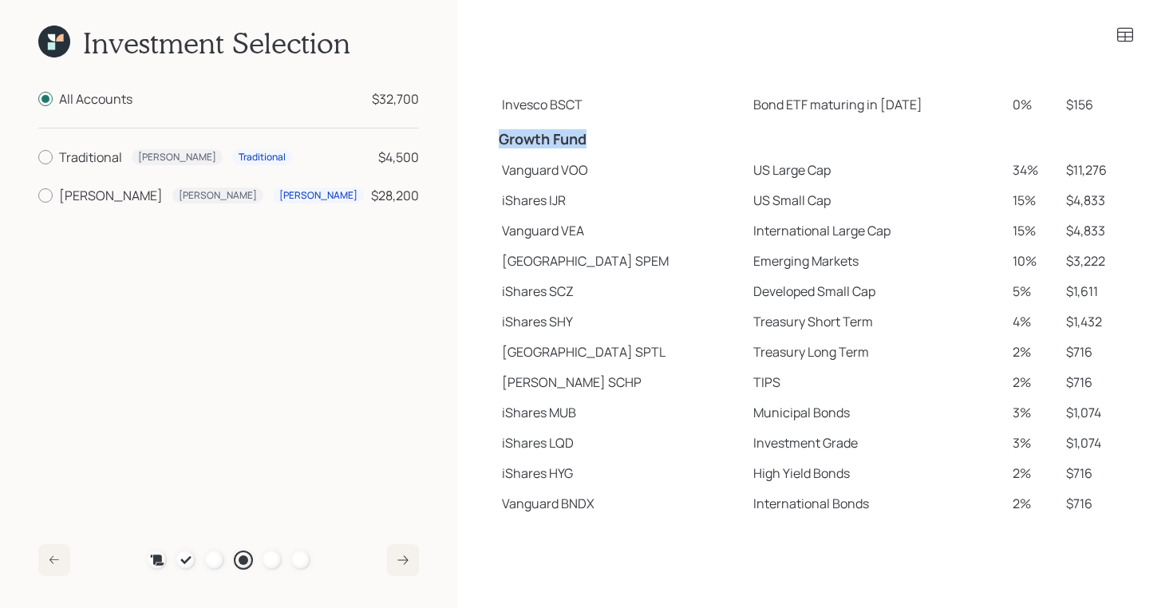
drag, startPoint x: 499, startPoint y: 142, endPoint x: 594, endPoint y: 143, distance: 94.1
click at [594, 143] on h4 "Growth Fund" at bounding box center [621, 140] width 245 height 18
click at [515, 170] on td "Vanguard VOO" at bounding box center [620, 170] width 251 height 30
click at [515, 202] on td "iShares IJR" at bounding box center [620, 200] width 251 height 30
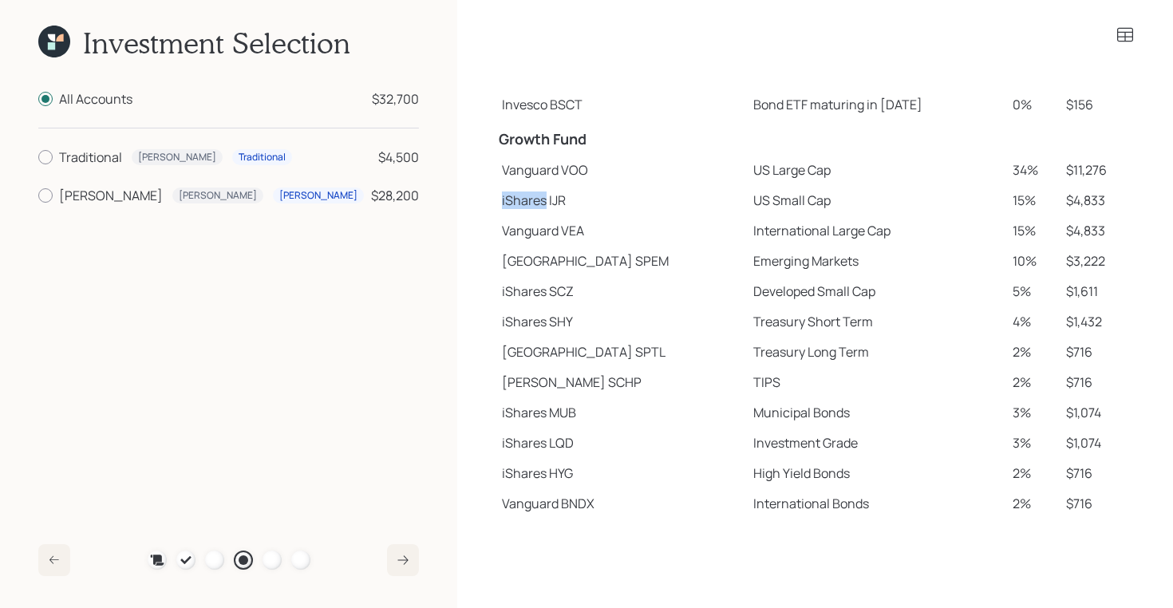
click at [515, 202] on td "iShares IJR" at bounding box center [620, 200] width 251 height 30
drag, startPoint x: 501, startPoint y: 260, endPoint x: 578, endPoint y: 260, distance: 76.6
click at [578, 260] on td "State Street SPEM" at bounding box center [620, 261] width 251 height 30
drag, startPoint x: 498, startPoint y: 382, endPoint x: 552, endPoint y: 384, distance: 54.3
click at [552, 384] on td "Schwab SCHP" at bounding box center [620, 382] width 251 height 30
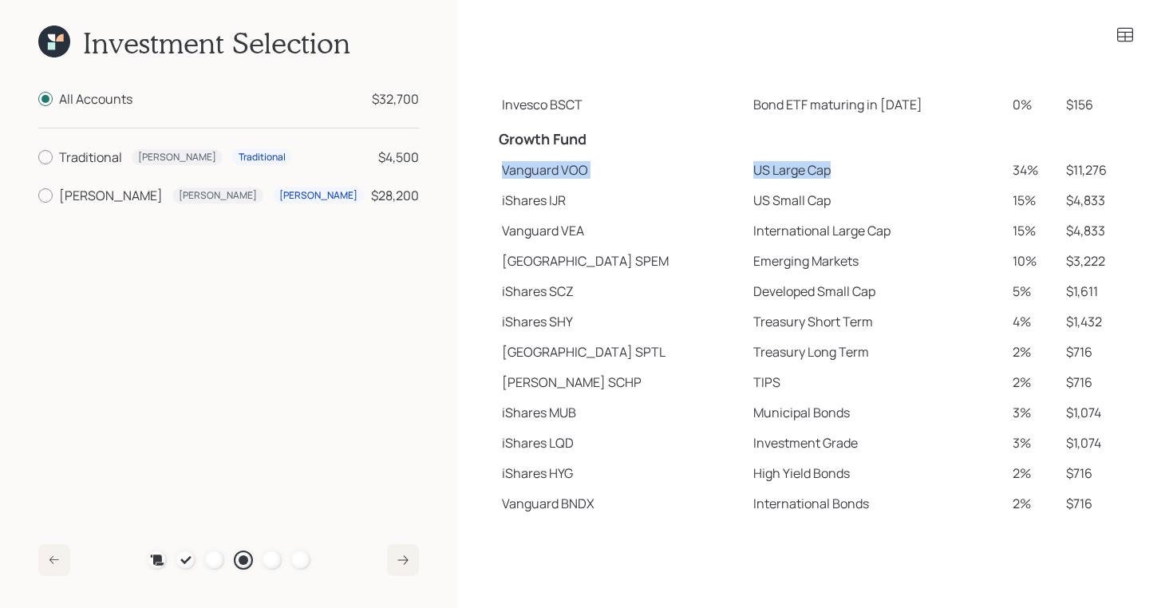
drag, startPoint x: 500, startPoint y: 166, endPoint x: 779, endPoint y: 162, distance: 278.5
click at [779, 162] on tr "Vanguard VOO US Large Cap 34% $11,276" at bounding box center [814, 170] width 639 height 30
click at [529, 180] on td "Vanguard VOO" at bounding box center [620, 170] width 251 height 30
drag, startPoint x: 501, startPoint y: 172, endPoint x: 606, endPoint y: 172, distance: 105.3
click at [606, 172] on td "Vanguard VOO" at bounding box center [620, 170] width 251 height 30
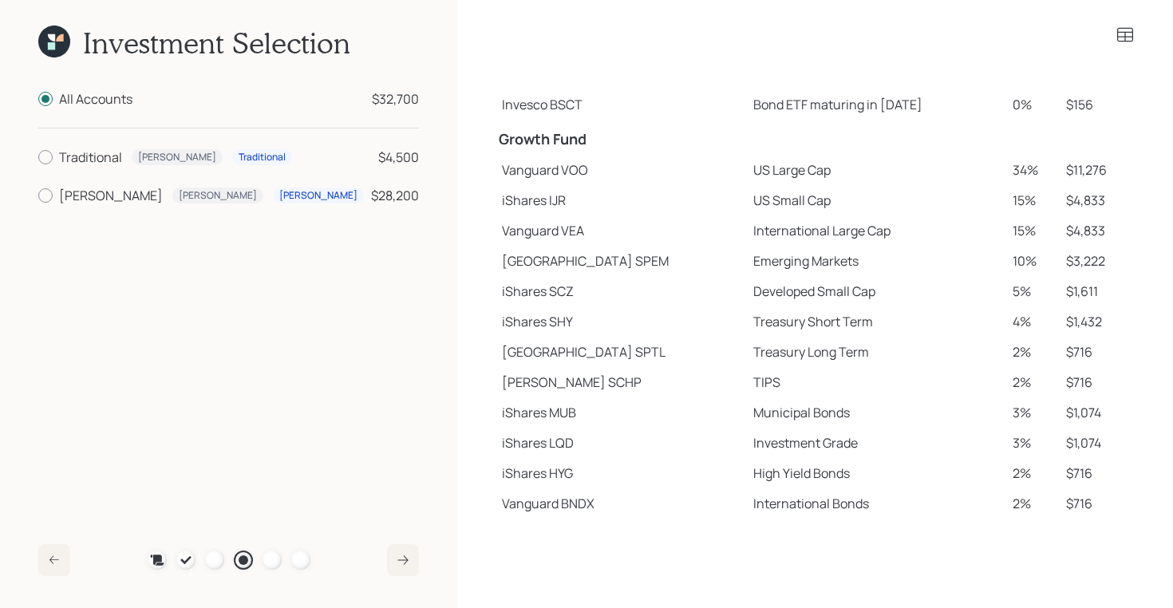
click at [559, 145] on h4 "Growth Fund" at bounding box center [621, 140] width 245 height 18
drag, startPoint x: 502, startPoint y: 169, endPoint x: 774, endPoint y: 168, distance: 272.1
click at [774, 168] on tr "Vanguard VOO US Large Cap 34% $11,276" at bounding box center [814, 170] width 639 height 30
click at [774, 168] on td "US Large Cap" at bounding box center [876, 170] width 259 height 30
drag, startPoint x: 694, startPoint y: 172, endPoint x: 775, endPoint y: 173, distance: 81.4
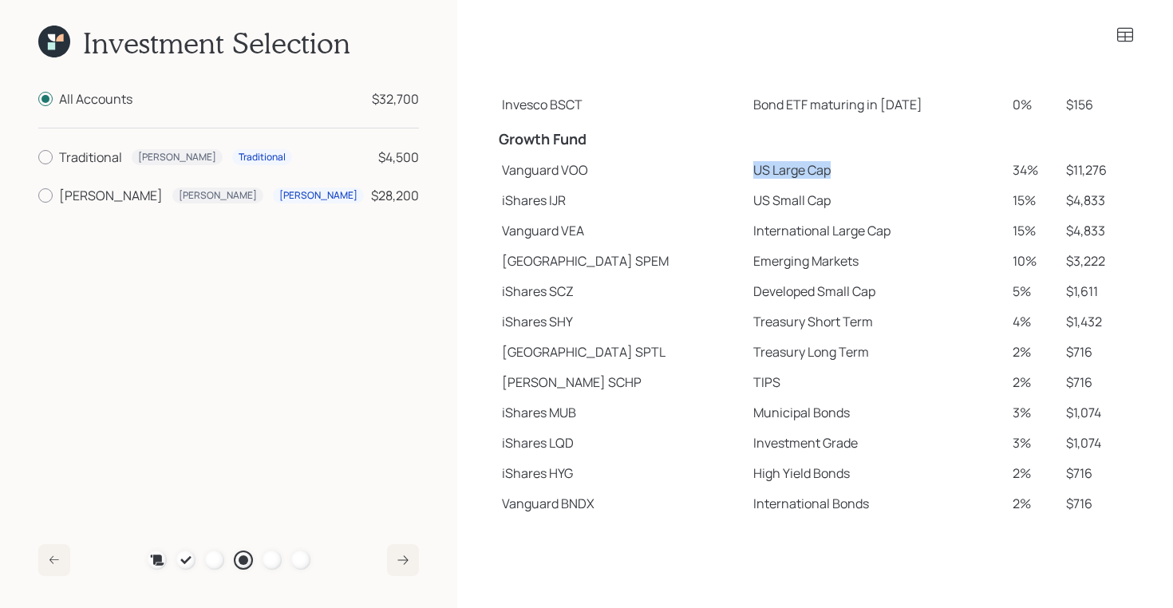
click at [775, 173] on td "US Large Cap" at bounding box center [876, 170] width 259 height 30
drag, startPoint x: 697, startPoint y: 203, endPoint x: 791, endPoint y: 203, distance: 94.1
click at [791, 203] on td "US Small Cap" at bounding box center [876, 200] width 259 height 30
drag, startPoint x: 690, startPoint y: 231, endPoint x: 845, endPoint y: 231, distance: 154.8
click at [845, 231] on td "International Large Cap" at bounding box center [876, 230] width 259 height 30
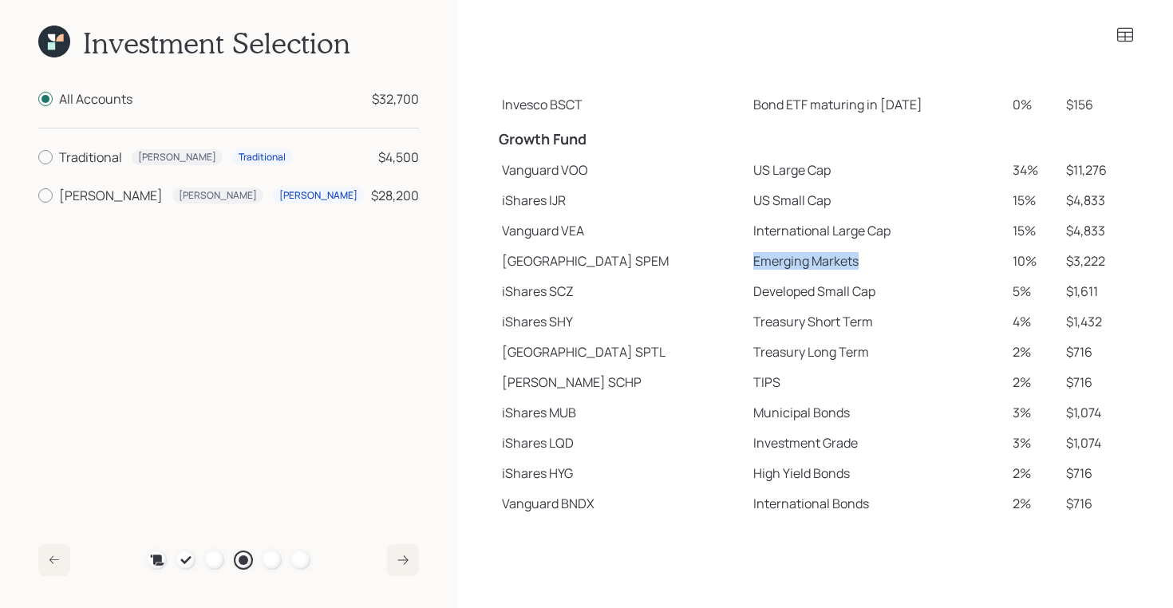
drag, startPoint x: 693, startPoint y: 262, endPoint x: 811, endPoint y: 262, distance: 118.1
click at [811, 262] on td "Emerging Markets" at bounding box center [876, 261] width 259 height 30
drag, startPoint x: 692, startPoint y: 295, endPoint x: 839, endPoint y: 289, distance: 146.9
click at [839, 289] on td "Developed Small Cap" at bounding box center [876, 291] width 259 height 30
drag, startPoint x: 692, startPoint y: 325, endPoint x: 805, endPoint y: 326, distance: 113.3
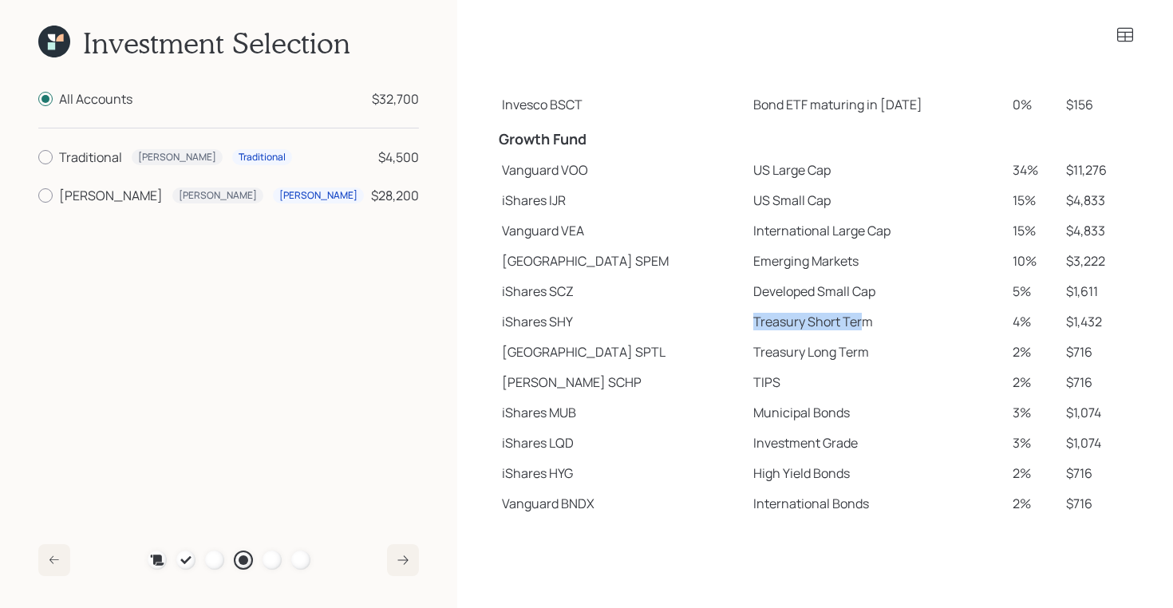
click at [805, 326] on td "Treasury Short Term" at bounding box center [876, 321] width 259 height 30
drag, startPoint x: 694, startPoint y: 348, endPoint x: 827, endPoint y: 349, distance: 133.2
click at [827, 349] on td "Treasury Long Term" at bounding box center [876, 352] width 259 height 30
drag, startPoint x: 694, startPoint y: 383, endPoint x: 746, endPoint y: 383, distance: 51.9
click at [747, 383] on td "TIPS" at bounding box center [876, 382] width 259 height 30
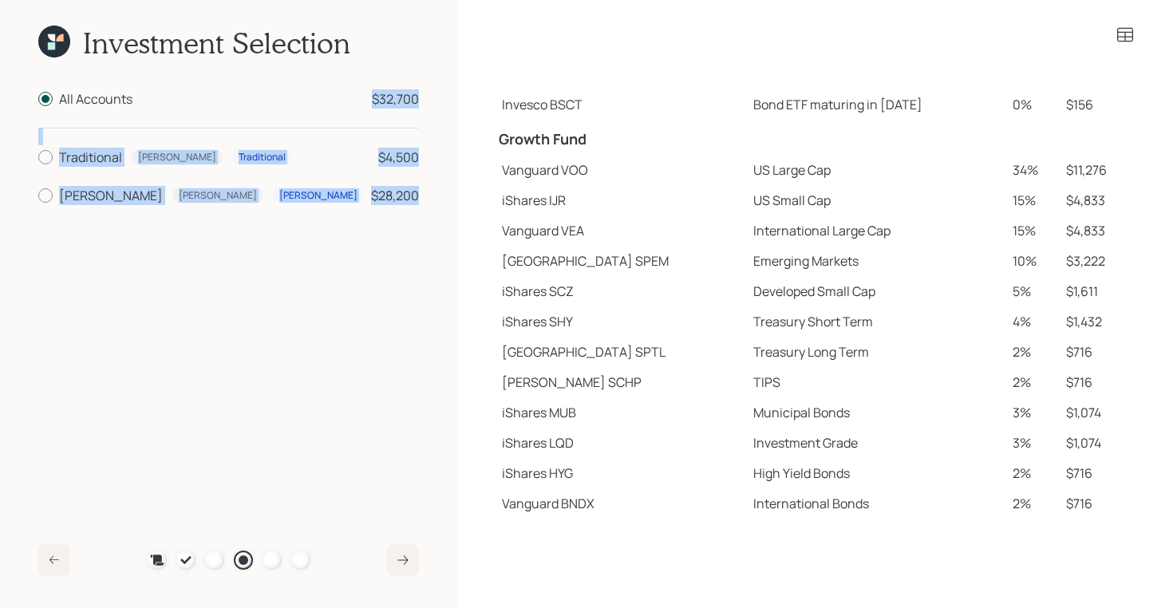
drag, startPoint x: 437, startPoint y: 202, endPoint x: 358, endPoint y: 97, distance: 131.0
click at [358, 97] on div "Investment Selection All Accounts $32,700 Traditional Lee Traditional $4,500 Ro…" at bounding box center [228, 304] width 457 height 608
click at [390, 102] on div "$32,700" at bounding box center [395, 98] width 47 height 19
click at [38, 100] on input "All Accounts $32,700" at bounding box center [37, 99] width 1 height 1
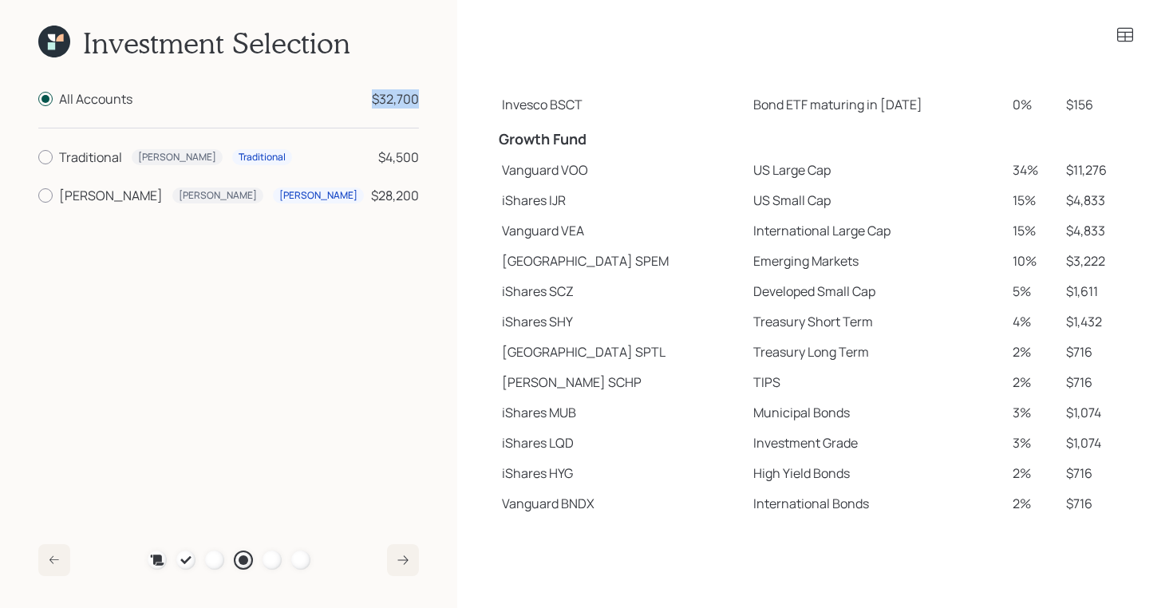
drag, startPoint x: 420, startPoint y: 94, endPoint x: 373, endPoint y: 94, distance: 47.9
click at [373, 94] on div "Investment Selection All Accounts $32,700 Traditional Lee Traditional $4,500 Ro…" at bounding box center [228, 304] width 457 height 608
click at [266, 555] on div at bounding box center [271, 559] width 19 height 19
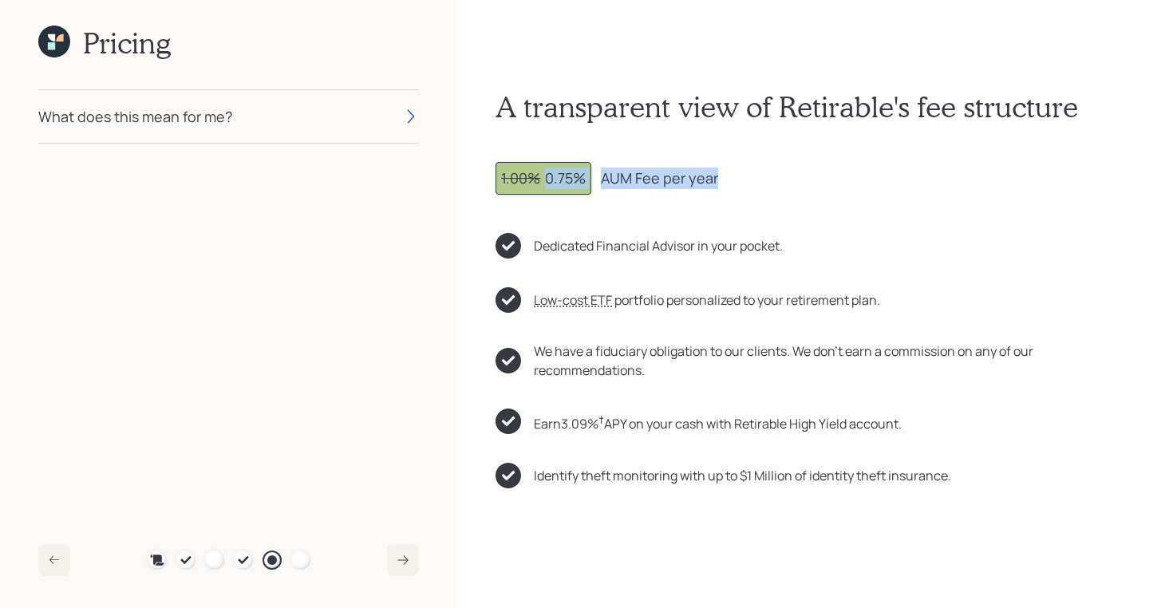
drag, startPoint x: 546, startPoint y: 180, endPoint x: 718, endPoint y: 174, distance: 171.6
click at [718, 174] on div "1.00% 0.75% AUM Fee per year" at bounding box center [814, 178] width 639 height 33
click at [542, 176] on div "1.00% 0.75%" at bounding box center [543, 179] width 85 height 22
click at [548, 178] on div "1.00% 0.75%" at bounding box center [543, 179] width 85 height 22
drag, startPoint x: 548, startPoint y: 178, endPoint x: 712, endPoint y: 176, distance: 163.6
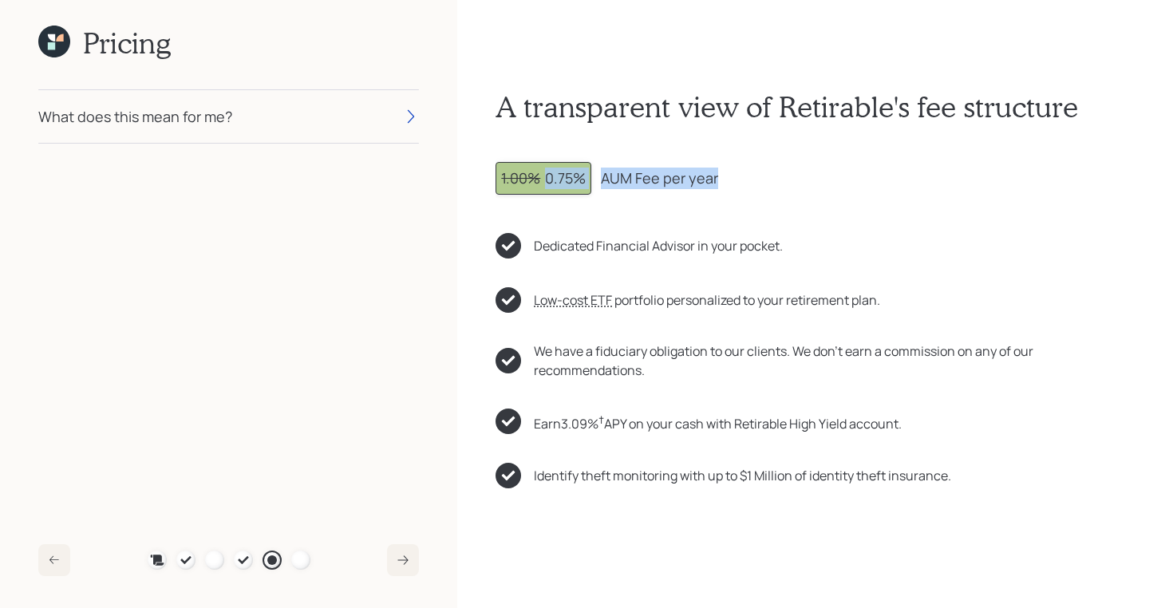
click at [712, 176] on div "1.00% 0.75% AUM Fee per year" at bounding box center [814, 178] width 639 height 33
click at [536, 180] on span "1.00%" at bounding box center [520, 177] width 39 height 19
drag, startPoint x: 544, startPoint y: 180, endPoint x: 496, endPoint y: 176, distance: 48.0
click at [496, 176] on div "1.00% 0.75%" at bounding box center [543, 178] width 96 height 33
click at [220, 102] on div "What does this mean for me?" at bounding box center [228, 116] width 381 height 53
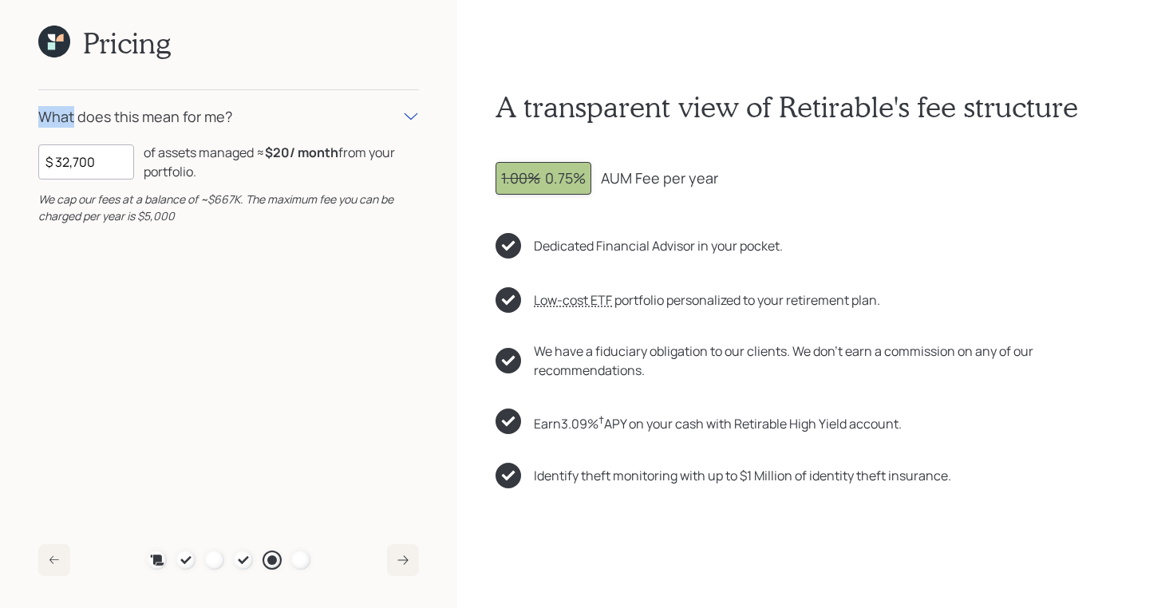
click at [220, 102] on div "What does this mean for me?" at bounding box center [228, 116] width 381 height 53
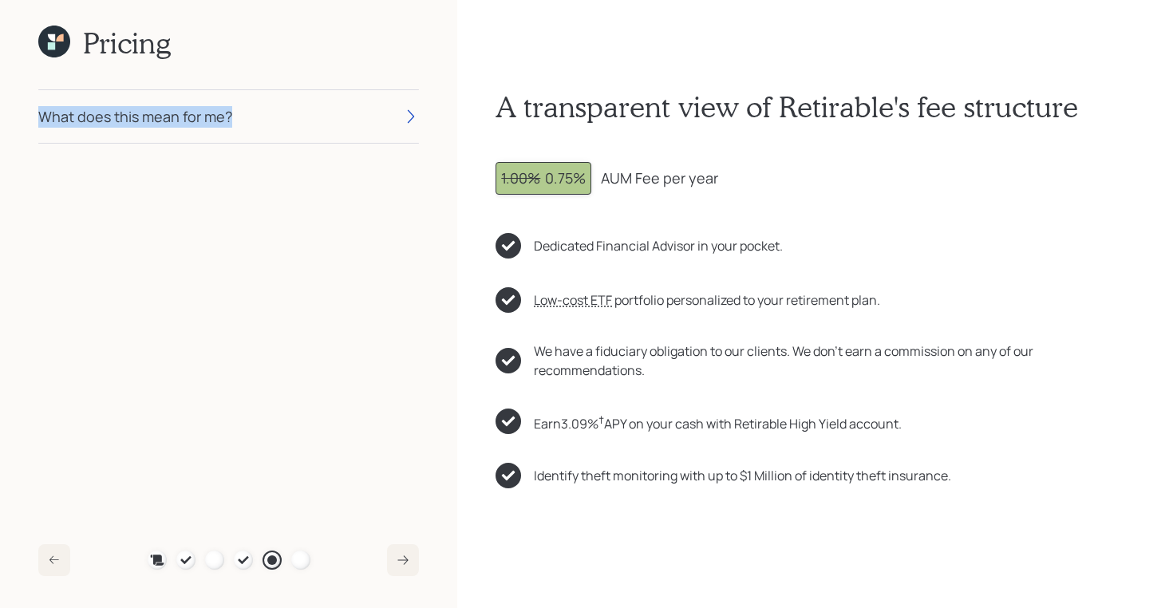
click at [220, 102] on div "What does this mean for me?" at bounding box center [228, 116] width 381 height 53
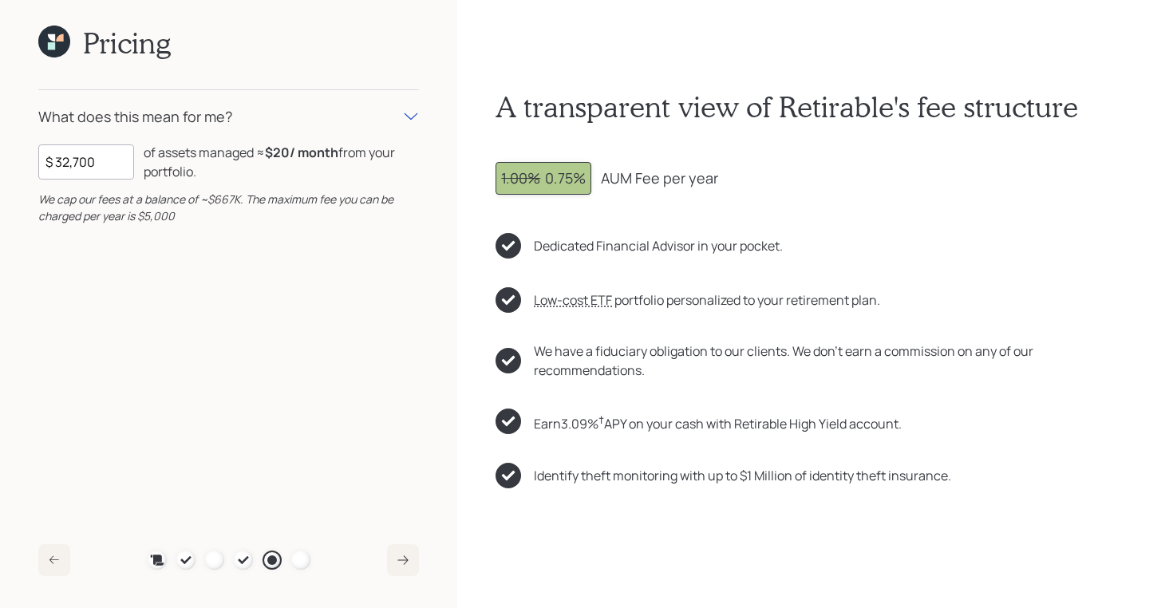
drag, startPoint x: 128, startPoint y: 164, endPoint x: 10, endPoint y: 148, distance: 119.8
click at [10, 148] on div "Pricing What does this mean for me? $ 32,700 of assets managed ≈ $20 / month fr…" at bounding box center [228, 304] width 457 height 608
drag, startPoint x: 266, startPoint y: 150, endPoint x: 315, endPoint y: 152, distance: 48.7
click at [315, 152] on div "of assets managed ≈ $20 / month from your portfolio ." at bounding box center [281, 162] width 275 height 38
drag, startPoint x: 270, startPoint y: 151, endPoint x: 341, endPoint y: 152, distance: 71.0
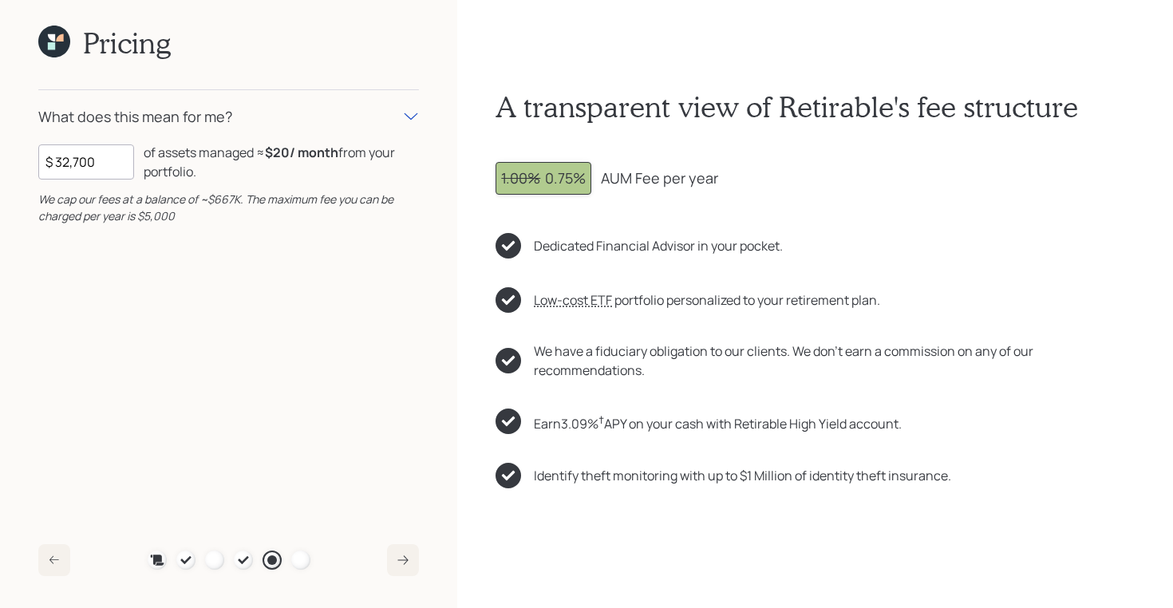
click at [338, 152] on b "$20 / month" at bounding box center [301, 153] width 73 height 18
drag, startPoint x: 541, startPoint y: 177, endPoint x: 594, endPoint y: 181, distance: 52.8
click at [594, 181] on div "1.00% 0.75% AUM Fee per year" at bounding box center [814, 178] width 639 height 33
click at [202, 129] on div "What does this mean for me?" at bounding box center [228, 116] width 381 height 53
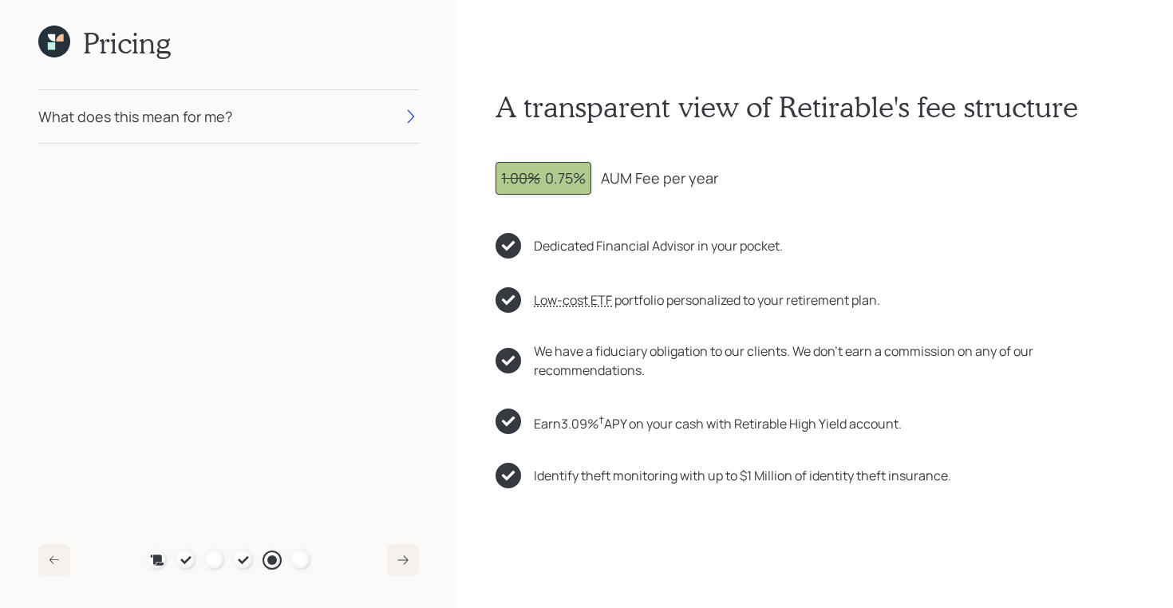
click at [57, 40] on icon at bounding box center [59, 37] width 7 height 7
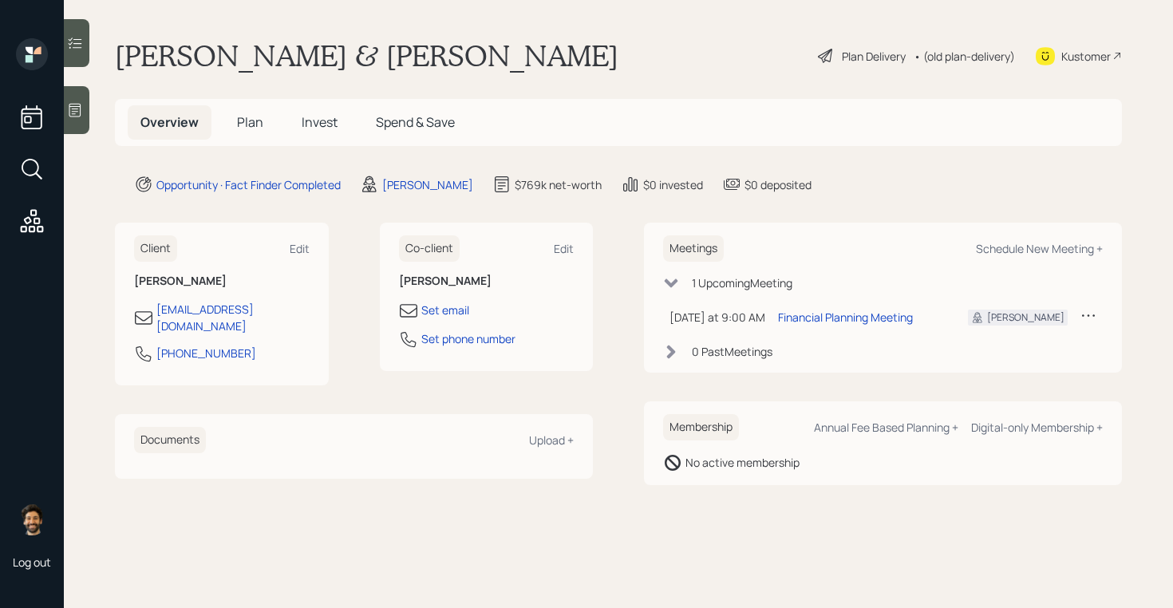
click at [319, 120] on span "Invest" at bounding box center [320, 122] width 36 height 18
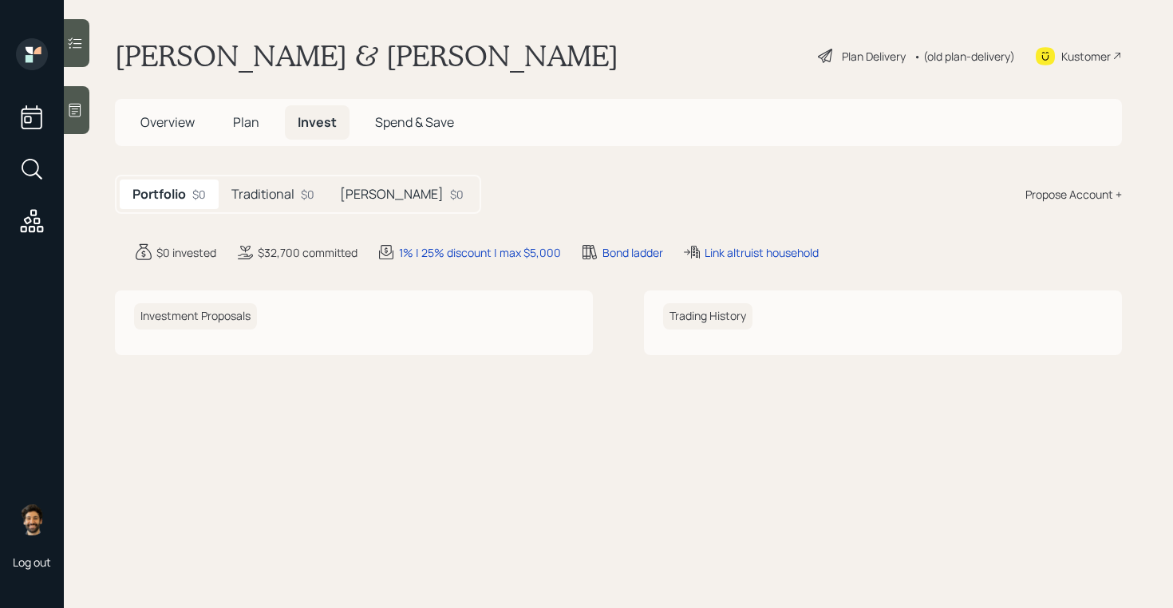
click at [256, 121] on span "Plan" at bounding box center [246, 122] width 26 height 18
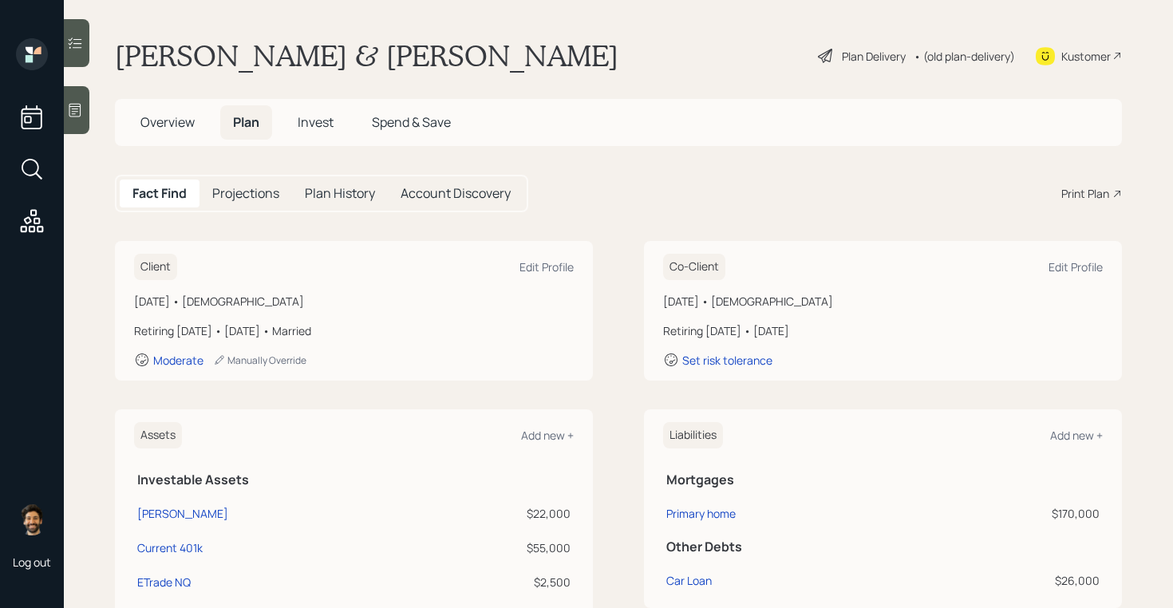
click at [326, 121] on span "Invest" at bounding box center [316, 122] width 36 height 18
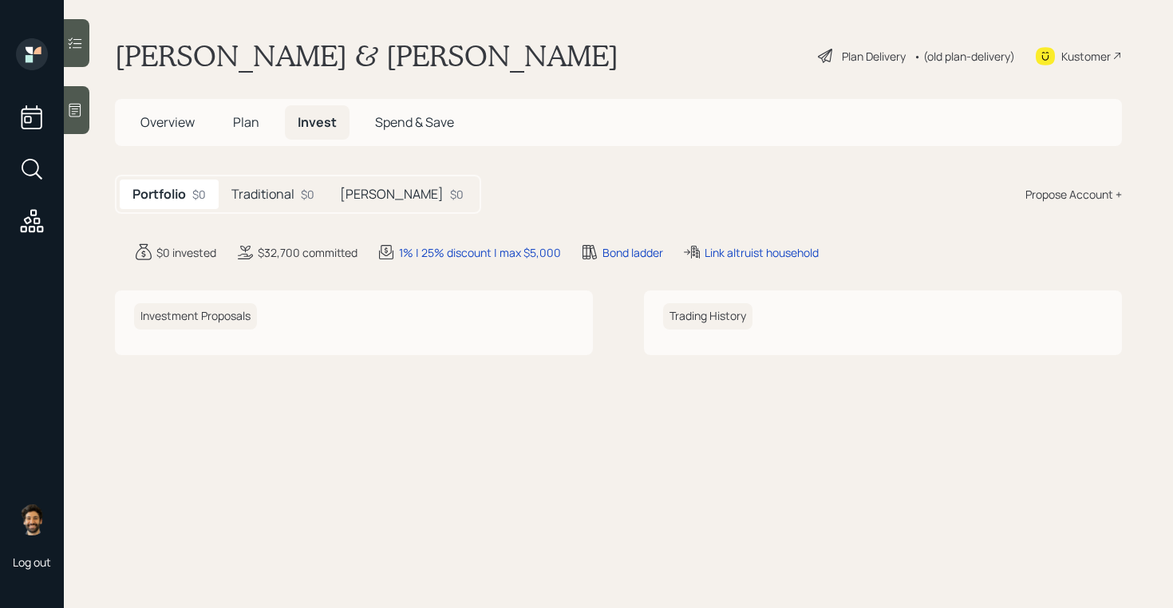
click at [262, 120] on h5 "Plan" at bounding box center [246, 122] width 52 height 34
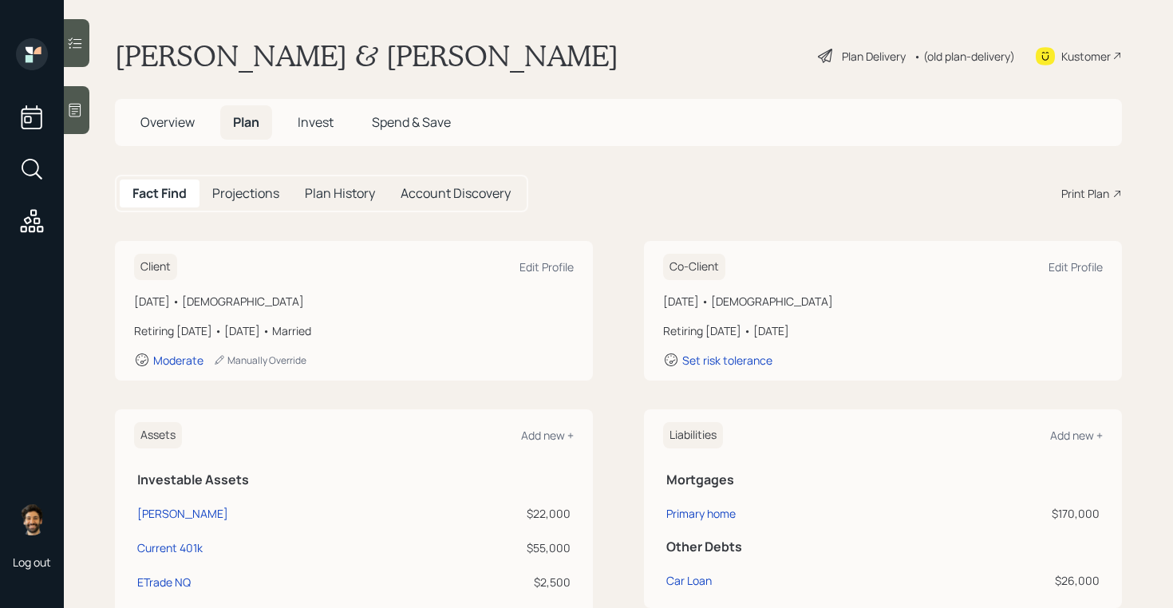
click at [174, 116] on span "Overview" at bounding box center [167, 122] width 54 height 18
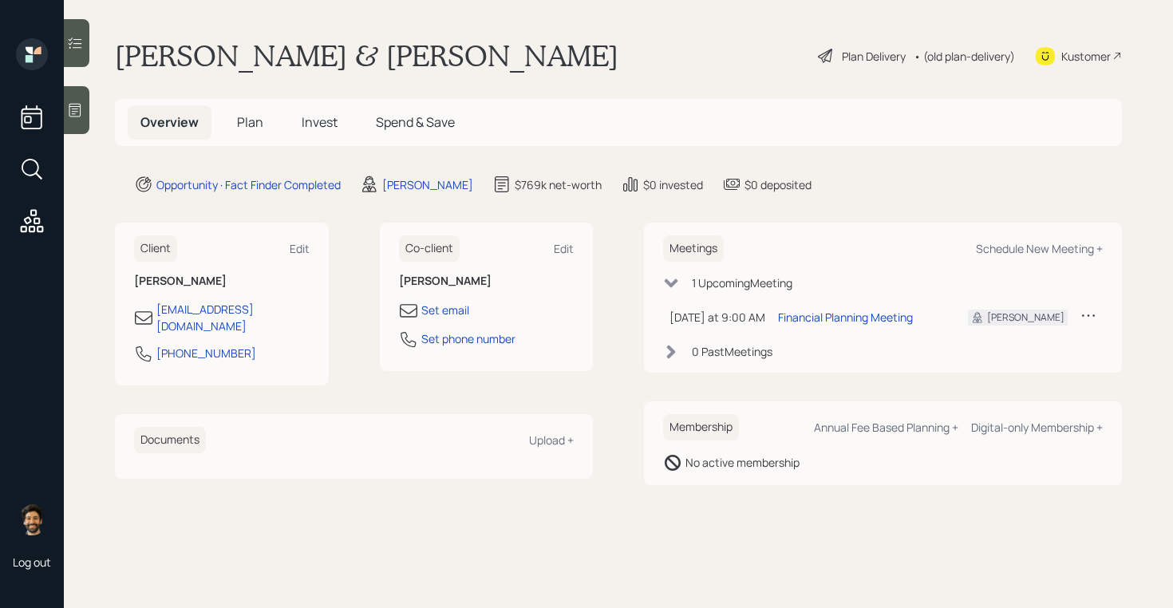
click at [249, 117] on span "Plan" at bounding box center [250, 122] width 26 height 18
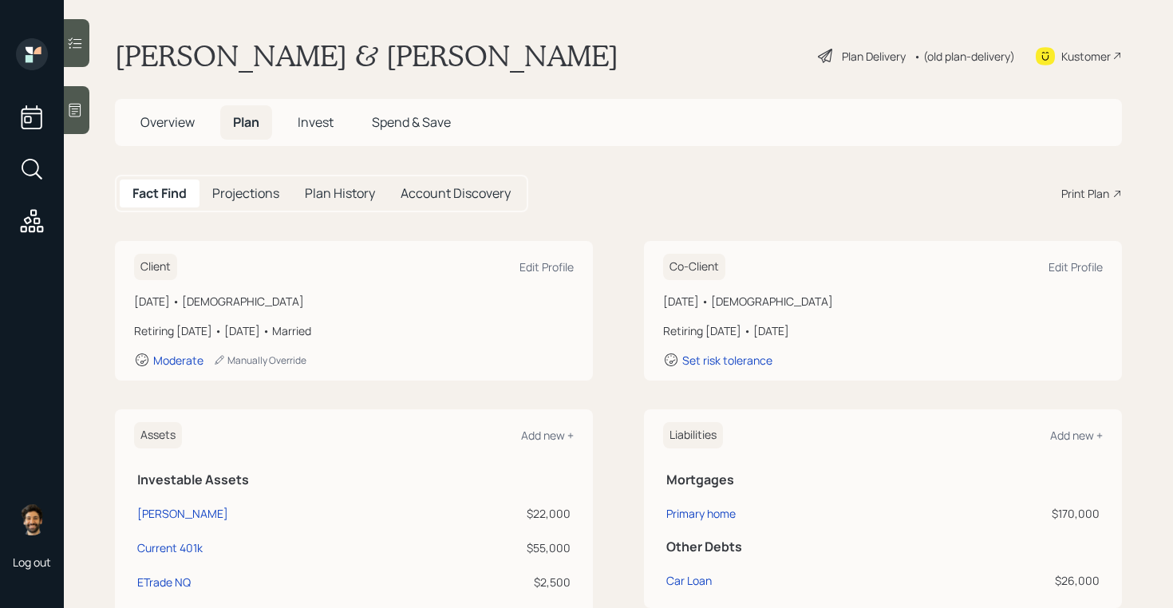
click at [1086, 191] on div "Print Plan" at bounding box center [1085, 193] width 48 height 17
click at [180, 120] on span "Overview" at bounding box center [167, 122] width 54 height 18
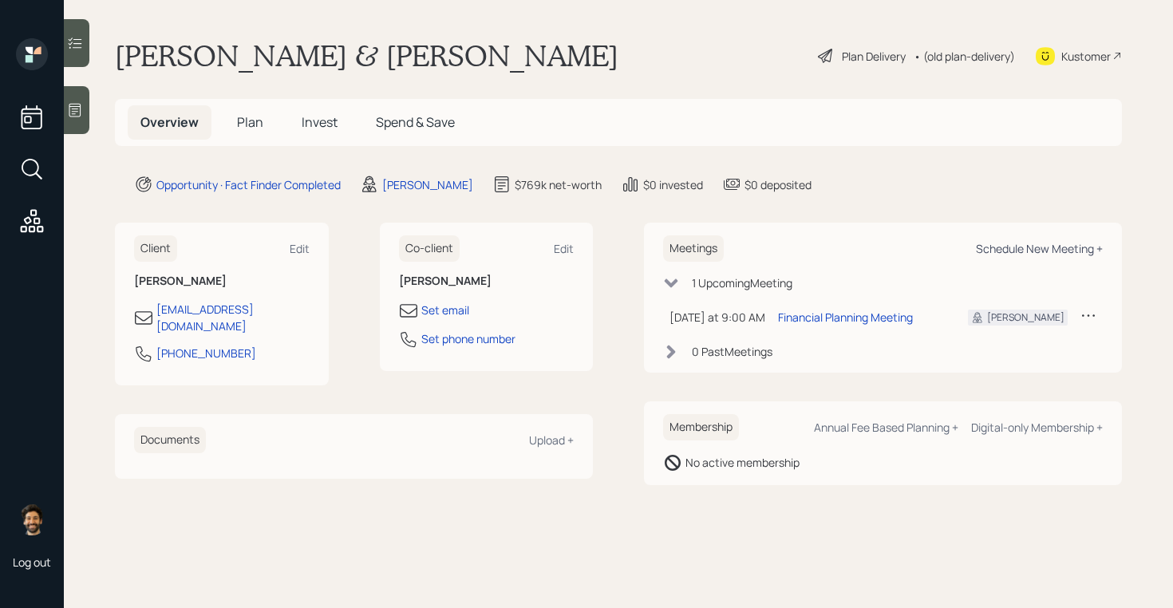
click at [1012, 242] on div "Schedule New Meeting +" at bounding box center [1039, 248] width 127 height 15
select select "f14b762f-c7c2-4b89-9227-8fa891345eea"
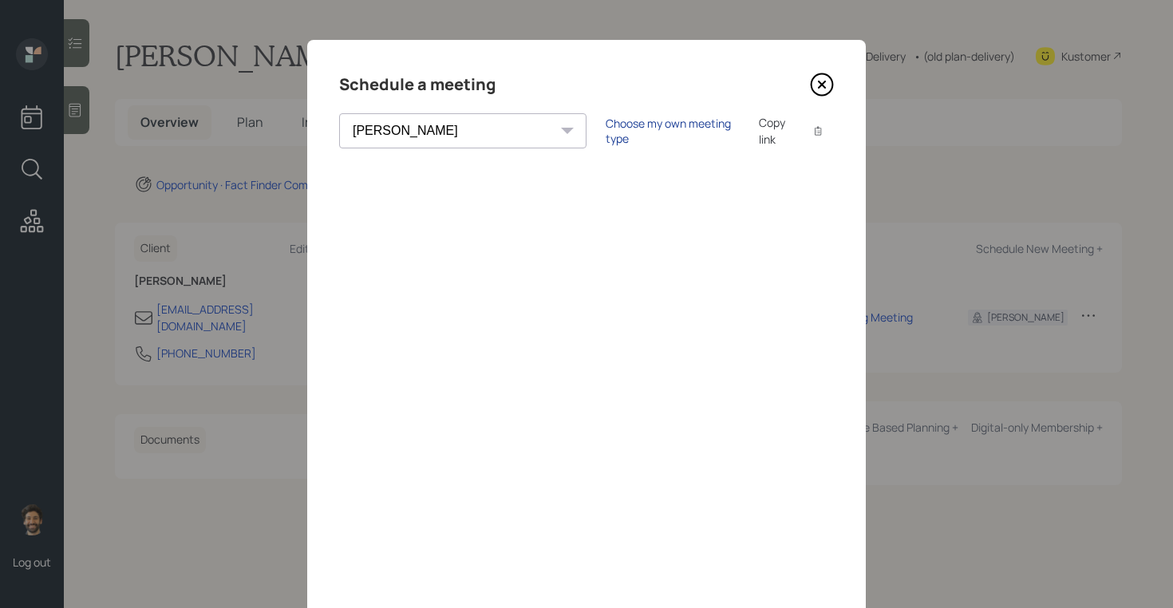
click at [606, 130] on div "Choose my own meeting type" at bounding box center [673, 131] width 134 height 30
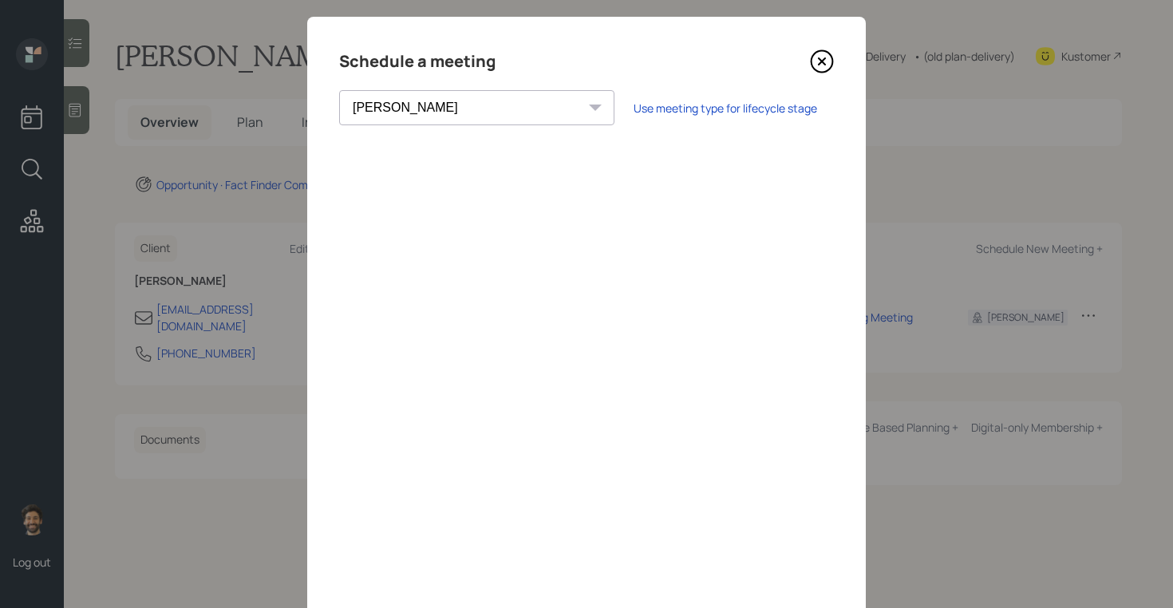
click at [826, 57] on icon at bounding box center [822, 61] width 24 height 24
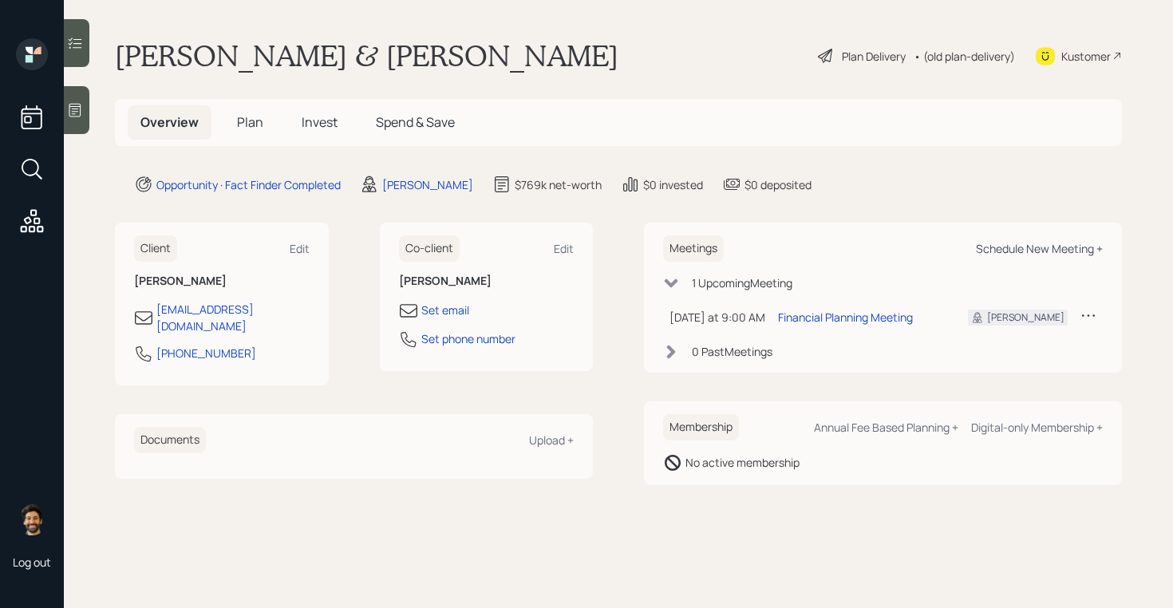
click at [1040, 244] on div "Schedule New Meeting +" at bounding box center [1039, 248] width 127 height 15
select select "f14b762f-c7c2-4b89-9227-8fa891345eea"
